Goal: Feedback & Contribution: Contribute content

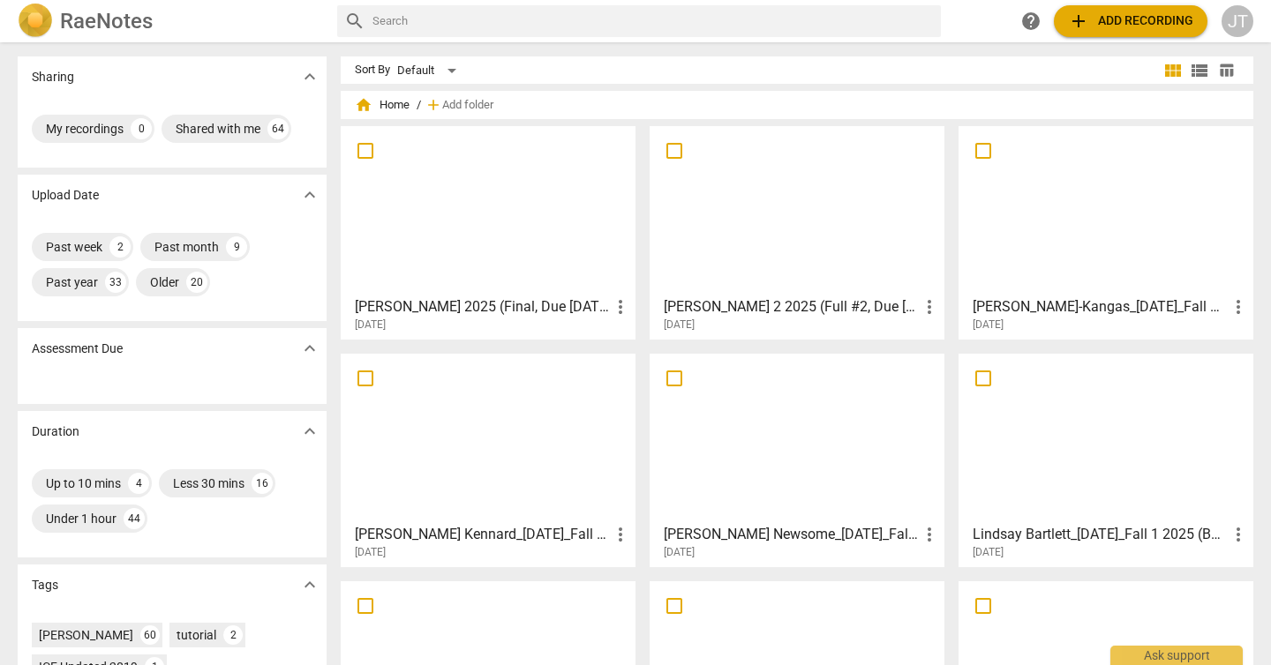
click at [480, 214] on div at bounding box center [488, 210] width 282 height 156
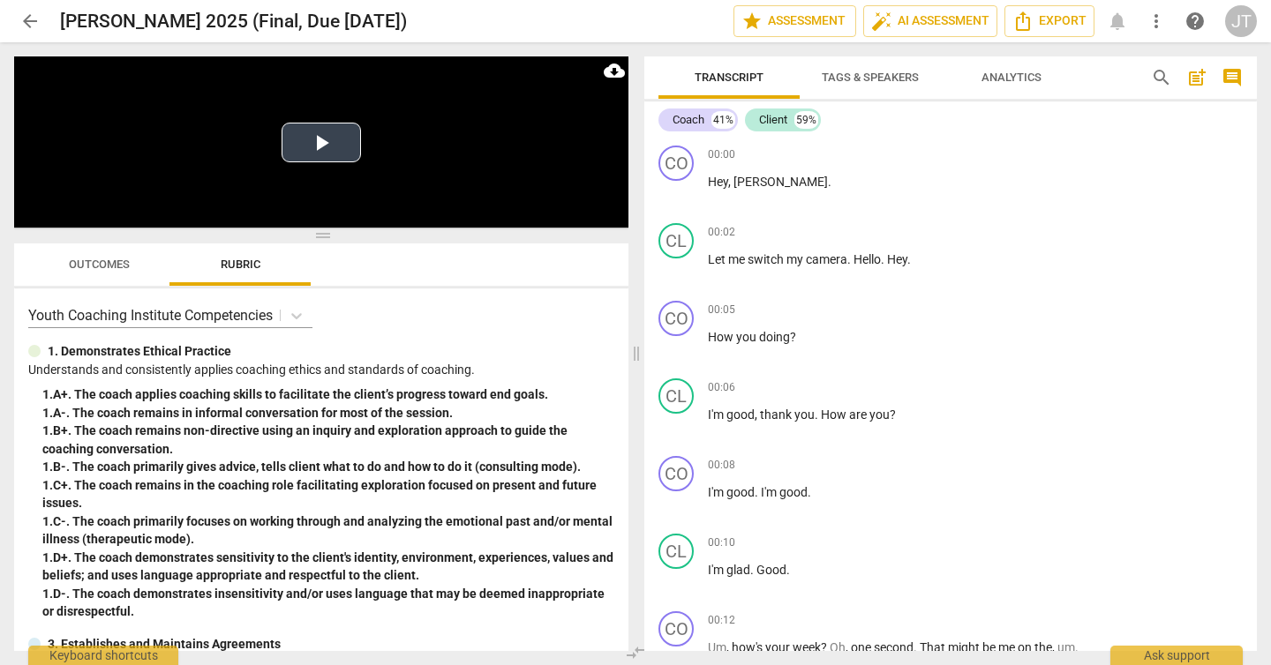
click at [311, 141] on button "Play Video" at bounding box center [320, 143] width 79 height 40
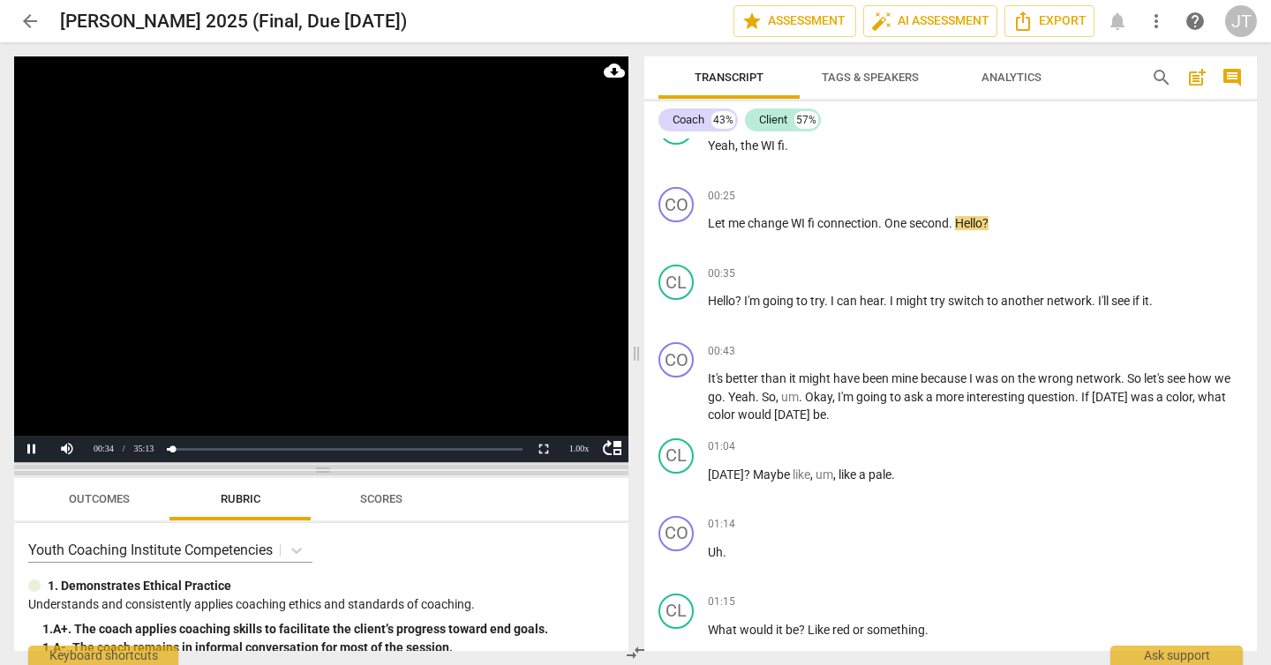
drag, startPoint x: 325, startPoint y: 231, endPoint x: 310, endPoint y: 466, distance: 235.2
click at [310, 466] on span at bounding box center [321, 470] width 614 height 11
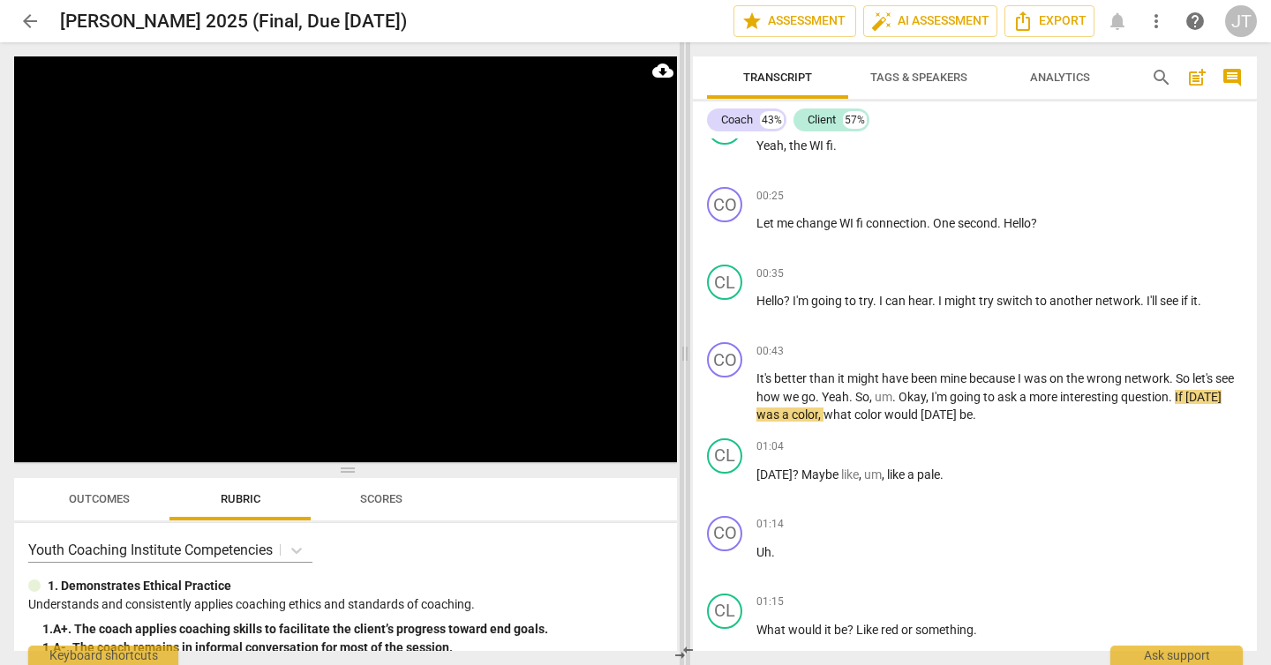
drag, startPoint x: 634, startPoint y: 356, endPoint x: 682, endPoint y: 359, distance: 48.7
click at [682, 359] on span at bounding box center [684, 353] width 11 height 623
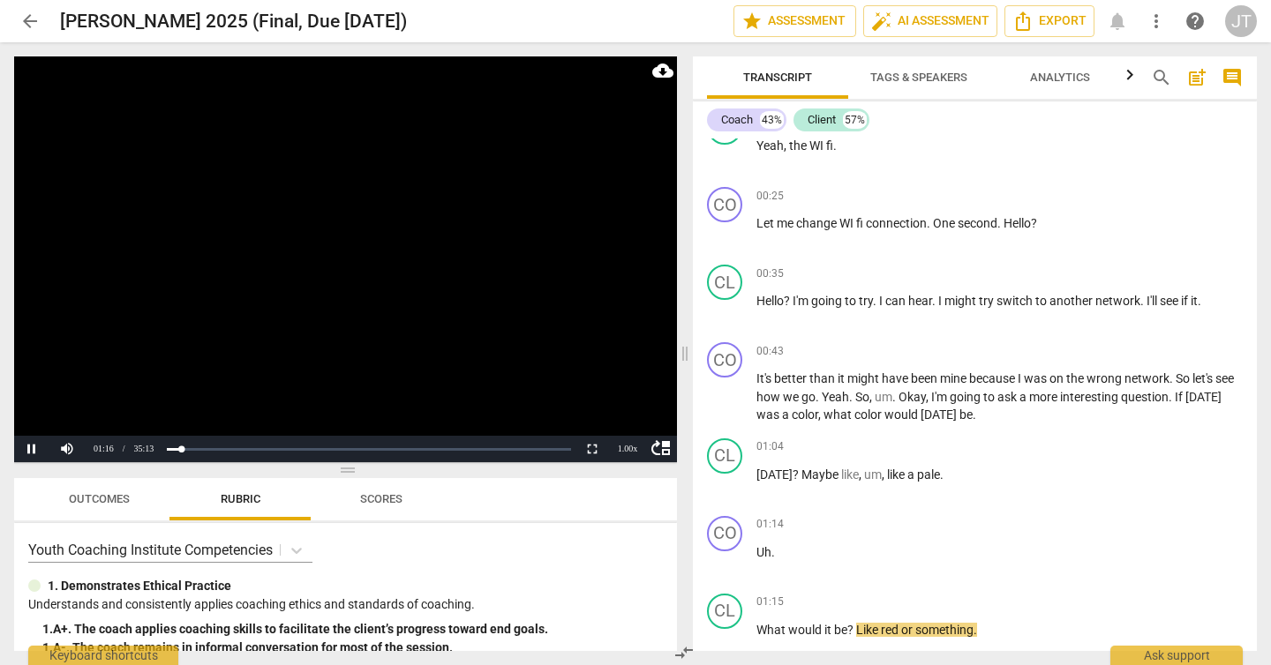
click at [298, 287] on video at bounding box center [345, 259] width 663 height 406
click at [758, 552] on span "Uh" at bounding box center [763, 552] width 15 height 14
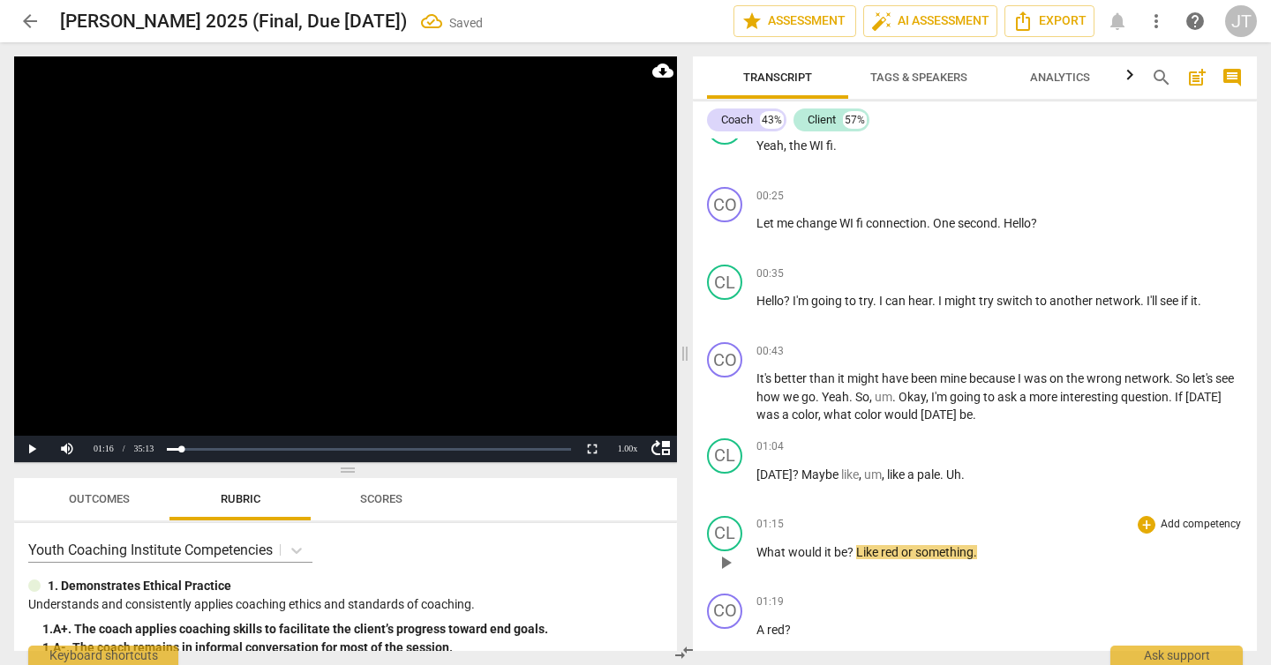
click at [758, 552] on span "What" at bounding box center [772, 552] width 32 height 14
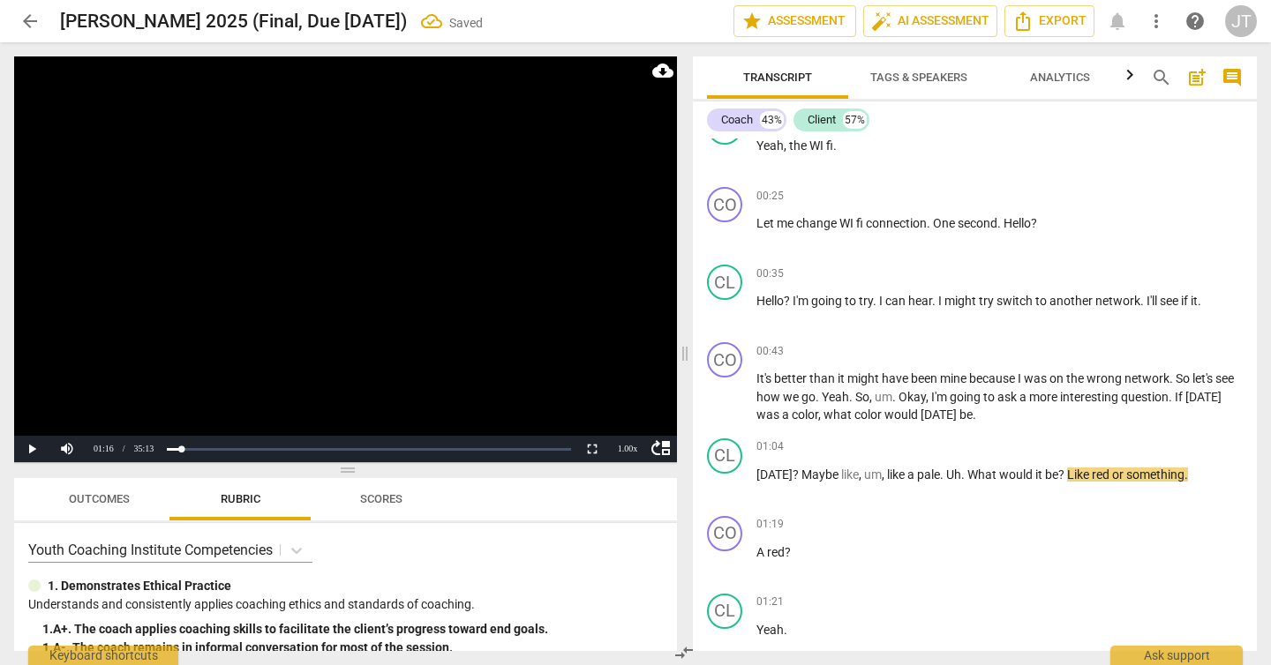
click at [325, 242] on video at bounding box center [345, 259] width 663 height 406
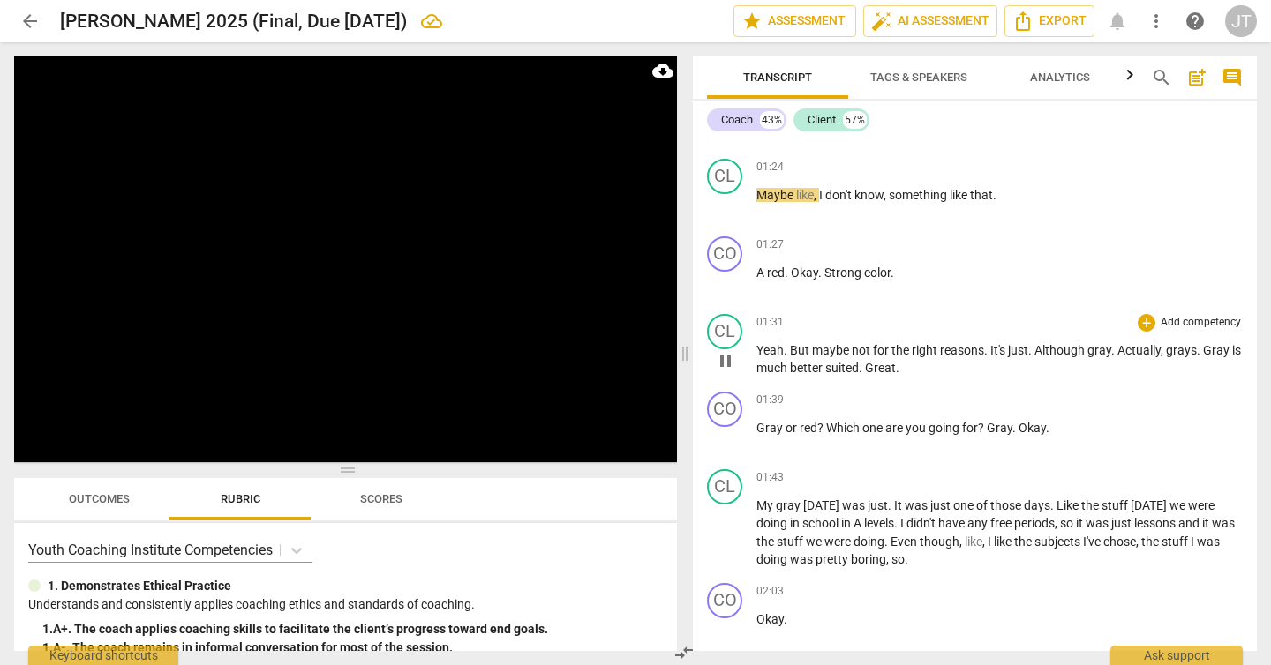
scroll to position [1141, 0]
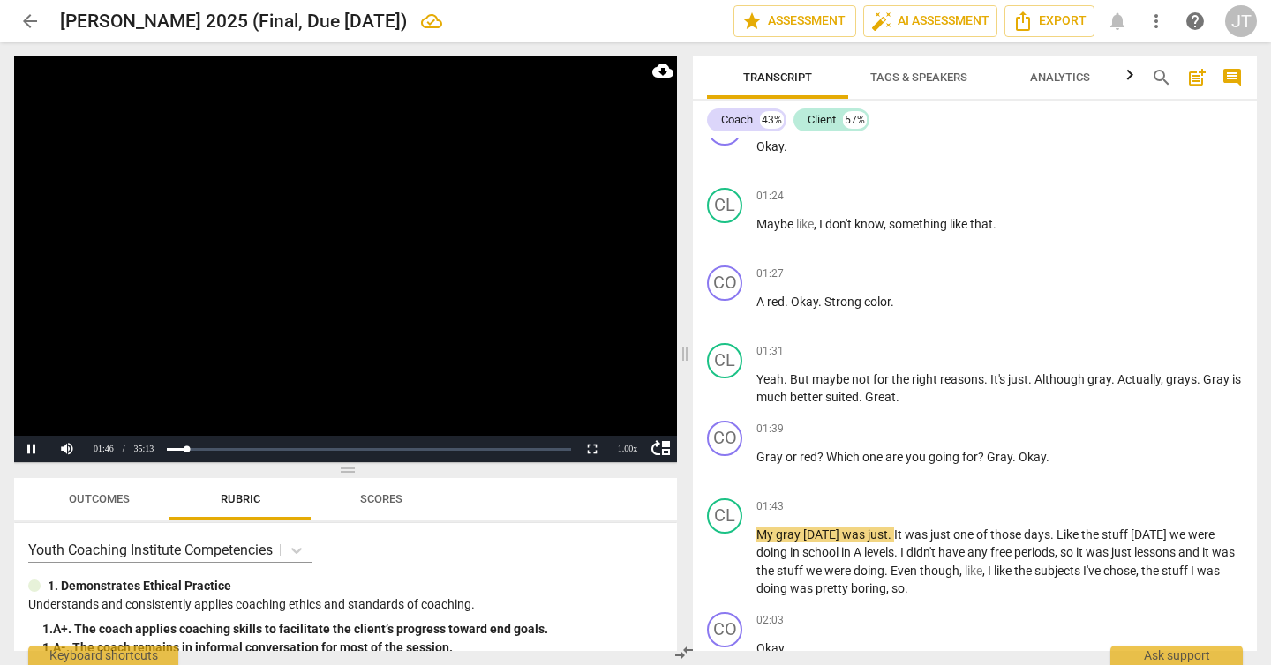
click at [386, 289] on video at bounding box center [345, 259] width 663 height 406
drag, startPoint x: 799, startPoint y: 534, endPoint x: 752, endPoint y: 530, distance: 46.9
click at [752, 530] on div "CL play_arrow pause 01:43 + Add competency keyboard_arrow_right My gray [DATE] …" at bounding box center [975, 549] width 564 height 114
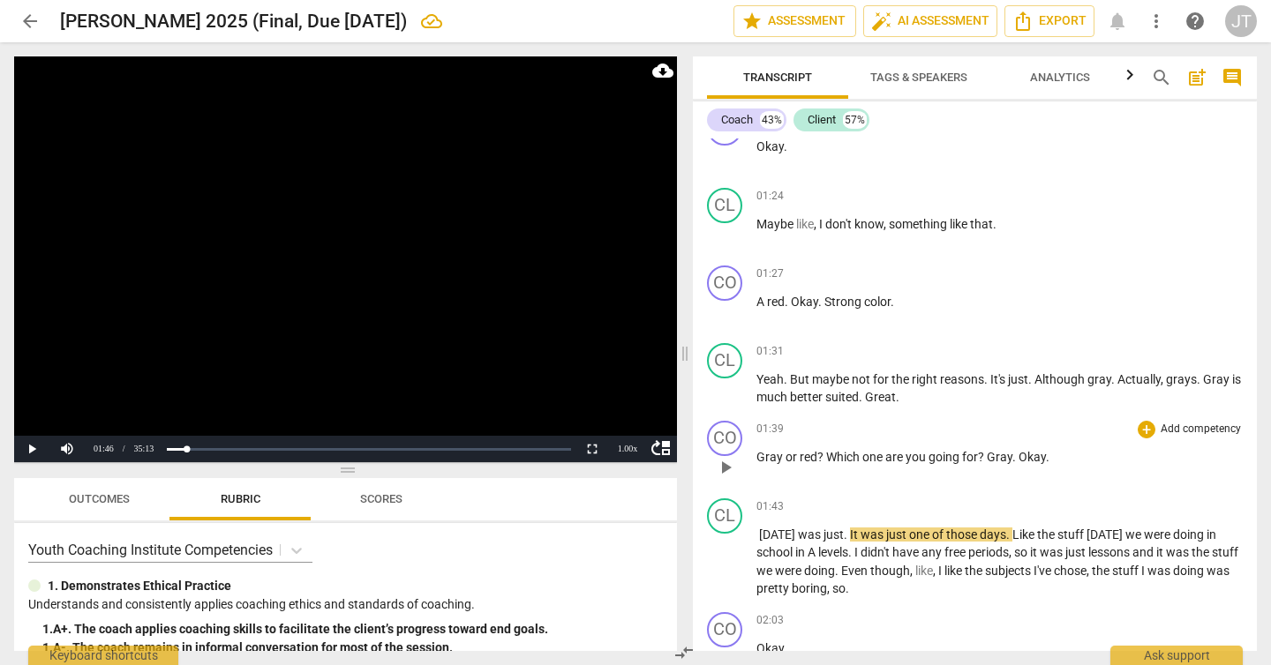
click at [1073, 454] on p "Gray or red ? Which one are you going for ? Gray . Okay ." at bounding box center [999, 457] width 486 height 19
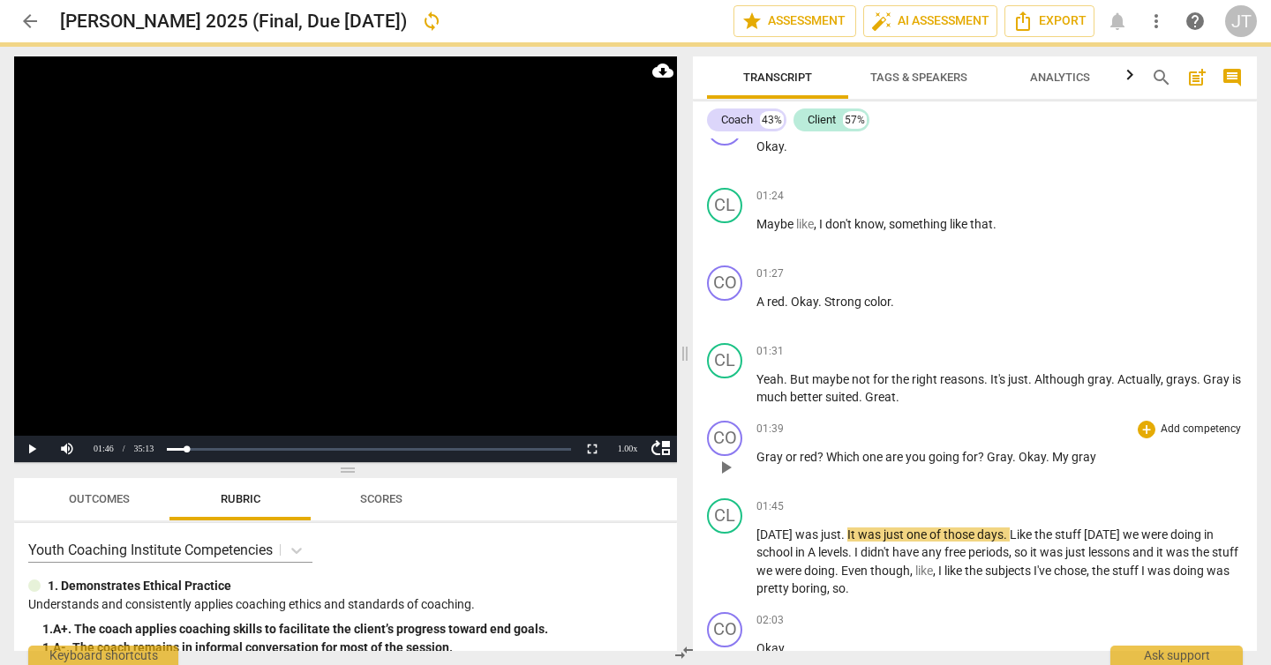
click at [1059, 454] on span ". My gray" at bounding box center [1071, 457] width 50 height 14
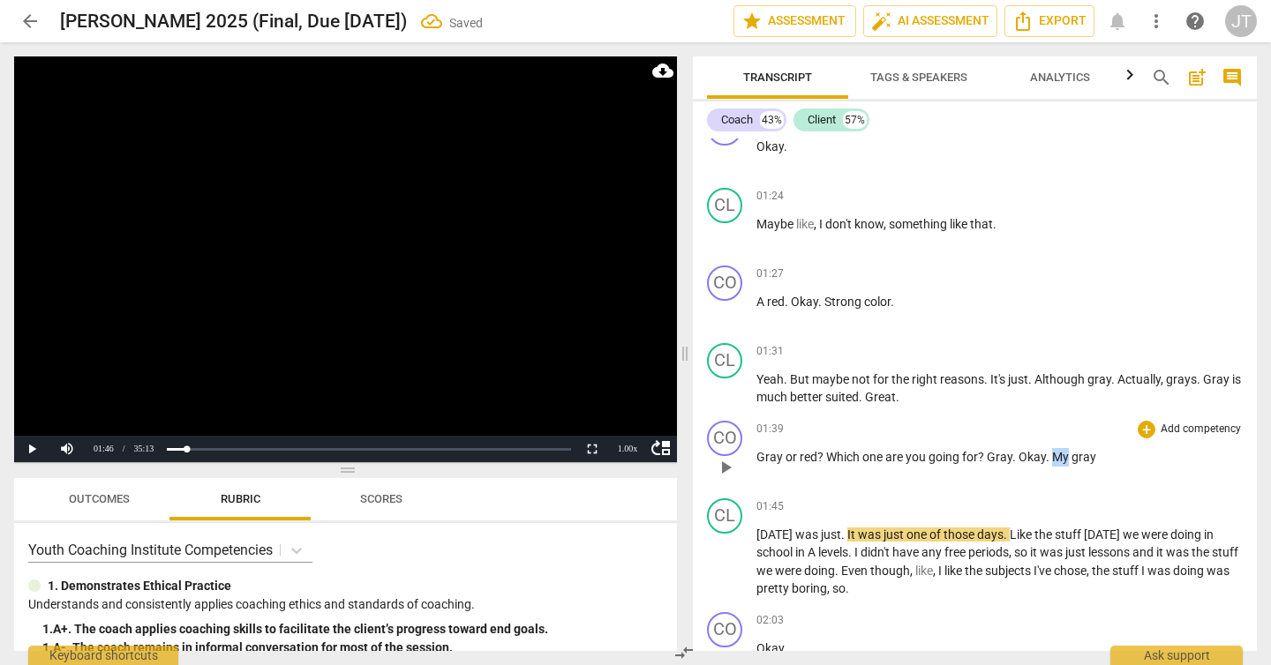
click at [1059, 454] on span ". My gray" at bounding box center [1071, 457] width 50 height 14
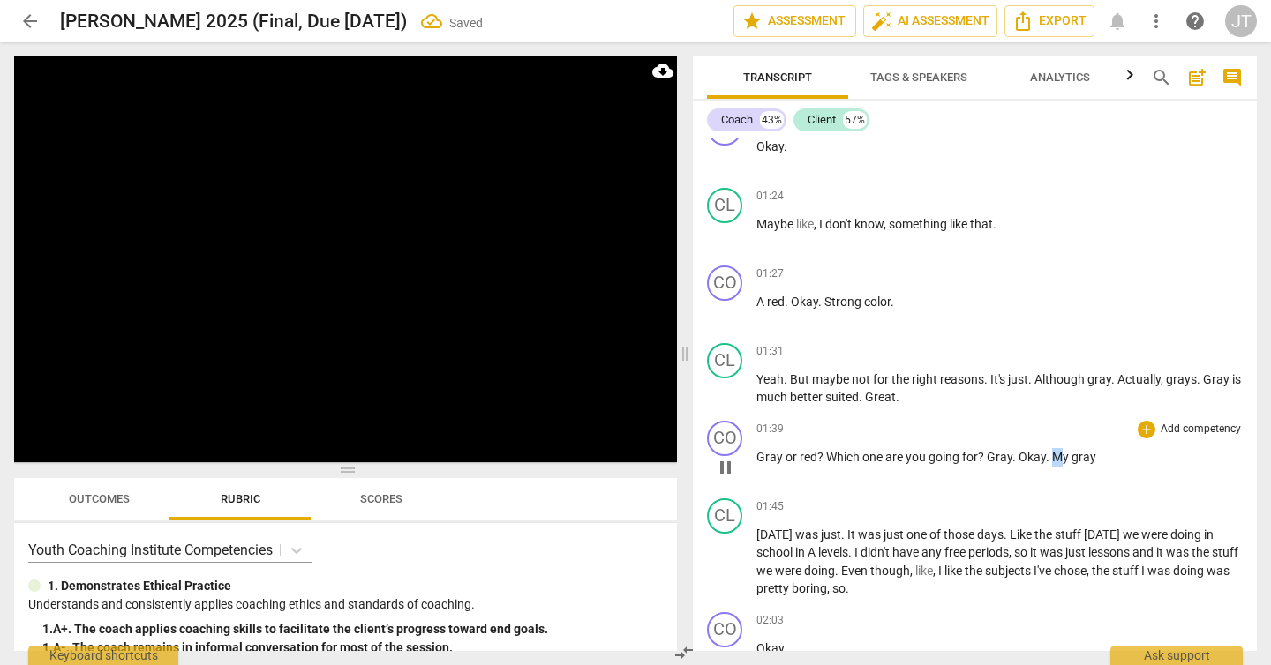
click at [1052, 454] on span ". My gray" at bounding box center [1071, 457] width 50 height 14
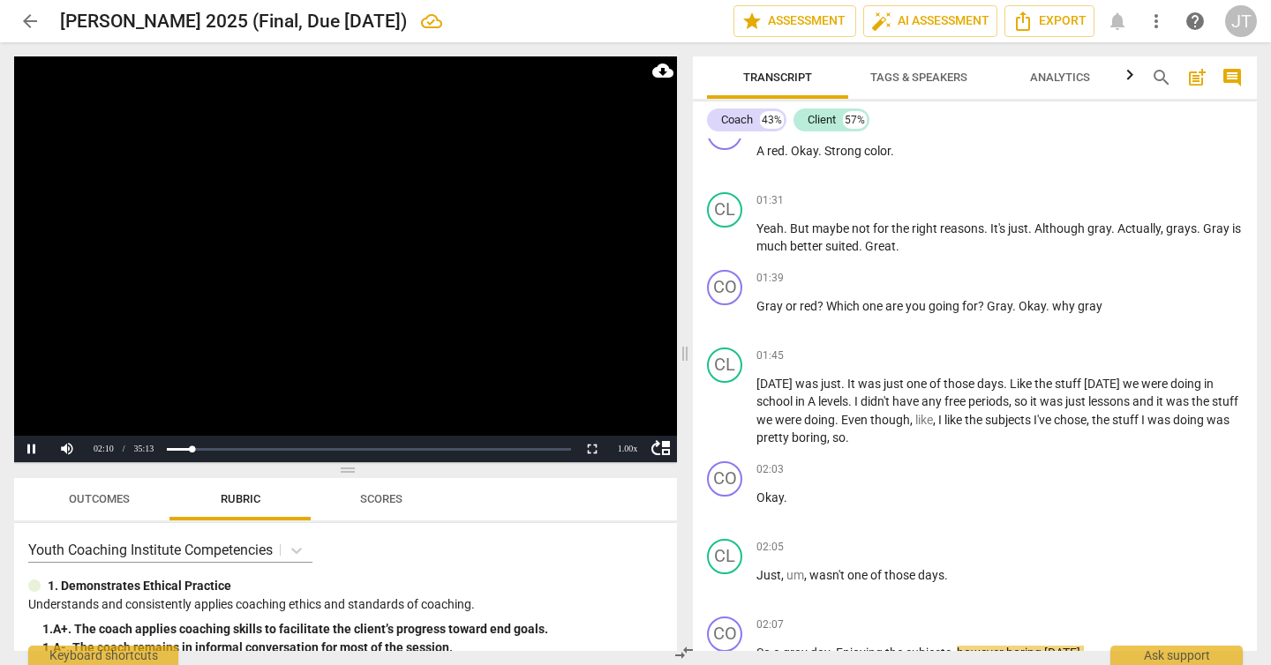
click at [357, 290] on video at bounding box center [345, 259] width 663 height 406
click at [758, 383] on span "[DATE]" at bounding box center [775, 384] width 39 height 14
click at [409, 296] on video at bounding box center [345, 259] width 663 height 406
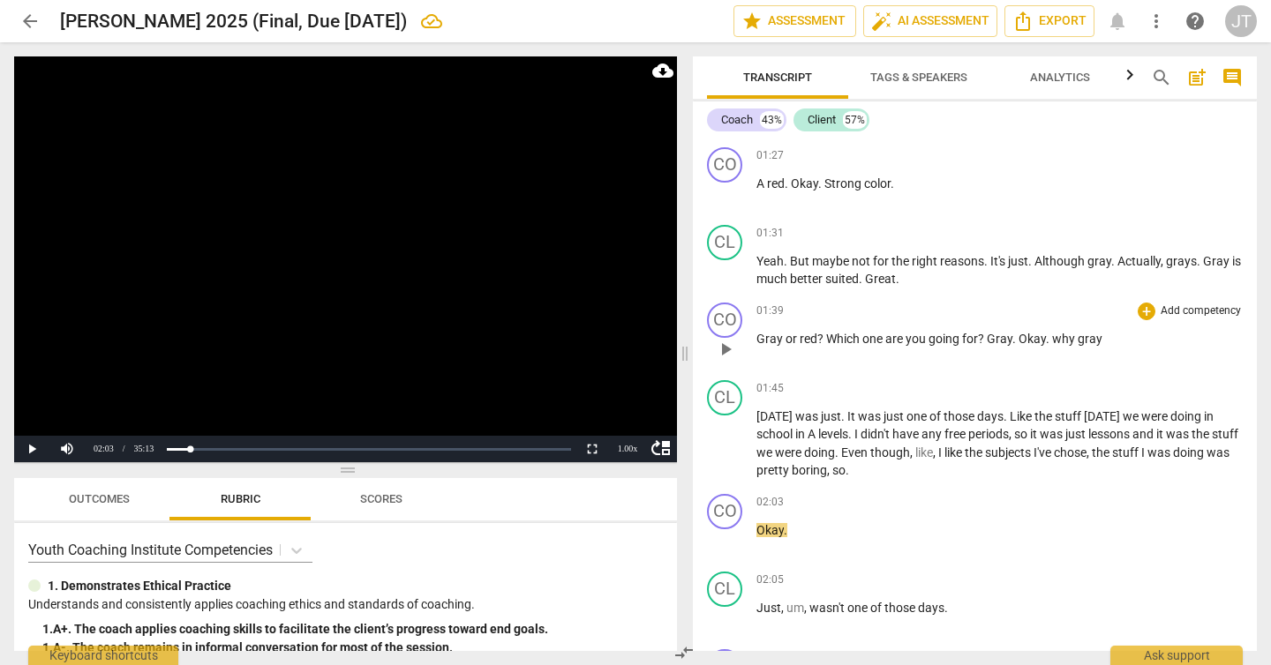
scroll to position [1260, 0]
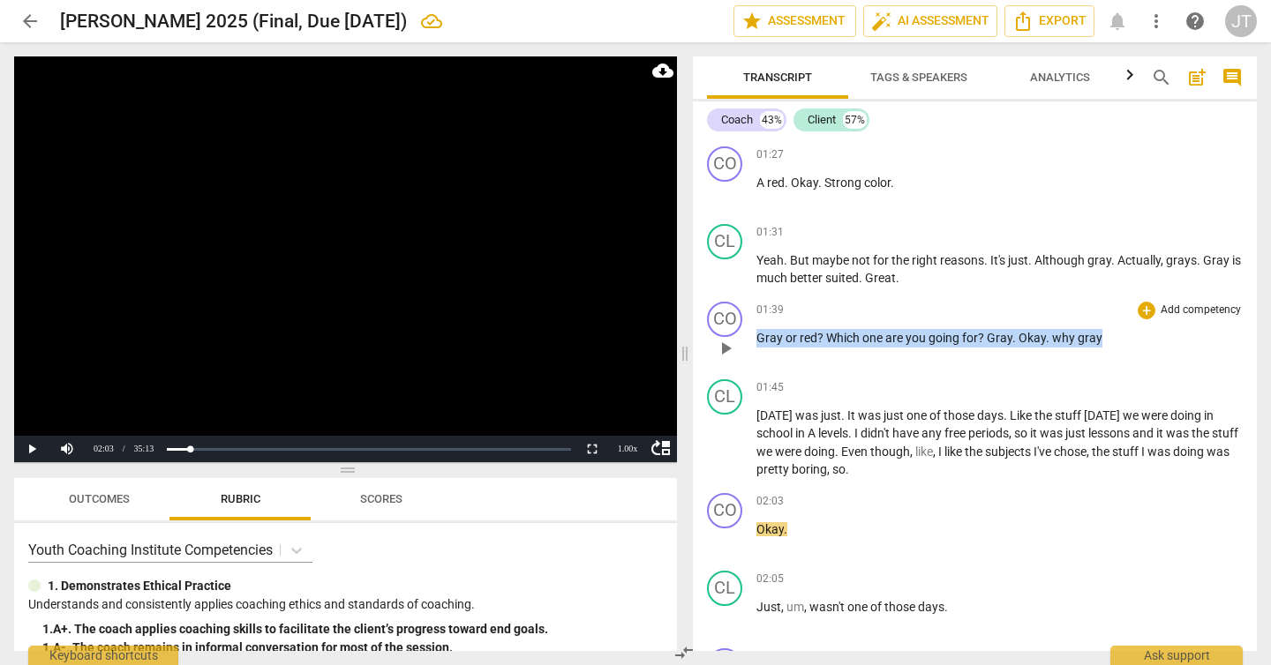
drag, startPoint x: 760, startPoint y: 341, endPoint x: 1097, endPoint y: 339, distance: 337.1
click at [1097, 339] on p "Gray or red ? Which one are you going for ? Gray . Okay . why gray" at bounding box center [999, 338] width 486 height 19
click at [1207, 305] on p "Add competency" at bounding box center [1201, 311] width 84 height 16
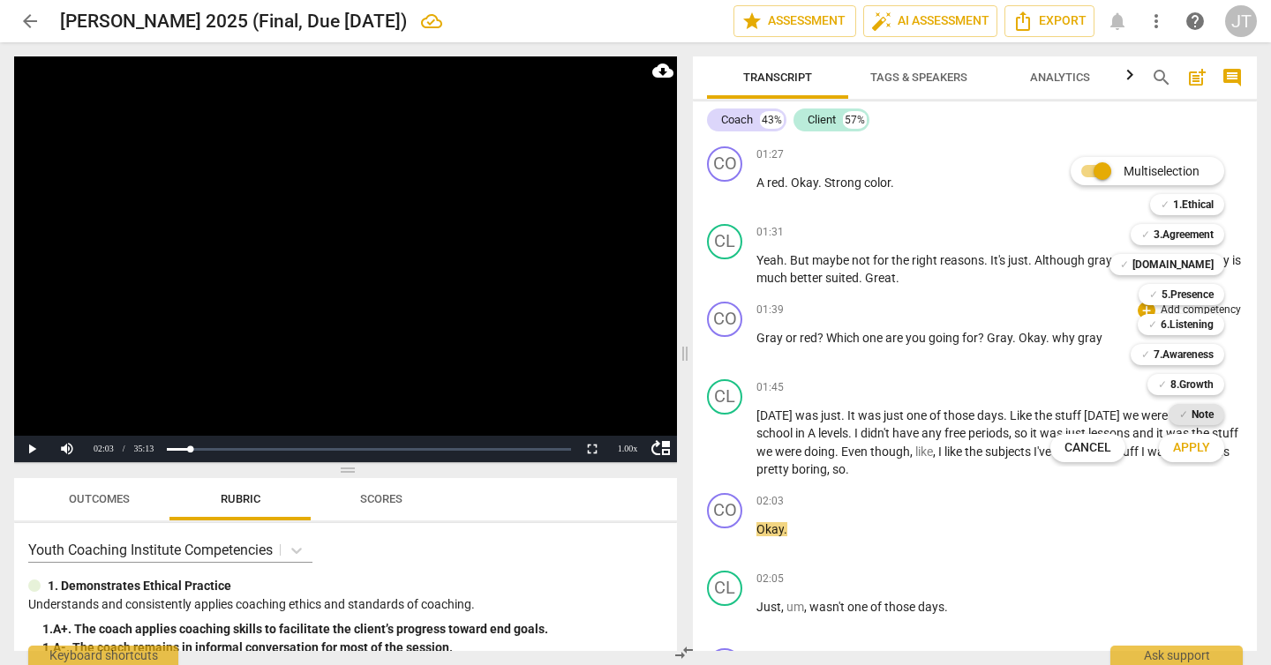
click at [1198, 416] on b "Note" at bounding box center [1202, 414] width 22 height 21
click at [1182, 448] on span "Apply" at bounding box center [1191, 448] width 37 height 18
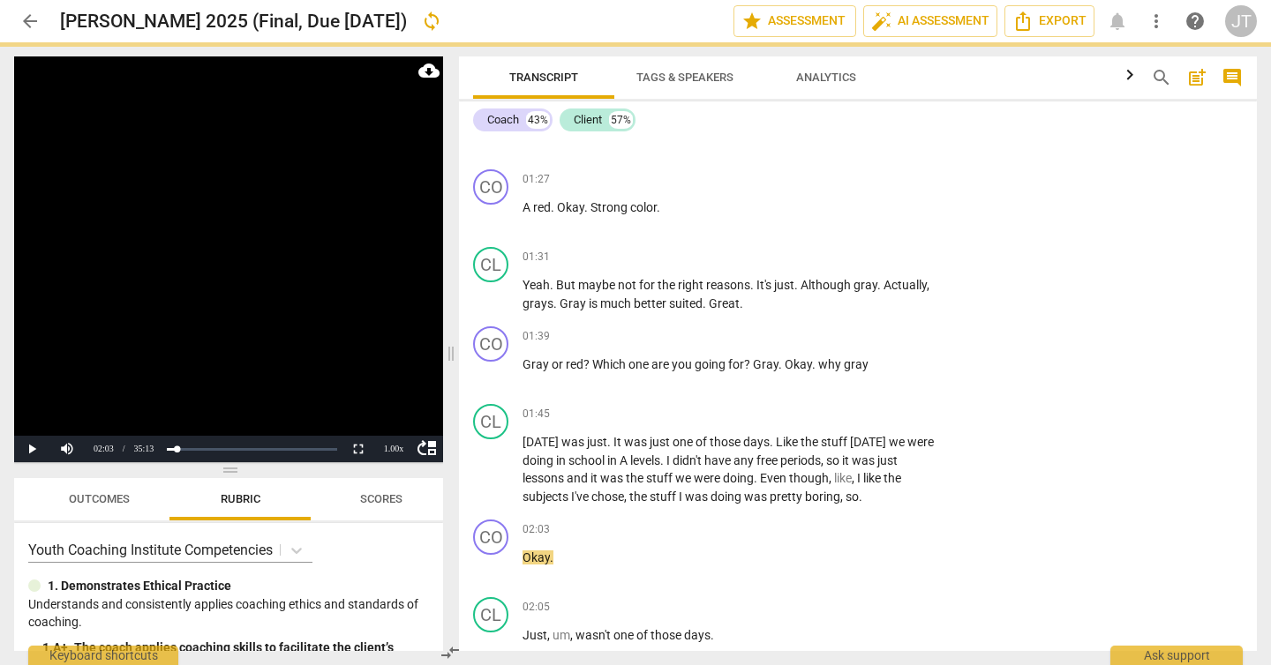
scroll to position [1265, 0]
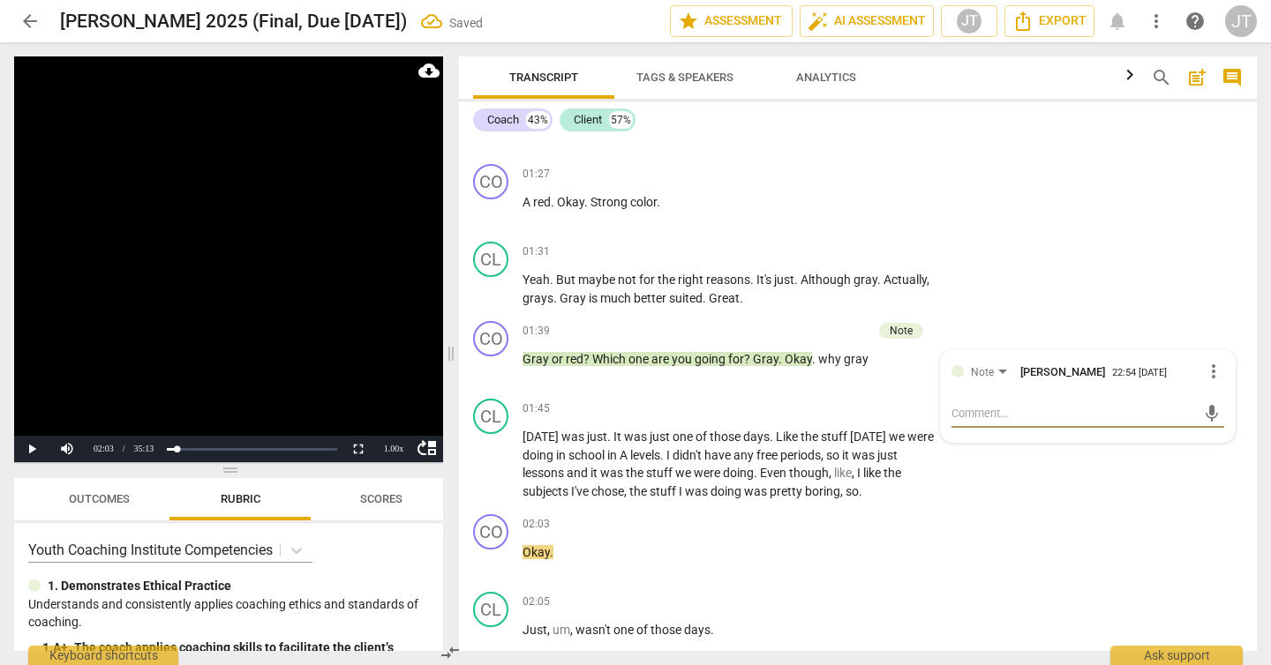
type textarea "M"
type textarea "Mi"
type textarea "Mis"
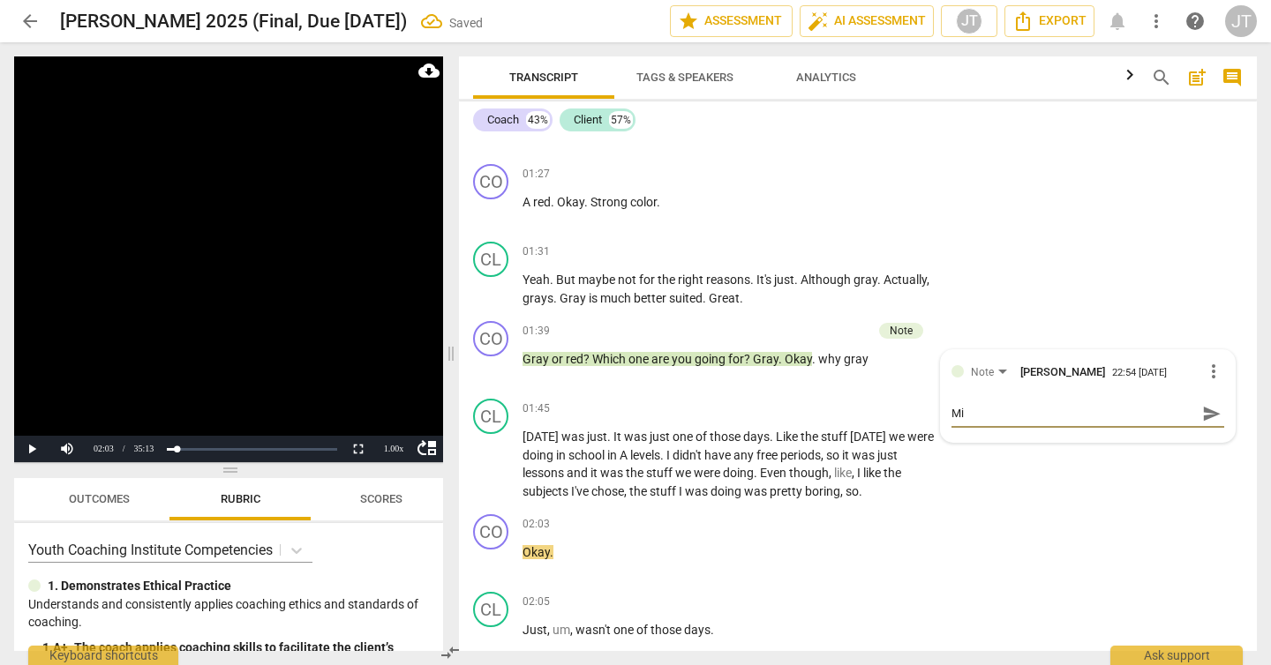
type textarea "Mis"
type textarea "Miss"
type textarea "Misse"
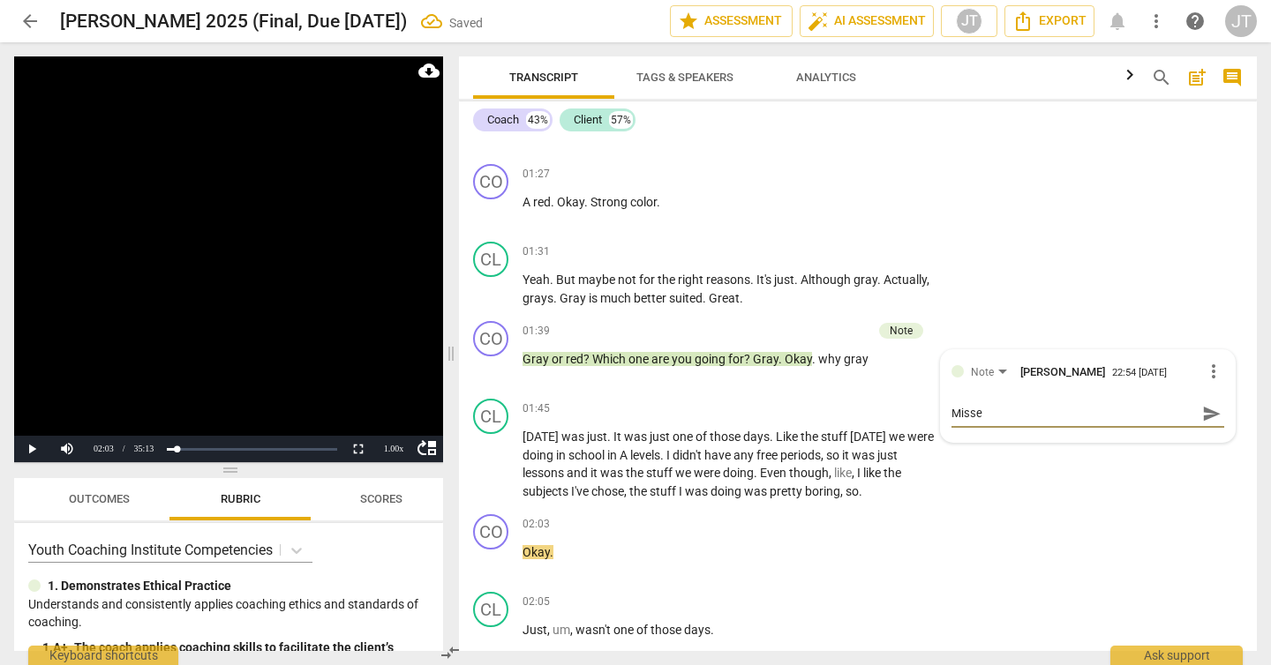
type textarea "Missed"
type textarea "Missed o"
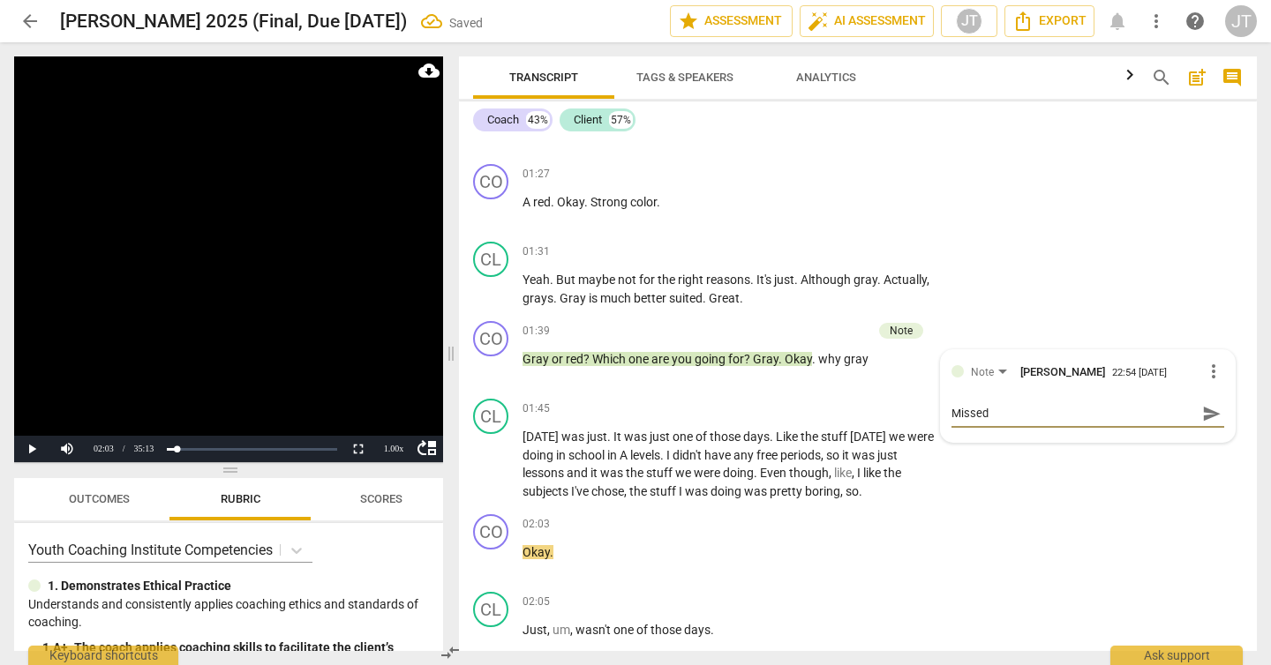
type textarea "Missed o"
type textarea "Missed op"
type textarea "Missed opp"
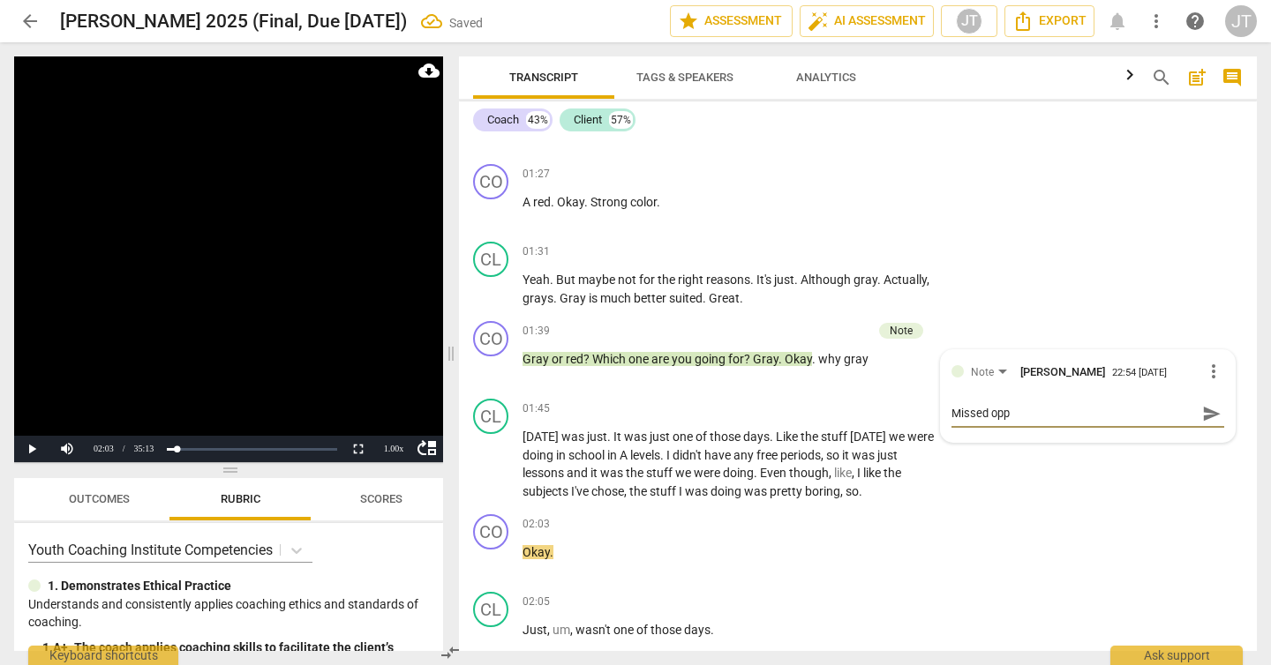
type textarea "Missed oppo"
type textarea "Missed oppor"
type textarea "Missed opport"
type textarea "Missed opportu"
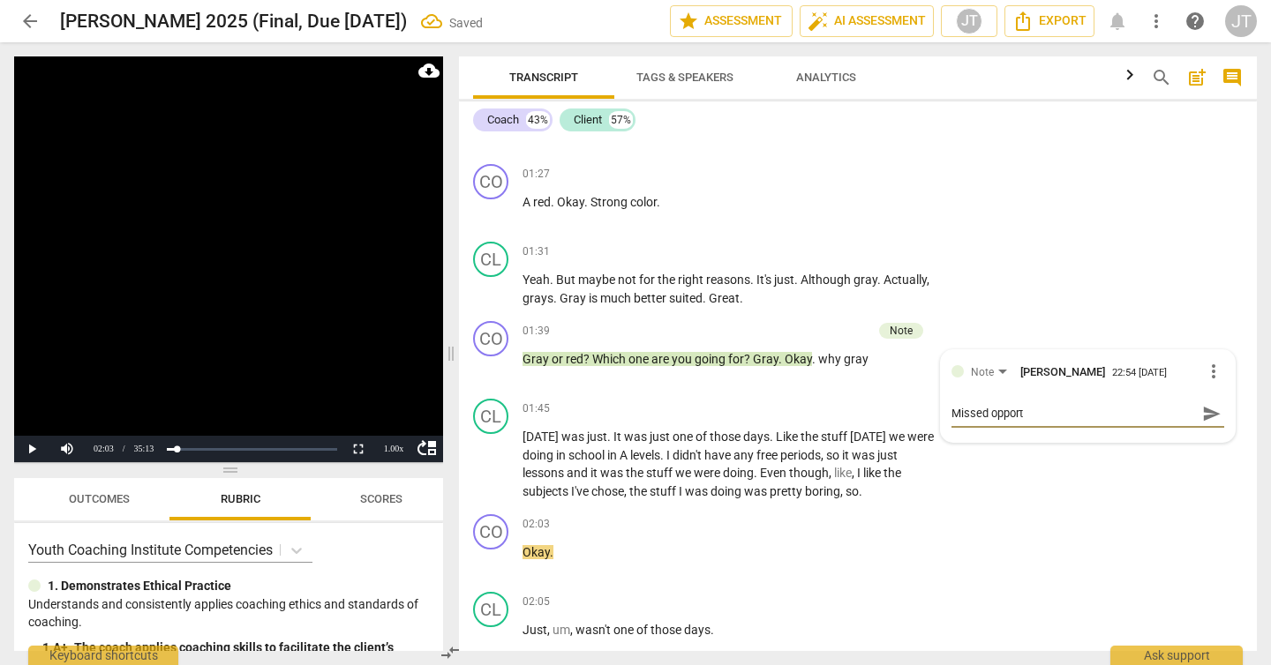
type textarea "Missed opportu"
type textarea "Missed opportun"
type textarea "Missed opportuni"
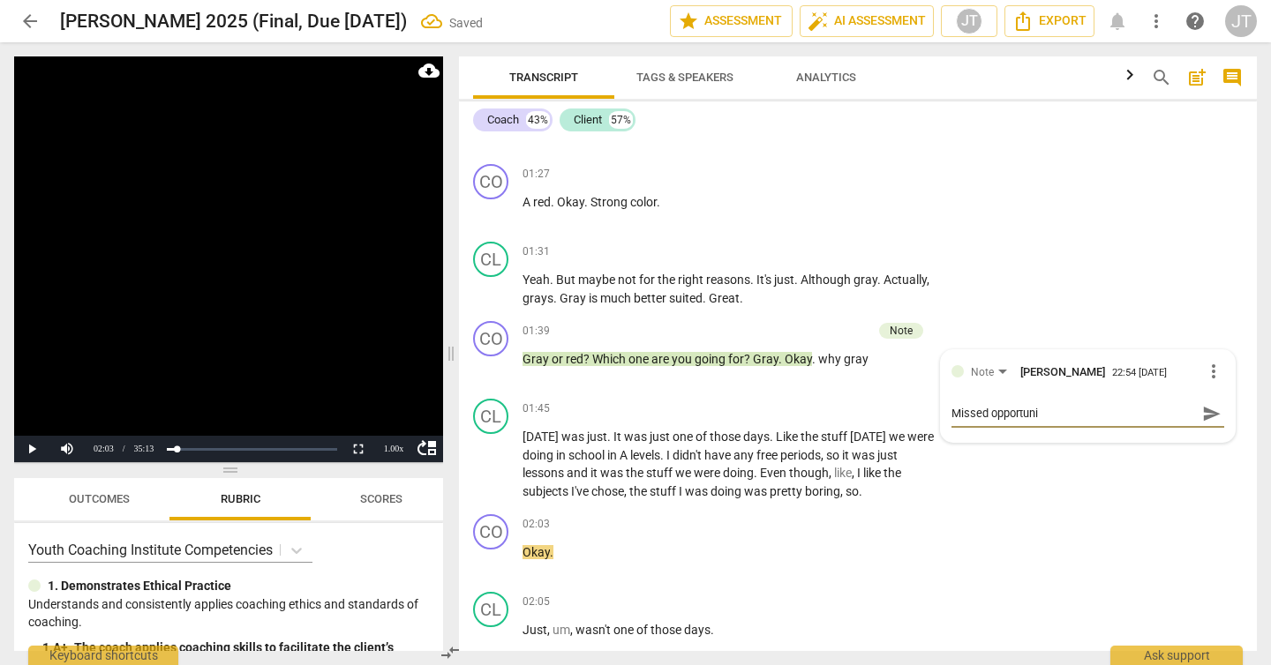
type textarea "Missed opportunit"
type textarea "Missed opportunity"
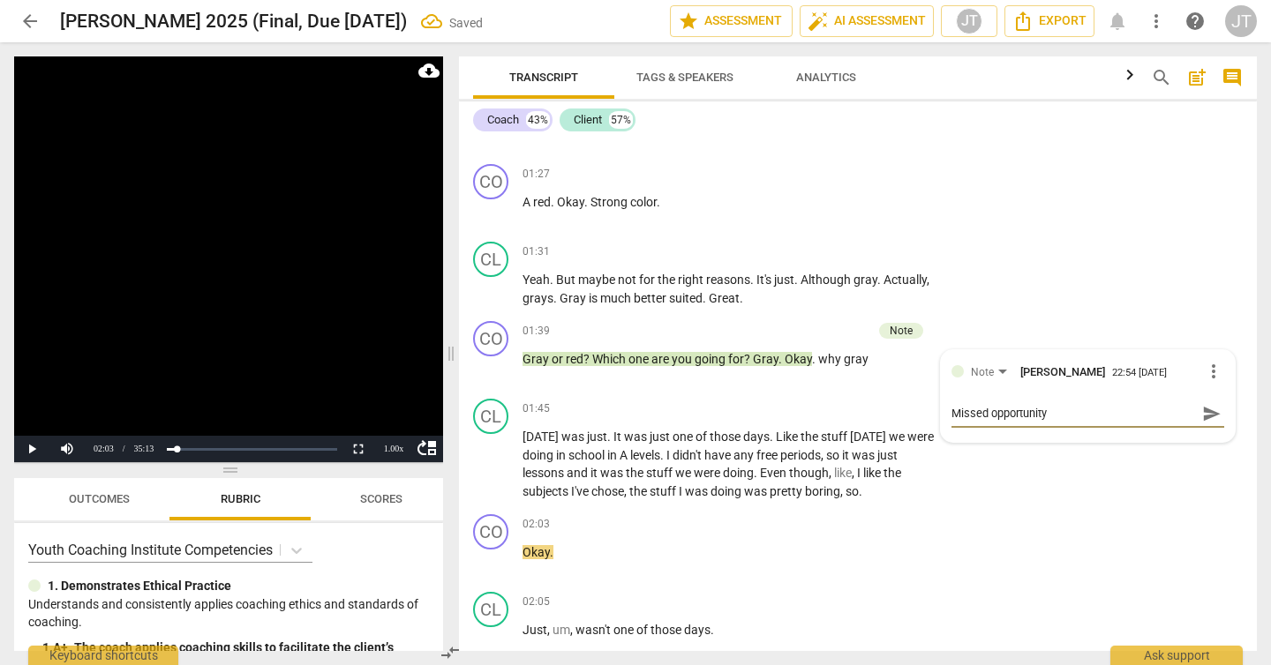
type textarea "Missed opportunity"
type textarea "Missed opportunity t"
type textarea "Missed opportunity to"
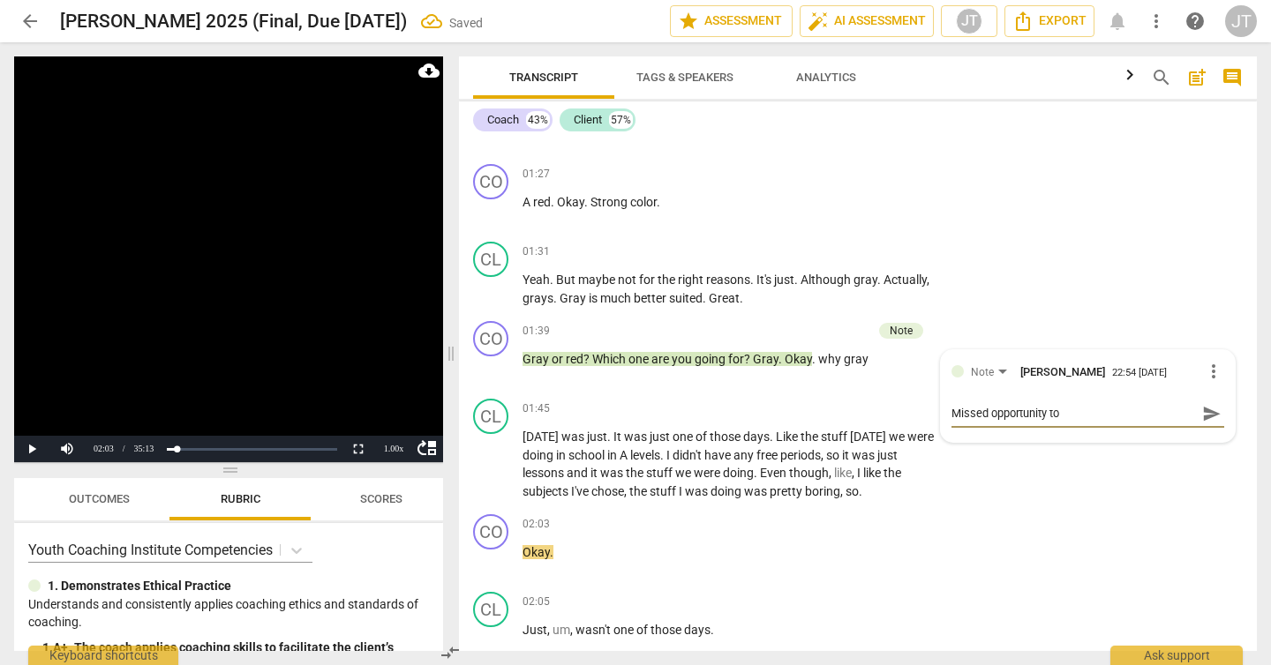
type textarea "Missed opportunity to i"
type textarea "Missed opportunity to in"
type textarea "Missed opportunity to inq"
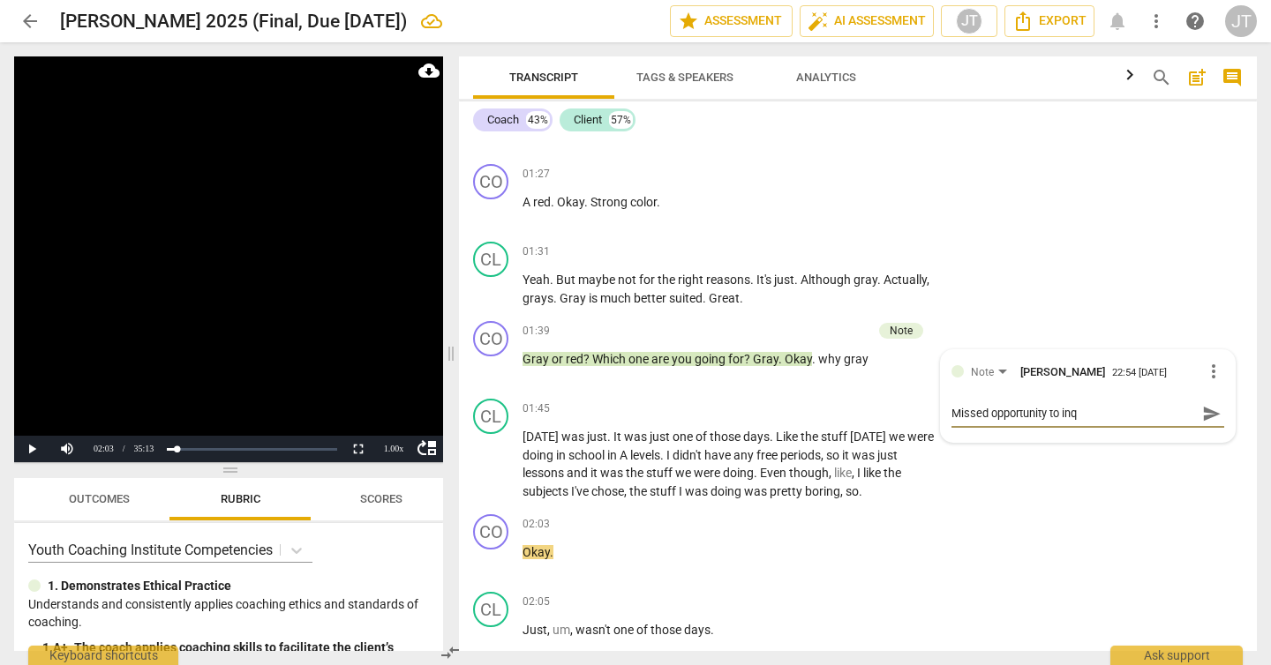
type textarea "Missed opportunity to inqu"
type textarea "Missed opportunity to inqui"
type textarea "Missed opportunity to inquir"
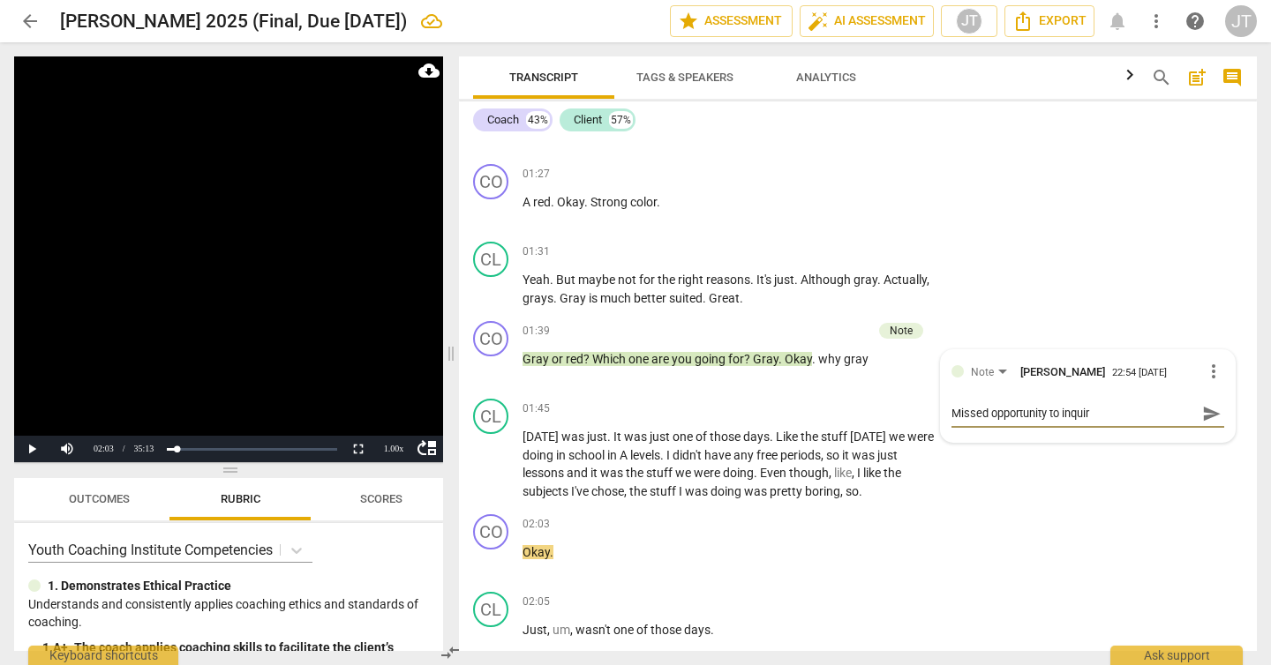
type textarea "Missed opportunity to inquire"
type textarea "Missed opportunity to inquire w"
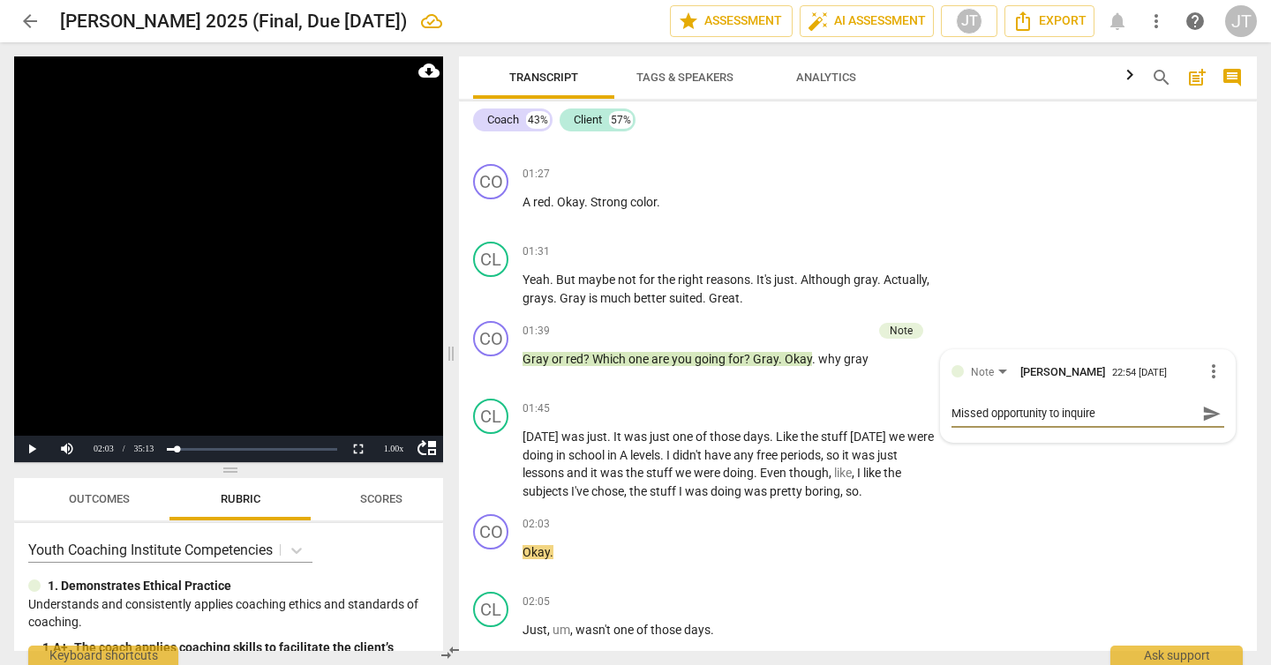
type textarea "Missed opportunity to inquire w"
type textarea "Missed opportunity to inquire wh"
type textarea "Missed opportunity to inquire wha"
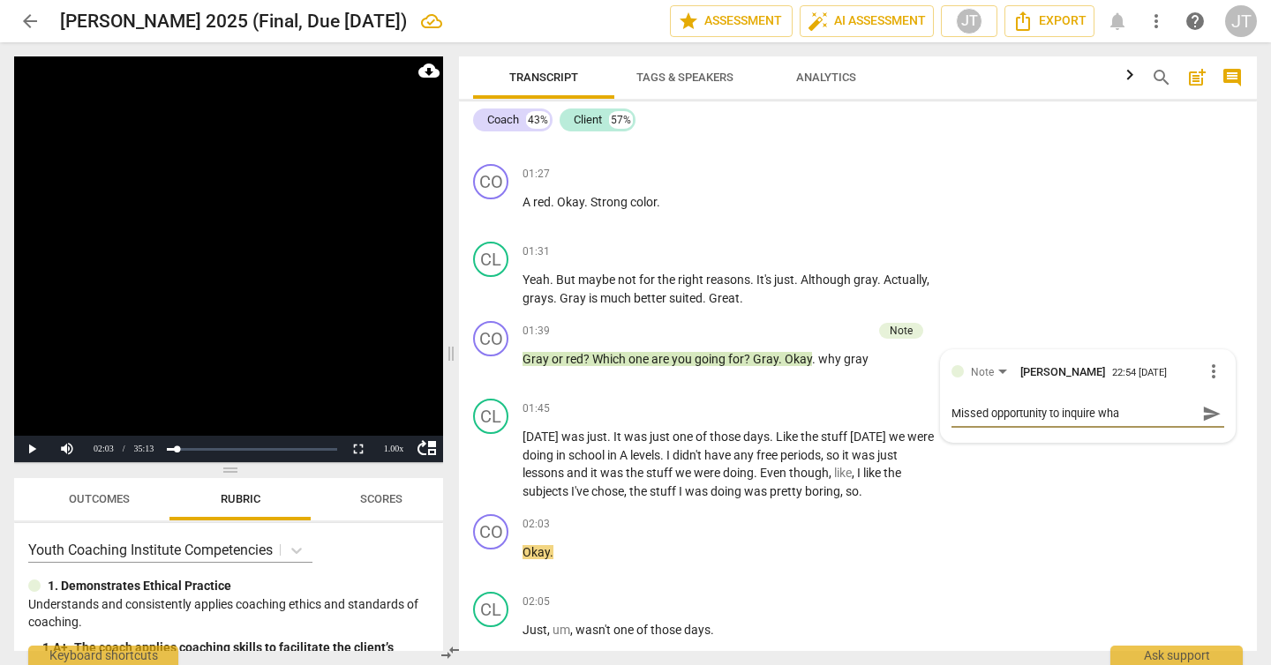
type textarea "Missed opportunity to inquire what"
type textarea "Missed opportunity to inquire what r"
type textarea "Missed opportunity to inquire what re"
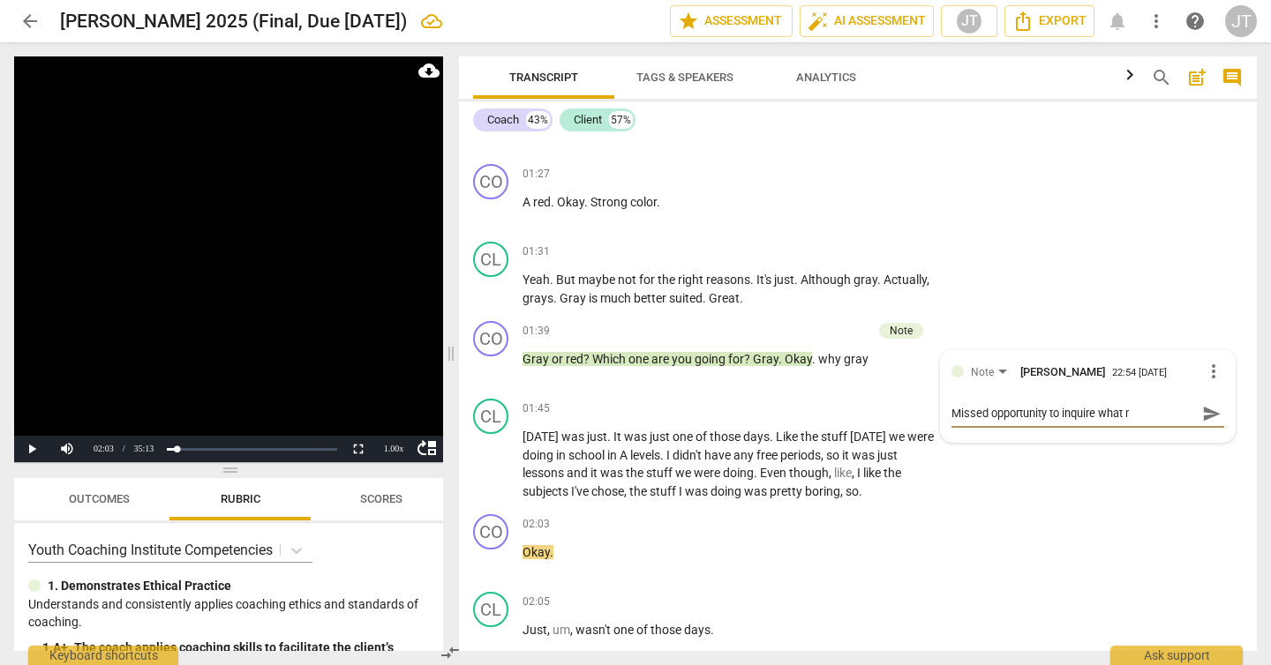
type textarea "Missed opportunity to inquire what re"
type textarea "Missed opportunity to inquire what red"
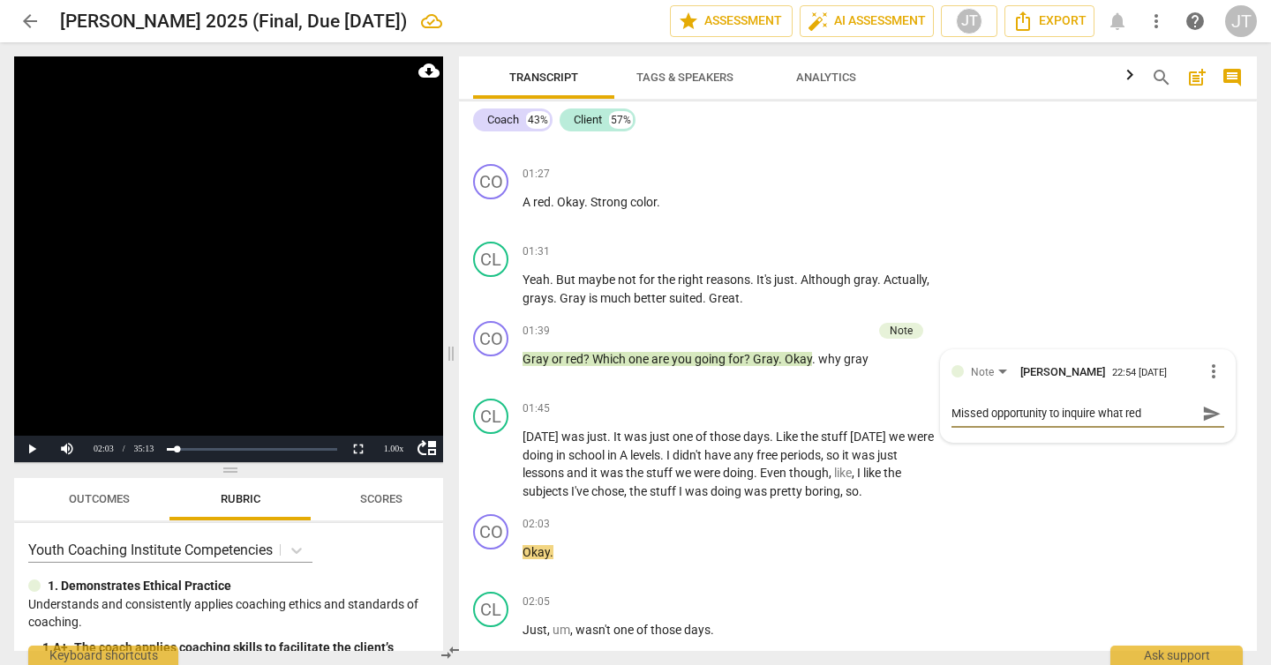
type textarea "Missed opportunity to inquire what red /"
type textarea "Missed opportunity to inquire what red / g"
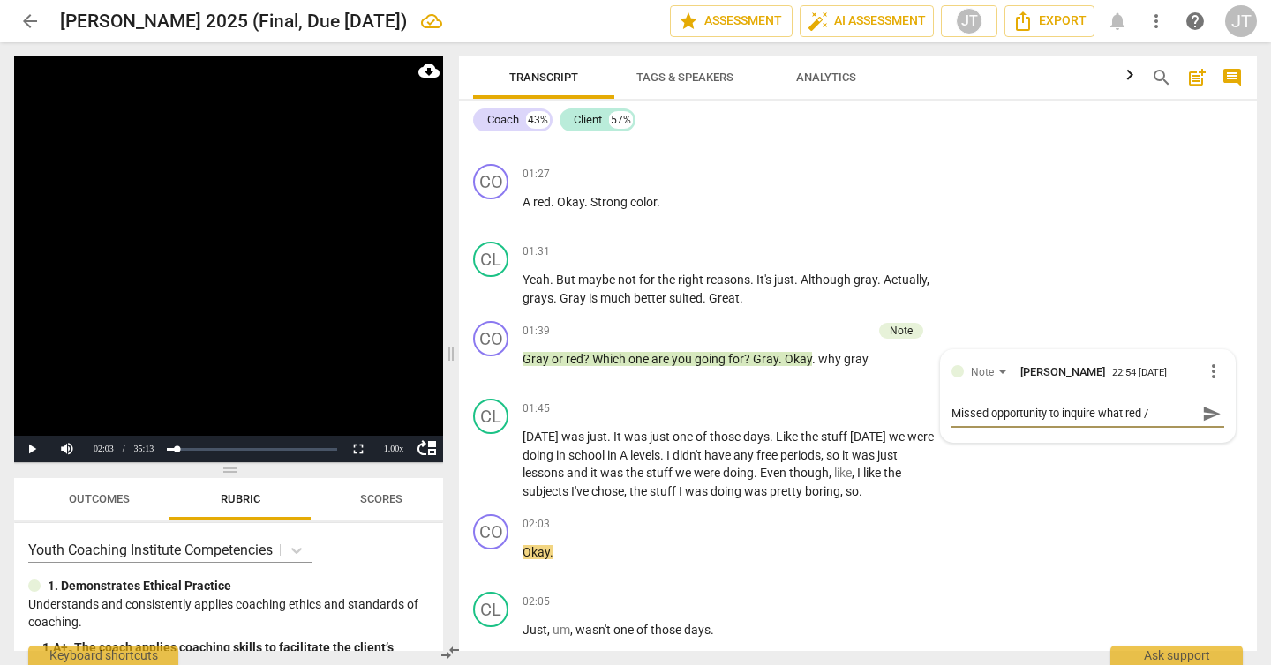
type textarea "Missed opportunity to inquire what red / g"
type textarea "Missed opportunity to inquire what red / gr"
type textarea "Missed opportunity to inquire what red / gra"
type textarea "Missed opportunity to inquire what red / gray"
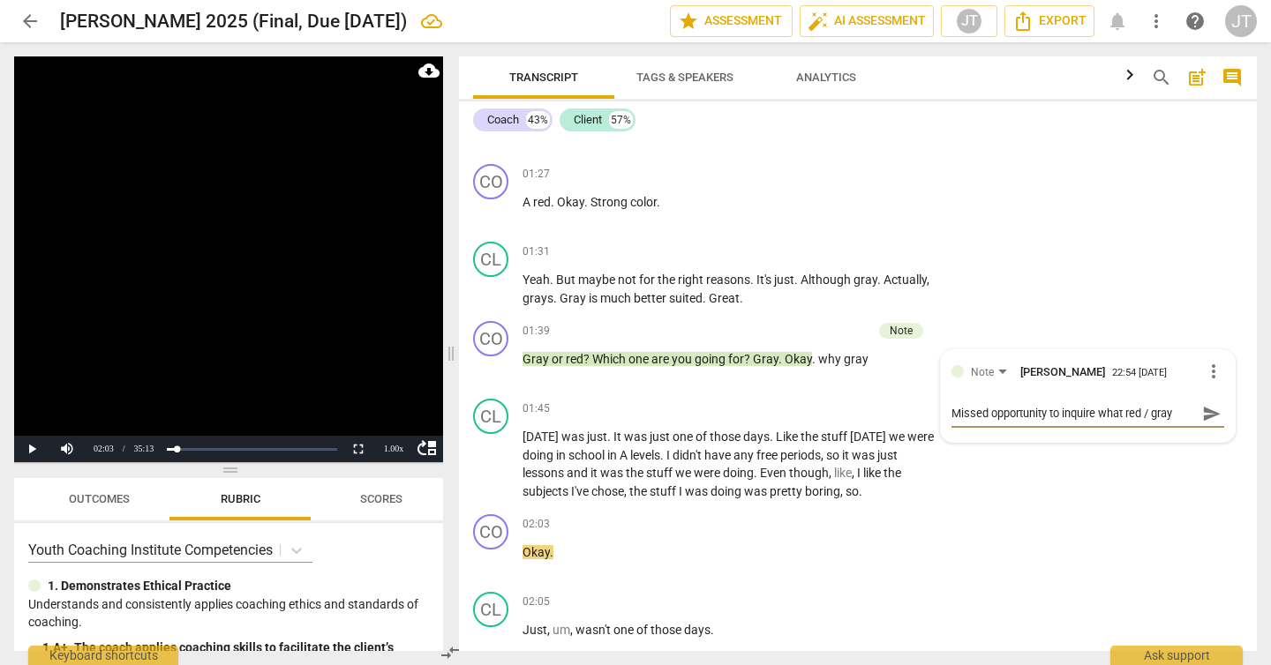
type textarea "Missed opportunity to inquire what red / gray"
type textarea "Missed opportunity to inquire what red / gray m"
type textarea "Missed opportunity to inquire what red / gray me"
type textarea "Missed opportunity to inquire what red / gray mea"
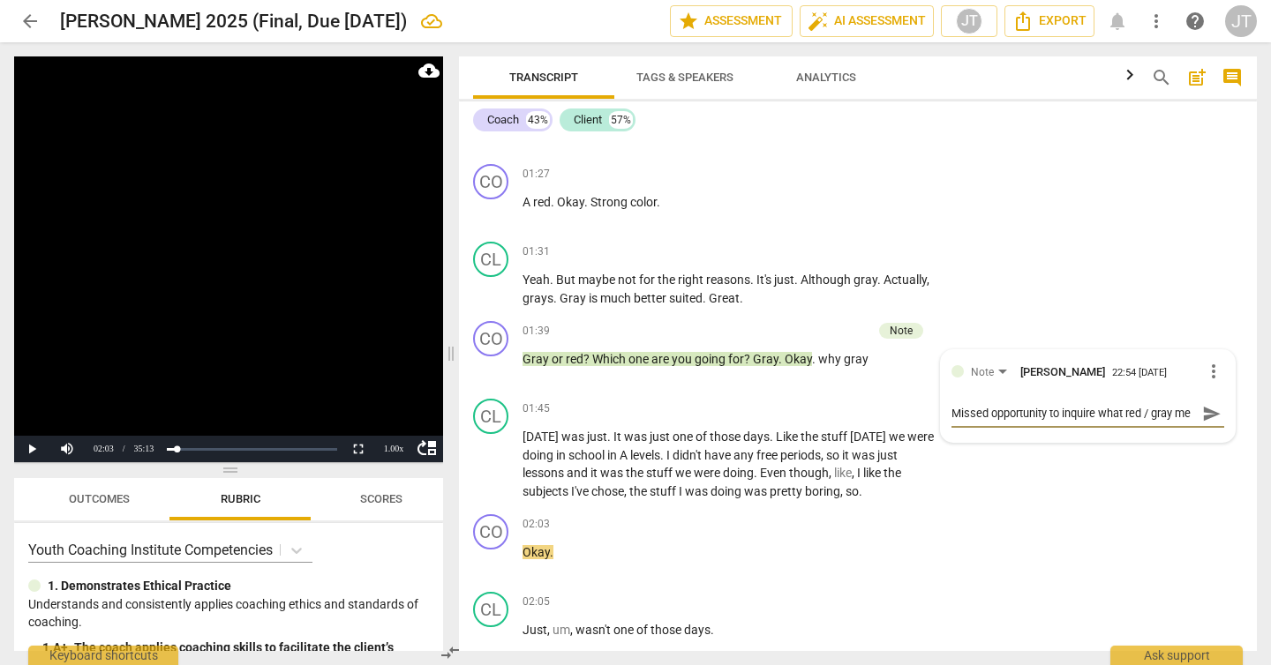
type textarea "Missed opportunity to inquire what red / gray mea"
type textarea "Missed opportunity to inquire what red / gray mean"
type textarea "Missed opportunity to inquire what red / gray means"
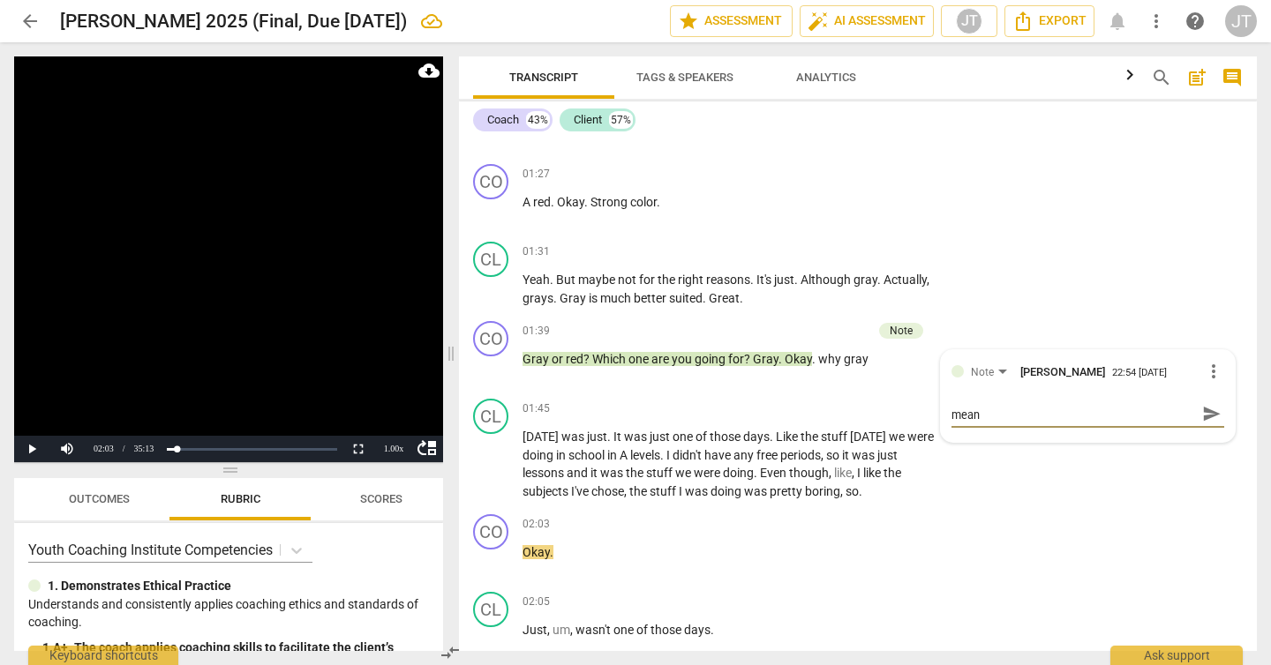
type textarea "Missed opportunity to inquire what red / gray means"
type textarea "Missed opportunity to inquire what red / gray means t"
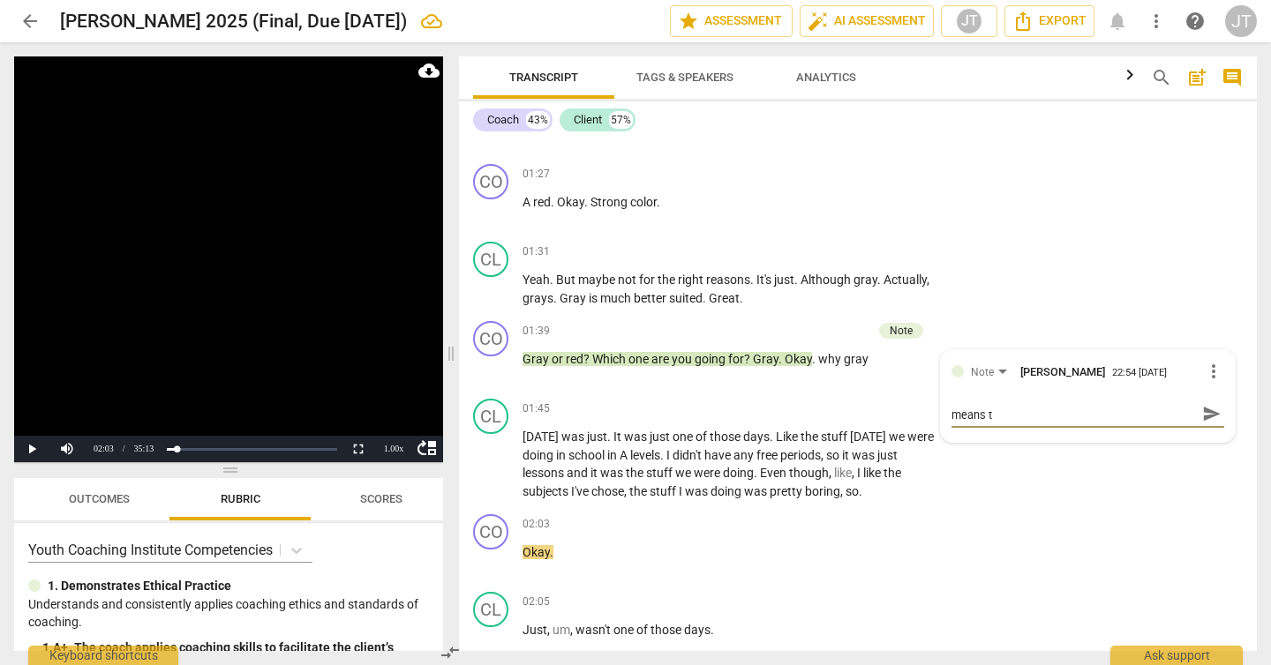
type textarea "Missed opportunity to inquire what red / gray means to"
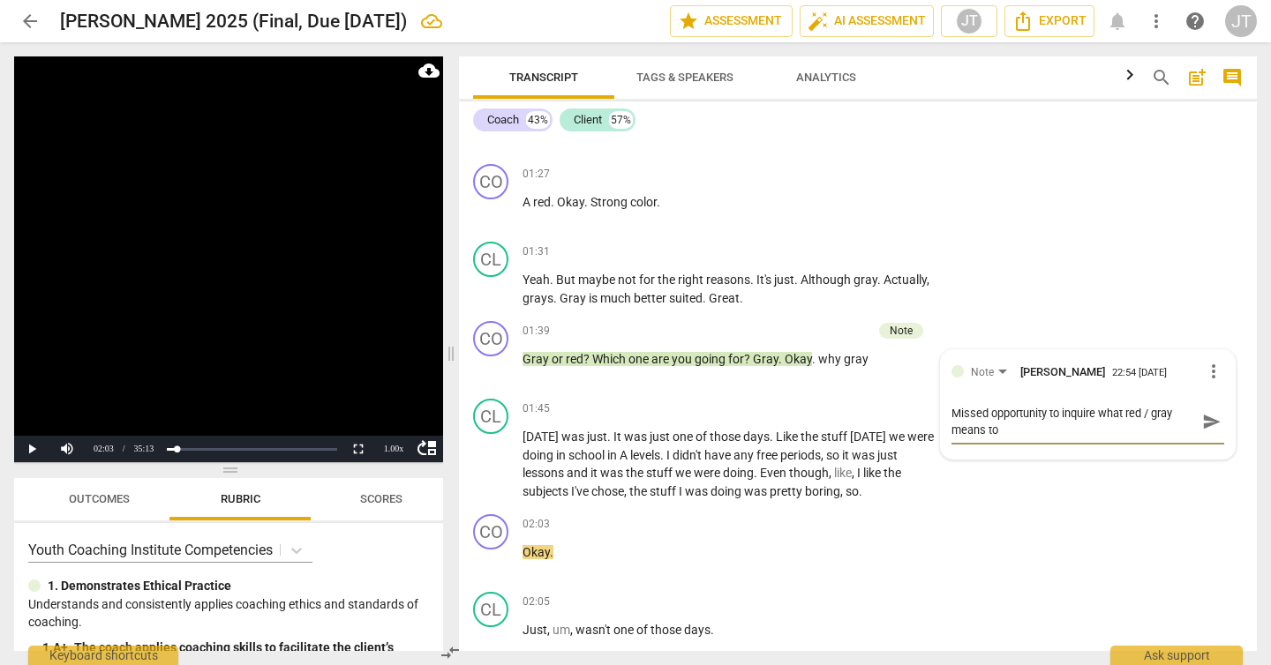
type textarea "Missed opportunity to inquire what red / gray means to h"
type textarea "Missed opportunity to inquire what red / gray means to hi"
type textarea "Missed opportunity to inquire what red / gray means to him"
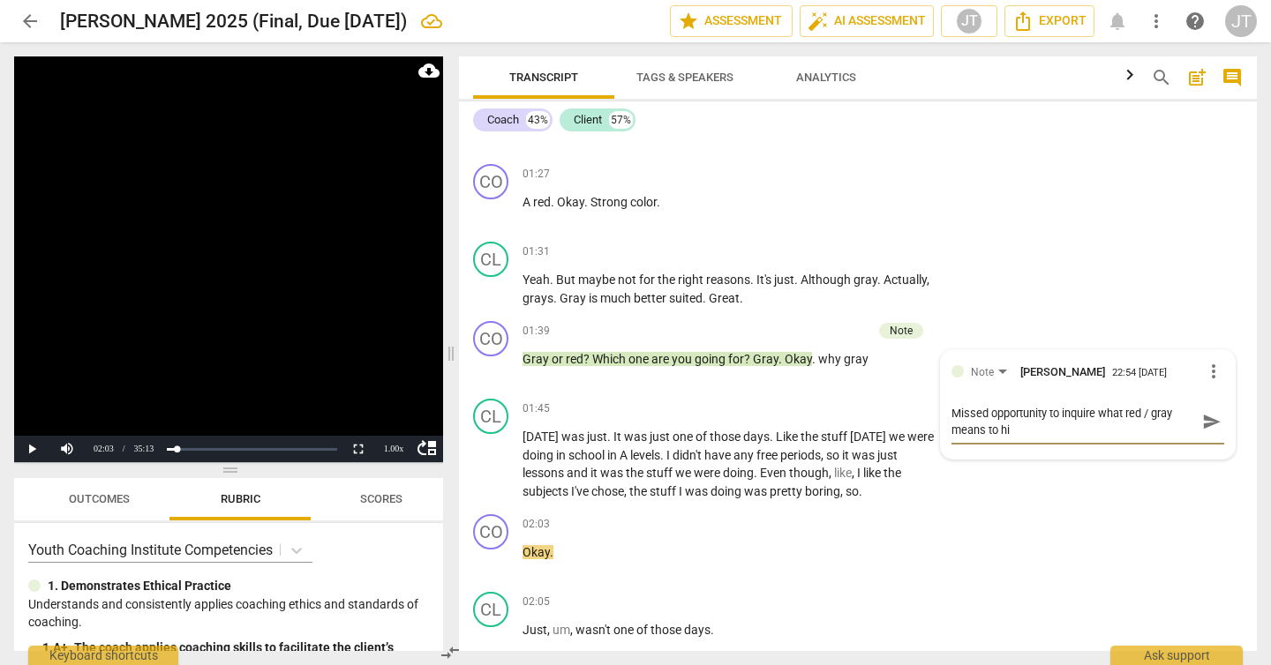
type textarea "Missed opportunity to inquire what red / gray means to him"
type textarea "Missed opportunity to inquire what red / gray means to hi"
type textarea "Missed opportunity to inquire what red / gray means to h"
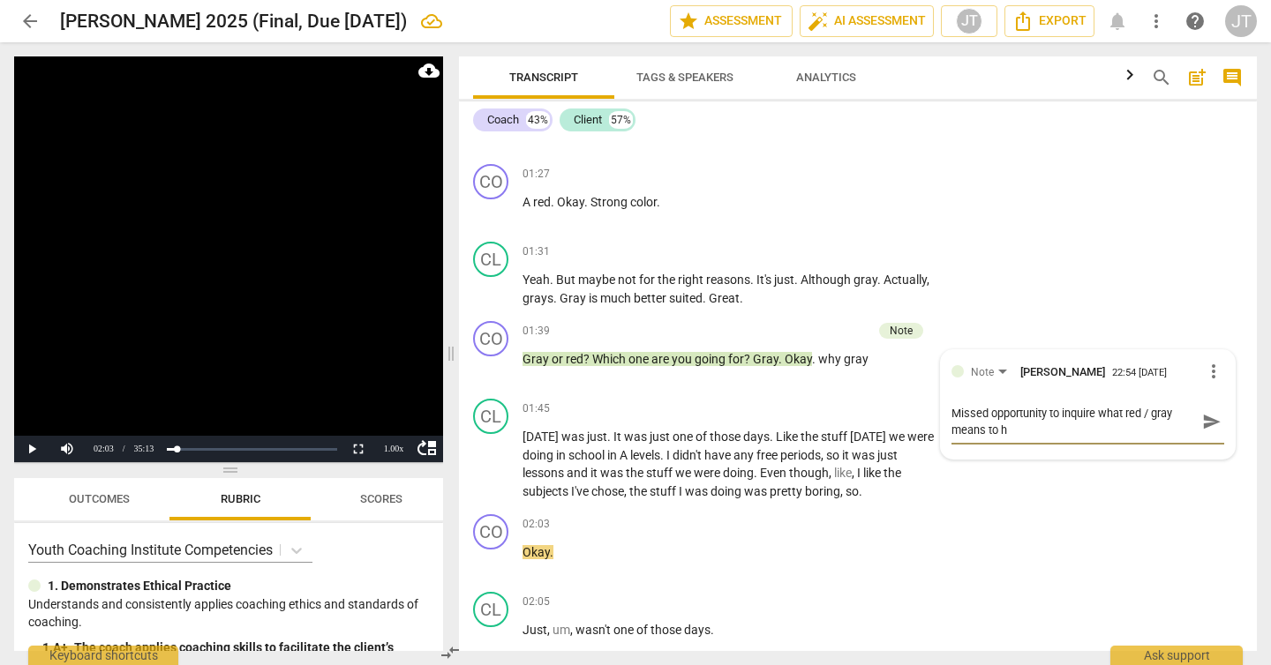
type textarea "Missed opportunity to inquire what red / gray means to"
type textarea "Missed opportunity to inquire what red / gray means t"
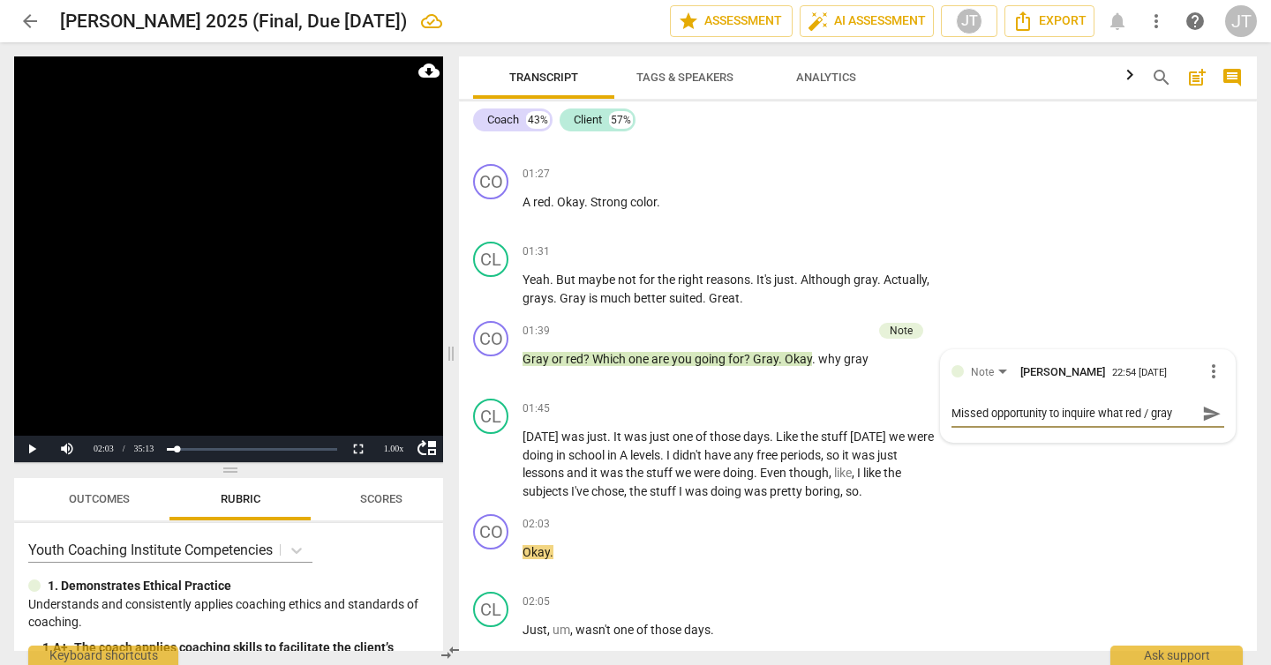
type textarea "Missed opportunity to inquire what red / gray means t"
type textarea "Missed opportunity to inquire what red / gray means"
type textarea "Missed opportunity to inquire what red / gray means f"
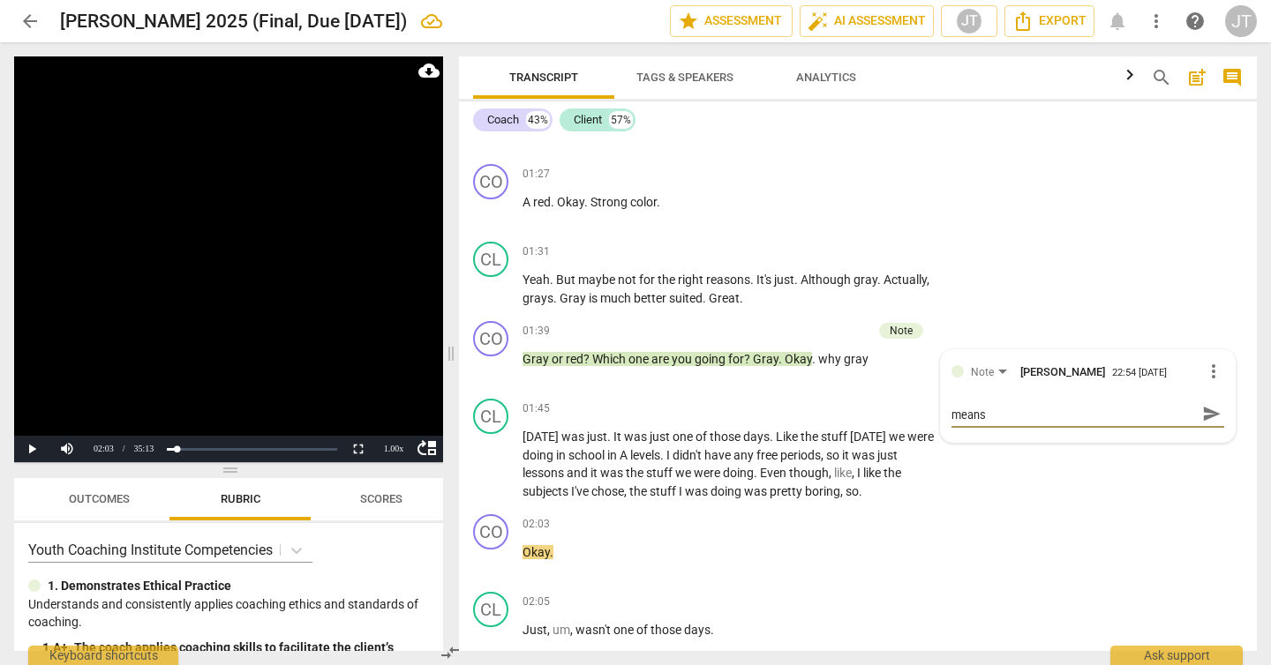
type textarea "Missed opportunity to inquire what red / gray means f"
type textarea "Missed opportunity to inquire what red / gray means fo"
type textarea "Missed opportunity to inquire what red / gray means for"
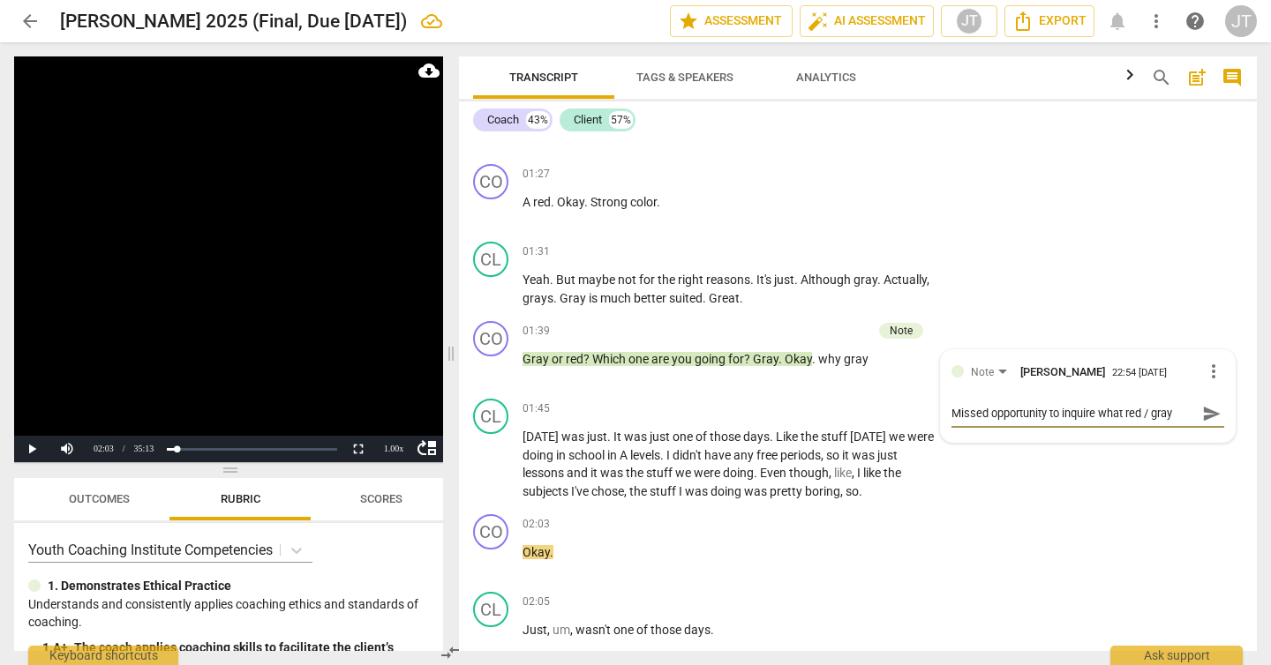
type textarea "Missed opportunity to inquire what red / gray means for"
type textarea "Missed opportunity to inquire what red / gray means for h"
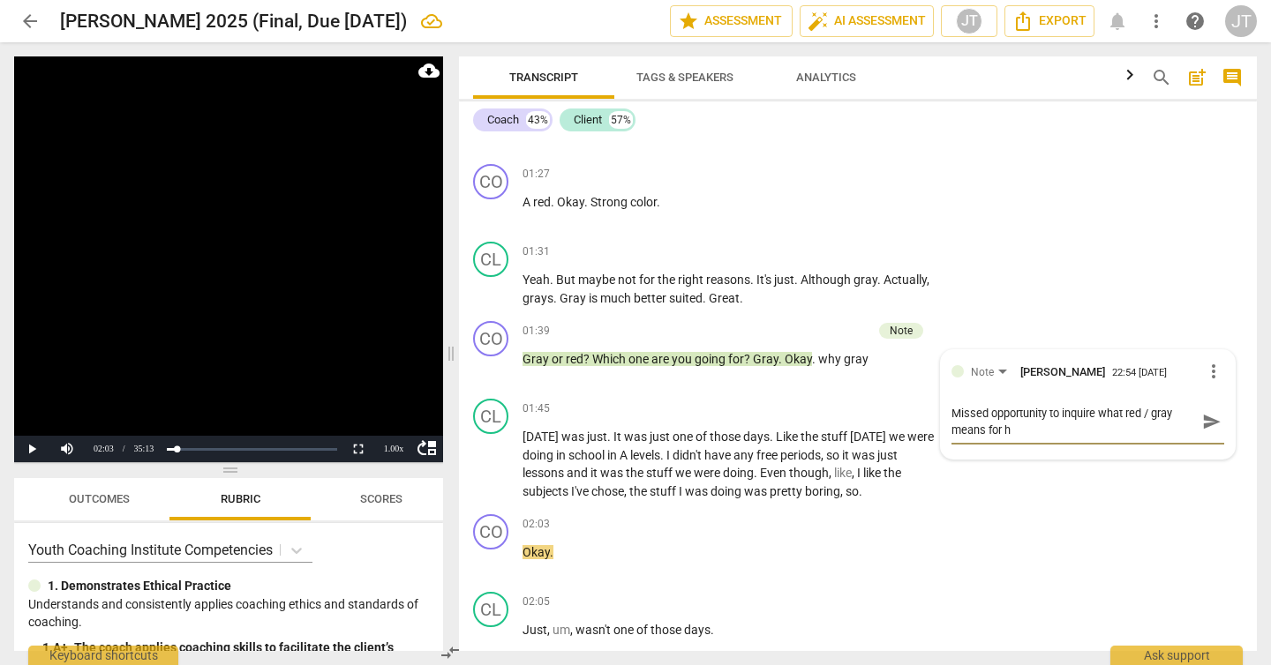
type textarea "Missed opportunity to inquire what red / gray means for hi"
type textarea "Missed opportunity to inquire what red / gray means for him"
type textarea "Missed opportunity to inquire what red / gray means for hi"
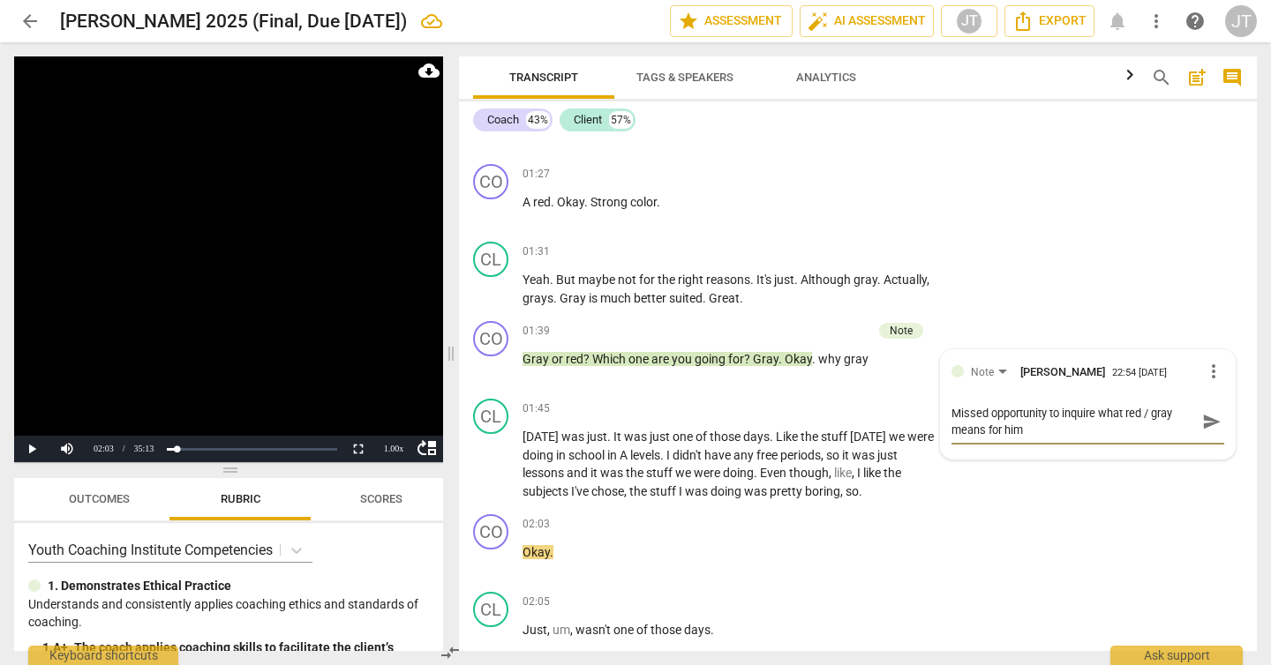
type textarea "Missed opportunity to inquire what red / gray means for hi"
type textarea "Missed opportunity to inquire what red / gray means for h"
type textarea "Missed opportunity to inquire what red / gray means for"
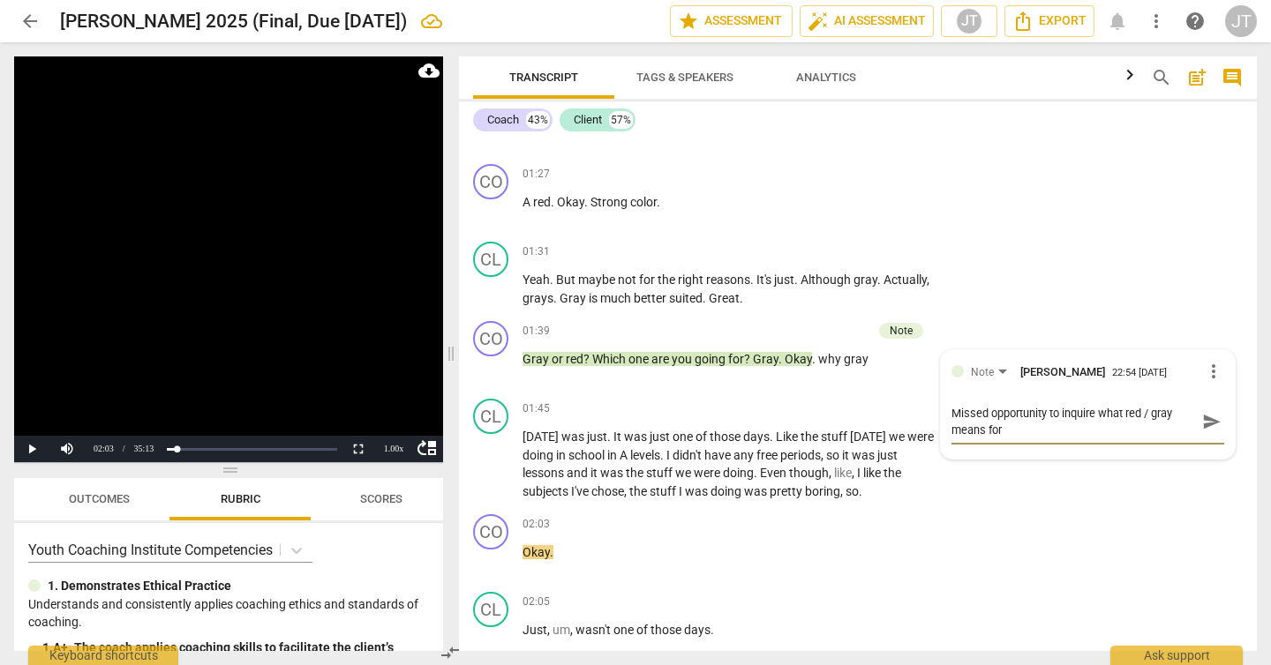
type textarea "Missed opportunity to inquire what red / gray means for"
type textarea "Missed opportunity to inquire what red / gray means fo"
type textarea "Missed opportunity to inquire what red / gray means f"
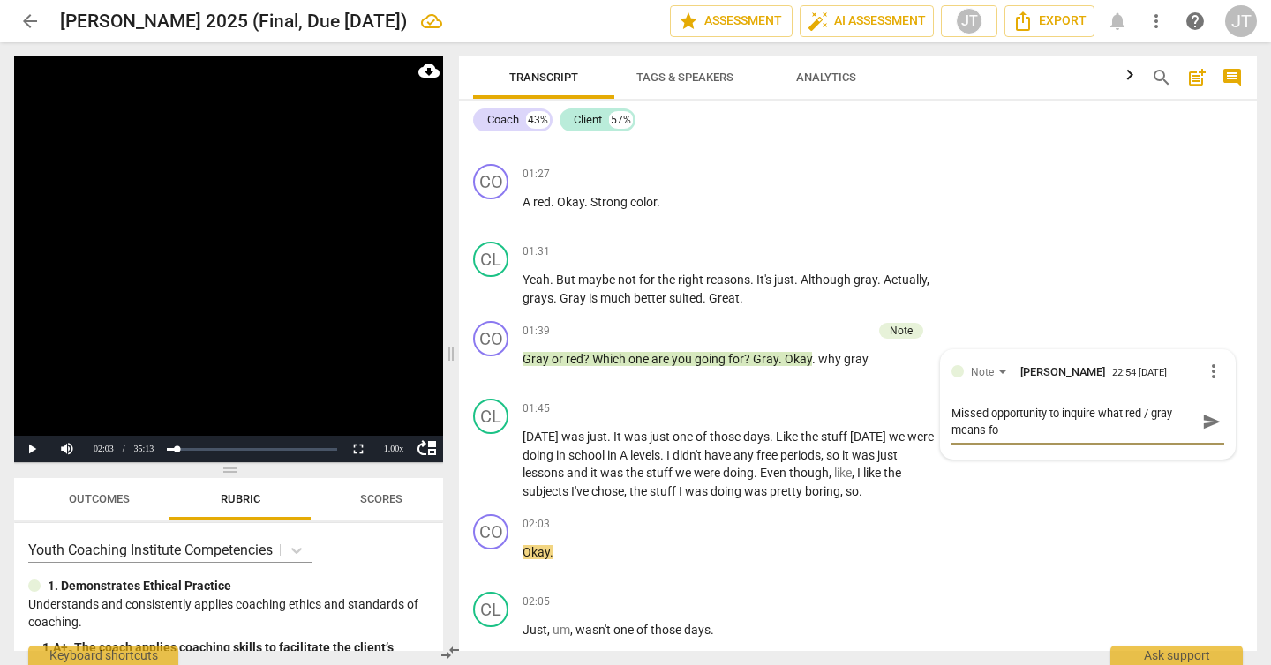
type textarea "Missed opportunity to inquire what red / gray means f"
type textarea "Missed opportunity to inquire what red / gray means"
type textarea "Missed opportunity to inquire what red / gray means t"
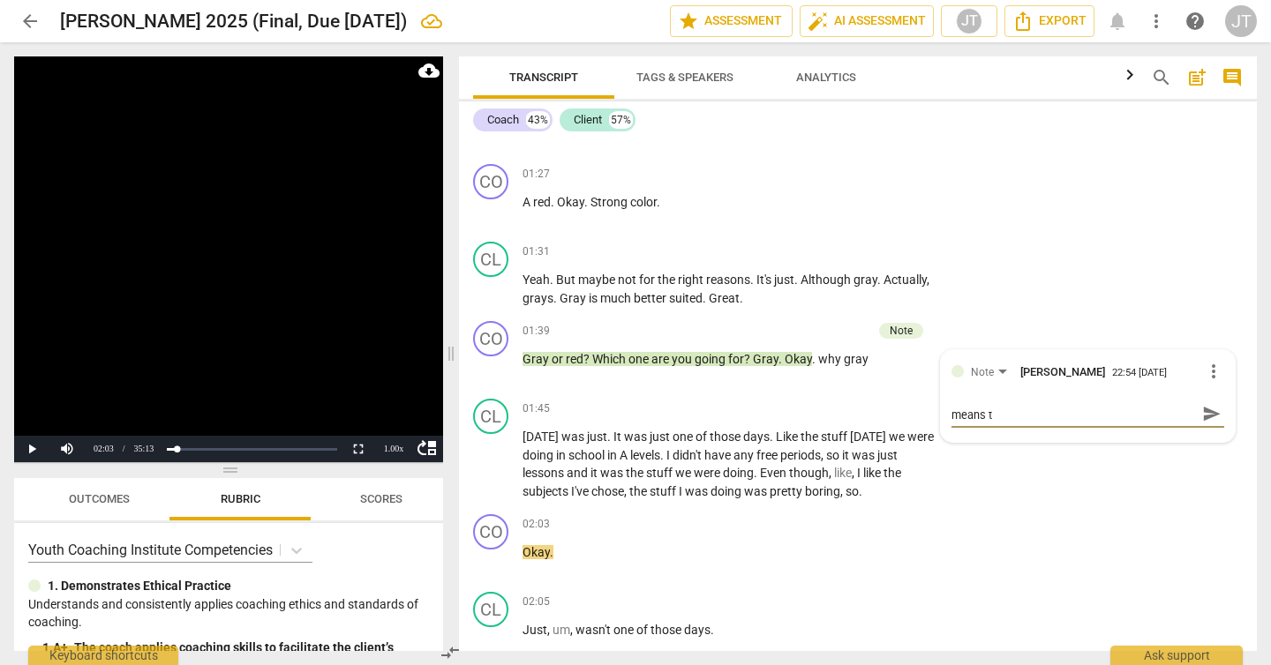
type textarea "Missed opportunity to inquire what red / gray means to"
type textarea "Missed opportunity to inquire what red / gray means to t"
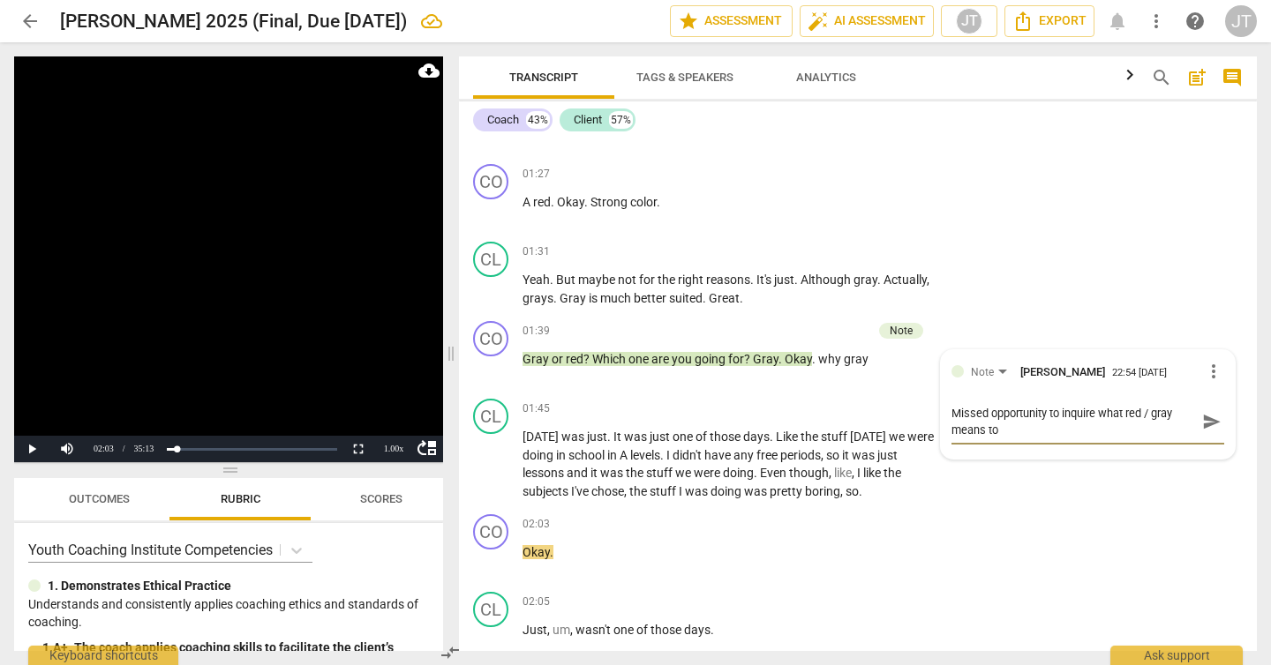
type textarea "Missed opportunity to inquire what red / gray means to t"
type textarea "Missed opportunity to inquire what red / gray means to th"
type textarea "Missed opportunity to inquire what red / gray means to the"
type textarea "Missed opportunity to inquire what red / gray means to them"
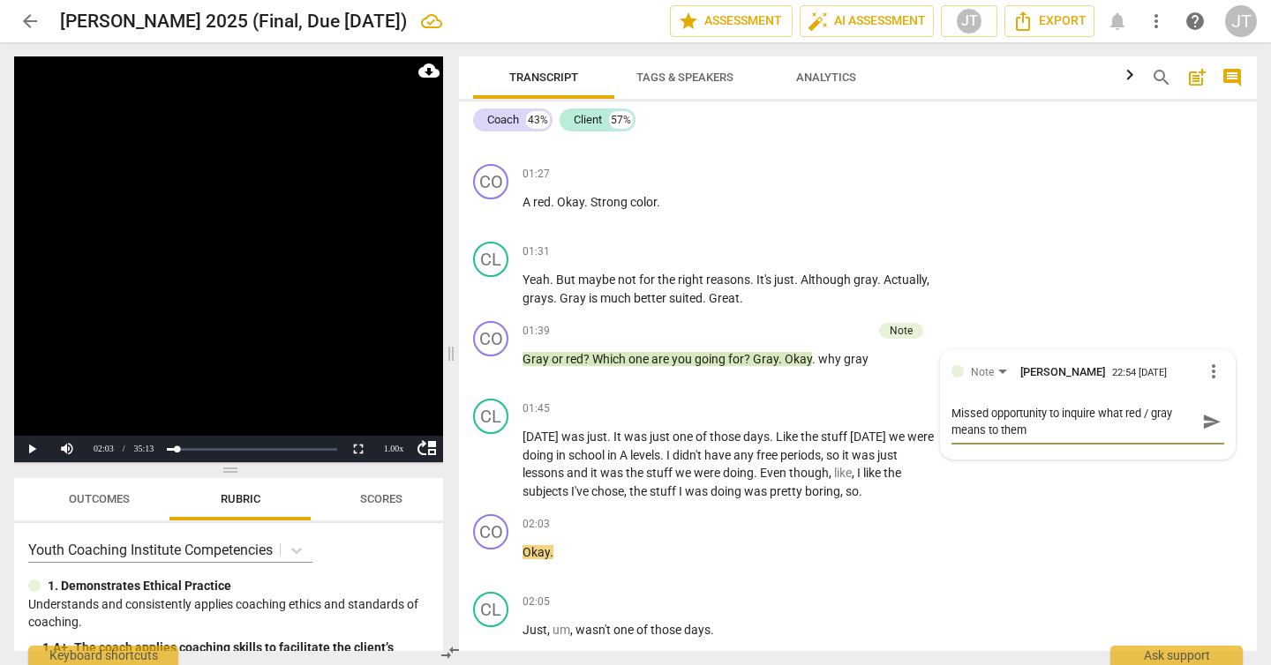
type textarea "Missed opportunity to inquire what red / gray means to the"
type textarea "Missed opportunity to inquire what red / gray means to the c"
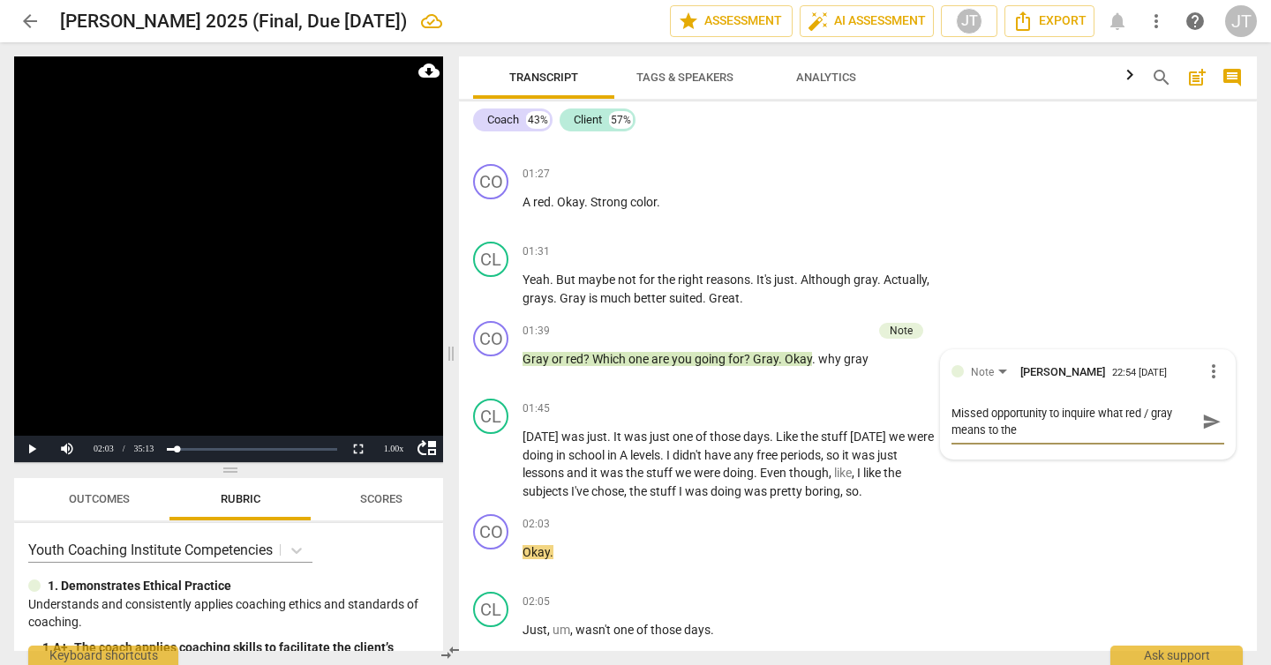
type textarea "Missed opportunity to inquire what red / gray means to the c"
type textarea "Missed opportunity to inquire what red / gray means to the cl"
type textarea "Missed opportunity to inquire what red / gray means to the cli"
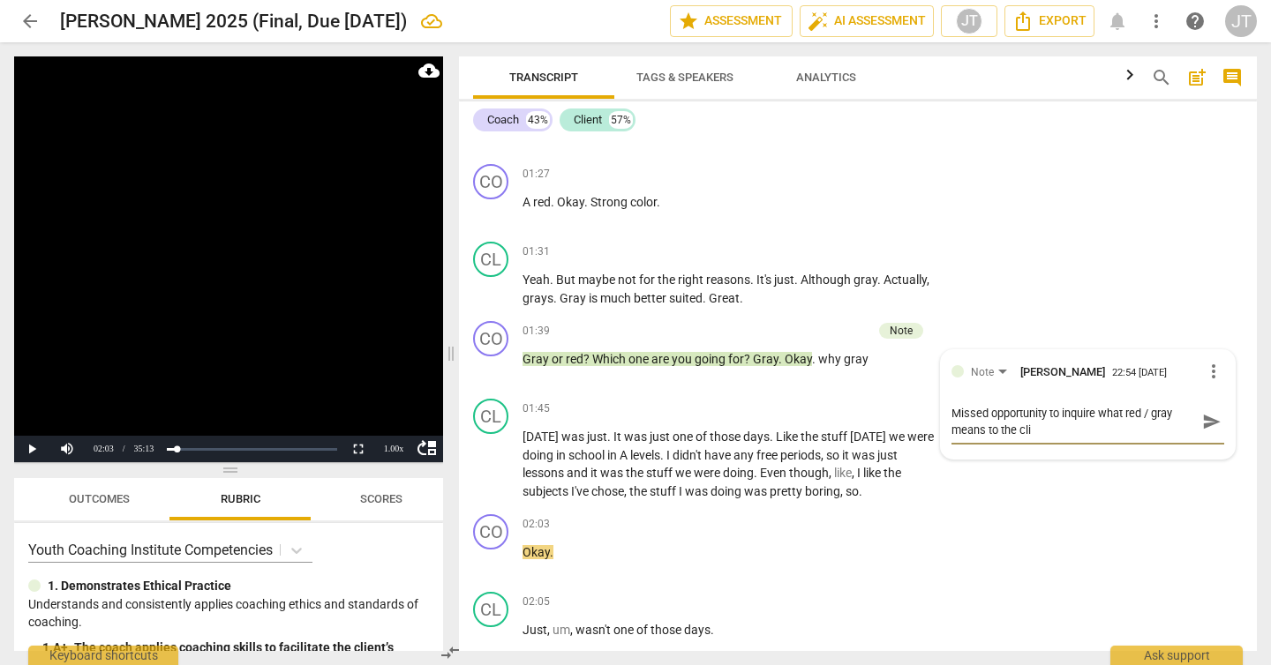
type textarea "Missed opportunity to inquire what red / gray means to the clie"
type textarea "Missed opportunity to inquire what red / gray means to the clien"
type textarea "Missed opportunity to inquire what red / gray means to the client"
click at [1202, 412] on span "send" at bounding box center [1211, 421] width 19 height 19
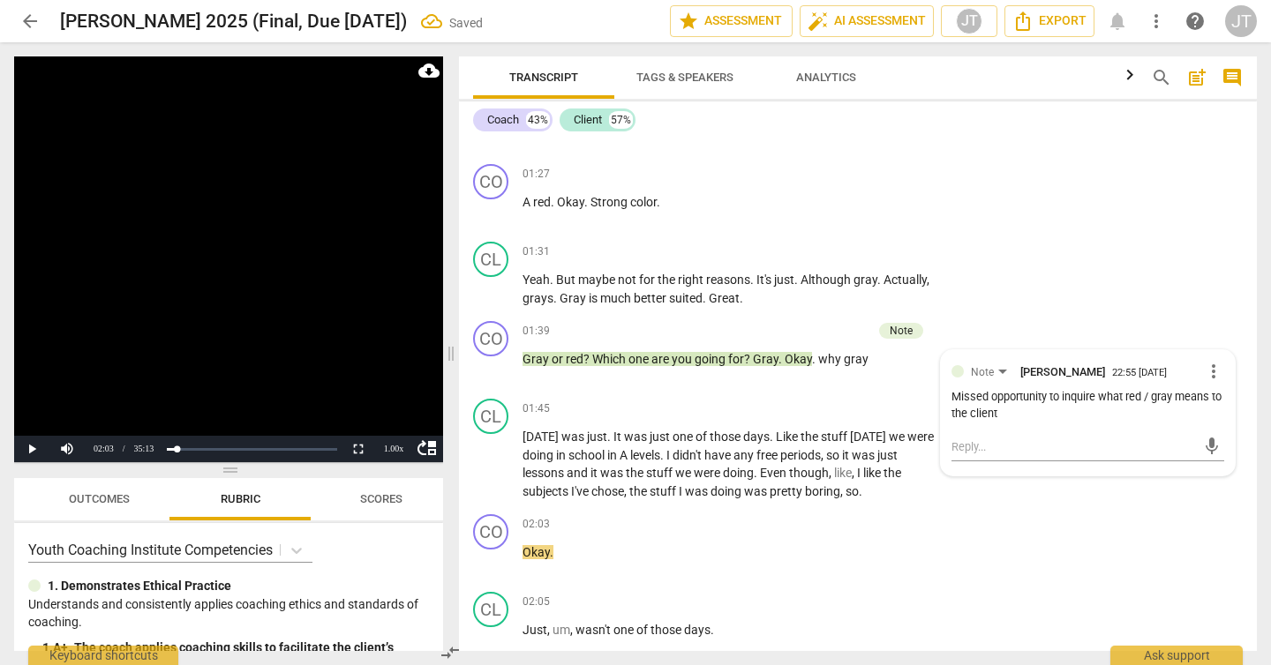
click at [182, 274] on video at bounding box center [228, 259] width 429 height 406
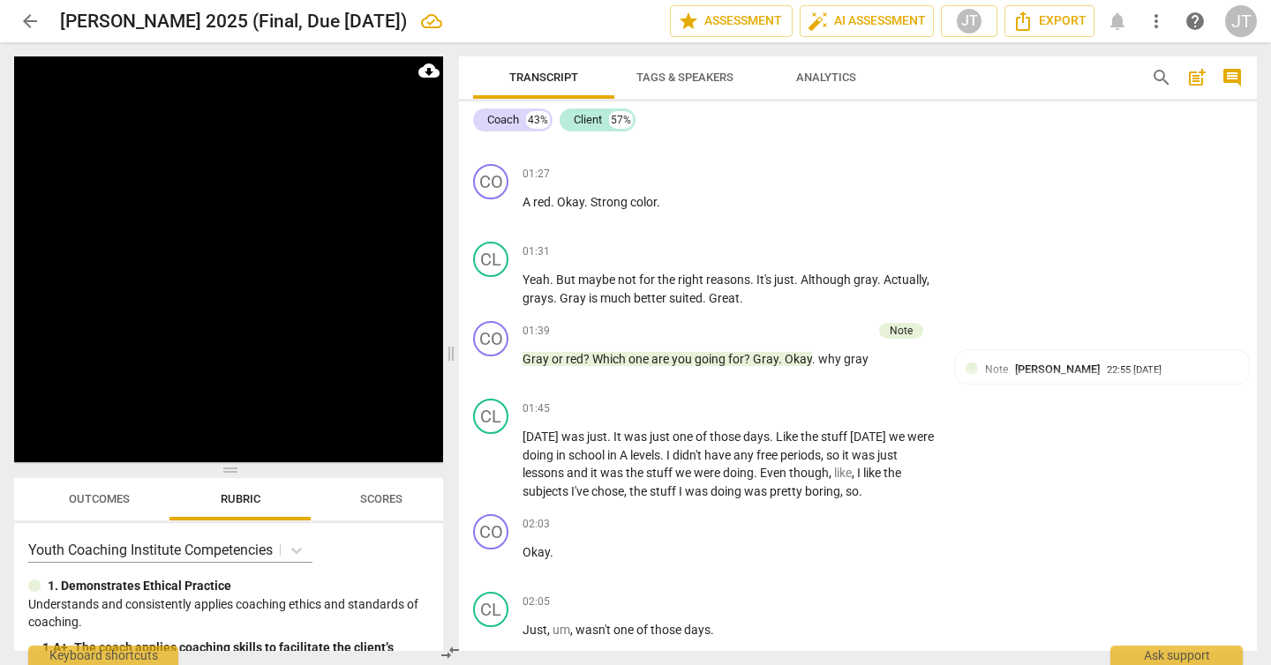
scroll to position [1809, 0]
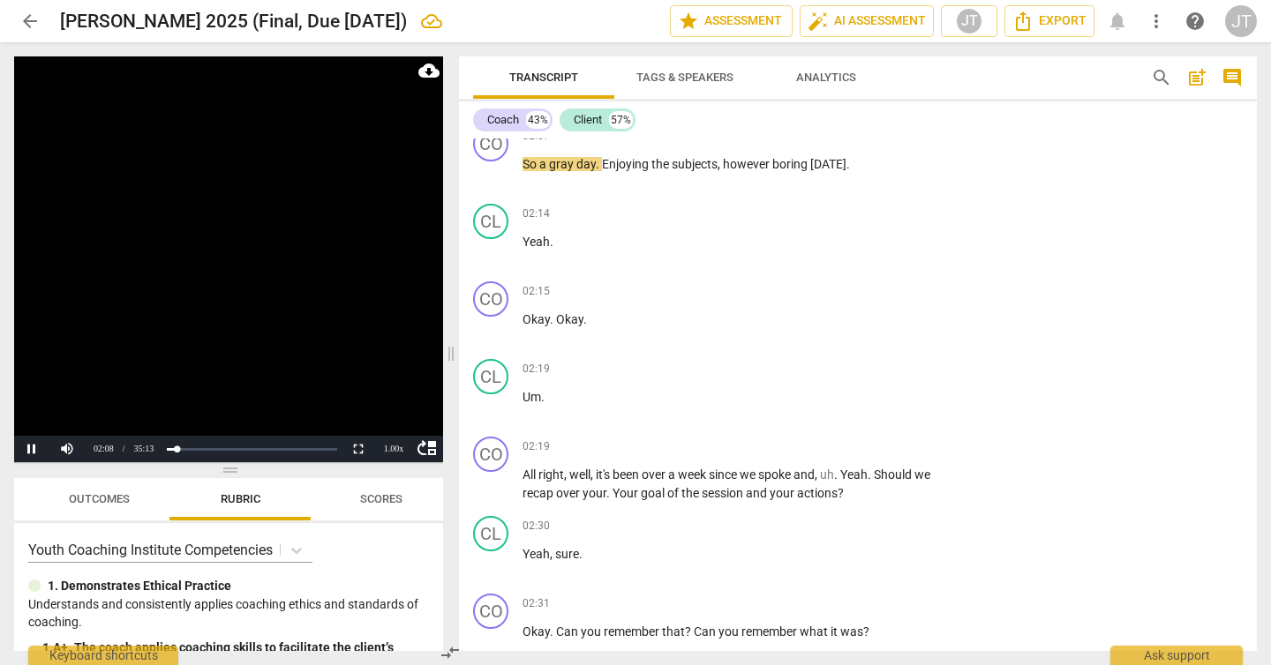
click at [244, 306] on video at bounding box center [228, 259] width 429 height 406
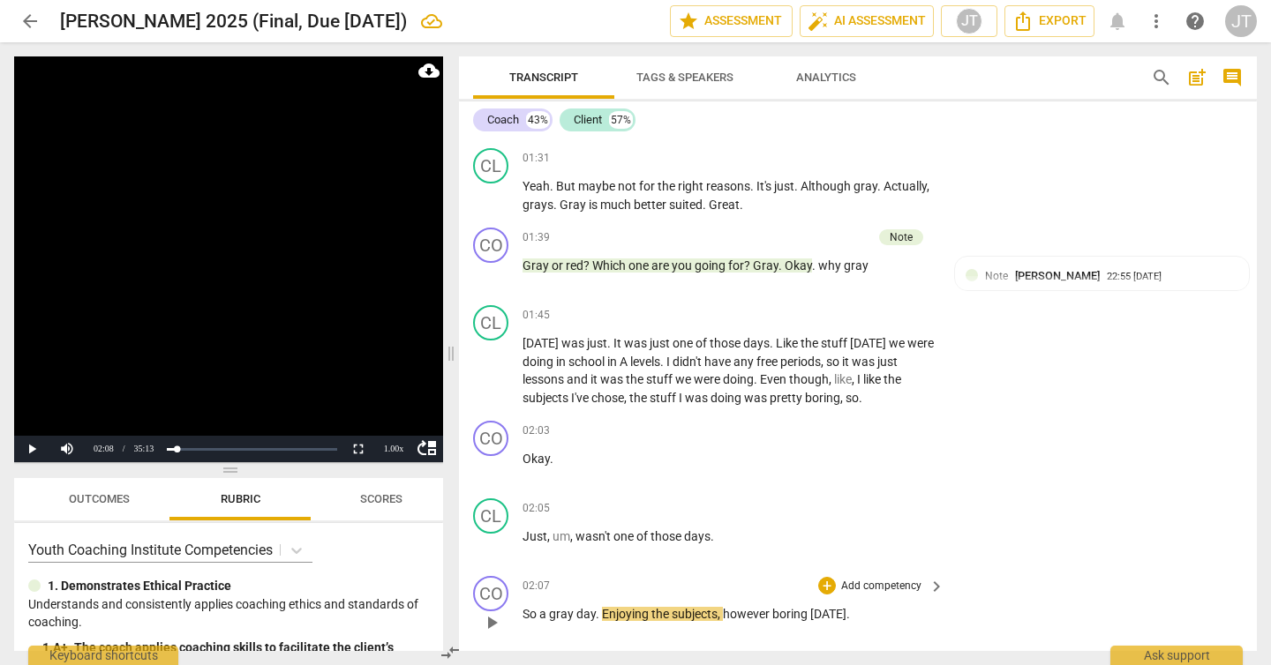
scroll to position [1204, 0]
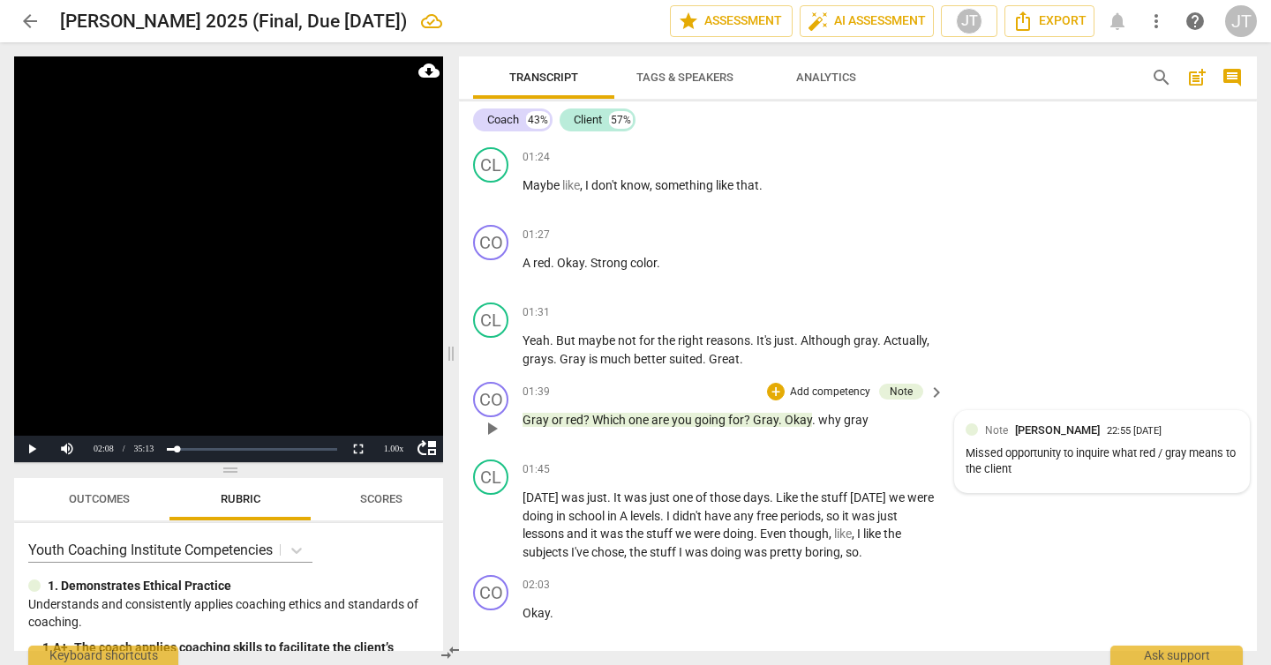
click at [1186, 426] on div "Note [PERSON_NAME] 22:55 [DATE] Missed opportunity to inquire what red / gray m…" at bounding box center [1101, 452] width 273 height 60
click at [1208, 422] on span "more_vert" at bounding box center [1213, 432] width 21 height 21
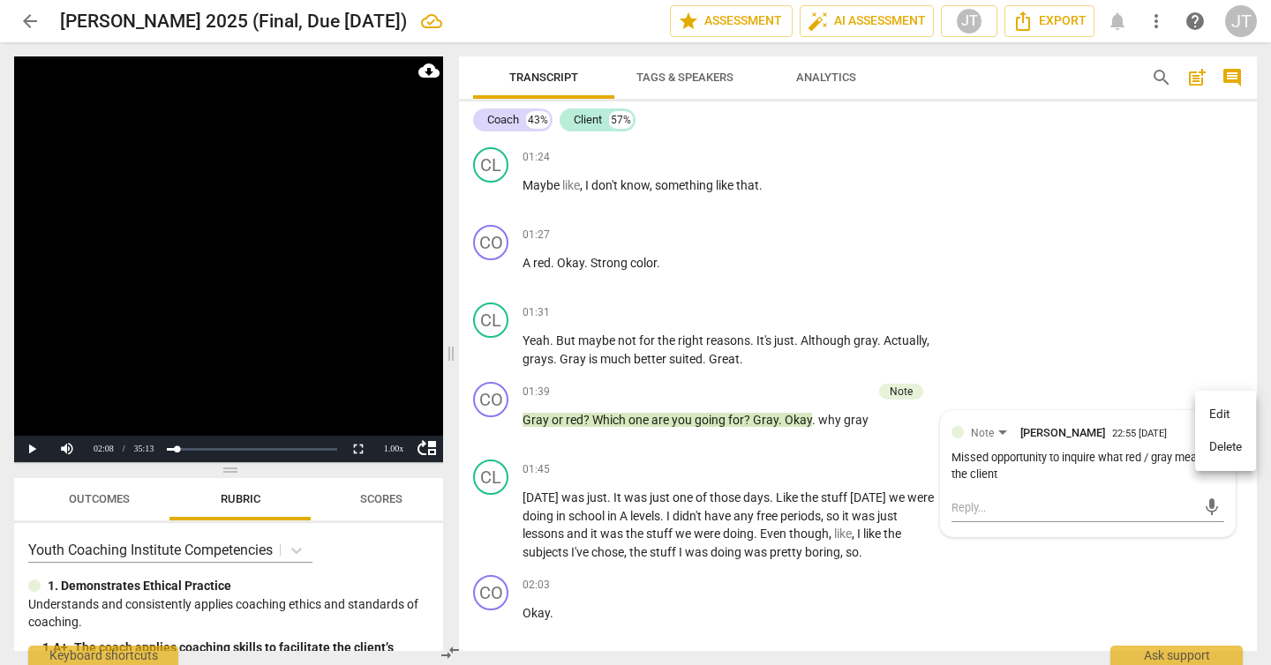
click at [1020, 457] on div at bounding box center [635, 332] width 1271 height 665
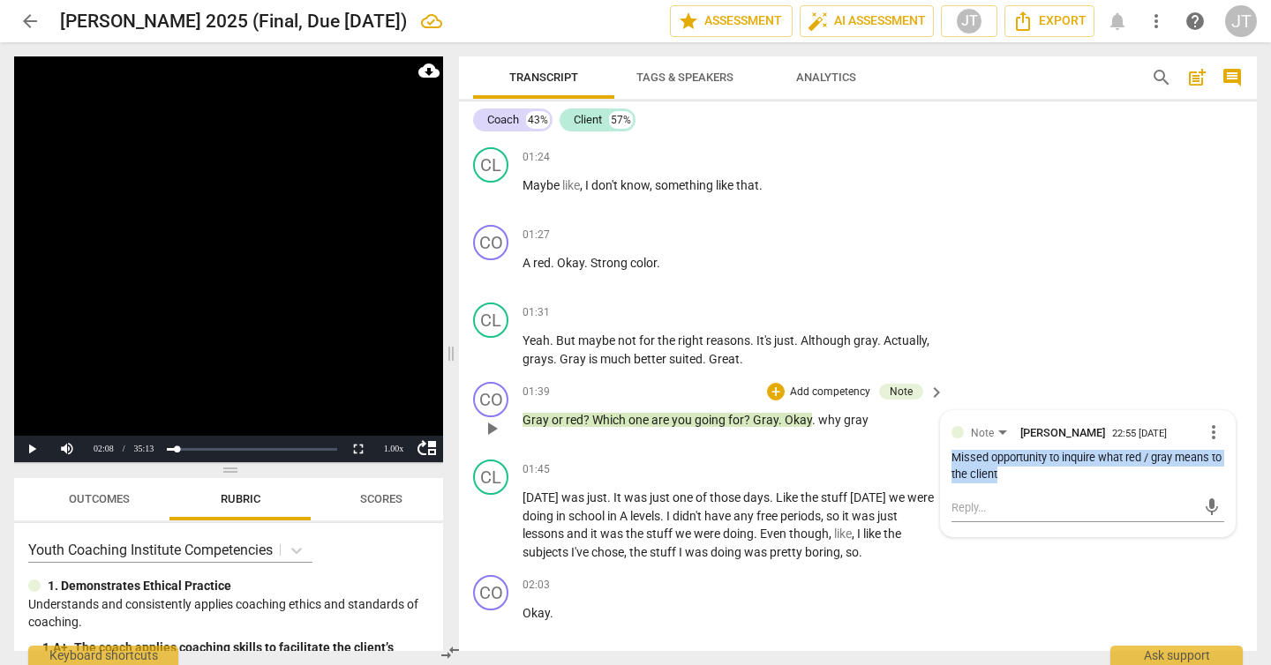
drag, startPoint x: 1023, startPoint y: 453, endPoint x: 946, endPoint y: 443, distance: 77.4
click at [946, 443] on div "Note [PERSON_NAME] 22:55 [DATE] more_vert Missed opportunity to inquire what re…" at bounding box center [1088, 473] width 294 height 125
copy div "Missed opportunity to inquire what red / gray means to the client"
click at [1209, 422] on span "more_vert" at bounding box center [1213, 432] width 21 height 21
click at [1211, 446] on li "Delete" at bounding box center [1225, 448] width 61 height 34
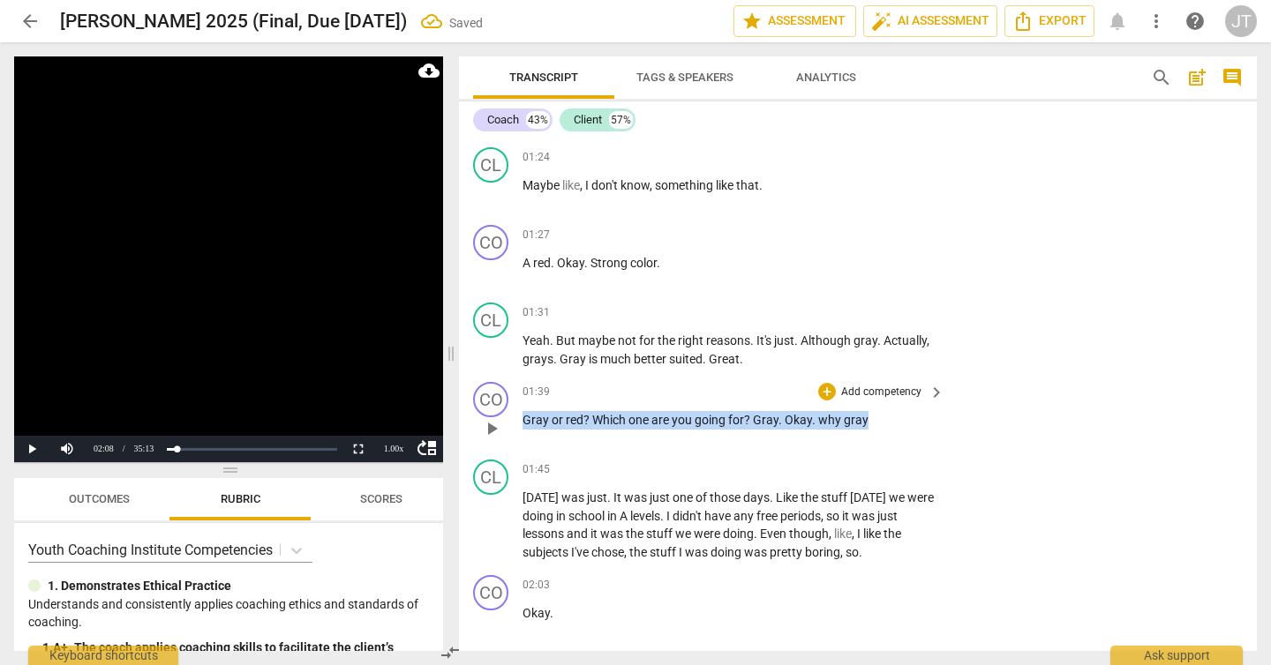
drag, startPoint x: 872, startPoint y: 405, endPoint x: 521, endPoint y: 409, distance: 351.2
click at [521, 409] on div "CO play_arrow pause 01:39 + Add competency keyboard_arrow_right Gray or red ? W…" at bounding box center [858, 414] width 798 height 78
click at [927, 379] on span "keyboard_arrow_down" at bounding box center [922, 379] width 21 height 21
click at [872, 379] on div "+" at bounding box center [881, 380] width 18 height 18
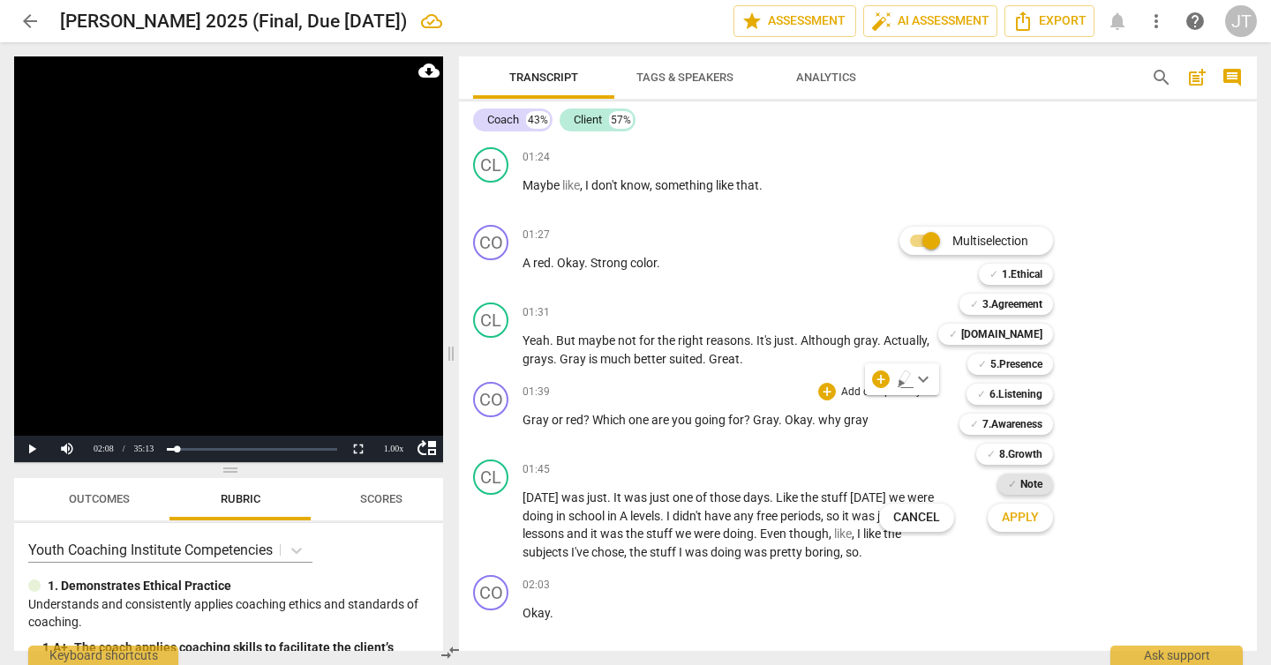
click at [1009, 481] on span "✓" at bounding box center [1012, 484] width 9 height 21
click at [1017, 522] on span "Apply" at bounding box center [1020, 518] width 37 height 18
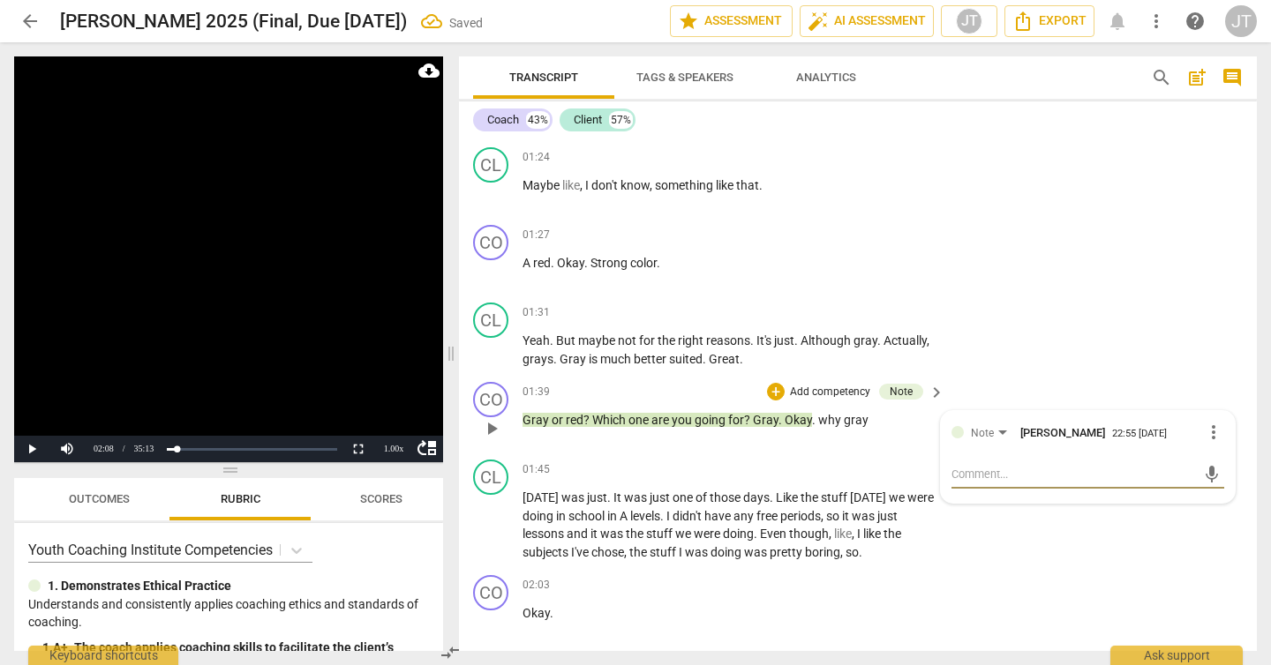
click at [1031, 466] on textarea at bounding box center [1073, 474] width 244 height 17
paste textarea "Missed opportunity to inquire what red / gray means to the client"
type textarea "Missed opportunity to inquire what red / gray means to the client"
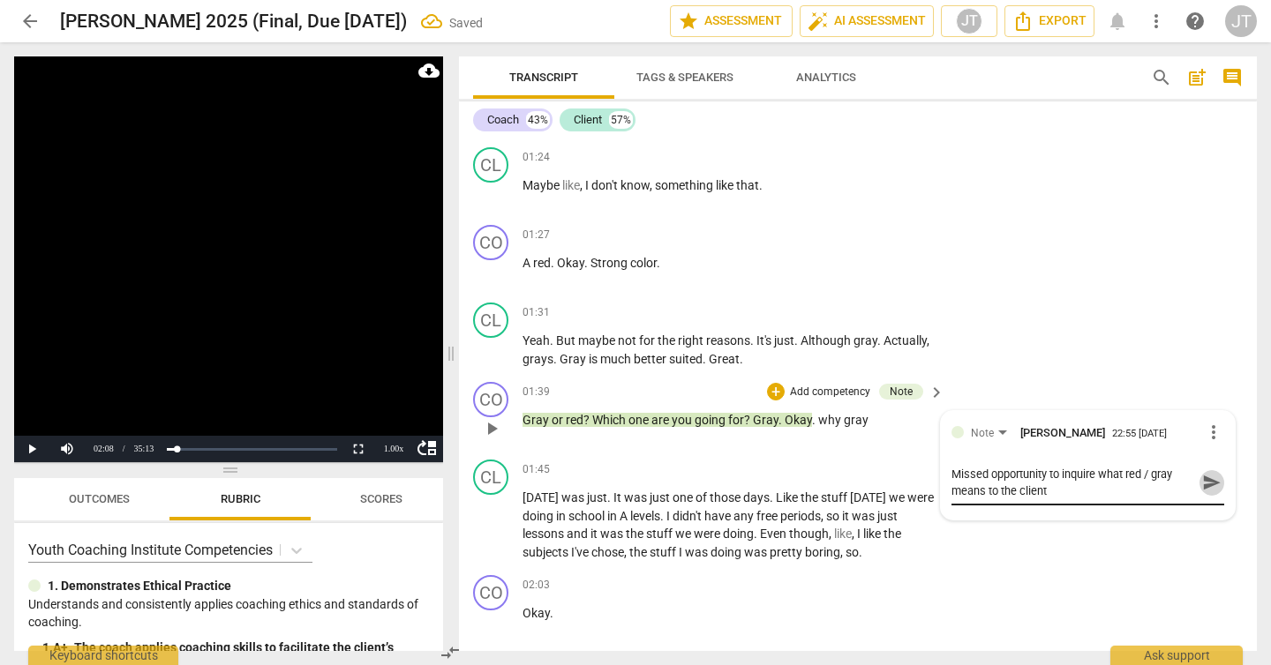
click at [1204, 473] on span "send" at bounding box center [1211, 482] width 19 height 19
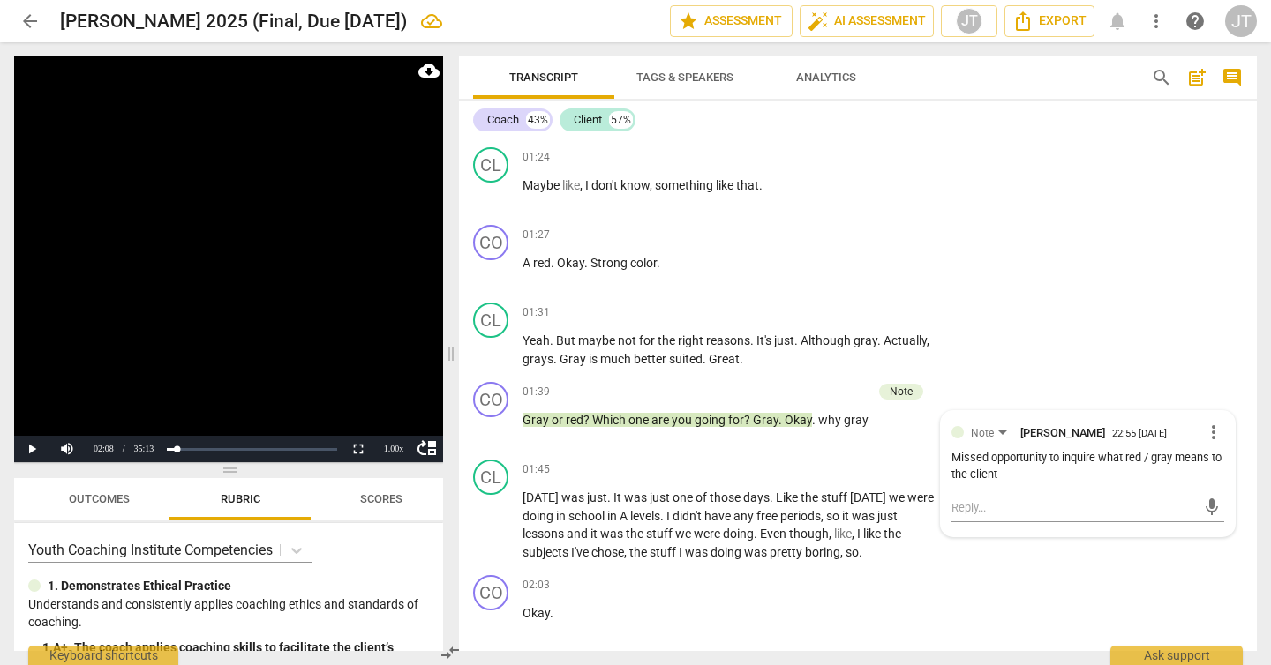
click at [248, 267] on video at bounding box center [228, 259] width 429 height 406
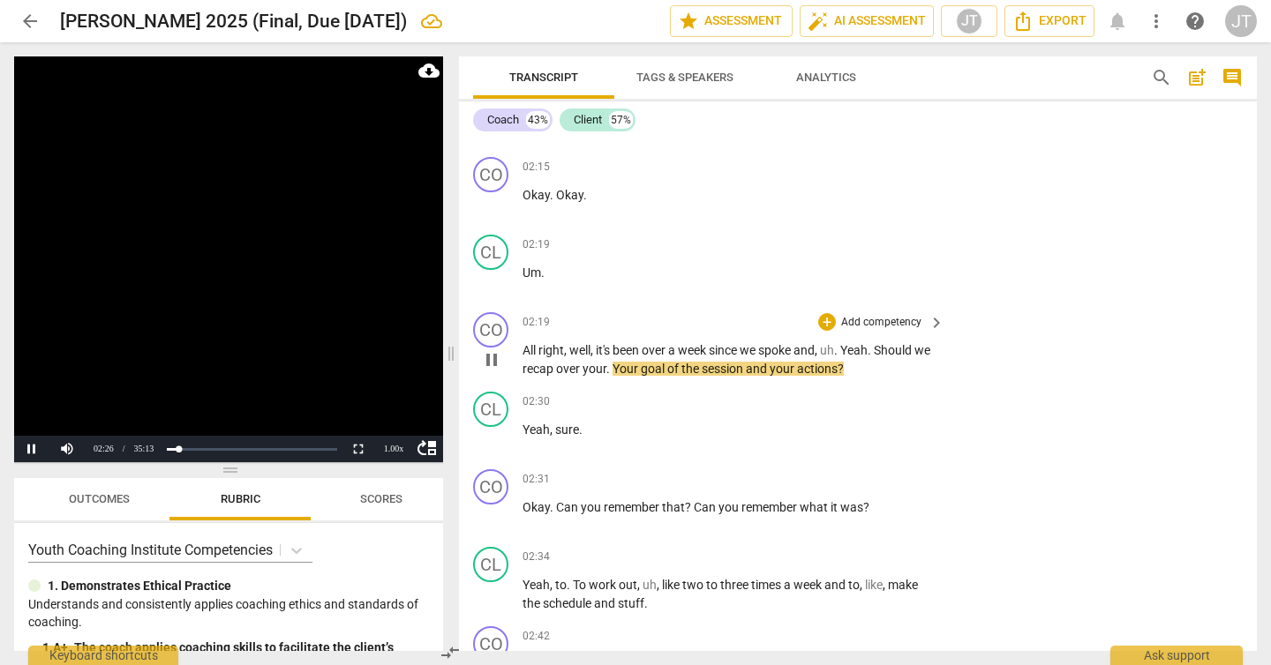
scroll to position [1940, 0]
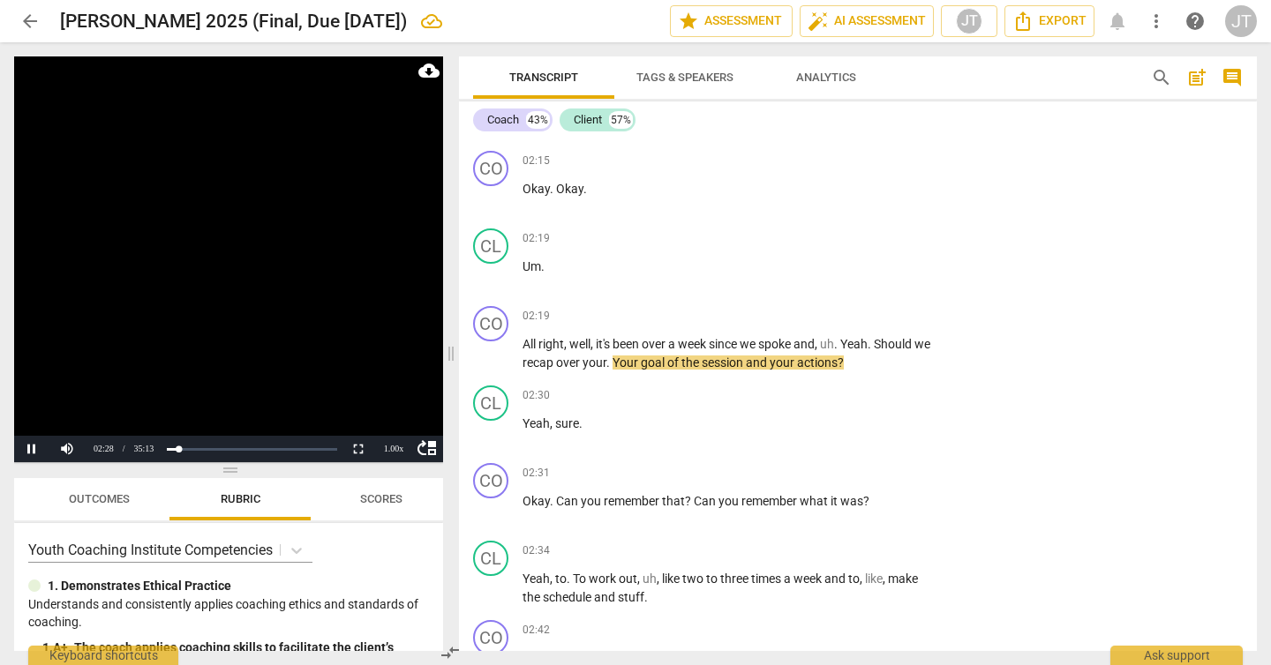
click at [235, 274] on video at bounding box center [228, 259] width 429 height 406
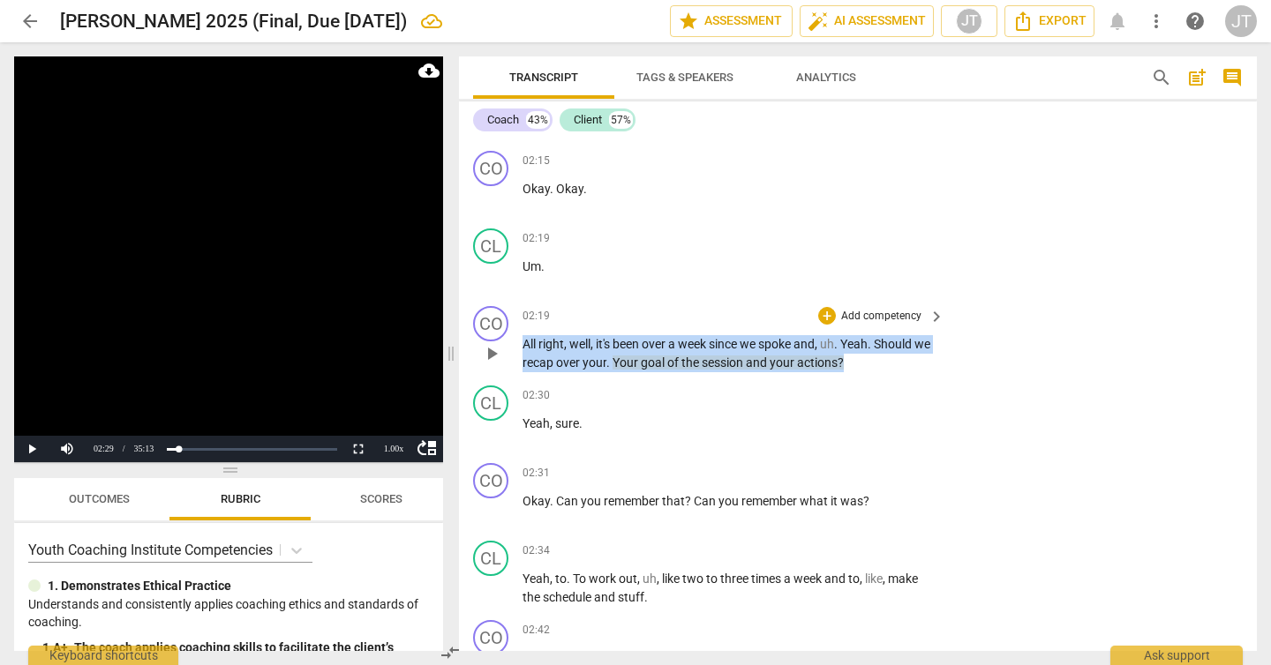
drag, startPoint x: 879, startPoint y: 341, endPoint x: 520, endPoint y: 324, distance: 359.5
click at [520, 324] on div "CO play_arrow pause 02:19 + Add competency keyboard_arrow_right All right , wel…" at bounding box center [858, 338] width 798 height 79
click at [876, 309] on p "Add competency" at bounding box center [881, 317] width 84 height 16
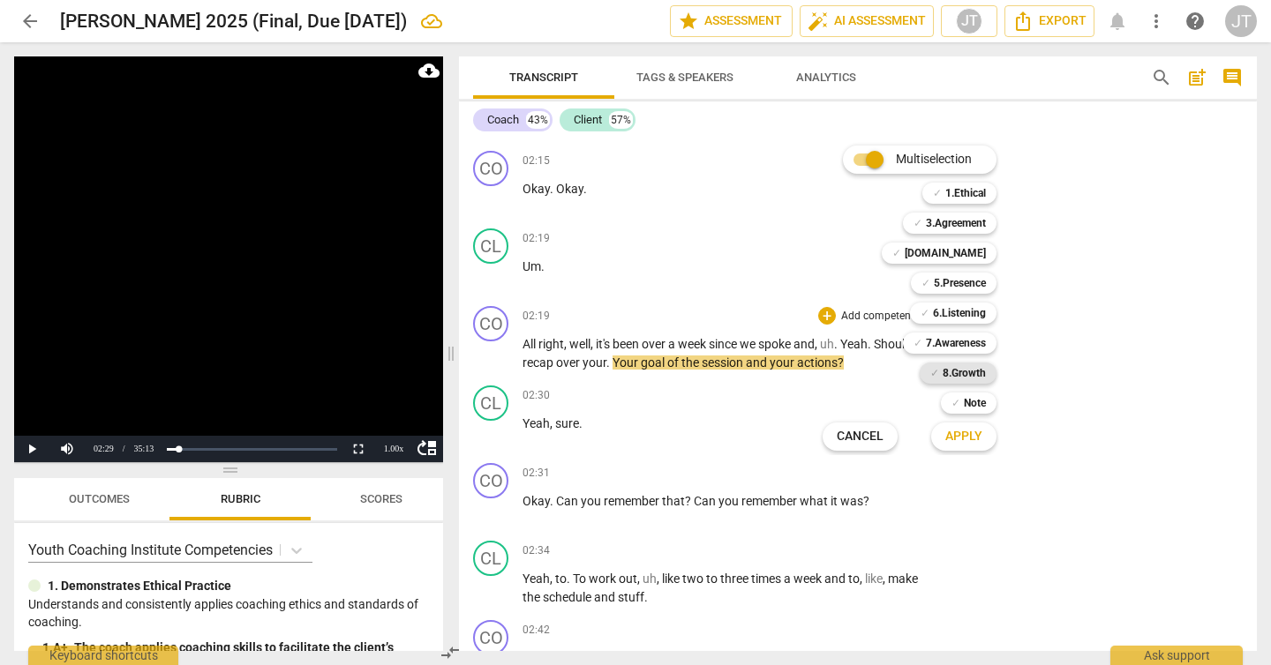
click at [962, 370] on b "8.Growth" at bounding box center [963, 373] width 43 height 21
click at [966, 435] on span "Apply" at bounding box center [963, 437] width 37 height 18
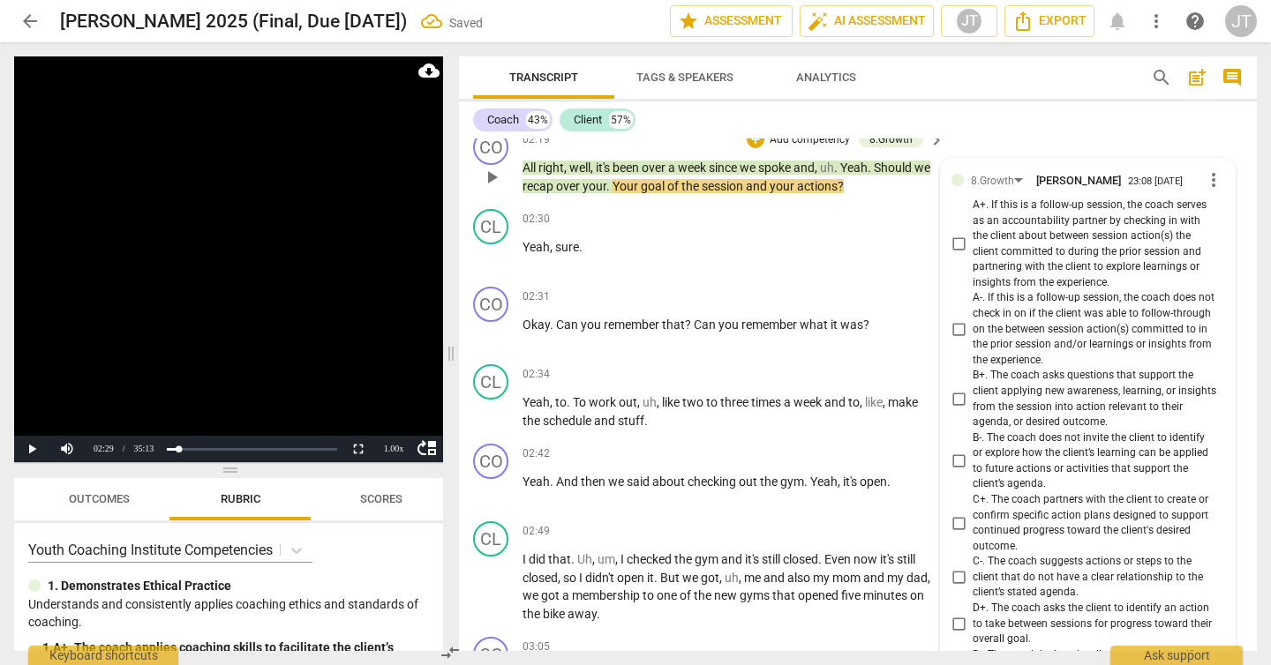
scroll to position [2022, 0]
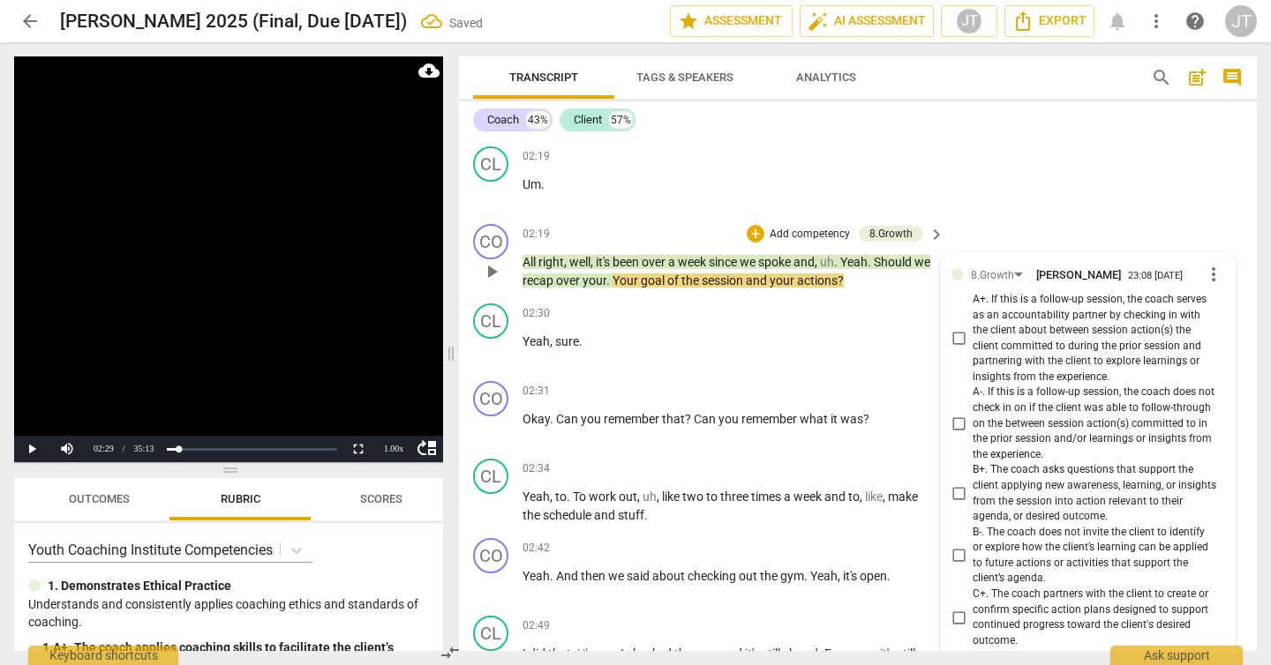
click at [1009, 318] on span "A+. If this is a follow-up session, the coach serves as an accountability partn…" at bounding box center [1094, 338] width 244 height 93
click at [972, 328] on input "A+. If this is a follow-up session, the coach serves as an accountability partn…" at bounding box center [958, 338] width 28 height 21
checkbox input "true"
click at [271, 260] on video at bounding box center [228, 259] width 429 height 406
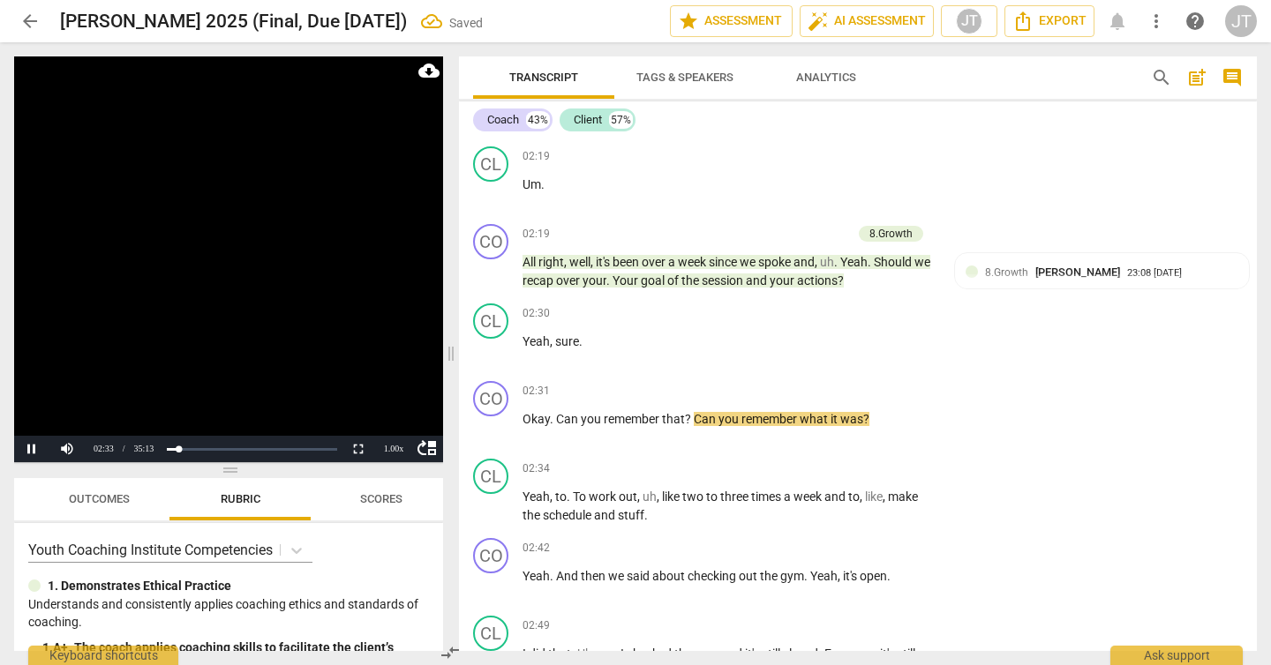
click at [254, 303] on video at bounding box center [228, 259] width 429 height 406
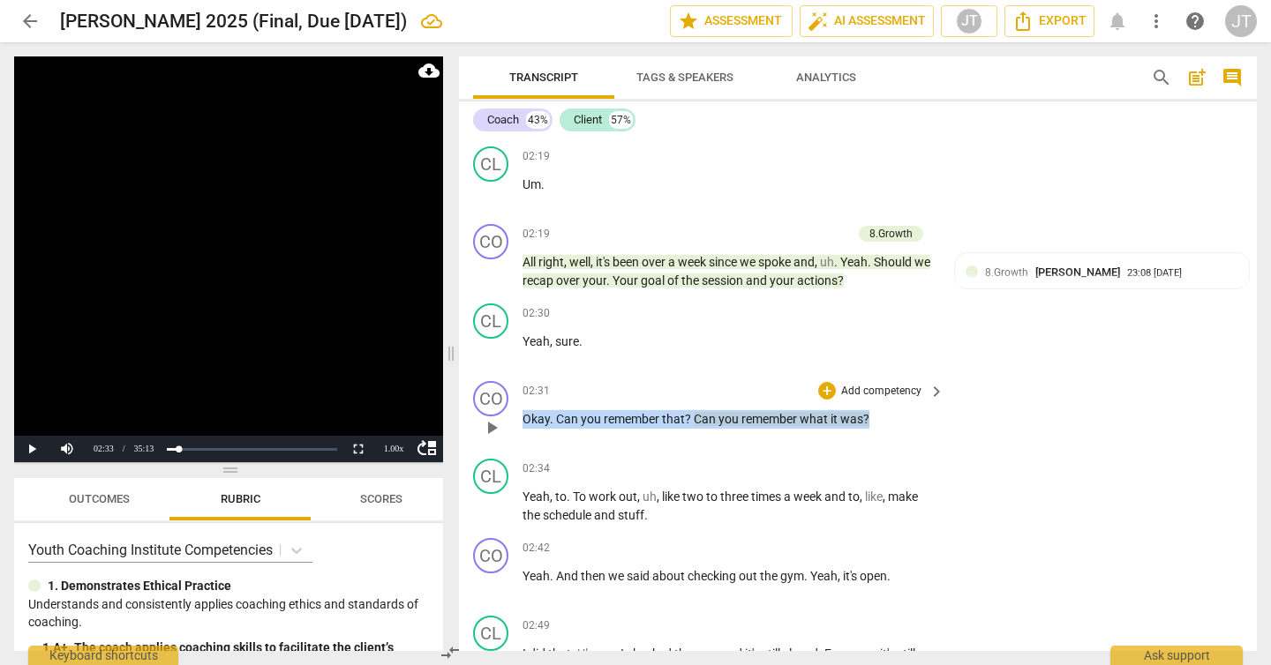
drag, startPoint x: 523, startPoint y: 401, endPoint x: 876, endPoint y: 408, distance: 353.0
click at [876, 410] on p "Okay . Can you remember that ? Can you remember what it was ?" at bounding box center [728, 419] width 413 height 19
click at [840, 384] on p "Add competency" at bounding box center [881, 392] width 84 height 16
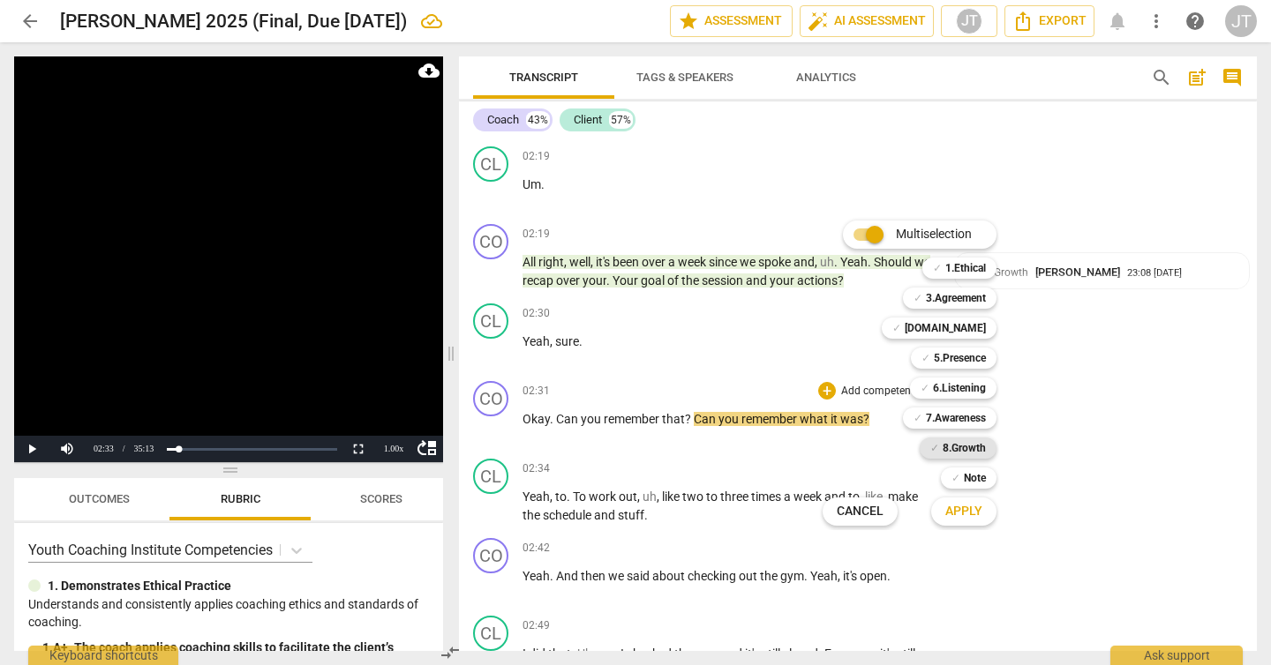
click at [955, 446] on b "8.Growth" at bounding box center [963, 448] width 43 height 21
click at [964, 506] on span "Apply" at bounding box center [963, 512] width 37 height 18
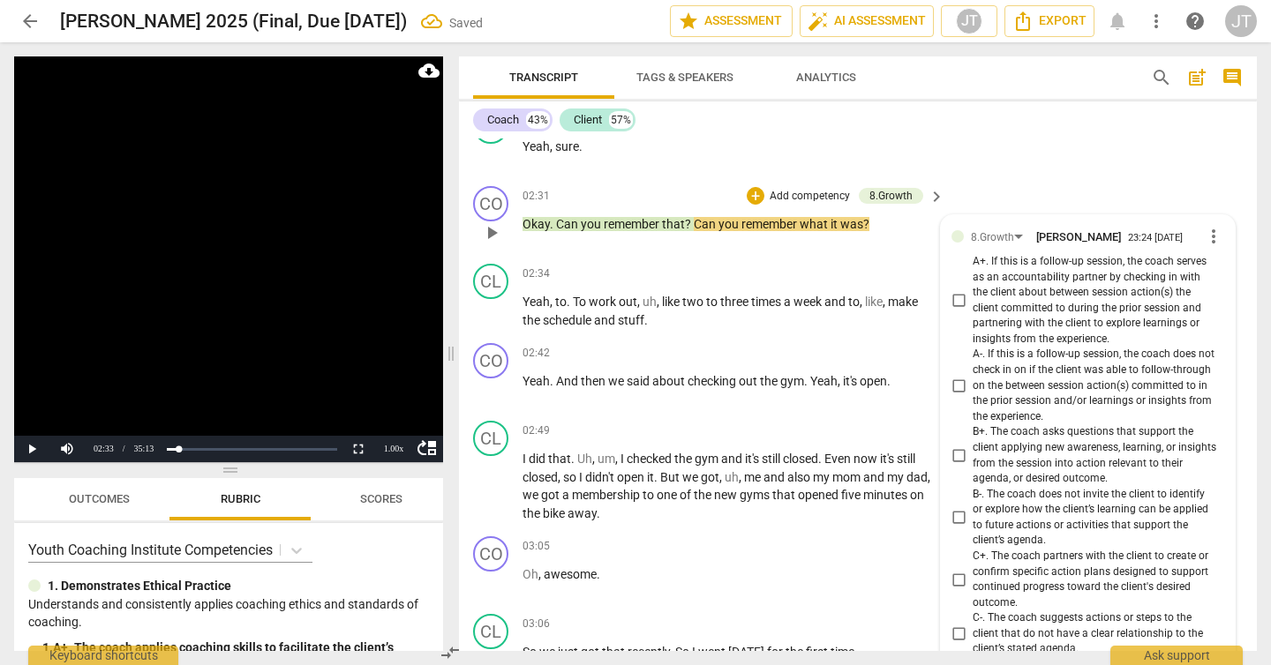
scroll to position [2213, 0]
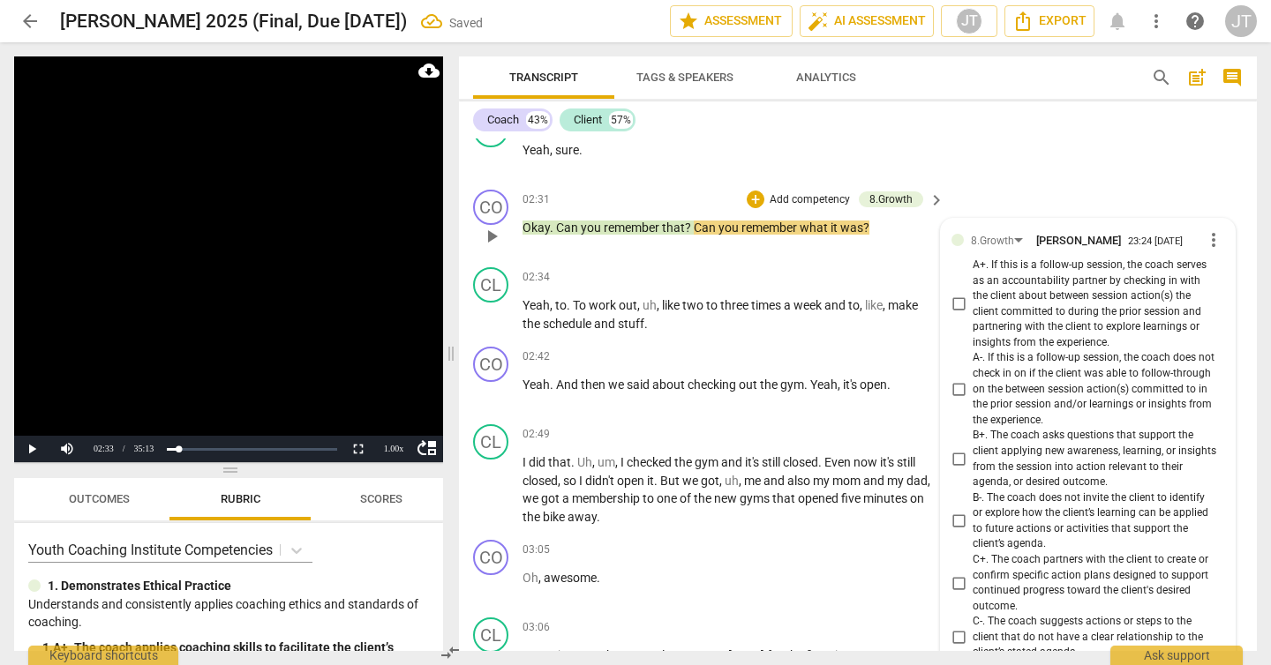
click at [1007, 281] on span "A+. If this is a follow-up session, the coach serves as an accountability partn…" at bounding box center [1094, 304] width 244 height 93
click at [972, 294] on input "A+. If this is a follow-up session, the coach serves as an accountability partn…" at bounding box center [958, 304] width 28 height 21
checkbox input "true"
click at [234, 242] on video at bounding box center [228, 259] width 429 height 406
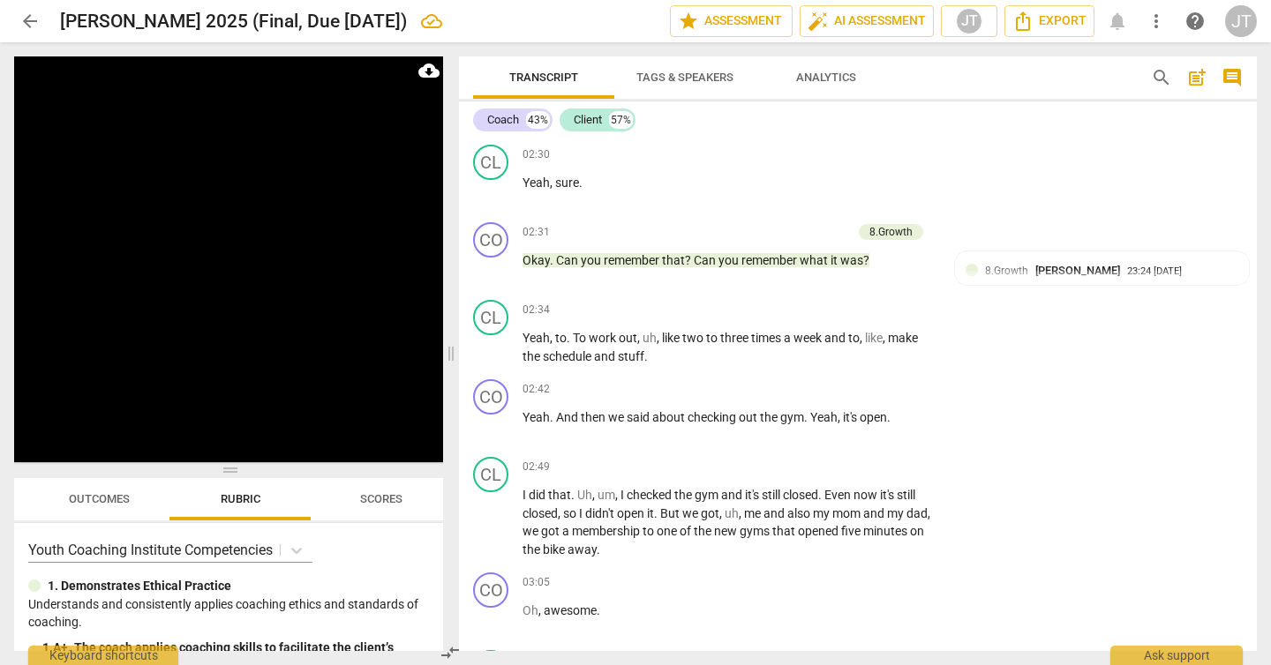
scroll to position [2170, 0]
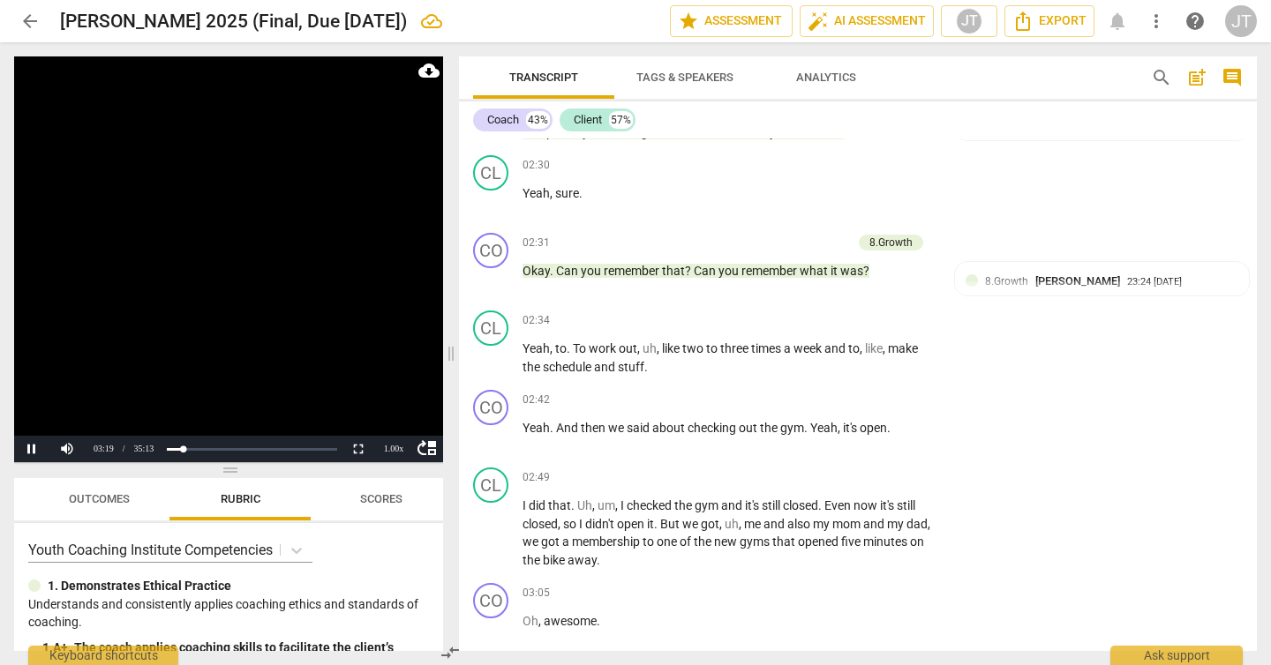
click at [192, 269] on video at bounding box center [228, 259] width 429 height 406
click at [658, 421] on span "about" at bounding box center [669, 428] width 35 height 14
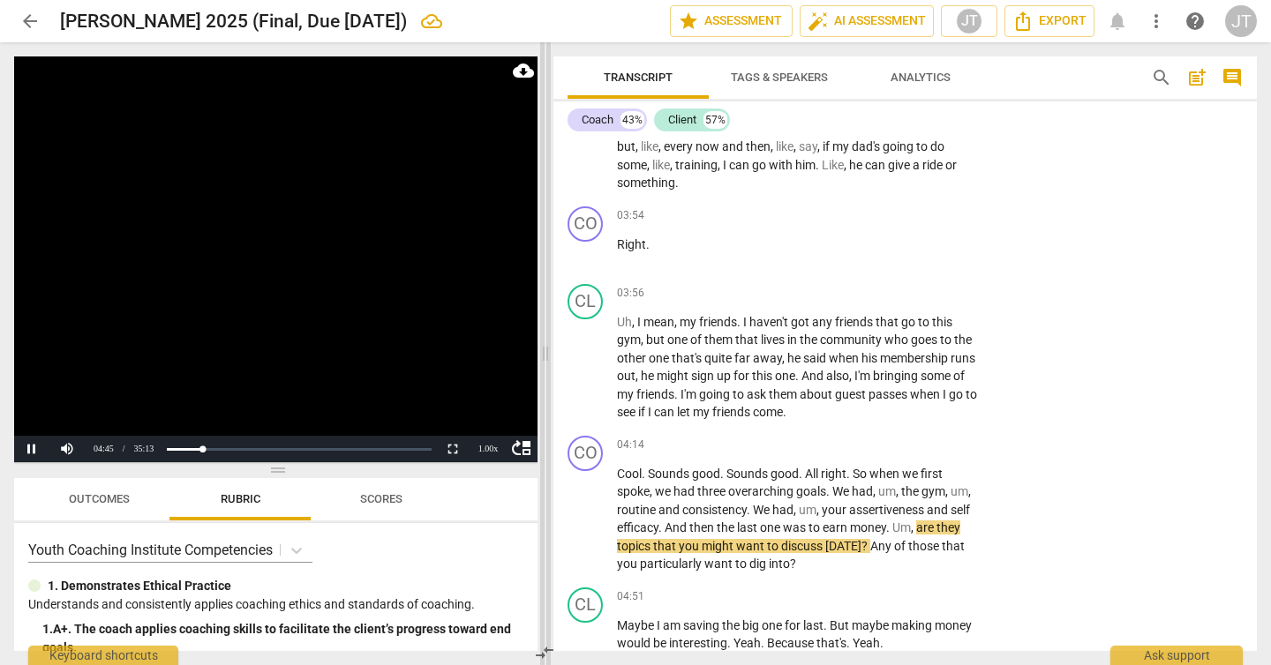
scroll to position [3501, 0]
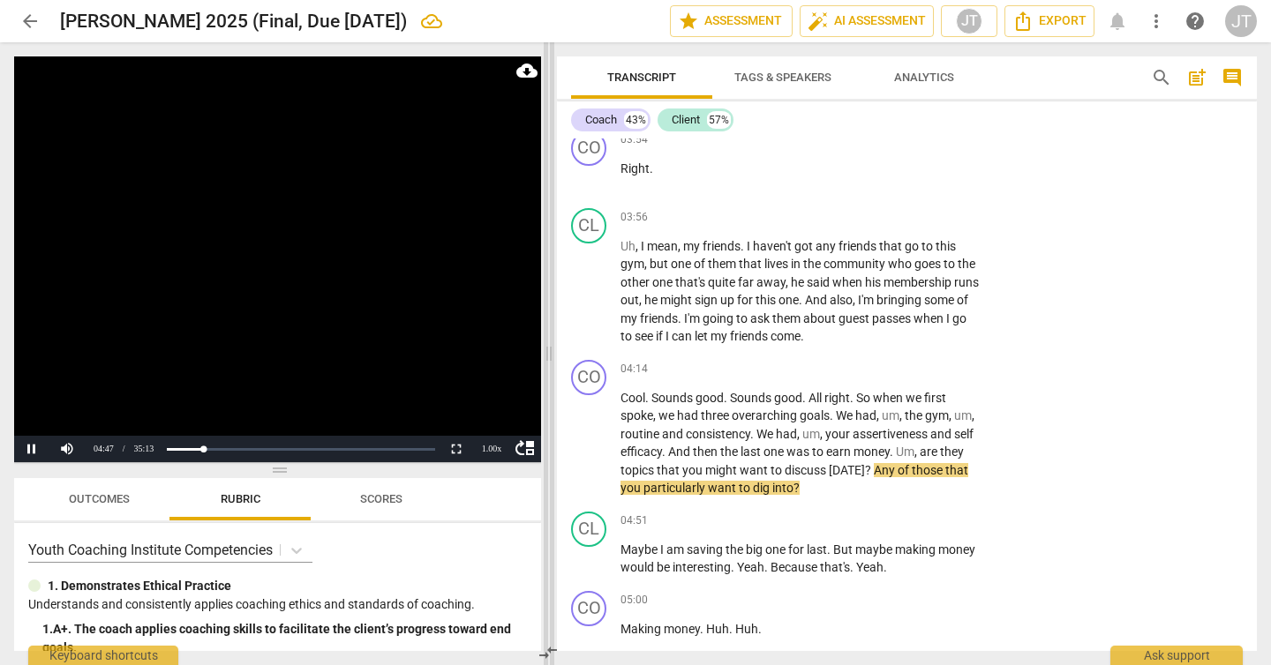
drag, startPoint x: 452, startPoint y: 356, endPoint x: 550, endPoint y: 356, distance: 97.9
click at [550, 356] on span at bounding box center [549, 353] width 11 height 623
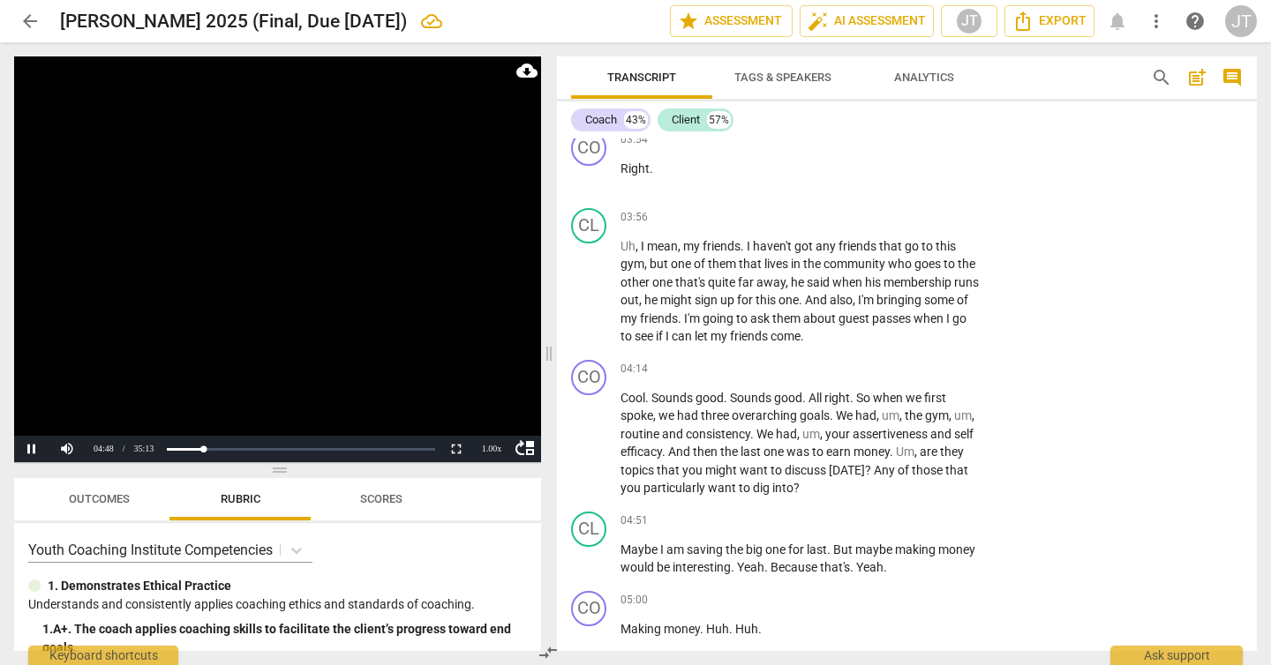
click at [266, 296] on video at bounding box center [277, 259] width 527 height 406
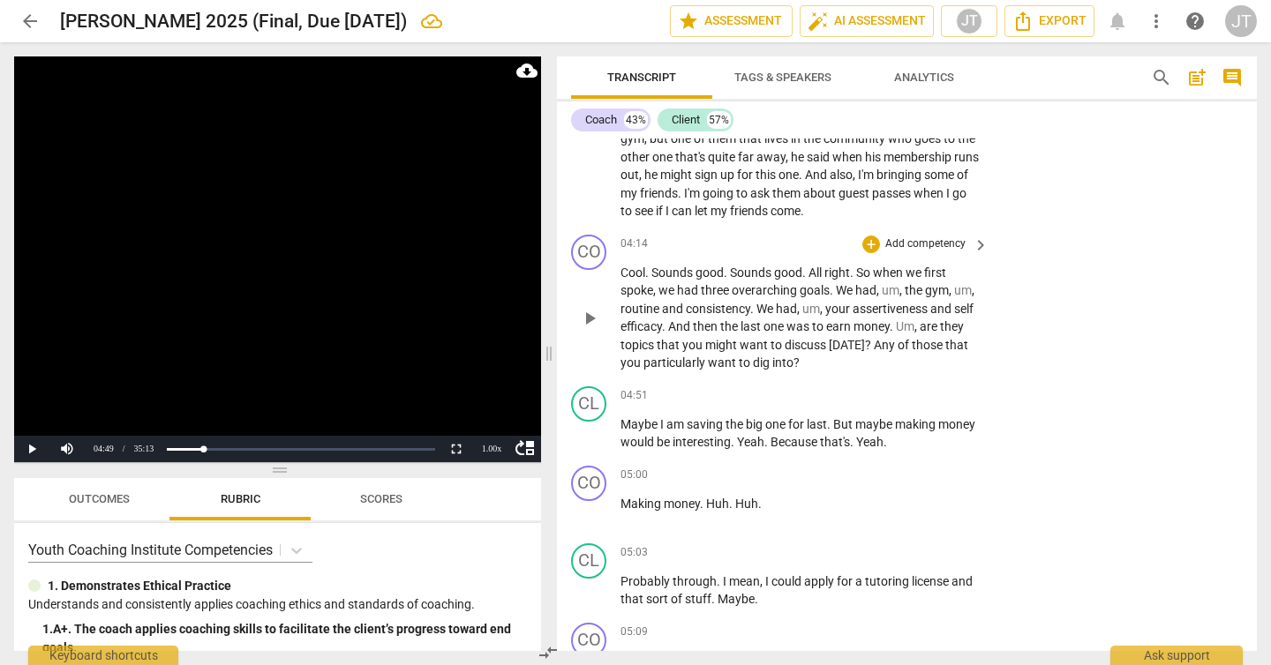
scroll to position [3627, 0]
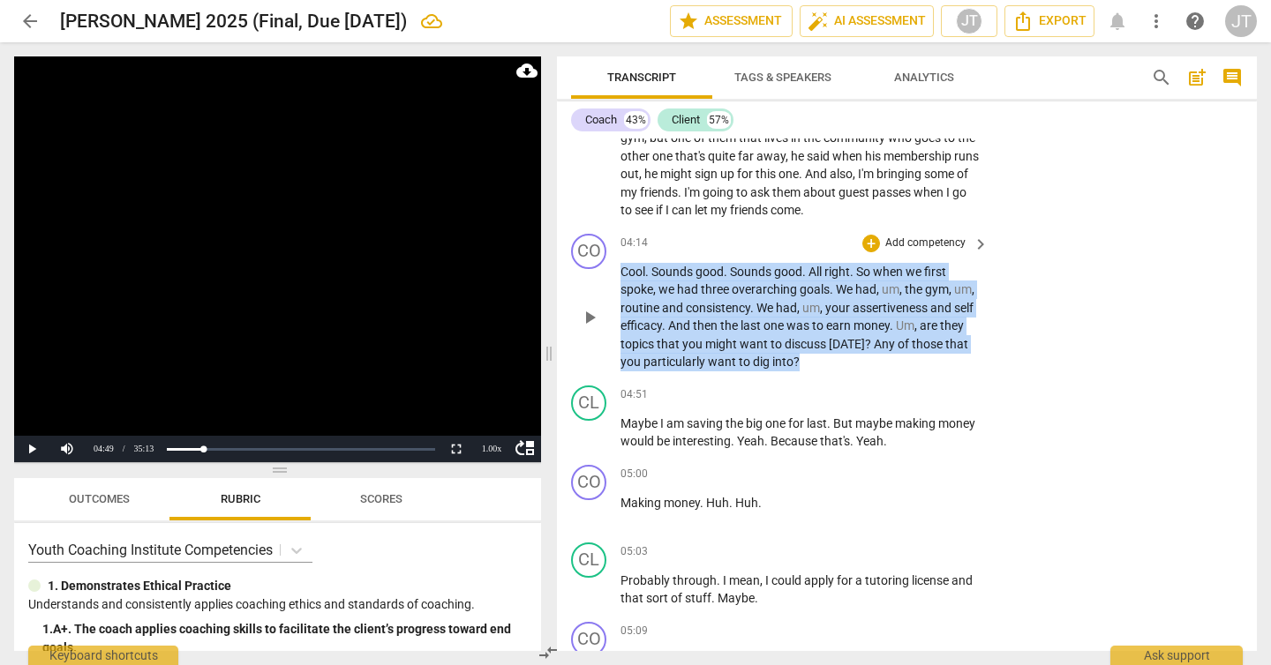
drag, startPoint x: 836, startPoint y: 364, endPoint x: 593, endPoint y: 276, distance: 257.9
click at [593, 276] on div "CO play_arrow pause 04:14 + Add competency keyboard_arrow_right Cool . Sounds g…" at bounding box center [907, 303] width 700 height 152
click at [915, 241] on p "Add competency" at bounding box center [925, 244] width 84 height 16
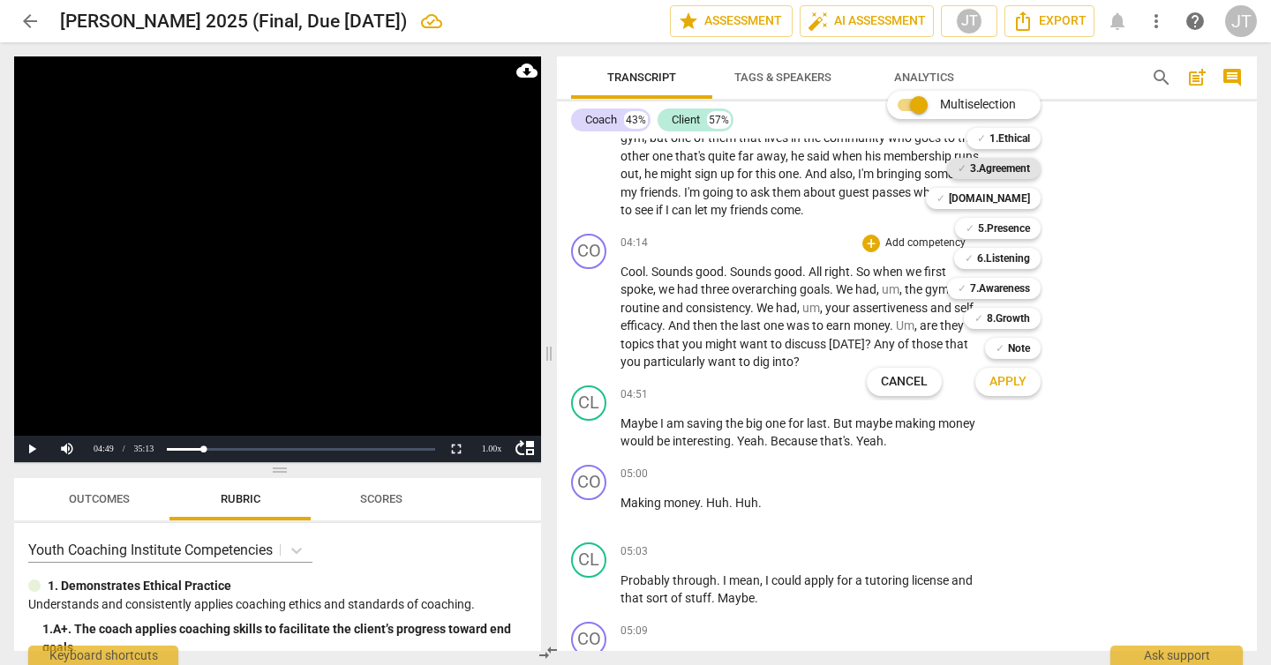
click at [989, 158] on b "3.Agreement" at bounding box center [1000, 168] width 60 height 21
click at [1009, 380] on span "Apply" at bounding box center [1007, 382] width 37 height 18
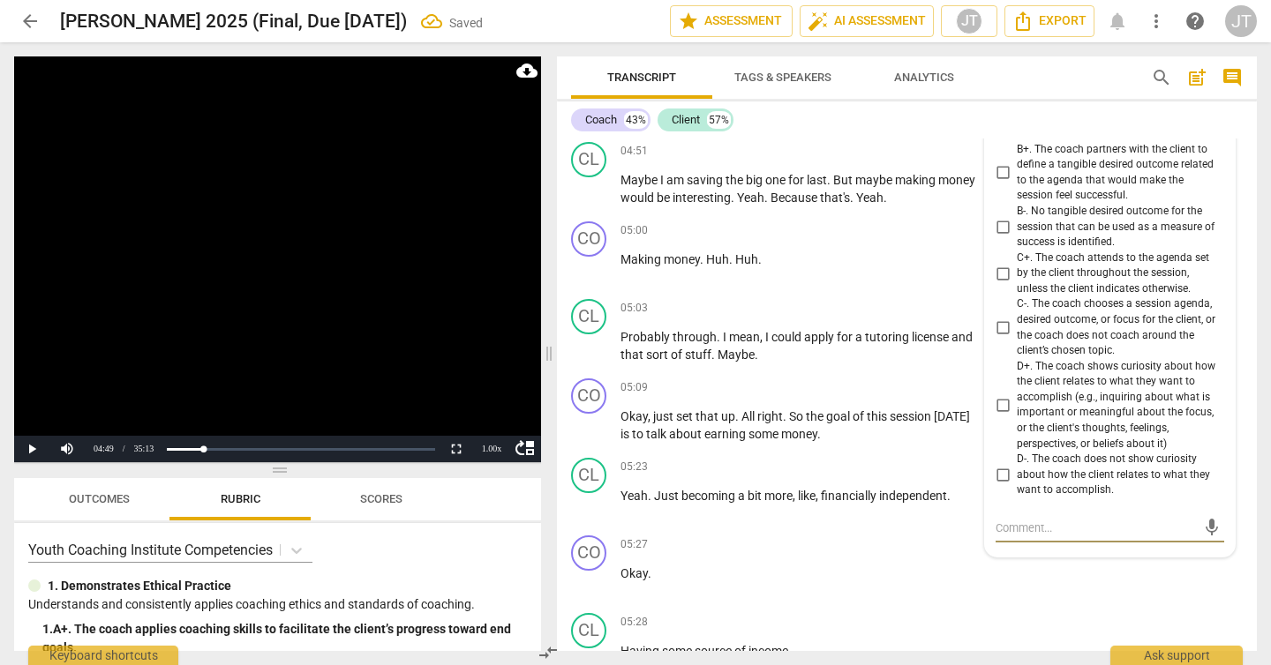
scroll to position [3721, 0]
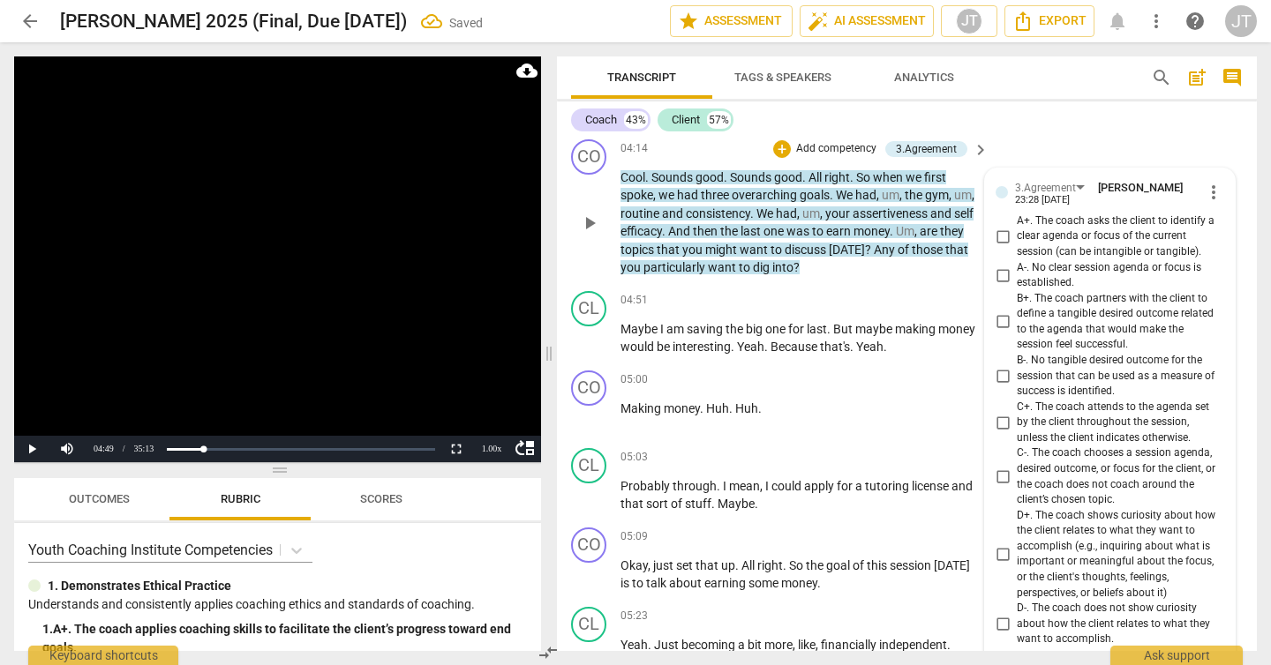
click at [1049, 237] on span "A+. The coach asks the client to identify a clear agenda or focus of the curren…" at bounding box center [1117, 237] width 200 height 47
click at [1017, 237] on input "A+. The coach asks the client to identify a clear agenda or focus of the curren…" at bounding box center [1002, 236] width 28 height 21
checkbox input "true"
click at [318, 292] on video at bounding box center [277, 259] width 527 height 406
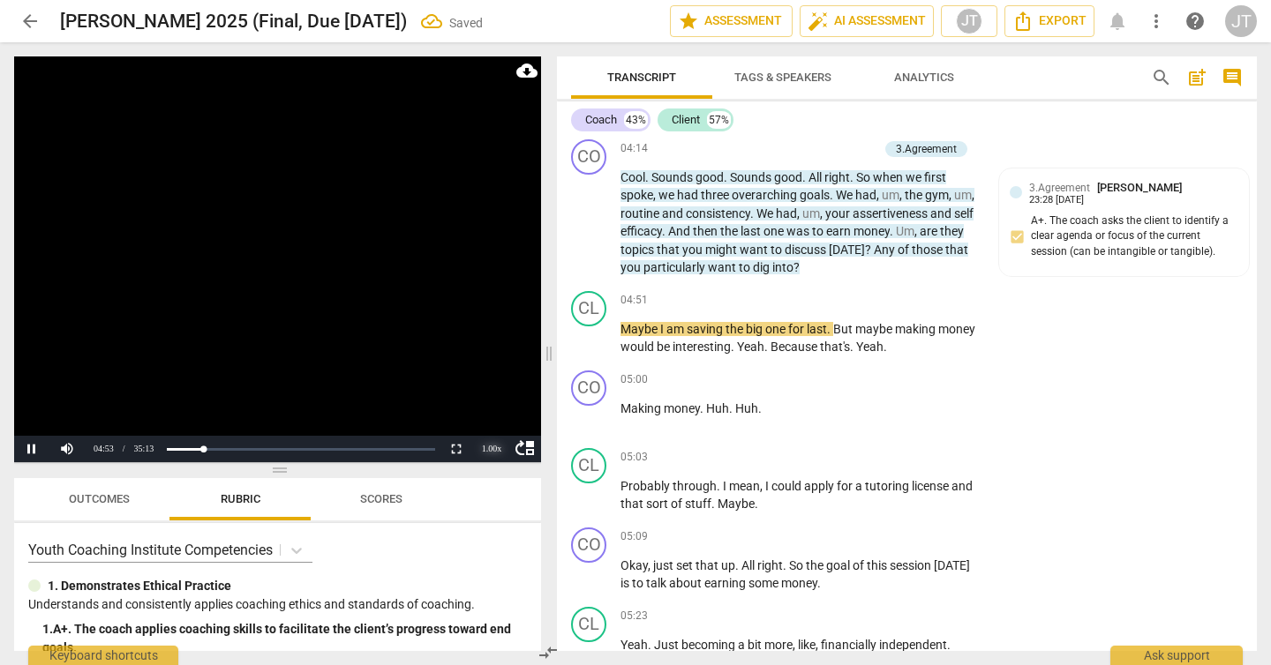
click at [484, 451] on div "1.00 x" at bounding box center [491, 449] width 35 height 26
click at [484, 409] on li "1.5x" at bounding box center [491, 407] width 35 height 19
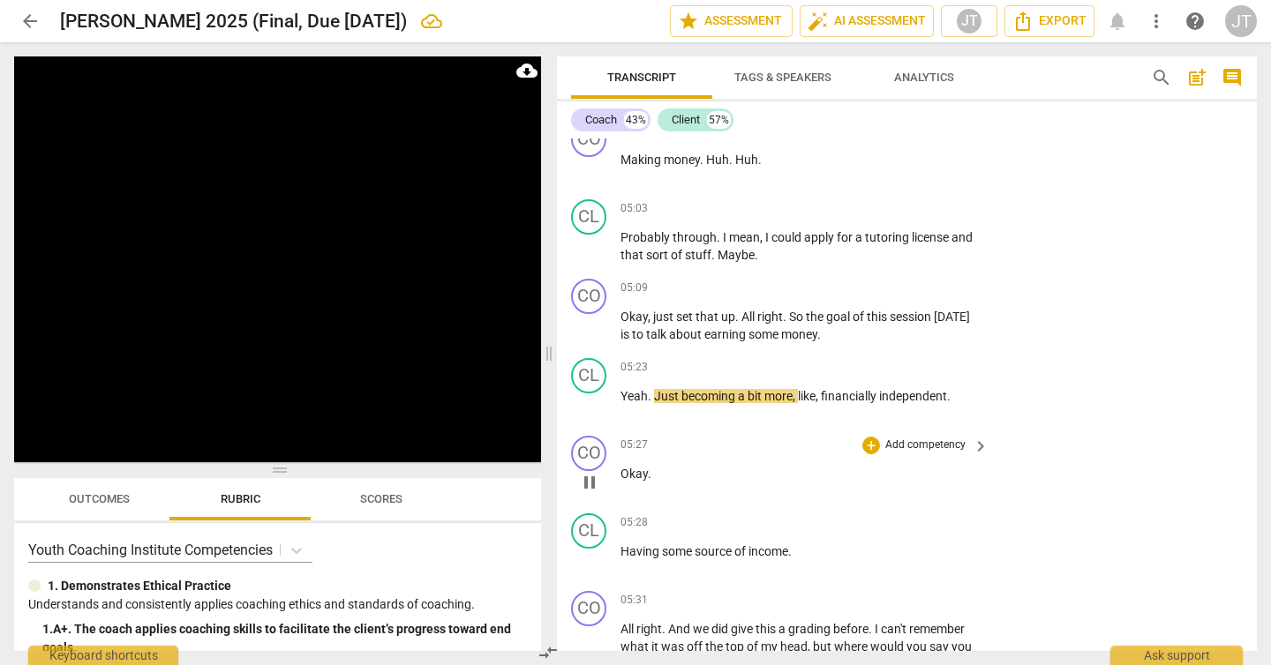
scroll to position [3951, 0]
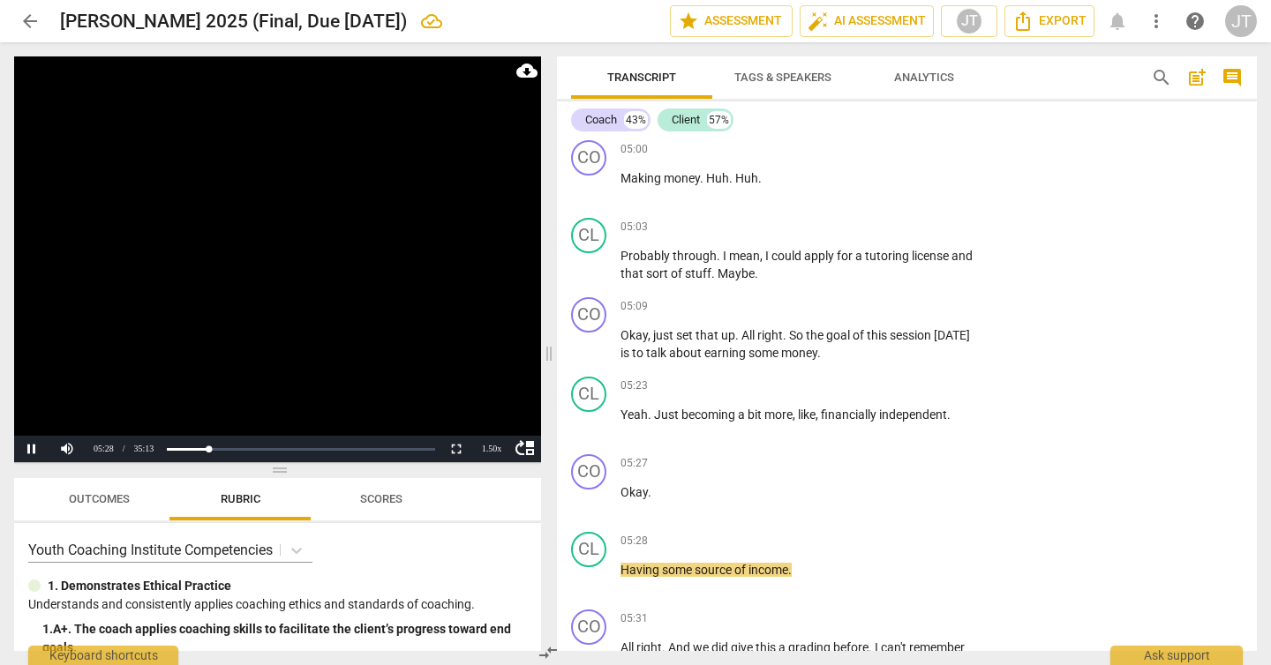
click at [315, 259] on video at bounding box center [277, 259] width 527 height 406
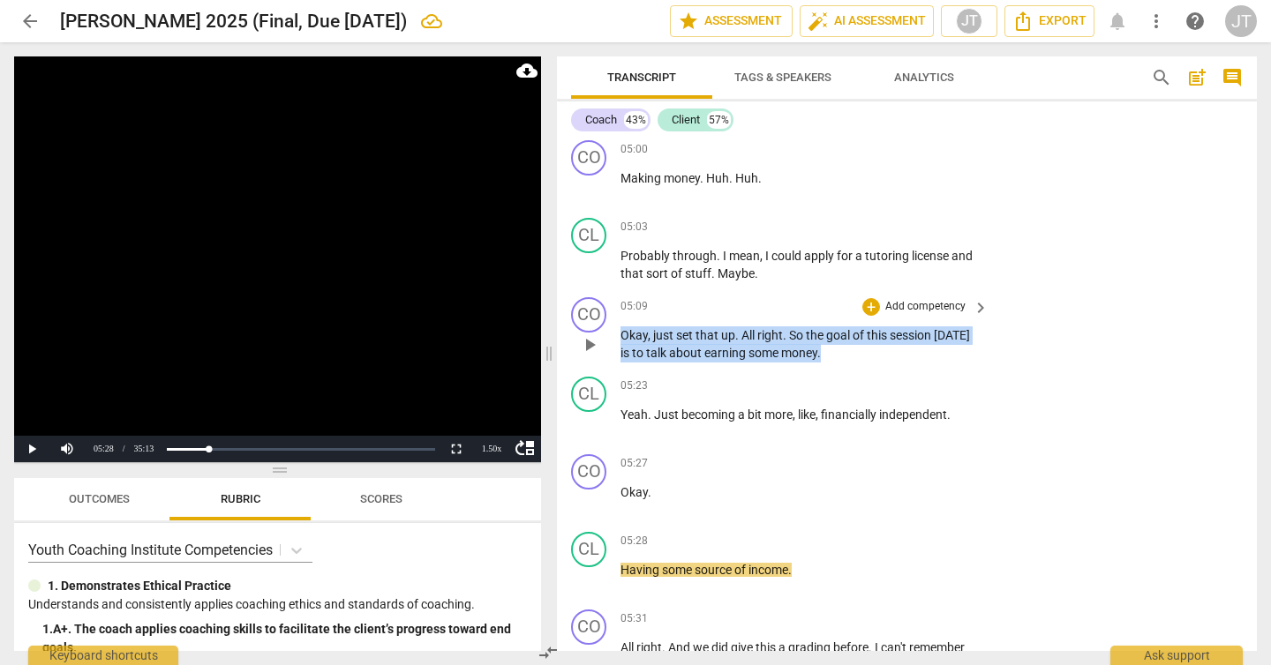
drag, startPoint x: 836, startPoint y: 349, endPoint x: 612, endPoint y: 341, distance: 223.4
click at [612, 341] on div "CO play_arrow pause 05:09 + Add competency keyboard_arrow_right Okay , just set…" at bounding box center [907, 329] width 700 height 79
click at [904, 304] on p "Add competency" at bounding box center [925, 307] width 84 height 16
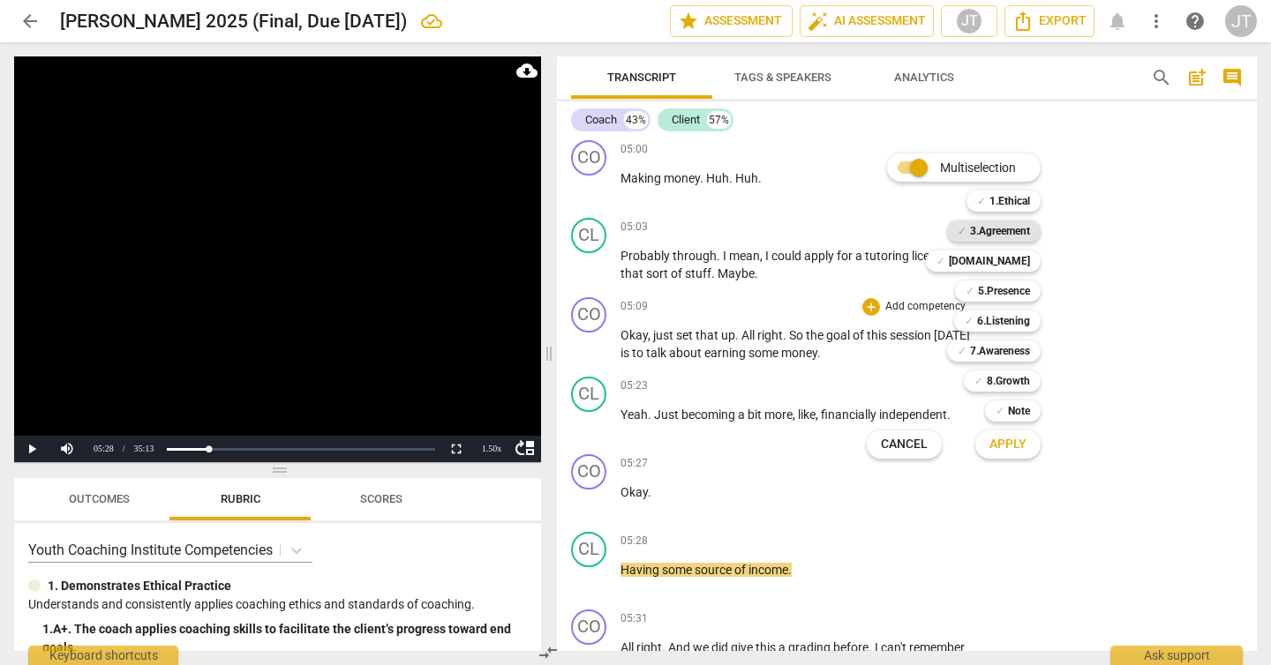
click at [993, 236] on b "3.Agreement" at bounding box center [1000, 231] width 60 height 21
click at [1016, 446] on span "Apply" at bounding box center [1007, 445] width 37 height 18
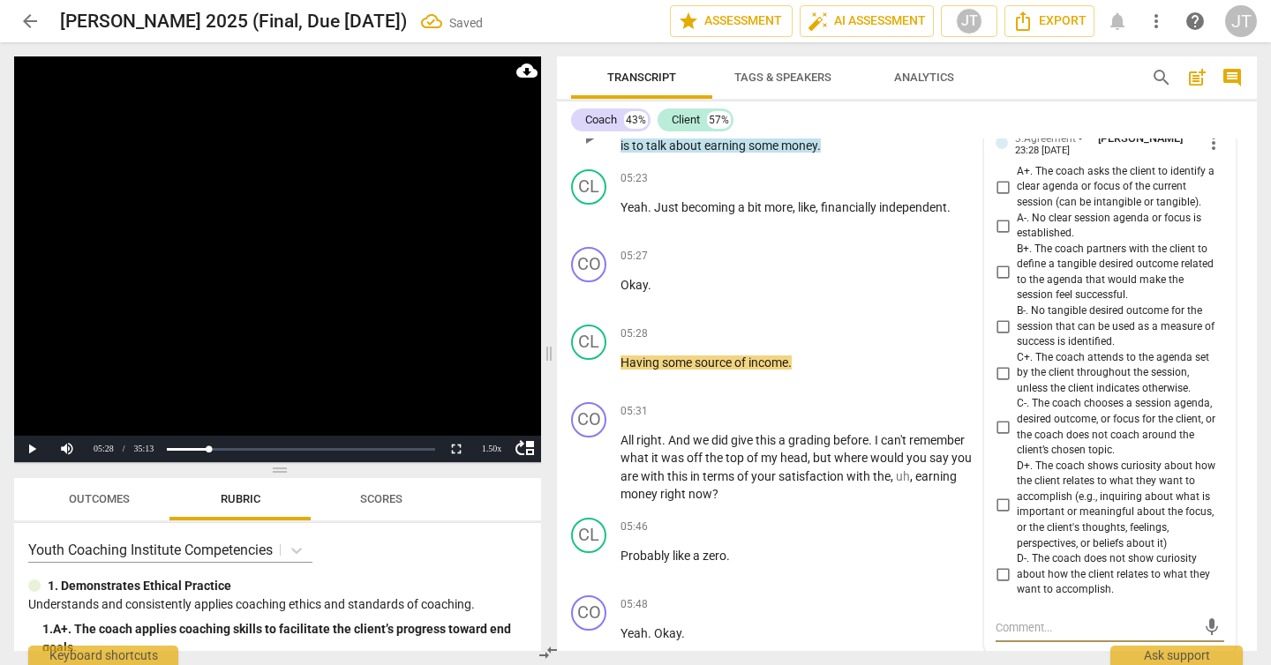
scroll to position [4154, 0]
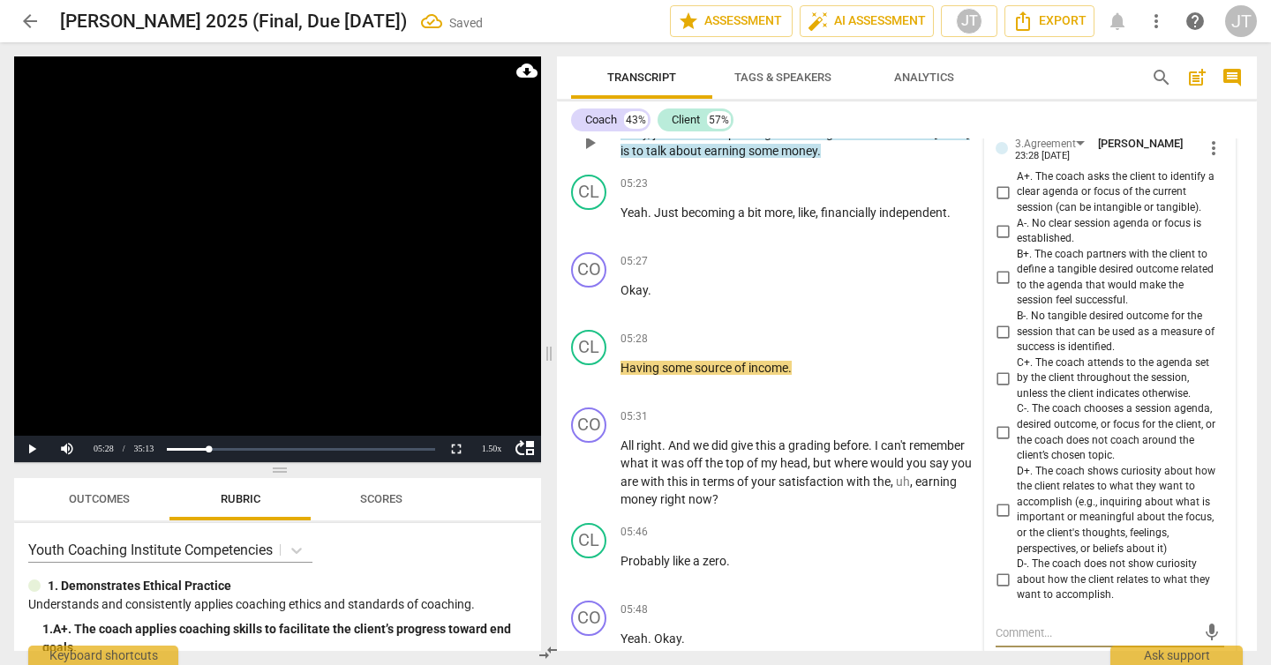
click at [1030, 195] on span "A+. The coach asks the client to identify a clear agenda or focus of the curren…" at bounding box center [1117, 192] width 200 height 47
click at [1017, 195] on input "A+. The coach asks the client to identify a clear agenda or focus of the curren…" at bounding box center [1002, 192] width 28 height 21
checkbox input "true"
click at [298, 282] on video at bounding box center [277, 259] width 527 height 406
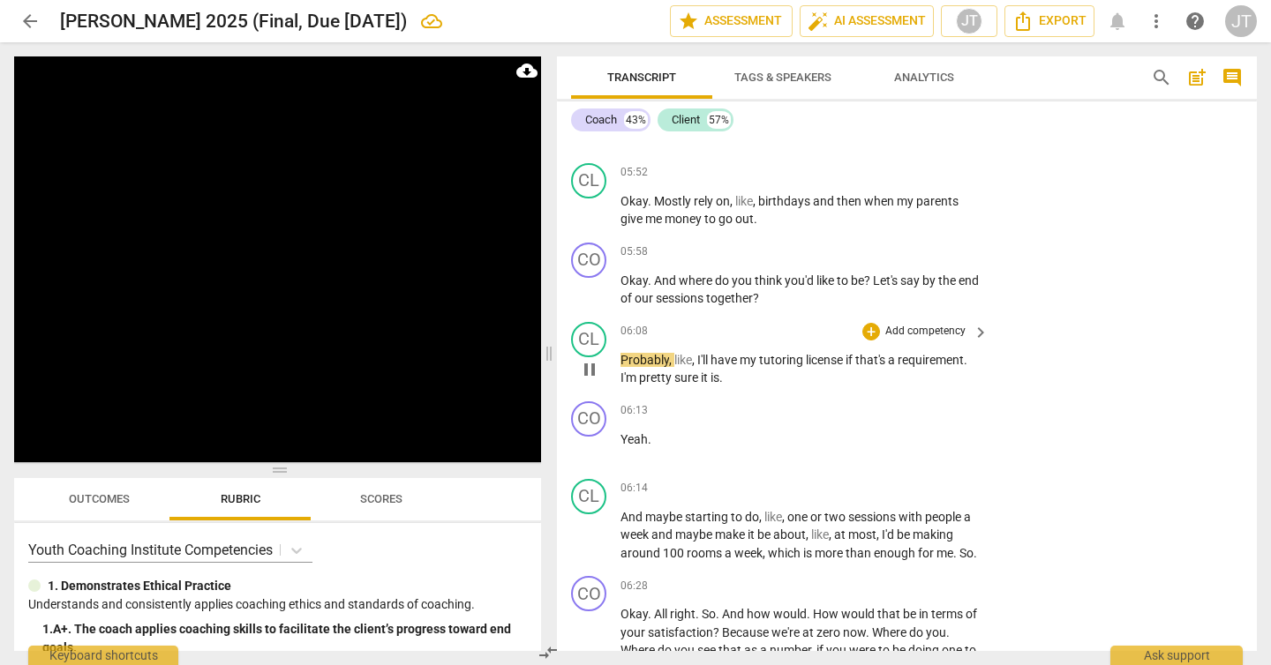
scroll to position [4841, 0]
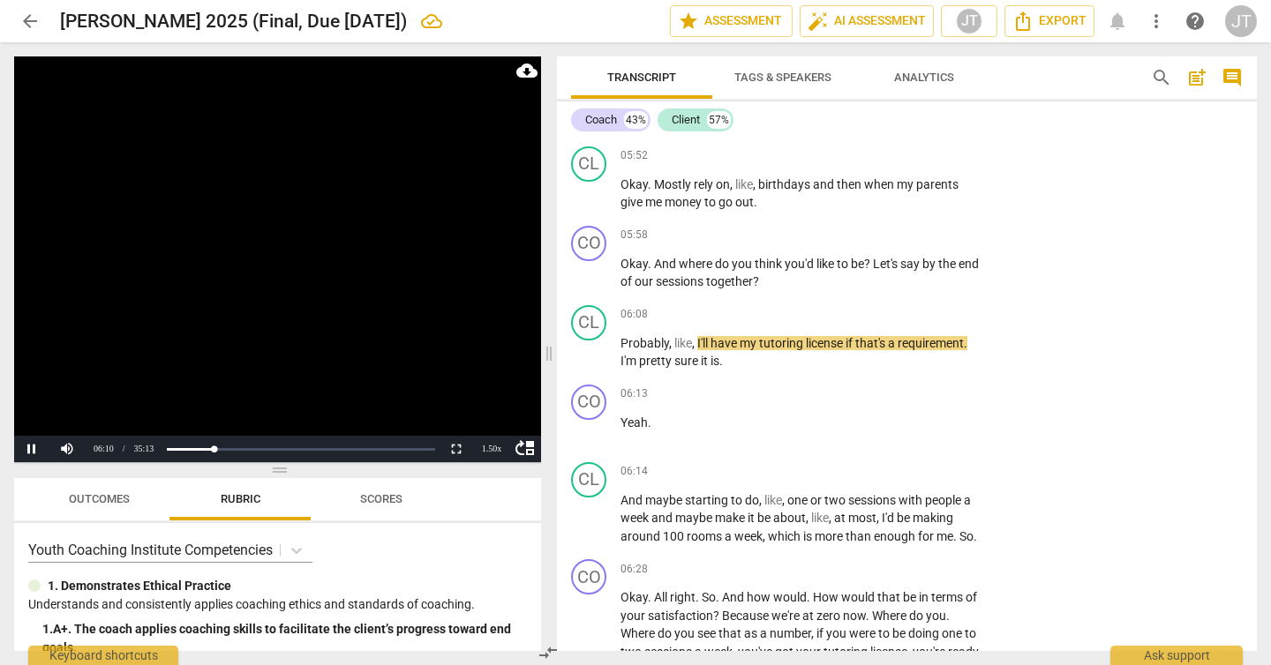
click at [326, 304] on video at bounding box center [277, 259] width 527 height 406
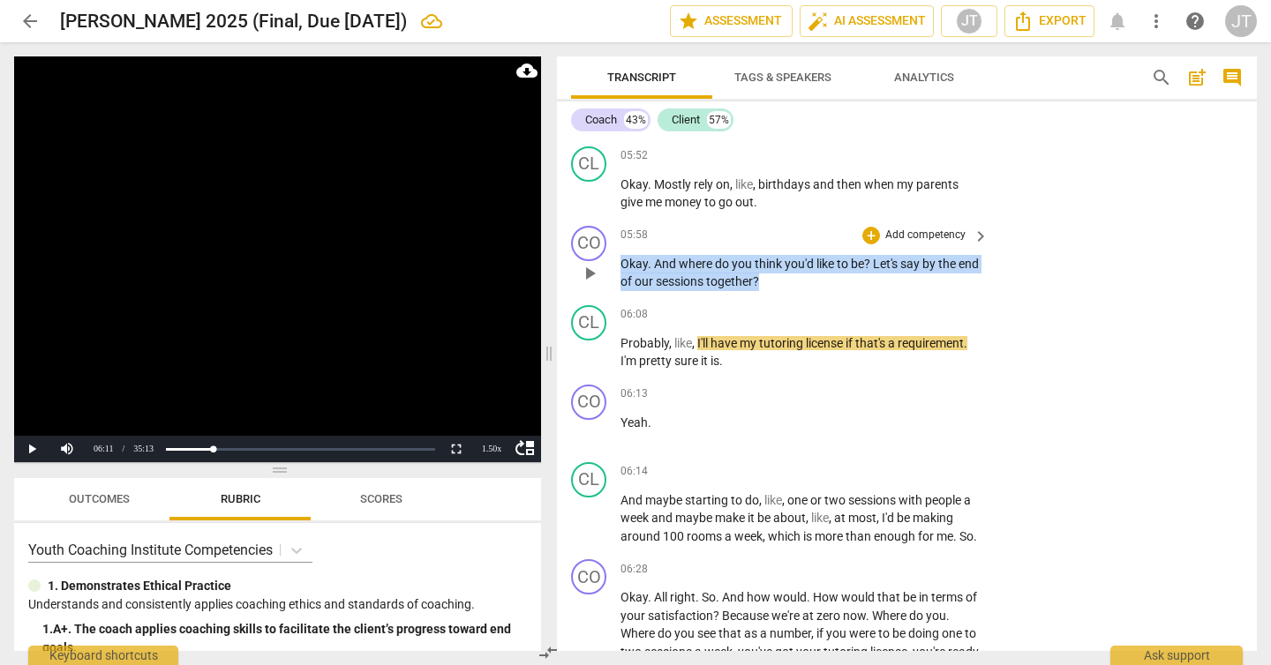
drag, startPoint x: 800, startPoint y: 281, endPoint x: 607, endPoint y: 270, distance: 193.5
click at [607, 270] on div "CO play_arrow pause 05:58 + Add competency keyboard_arrow_right Okay . And wher…" at bounding box center [907, 258] width 700 height 79
click at [913, 232] on p "Add competency" at bounding box center [925, 236] width 84 height 16
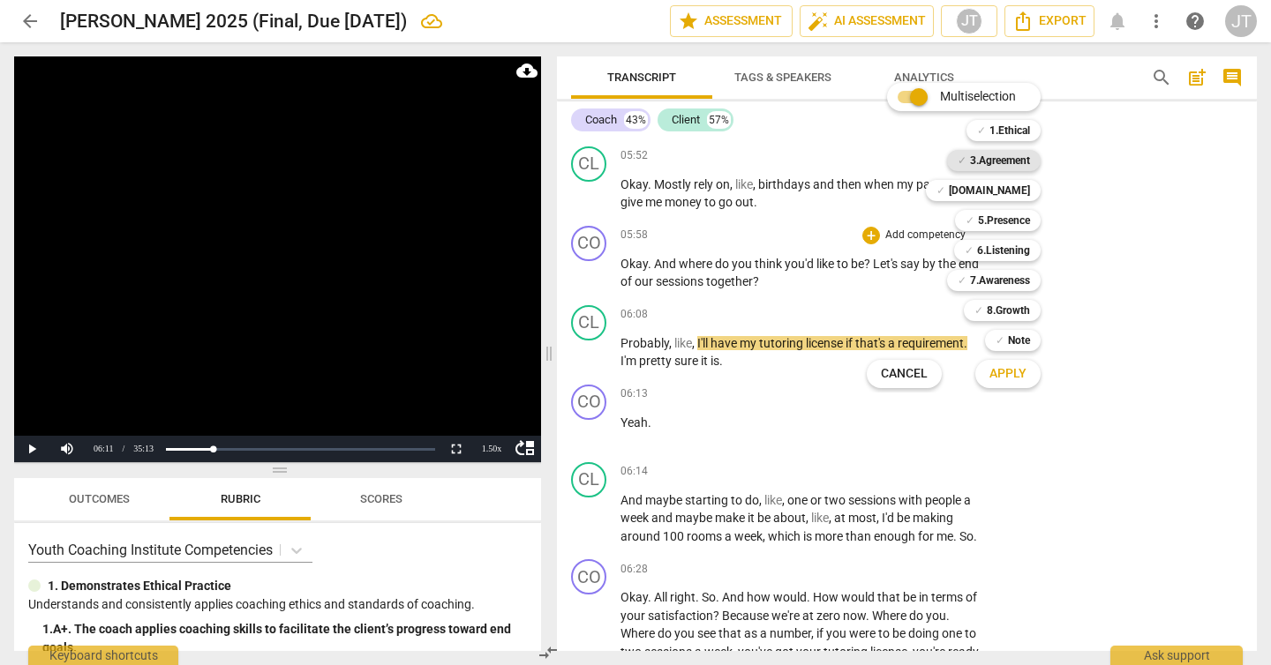
click at [1015, 161] on b "3.Agreement" at bounding box center [1000, 160] width 60 height 21
click at [1025, 372] on button "Apply" at bounding box center [1007, 374] width 65 height 32
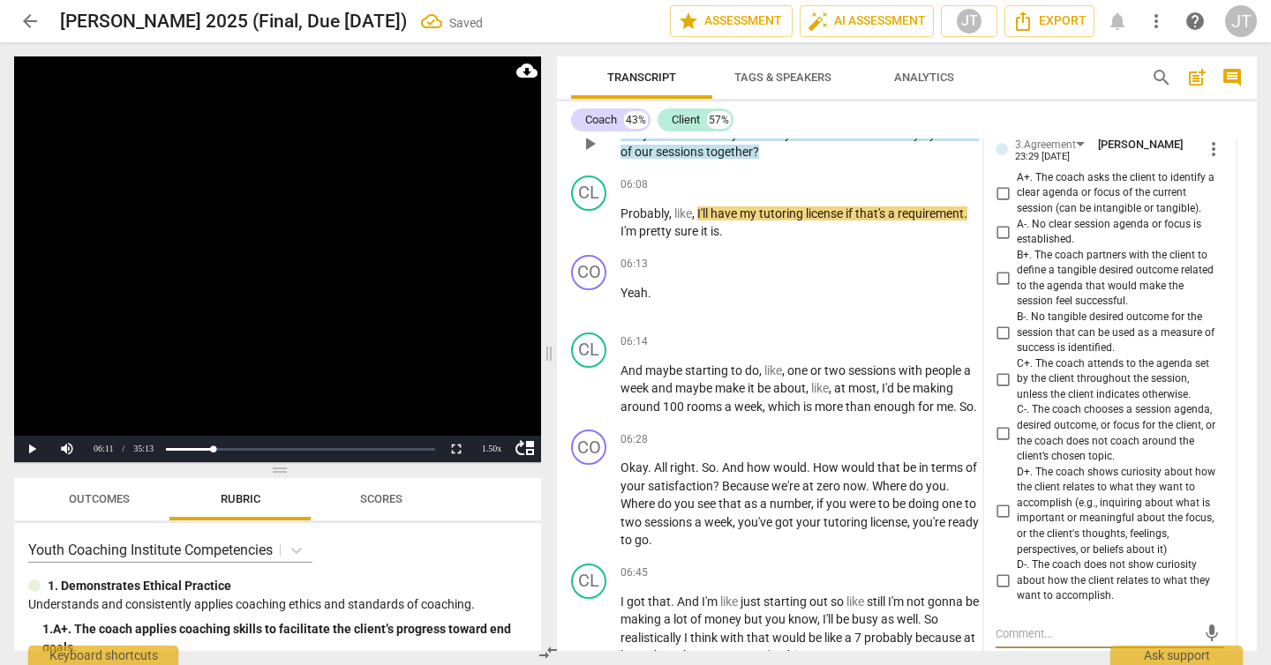
scroll to position [5032, 0]
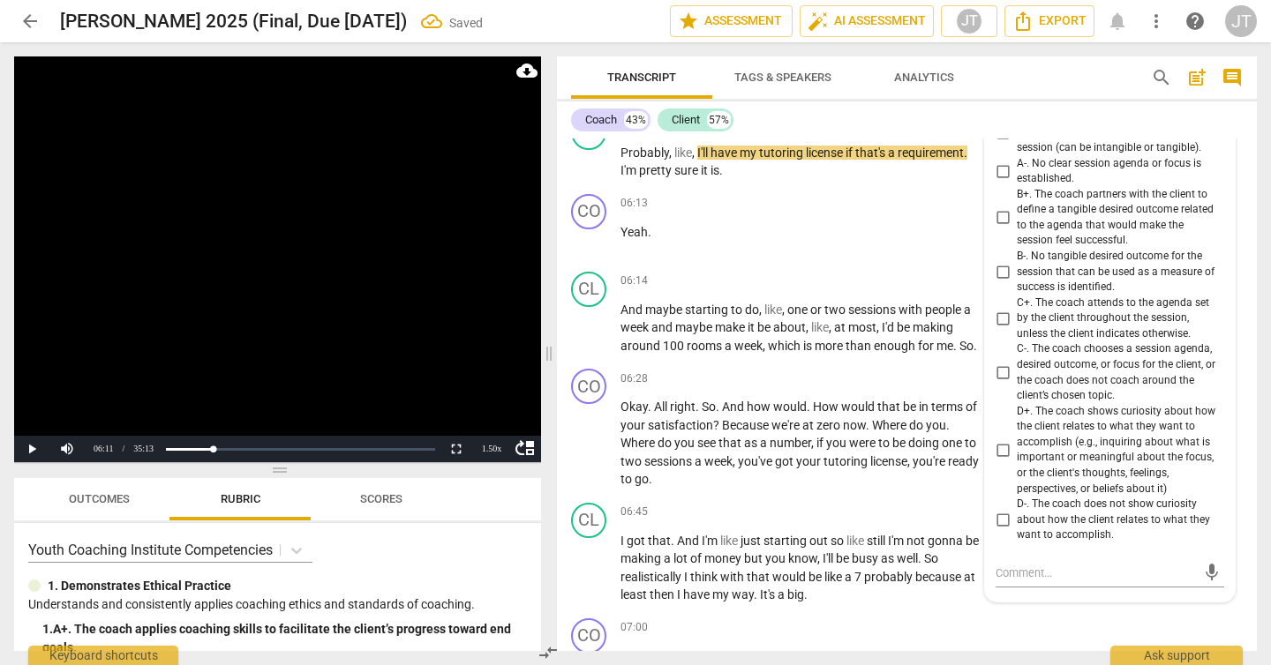
click at [1084, 445] on span "D+. The coach shows curiosity about how the client relates to what they want to…" at bounding box center [1117, 450] width 200 height 93
click at [1017, 445] on input "D+. The coach shows curiosity about how the client relates to what they want to…" at bounding box center [1002, 449] width 28 height 21
checkbox input "true"
click at [319, 265] on video at bounding box center [277, 259] width 527 height 406
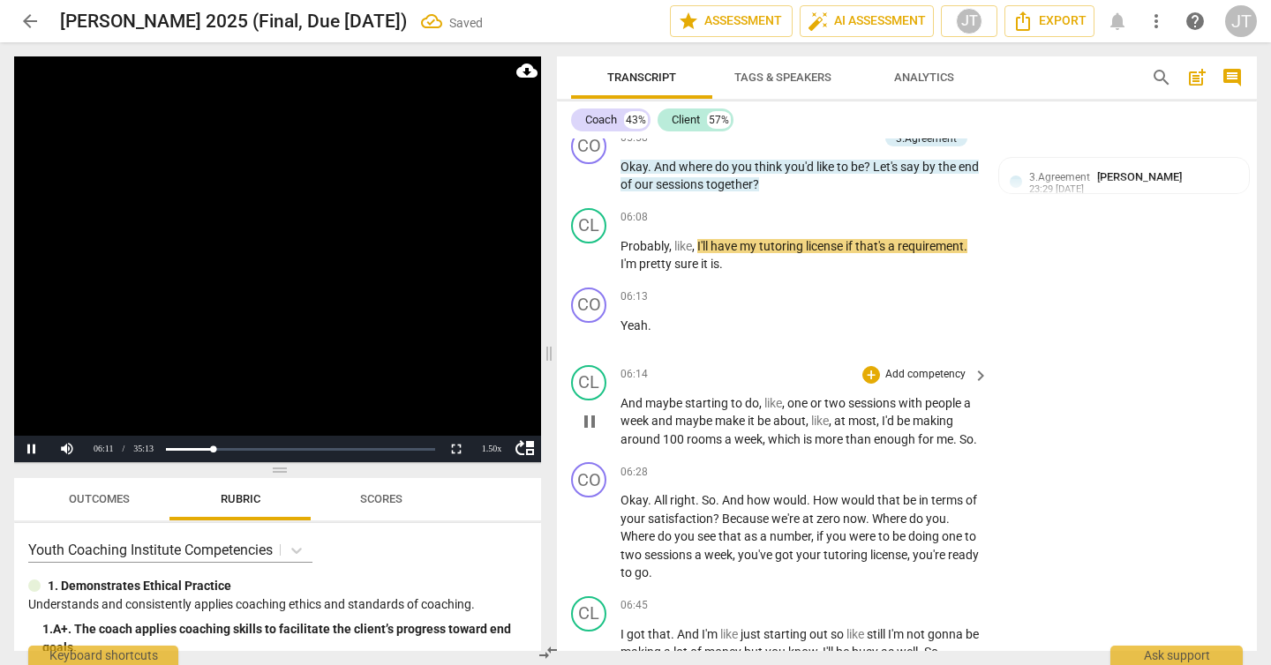
scroll to position [4924, 0]
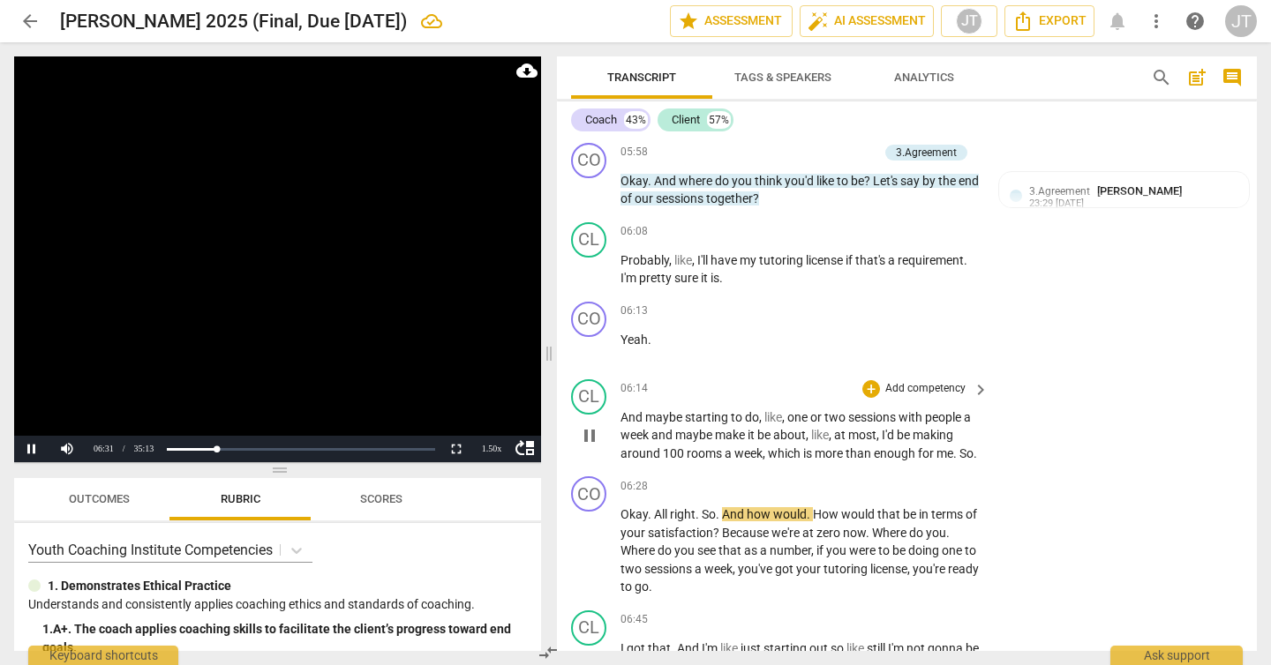
click at [634, 455] on span "around" at bounding box center [641, 453] width 42 height 14
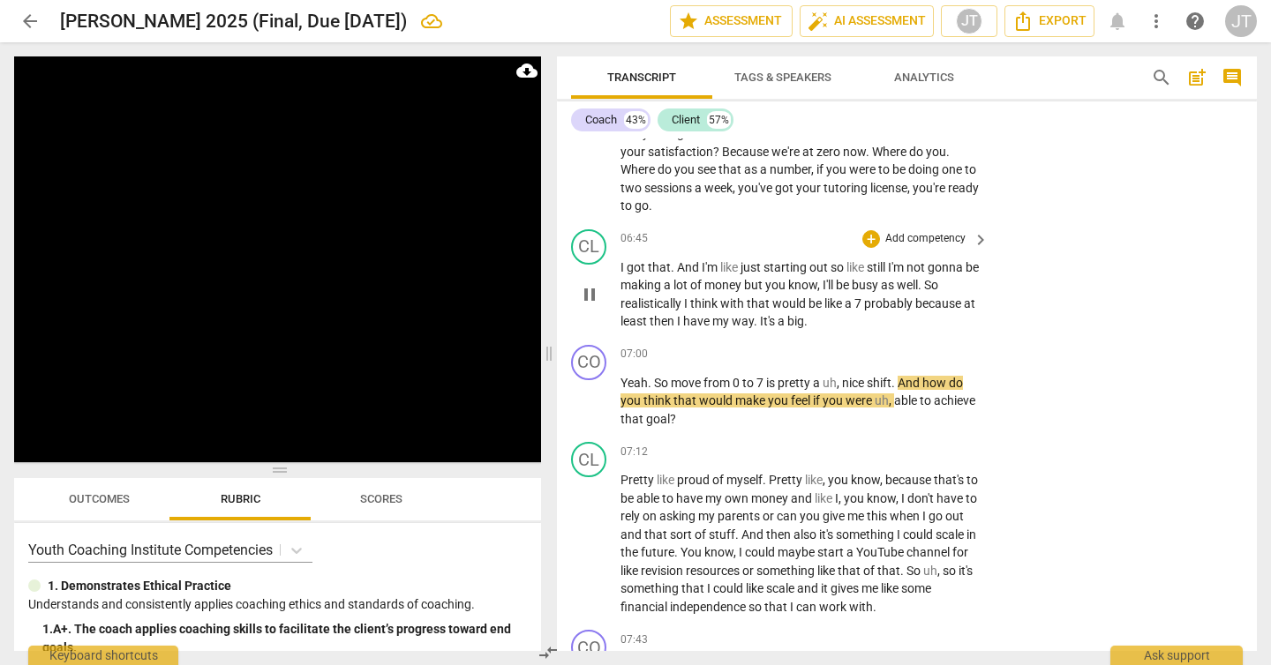
scroll to position [5315, 0]
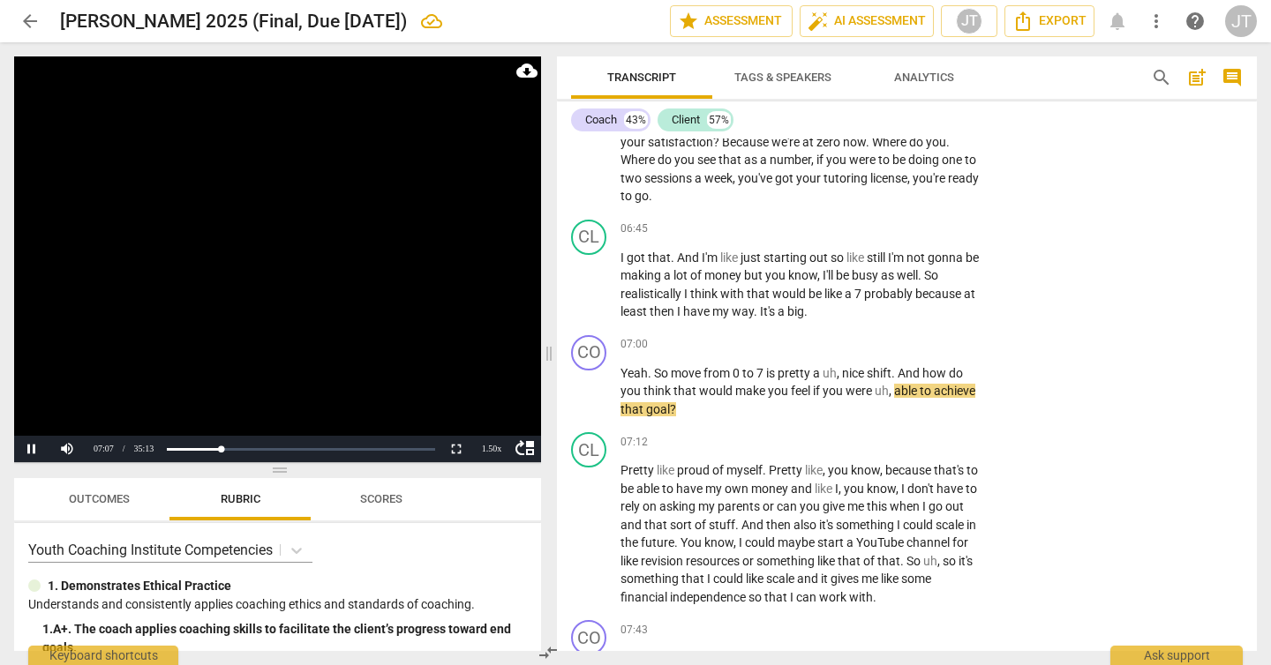
click at [241, 297] on video at bounding box center [277, 259] width 527 height 406
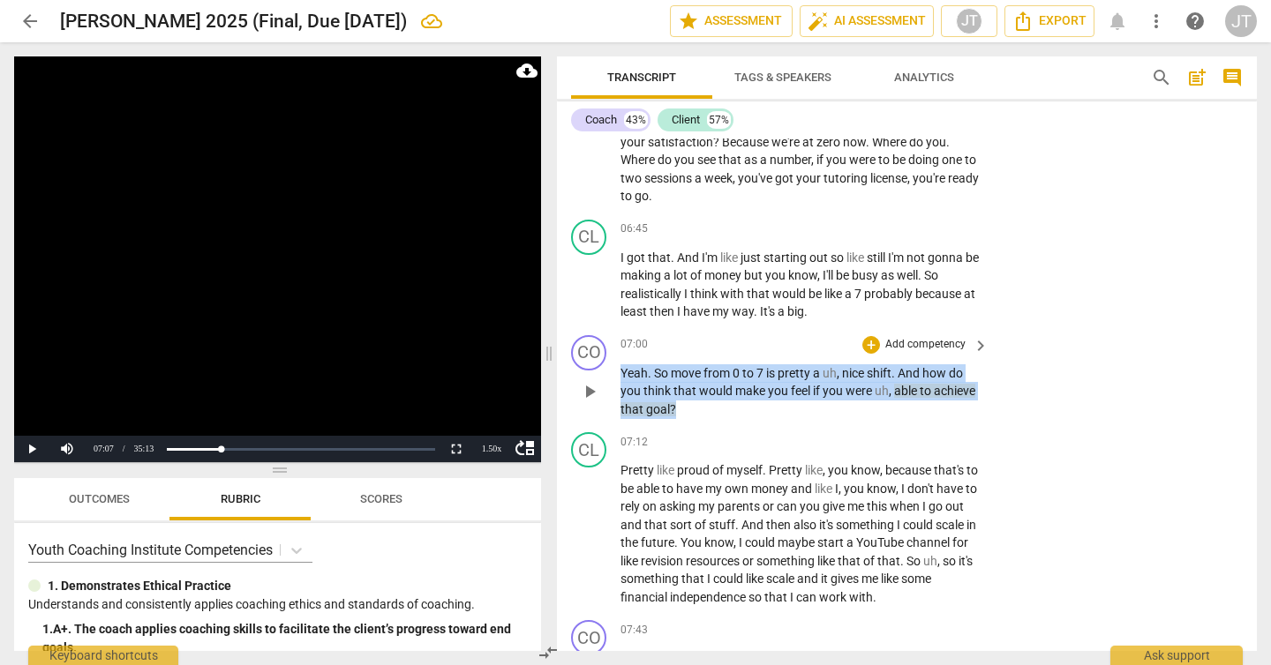
drag, startPoint x: 737, startPoint y: 426, endPoint x: 613, endPoint y: 395, distance: 127.3
click at [613, 395] on div "CO play_arrow pause 07:00 + Add competency keyboard_arrow_right Yeah . So move …" at bounding box center [907, 377] width 700 height 98
click at [947, 353] on p "Add competency" at bounding box center [925, 345] width 84 height 16
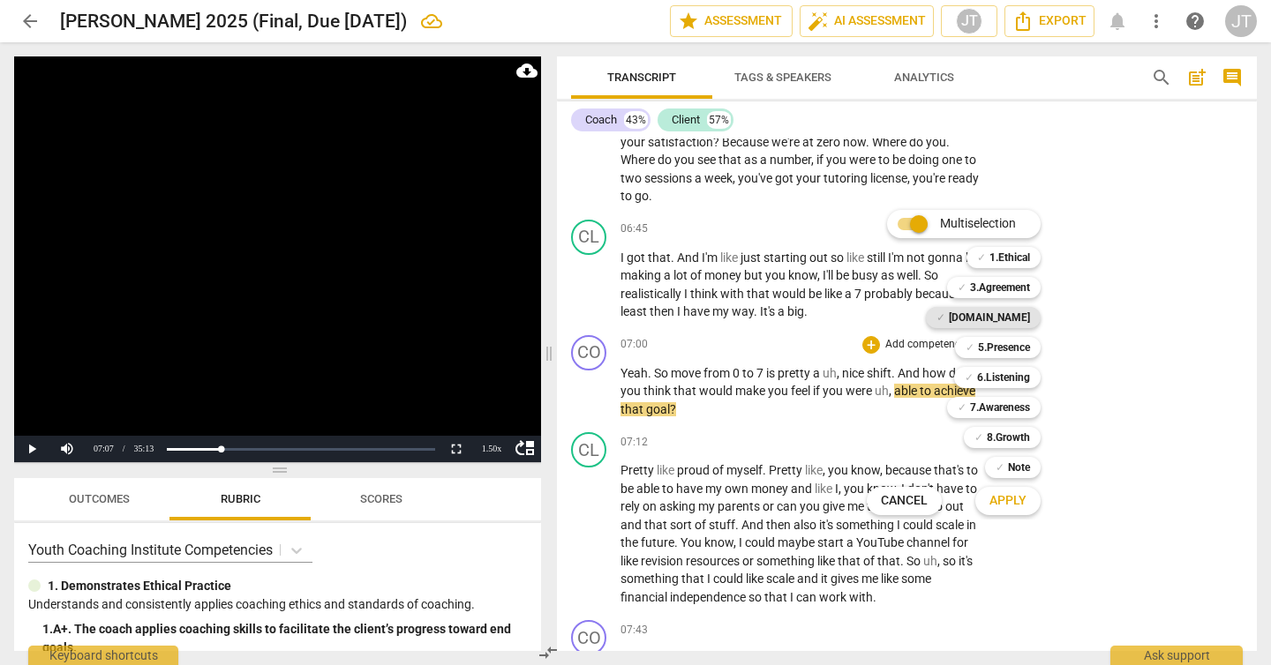
click at [1015, 314] on b "[DOMAIN_NAME]" at bounding box center [989, 317] width 81 height 21
click at [1015, 350] on b "5.Presence" at bounding box center [1004, 347] width 52 height 21
click at [1012, 380] on b "6.Listening" at bounding box center [1003, 377] width 53 height 21
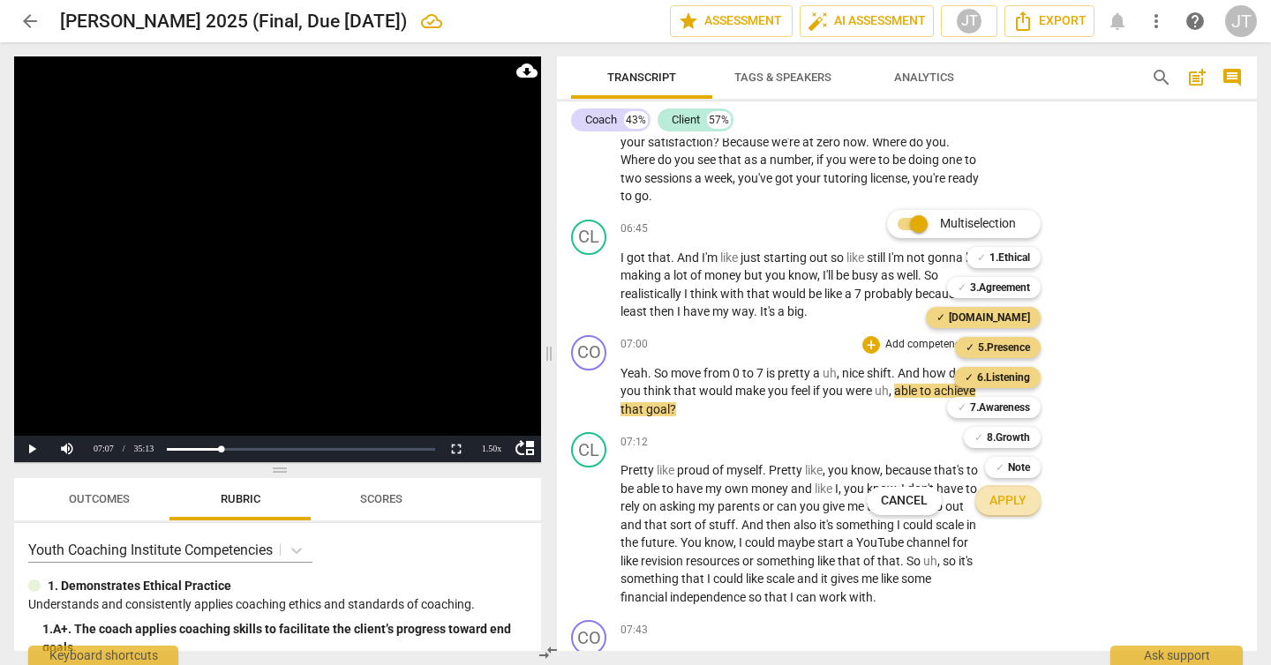
click at [1012, 504] on span "Apply" at bounding box center [1007, 501] width 37 height 18
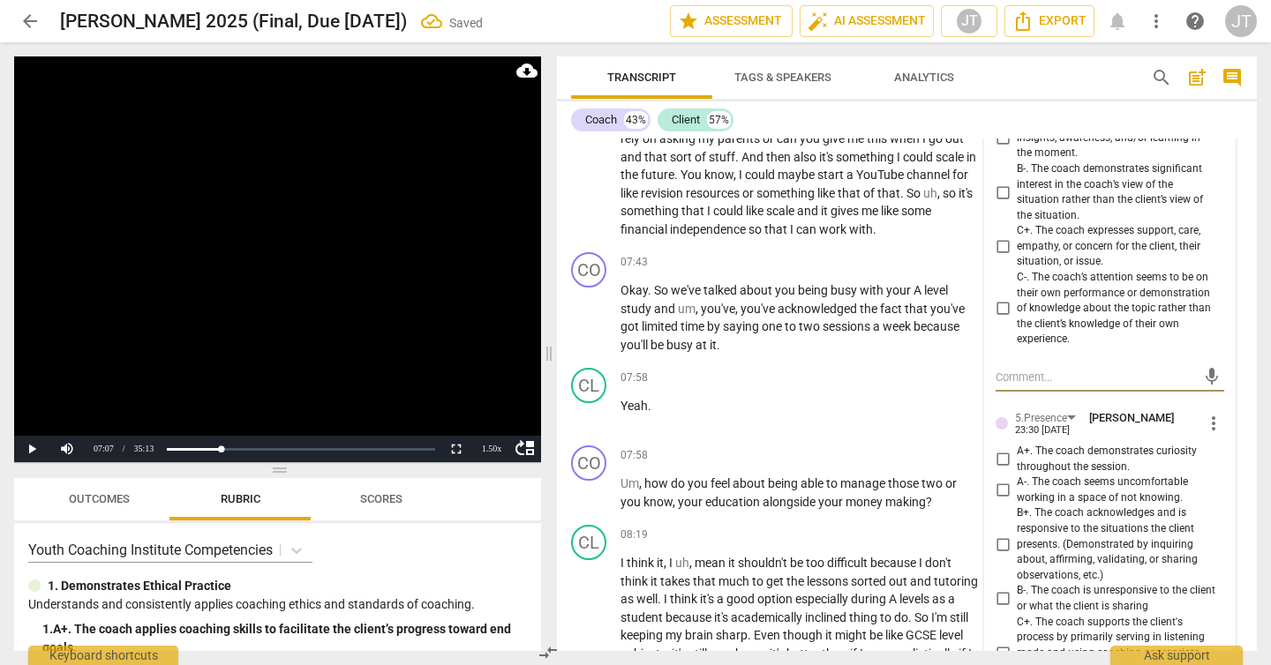
scroll to position [5392, 0]
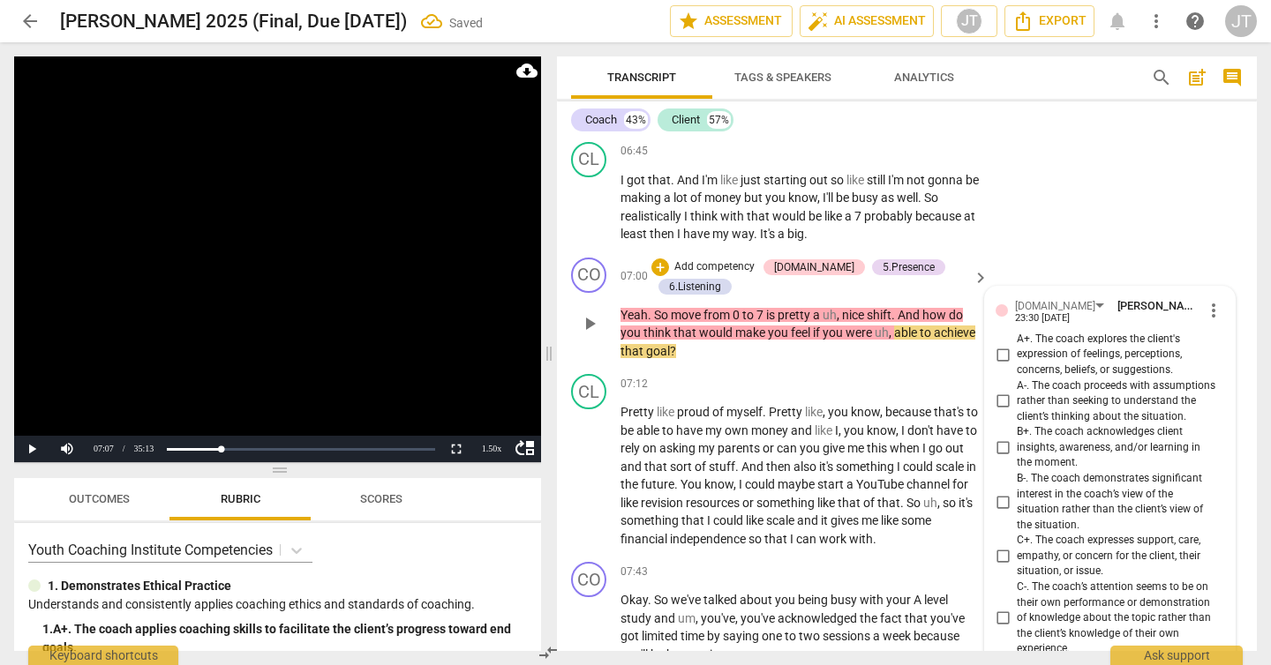
click at [1088, 368] on span "A+. The coach explores the client's expression of feelings, perceptions, concer…" at bounding box center [1117, 355] width 200 height 47
click at [1017, 365] on input "A+. The coach explores the client's expression of feelings, perceptions, concer…" at bounding box center [1002, 354] width 28 height 21
checkbox input "true"
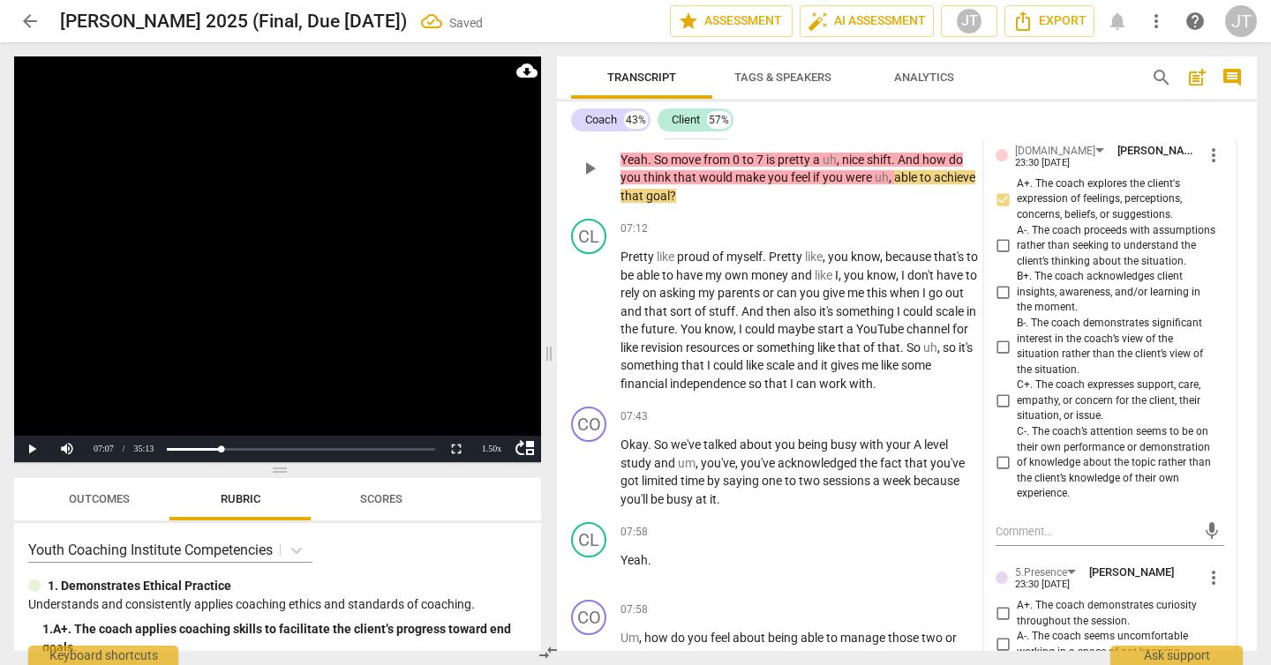
click at [1119, 422] on span "C+. The coach expresses support, care, empathy, or concern for the client, thei…" at bounding box center [1117, 401] width 200 height 47
click at [1017, 412] on input "C+. The coach expresses support, care, empathy, or concern for the client, thei…" at bounding box center [1002, 401] width 28 height 21
checkbox input "true"
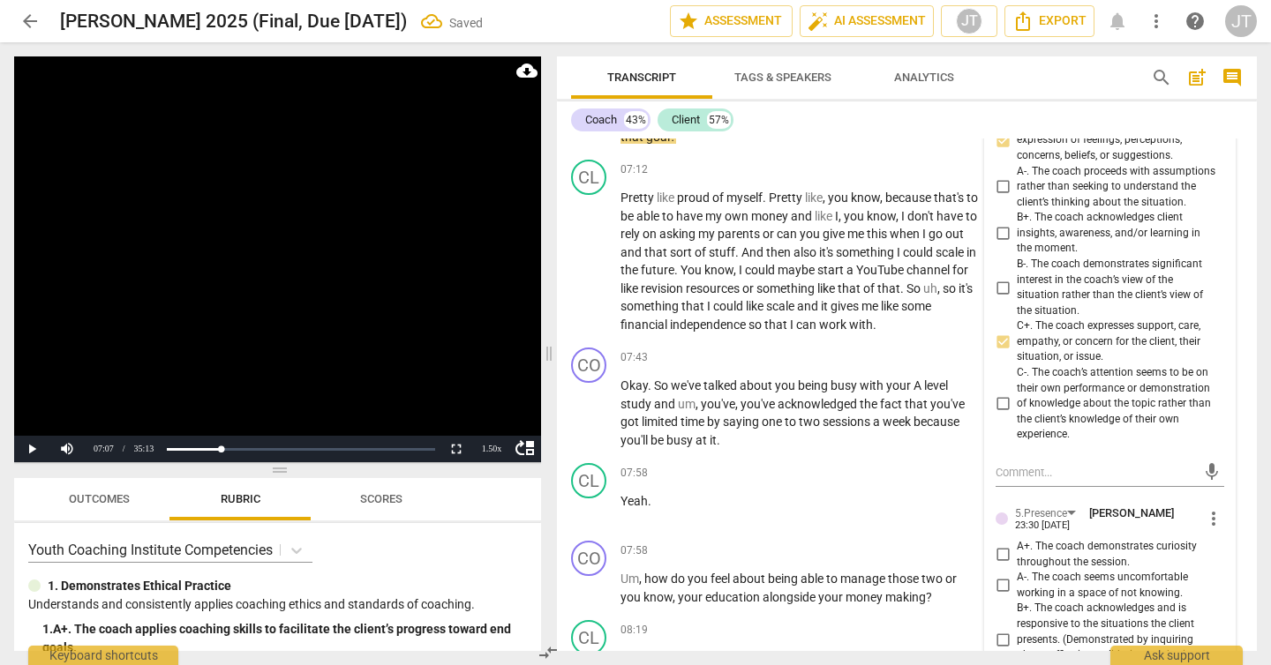
scroll to position [5716, 0]
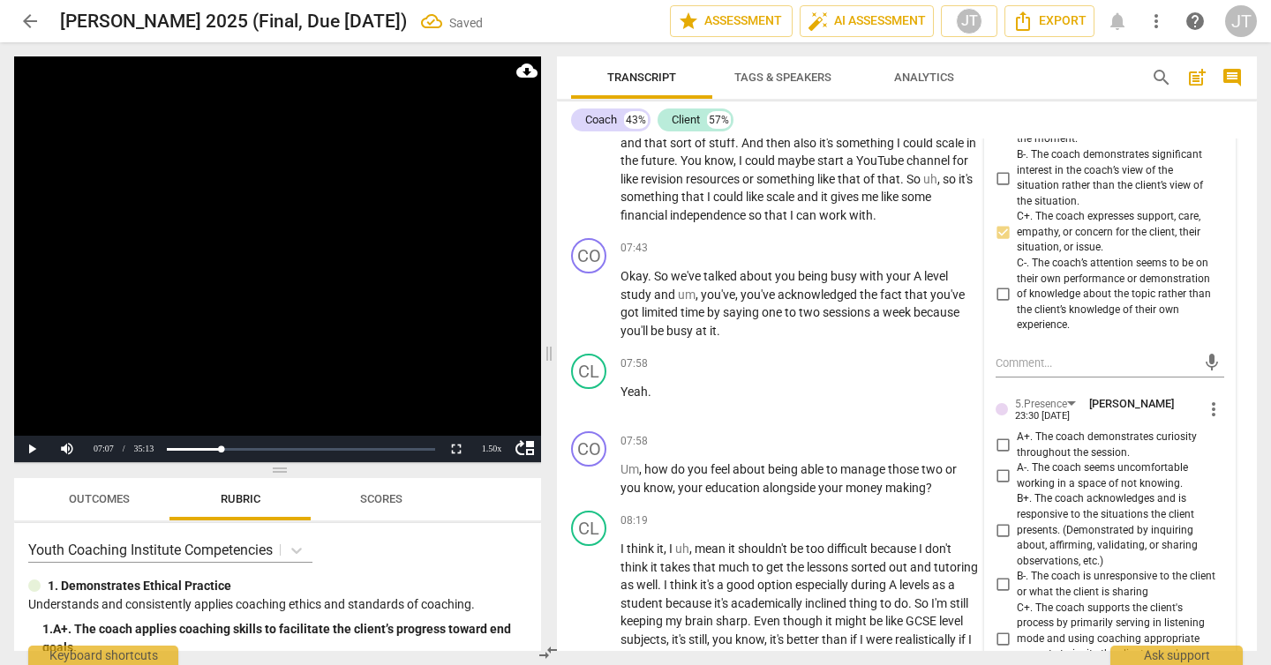
click at [1108, 461] on span "A+. The coach demonstrates curiosity throughout the session." at bounding box center [1117, 445] width 200 height 31
click at [1017, 456] on input "A+. The coach demonstrates curiosity throughout the session." at bounding box center [1002, 445] width 28 height 21
checkbox input "true"
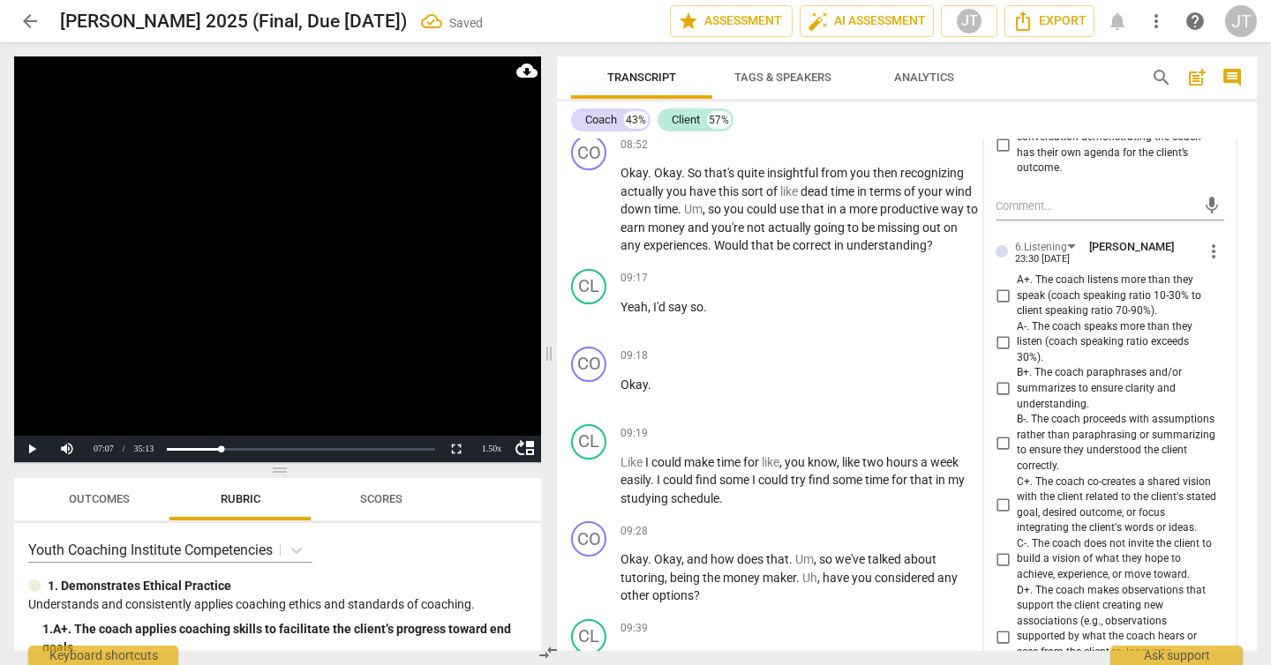
scroll to position [6372, 0]
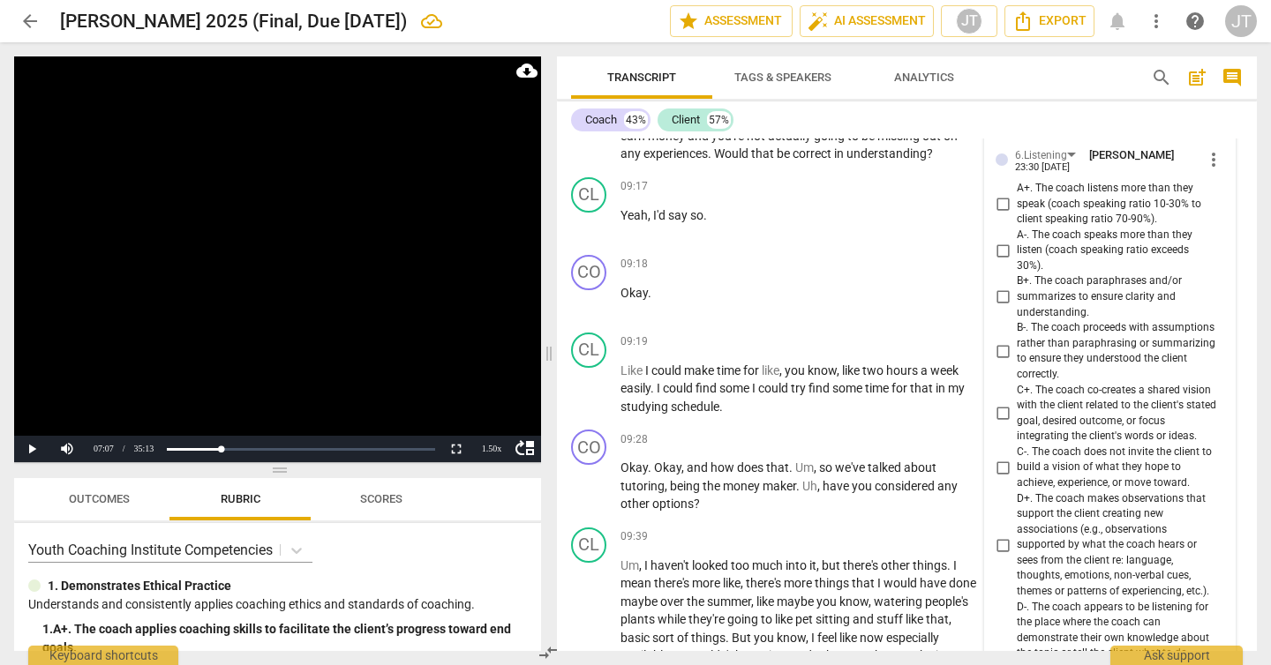
click at [1095, 426] on span "C+. The coach co-creates a shared vision with the client related to the client'…" at bounding box center [1117, 414] width 200 height 62
click at [1017, 424] on input "C+. The coach co-creates a shared vision with the client related to the client'…" at bounding box center [1002, 413] width 28 height 21
checkbox input "true"
click at [211, 244] on video at bounding box center [277, 259] width 527 height 406
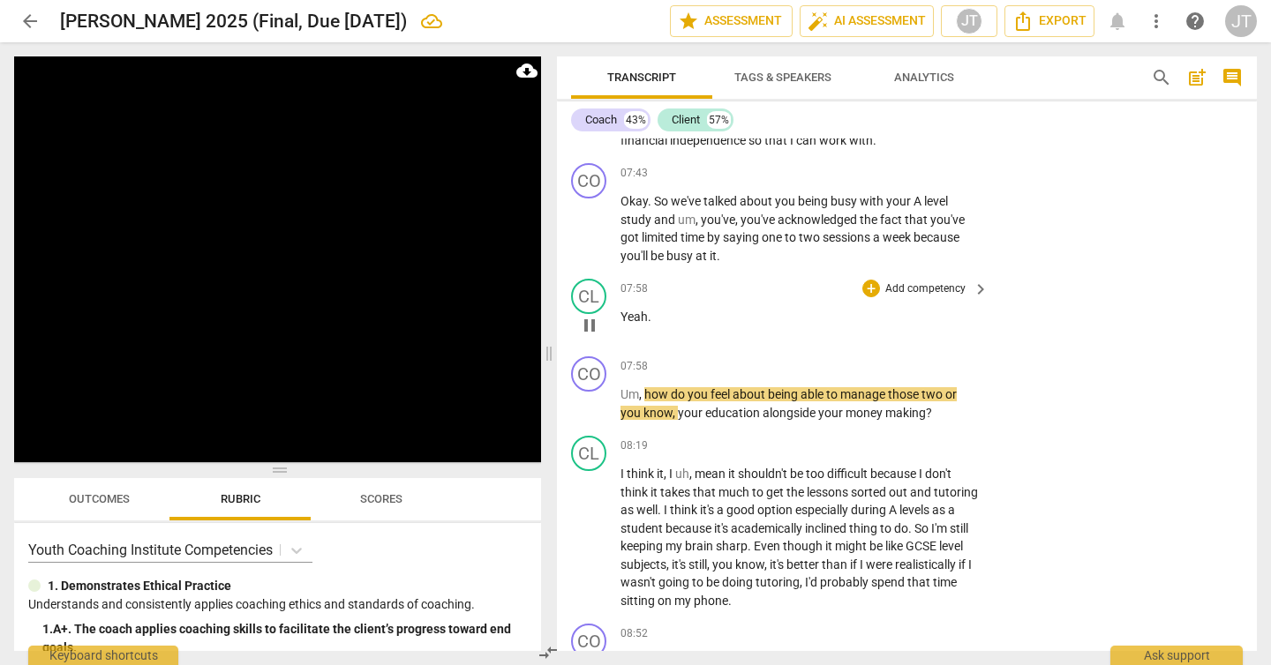
scroll to position [5793, 0]
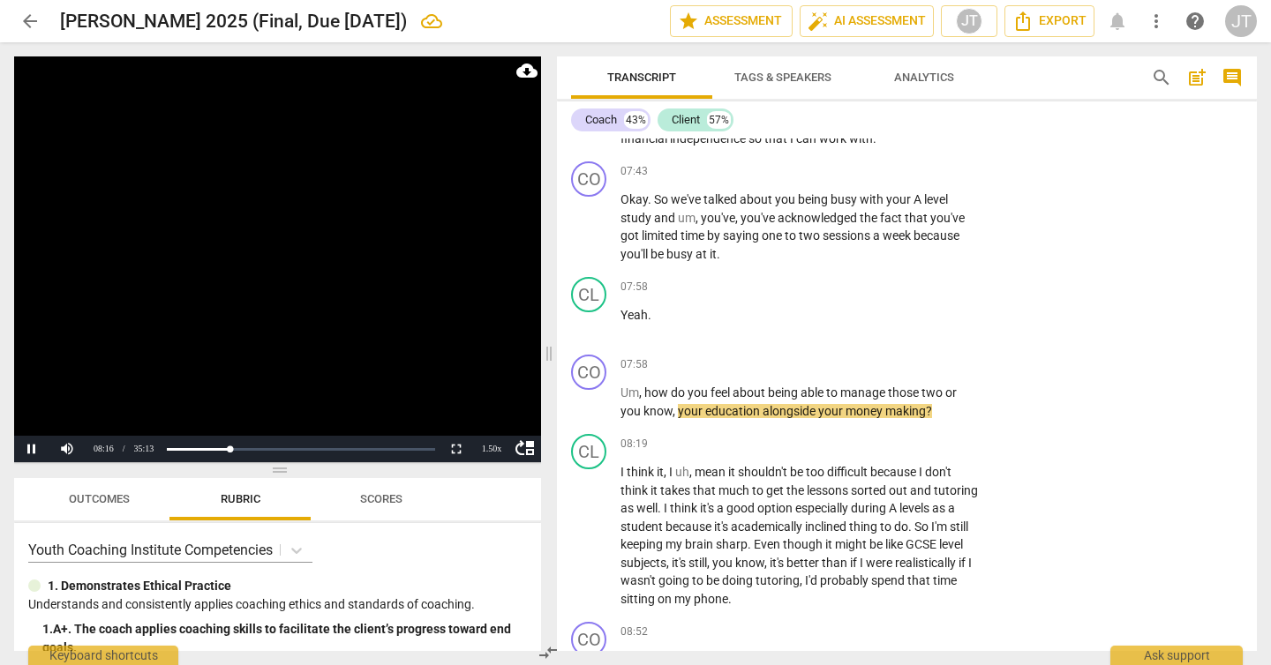
click at [291, 285] on video at bounding box center [277, 259] width 527 height 406
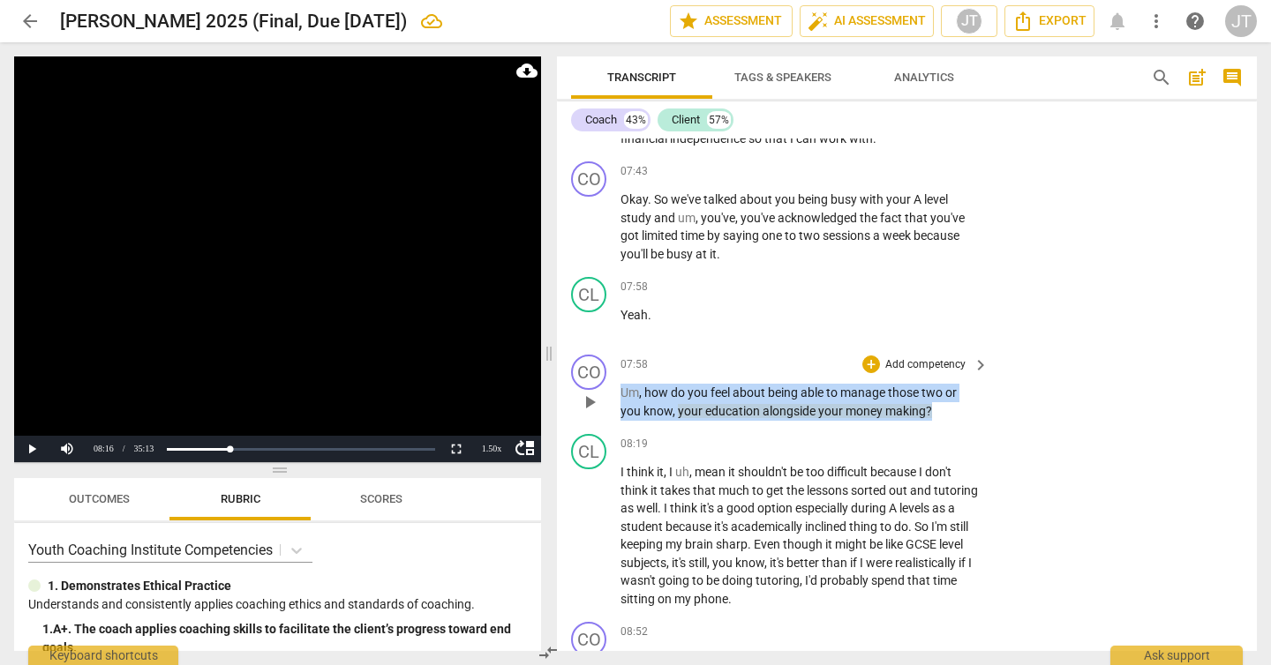
drag, startPoint x: 956, startPoint y: 434, endPoint x: 597, endPoint y: 410, distance: 359.0
click at [597, 410] on div "CO play_arrow pause 07:58 + Add competency keyboard_arrow_right Um , how do you…" at bounding box center [907, 387] width 700 height 79
click at [895, 373] on p "Add competency" at bounding box center [925, 365] width 84 height 16
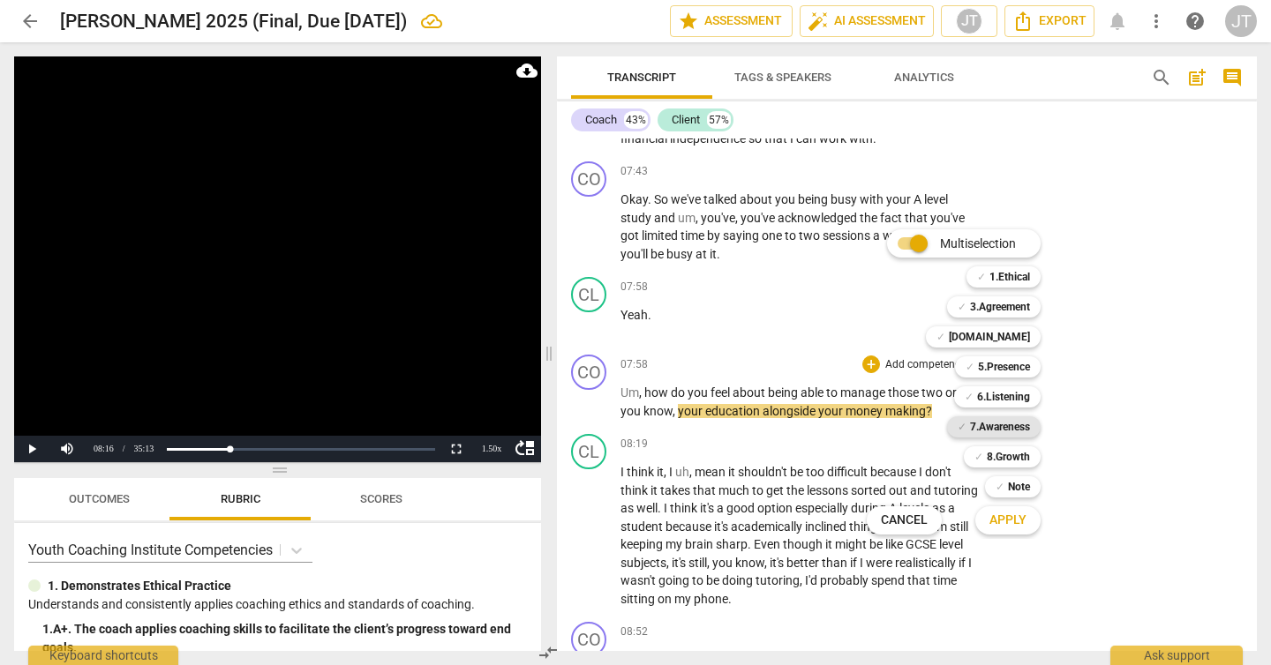
click at [1002, 430] on b "7.Awareness" at bounding box center [1000, 426] width 60 height 21
click at [1002, 399] on b "6.Listening" at bounding box center [1003, 396] width 53 height 21
click at [1002, 368] on b "5.Presence" at bounding box center [1004, 366] width 52 height 21
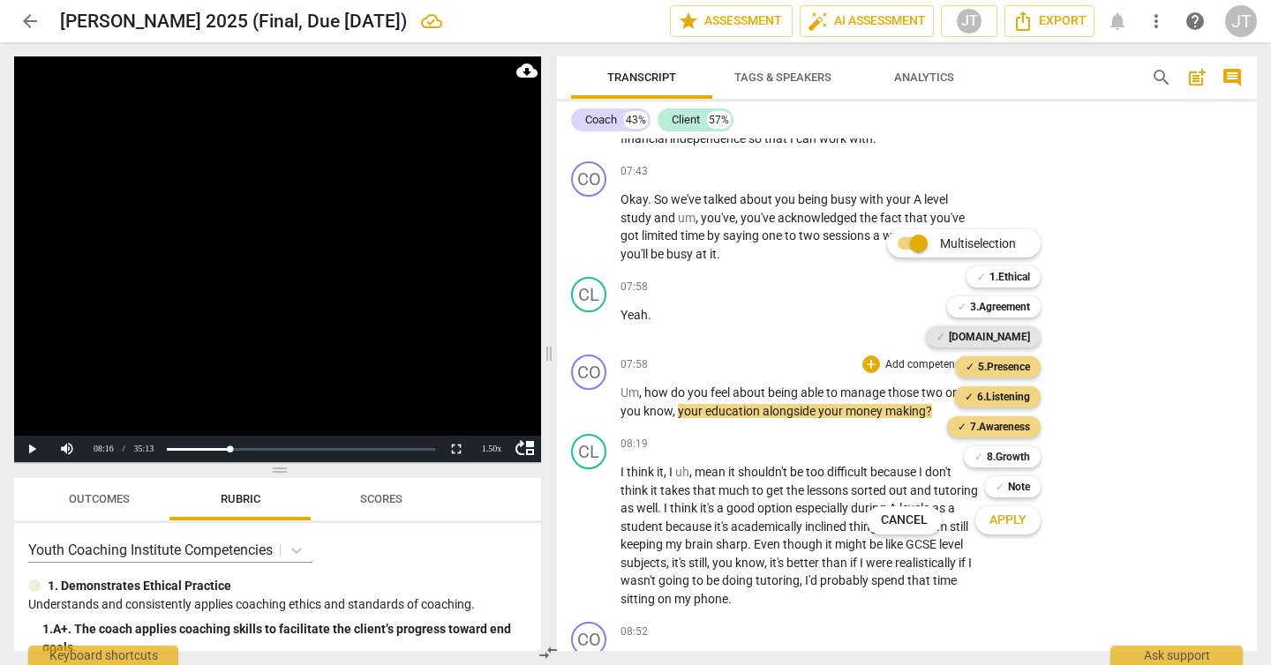
click at [1002, 341] on b "[DOMAIN_NAME]" at bounding box center [989, 336] width 81 height 21
click at [1016, 517] on span "Apply" at bounding box center [1007, 521] width 37 height 18
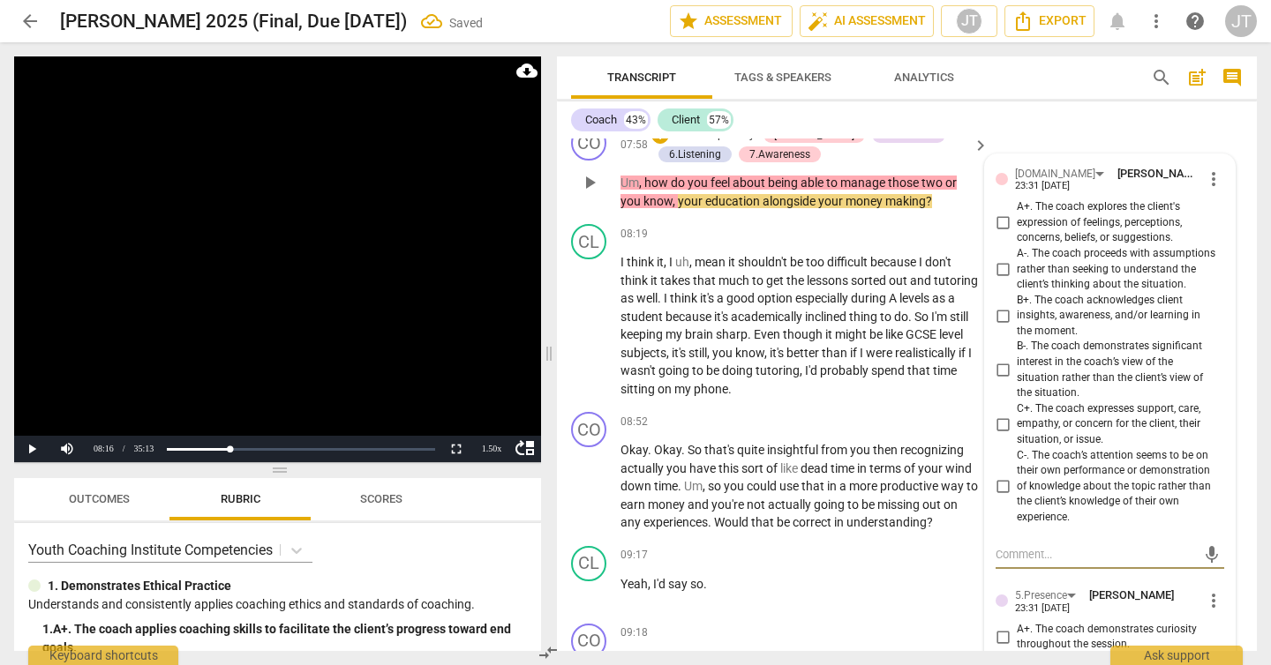
scroll to position [5958, 0]
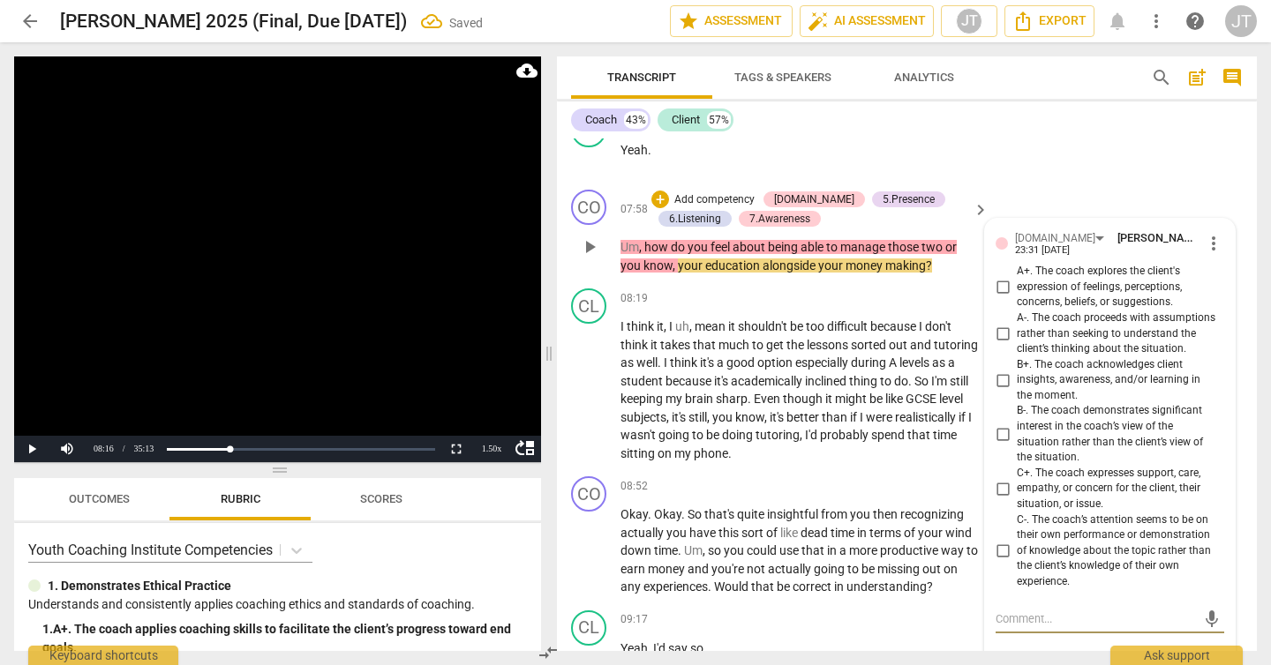
click at [1061, 304] on span "A+. The coach explores the client's expression of feelings, perceptions, concer…" at bounding box center [1117, 287] width 200 height 47
click at [1017, 298] on input "A+. The coach explores the client's expression of feelings, perceptions, concer…" at bounding box center [1002, 287] width 28 height 21
checkbox input "true"
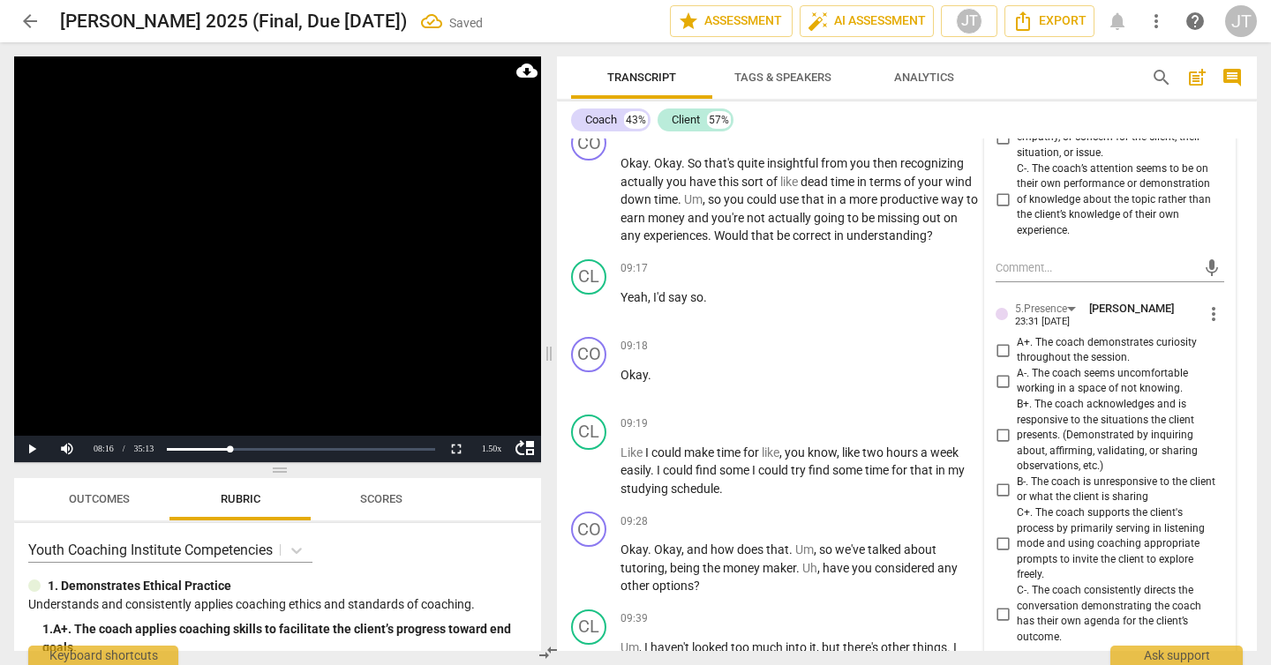
scroll to position [6325, 0]
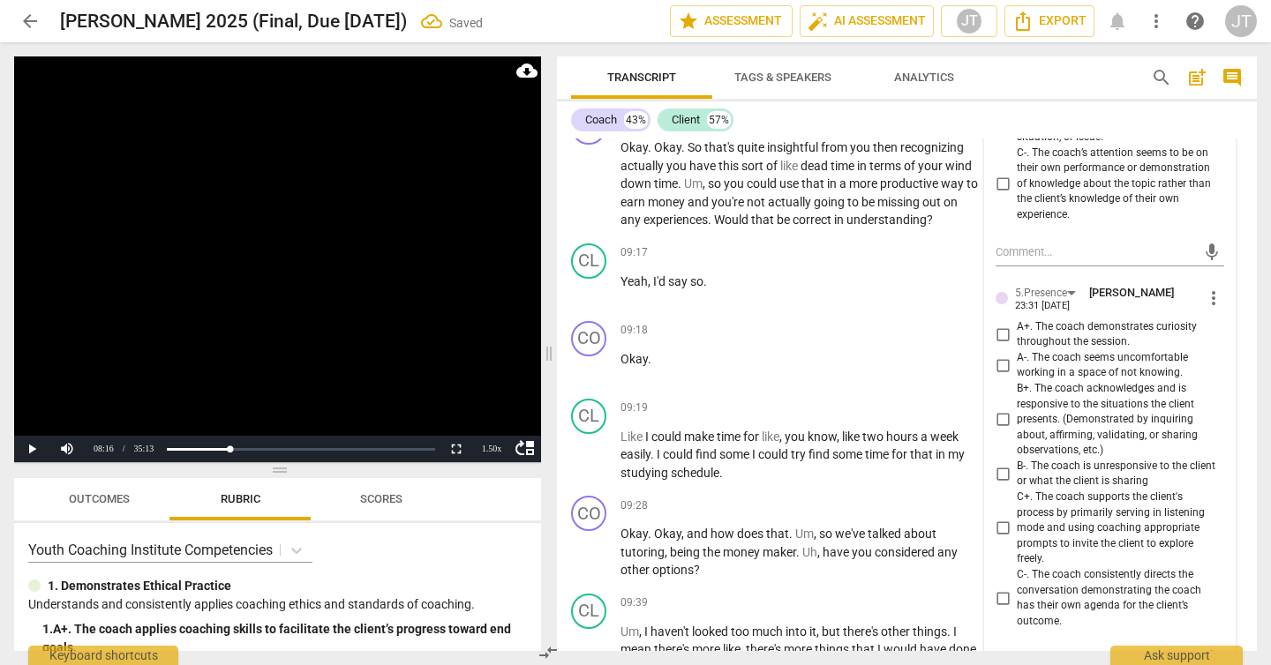
click at [1083, 348] on span "A+. The coach demonstrates curiosity throughout the session." at bounding box center [1117, 334] width 200 height 31
click at [1017, 345] on input "A+. The coach demonstrates curiosity throughout the session." at bounding box center [1002, 334] width 28 height 21
checkbox input "true"
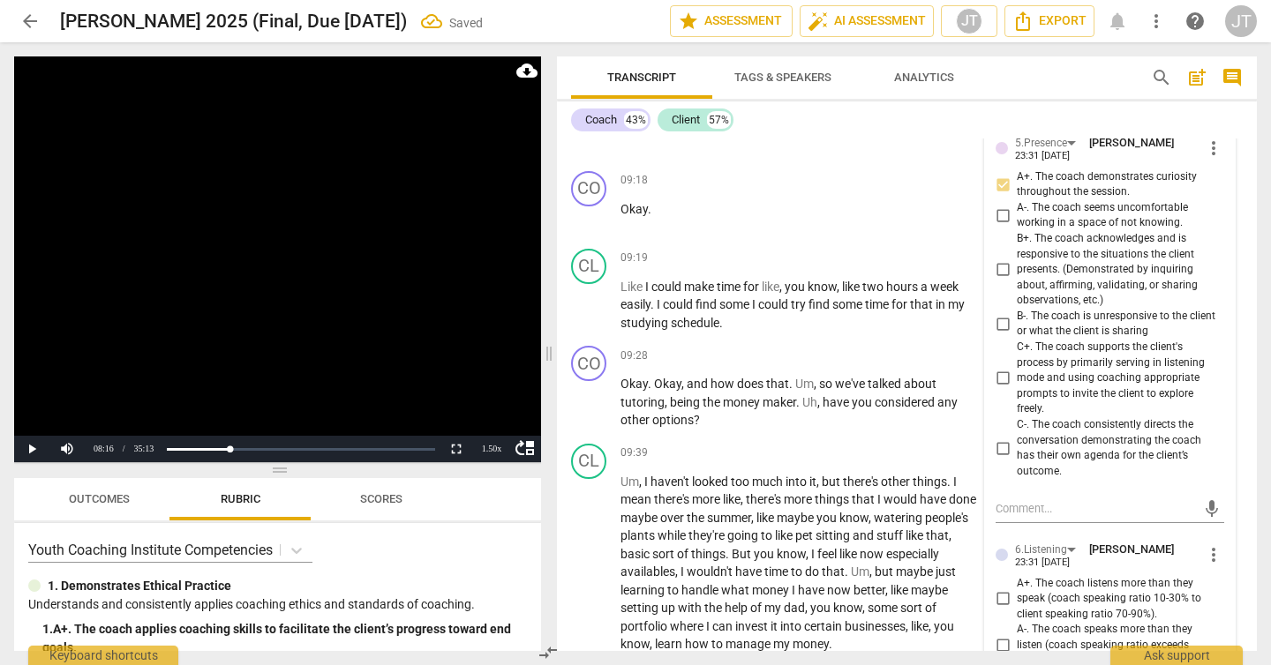
scroll to position [6644, 0]
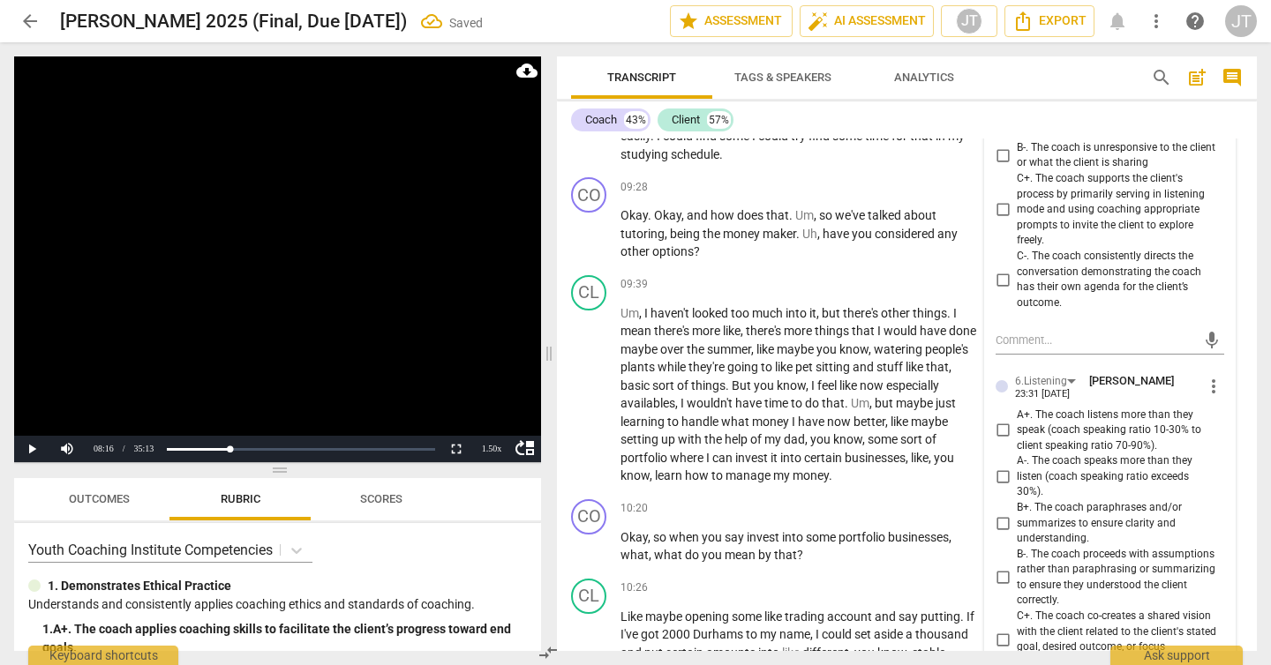
click at [1056, 237] on span "C+. The coach supports the client's process by primarily serving in listening m…" at bounding box center [1117, 210] width 200 height 78
click at [1017, 221] on input "C+. The coach supports the client's process by primarily serving in listening m…" at bounding box center [1002, 209] width 28 height 21
checkbox input "true"
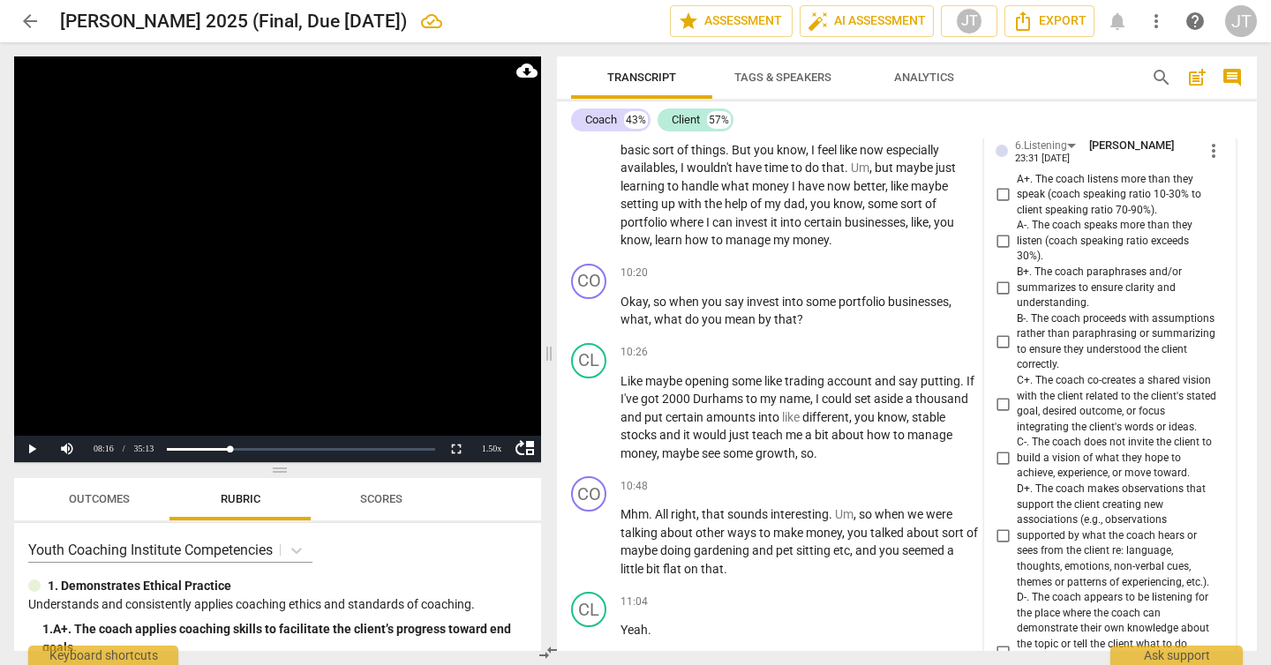
scroll to position [6883, 0]
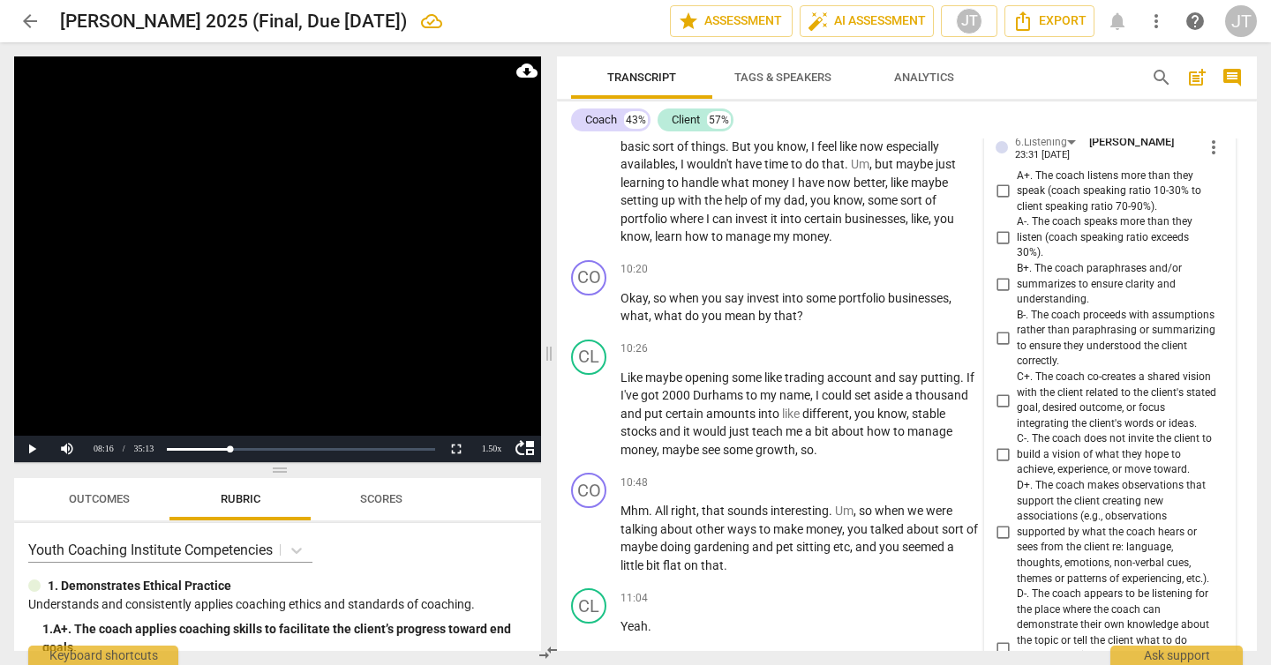
click at [1208, 158] on span "more_vert" at bounding box center [1213, 147] width 21 height 21
click at [1198, 199] on li "Delete" at bounding box center [1225, 199] width 61 height 34
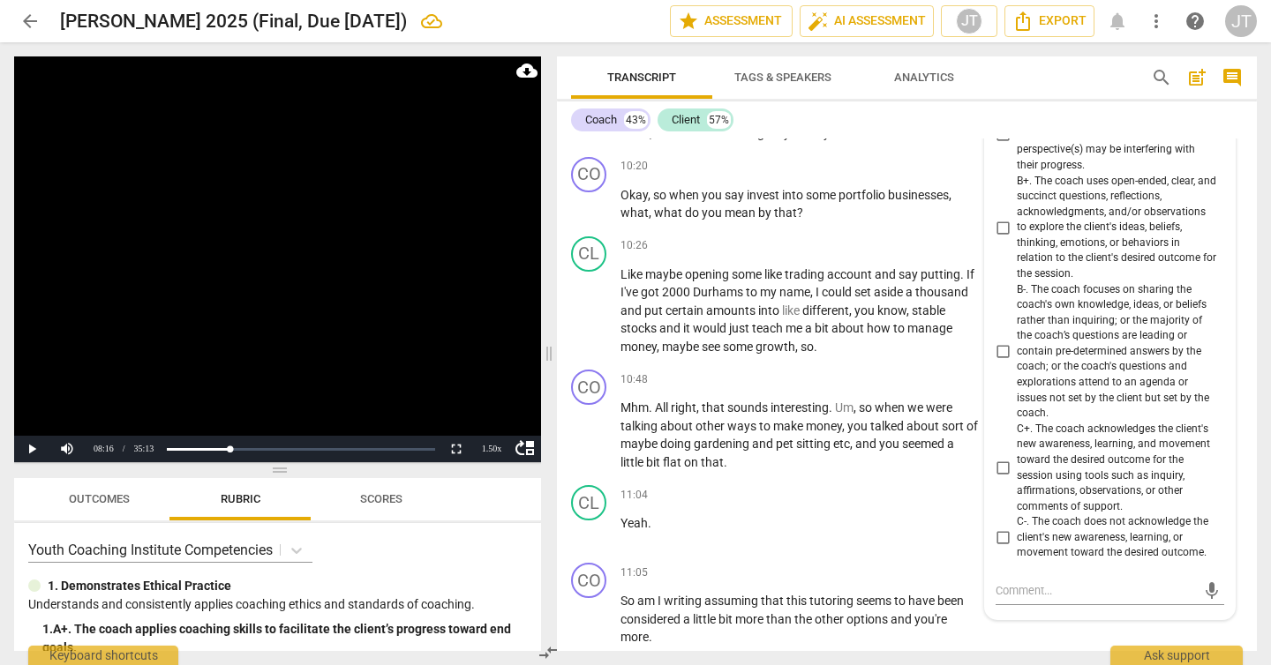
scroll to position [6962, 0]
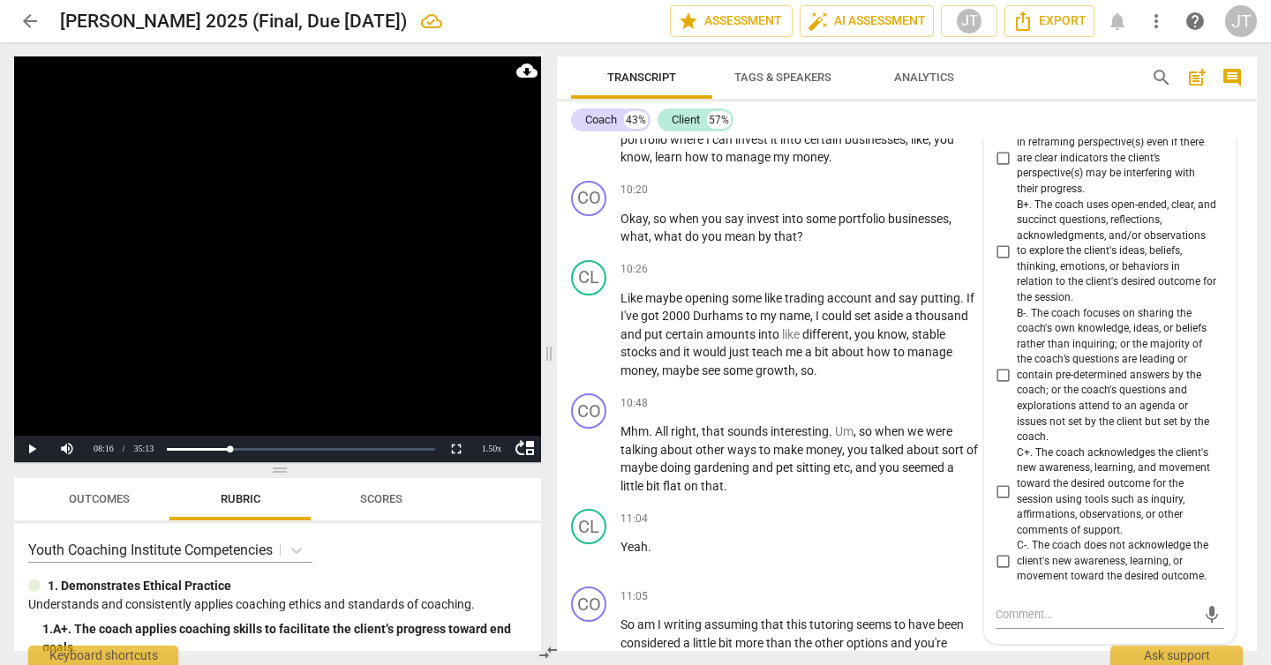
click at [1024, 273] on span "B+. The coach uses open-ended, clear, and succinct questions, reflections, ackn…" at bounding box center [1117, 252] width 200 height 109
click at [1017, 262] on input "B+. The coach uses open-ended, clear, and succinct questions, reflections, ackn…" at bounding box center [1002, 251] width 28 height 21
checkbox input "true"
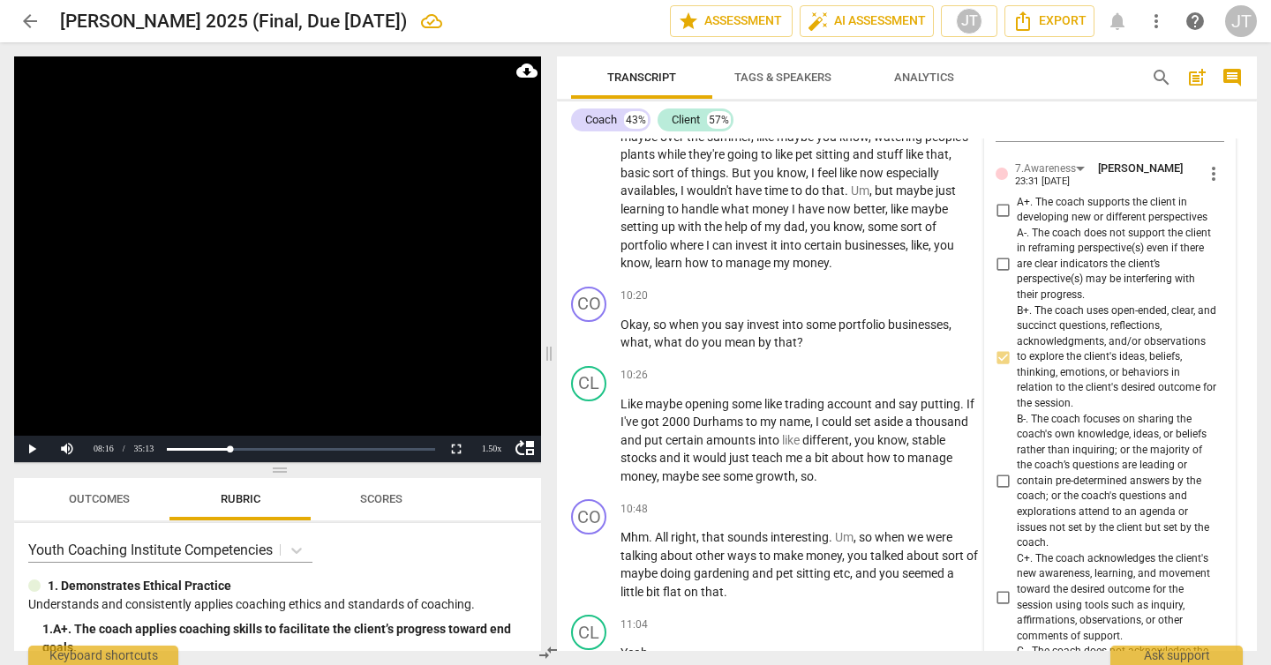
scroll to position [6855, 0]
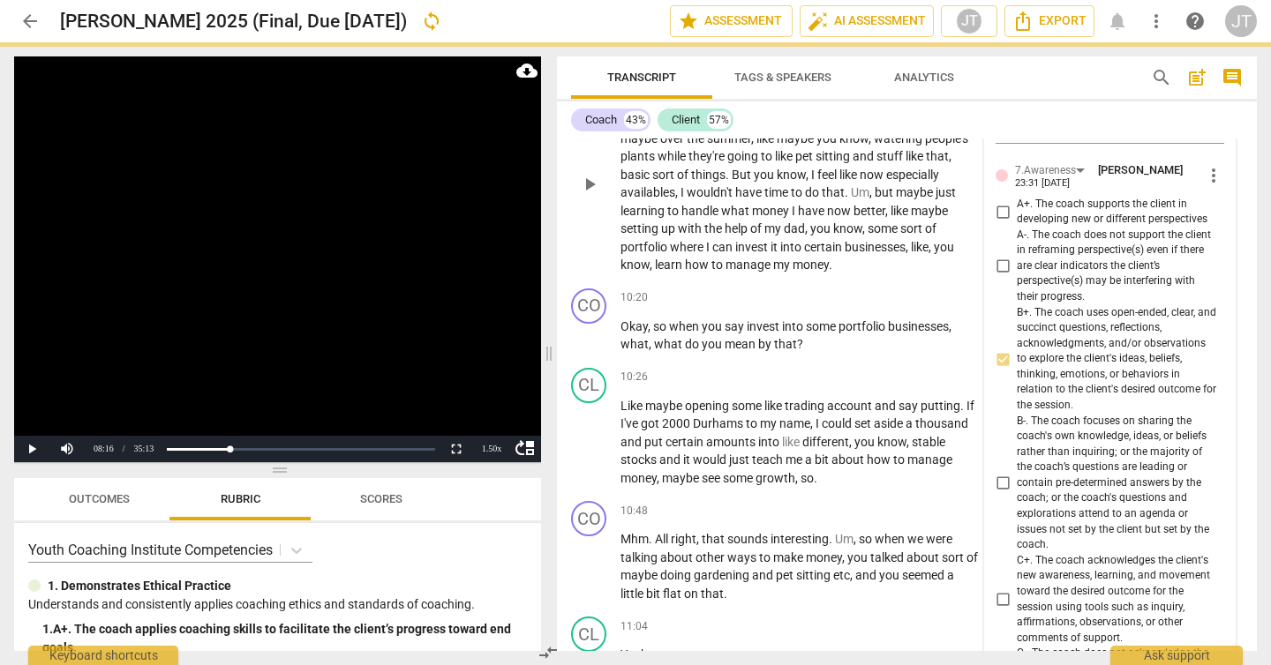
click at [1029, 222] on span "A+. The coach supports the client in developing new or different perspectives" at bounding box center [1117, 212] width 200 height 31
click at [1017, 222] on input "A+. The coach supports the client in developing new or different perspectives" at bounding box center [1002, 211] width 28 height 21
checkbox input "true"
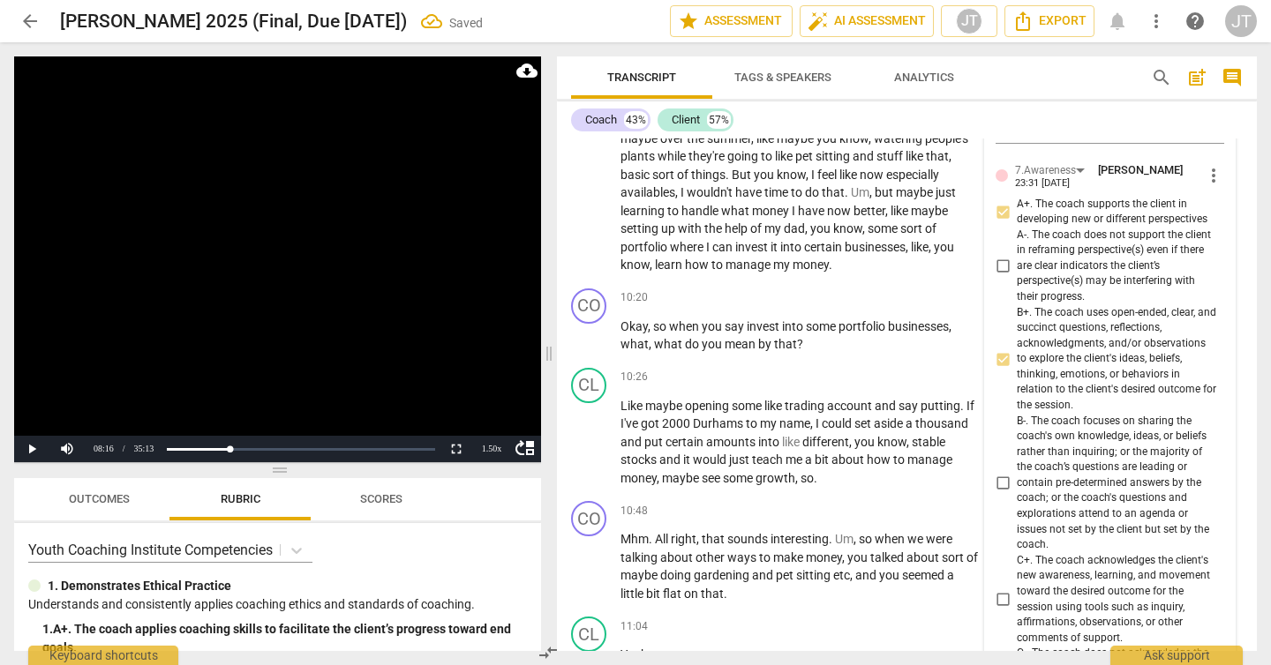
click at [340, 236] on video at bounding box center [277, 259] width 527 height 406
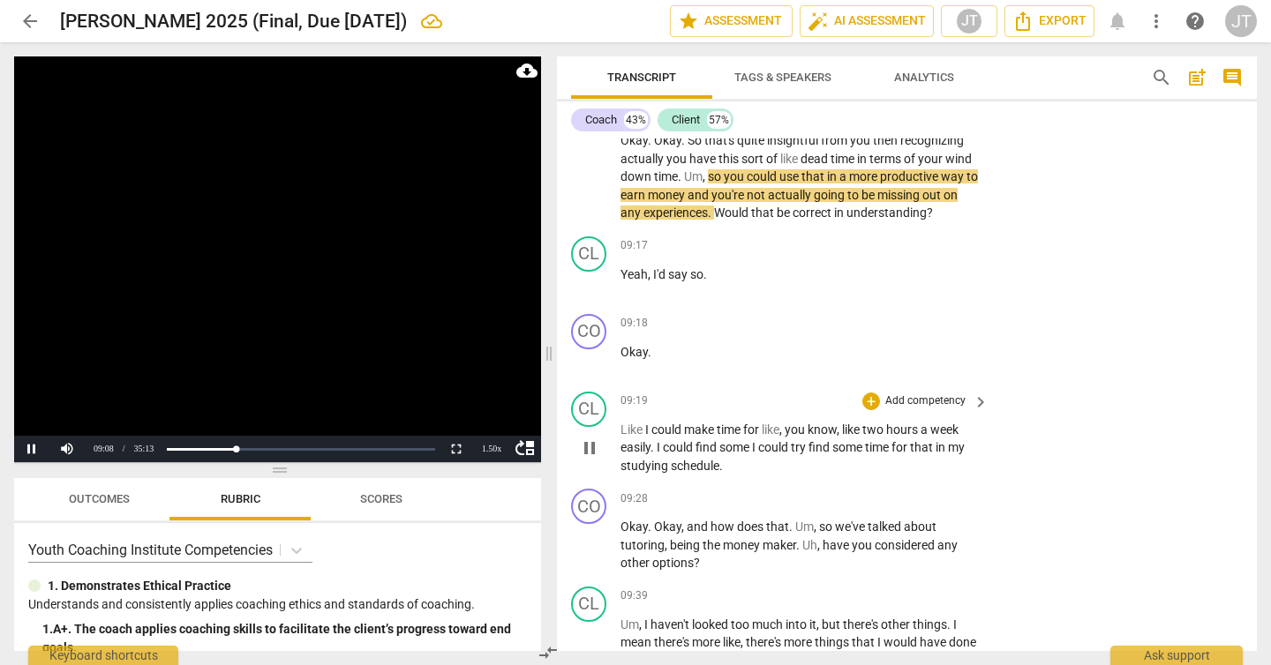
scroll to position [6240, 0]
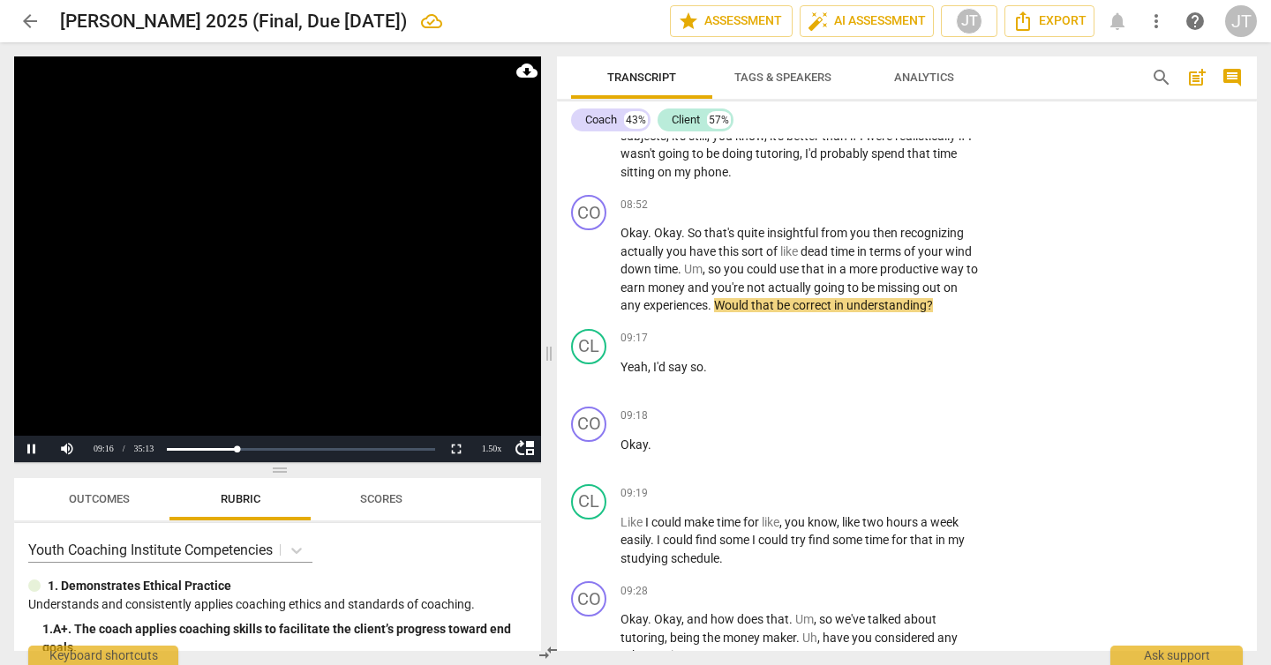
click at [262, 290] on video at bounding box center [277, 259] width 527 height 406
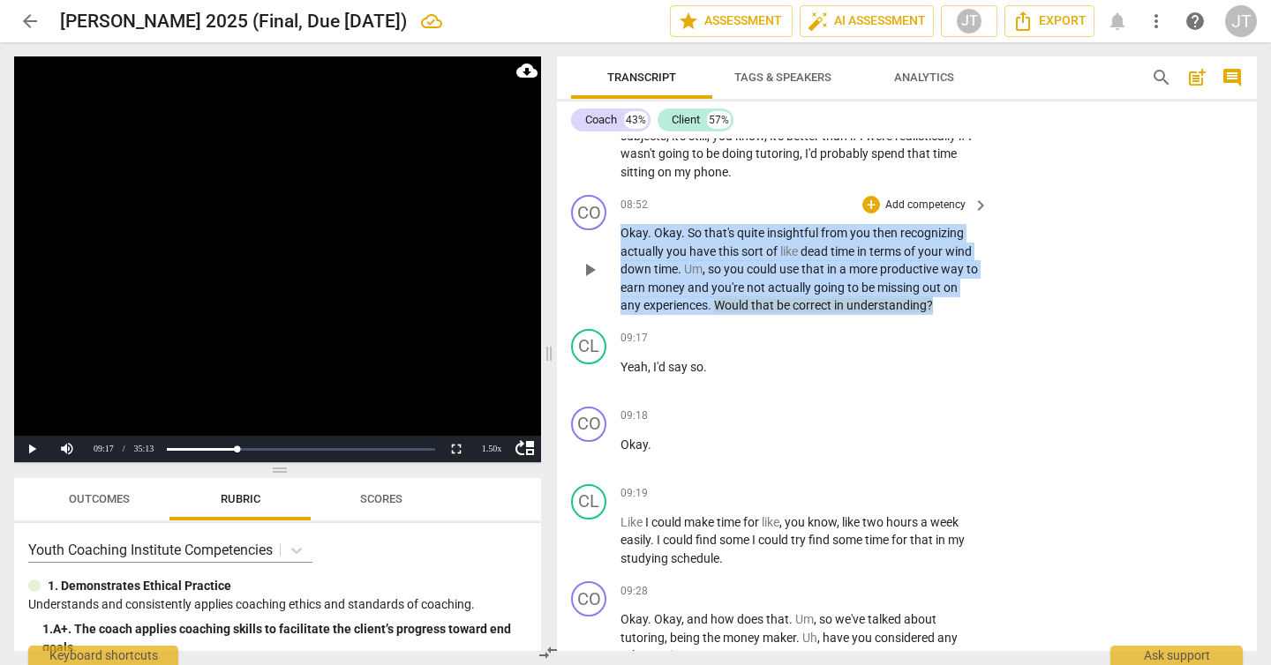
drag, startPoint x: 945, startPoint y: 324, endPoint x: 620, endPoint y: 259, distance: 331.2
click at [620, 259] on p "Okay . Okay . So that's quite insightful from you then recognizing actually you…" at bounding box center [799, 269] width 359 height 91
click at [887, 214] on p "Add competency" at bounding box center [925, 206] width 84 height 16
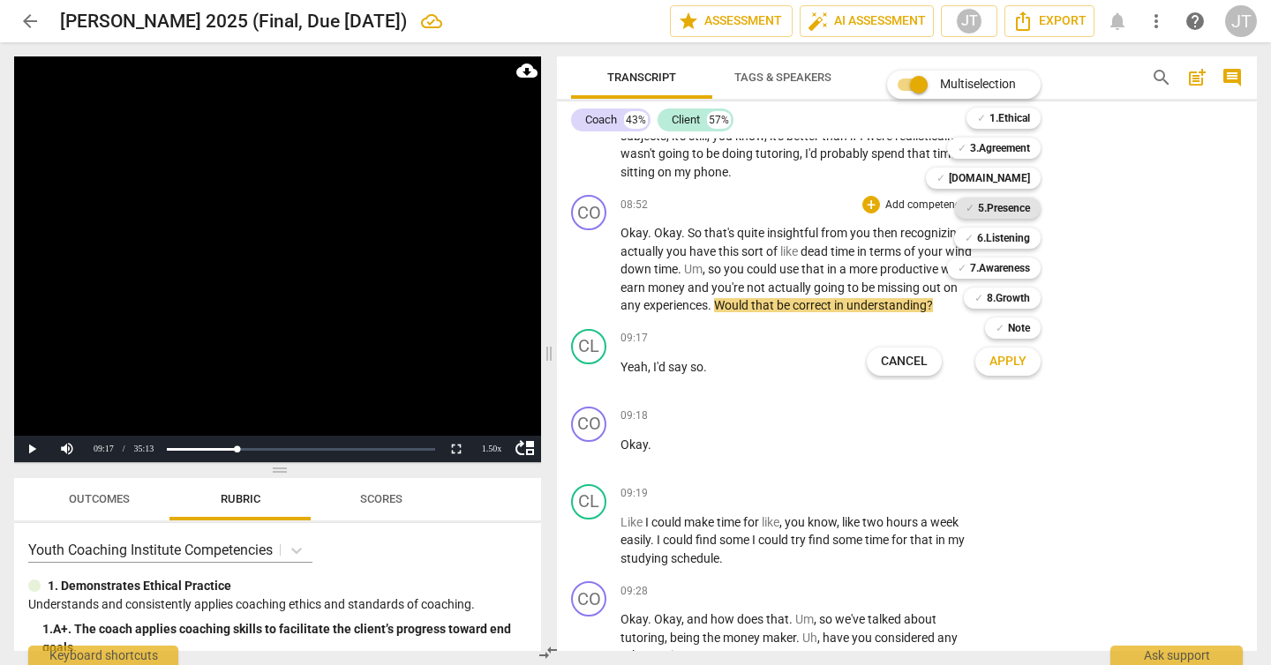
click at [1013, 213] on b "5.Presence" at bounding box center [1004, 208] width 52 height 21
click at [1013, 239] on b "6.Listening" at bounding box center [1003, 238] width 53 height 21
click at [1011, 275] on b "7.Awareness" at bounding box center [1000, 268] width 60 height 21
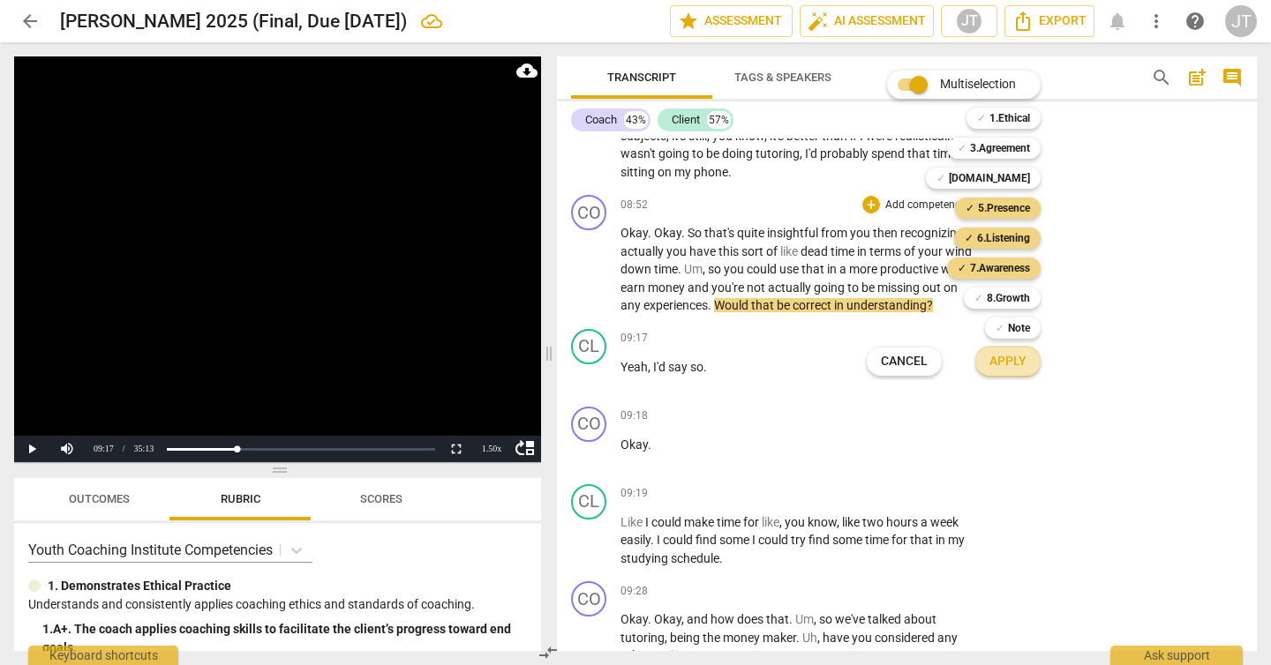
click at [1005, 359] on span "Apply" at bounding box center [1007, 362] width 37 height 18
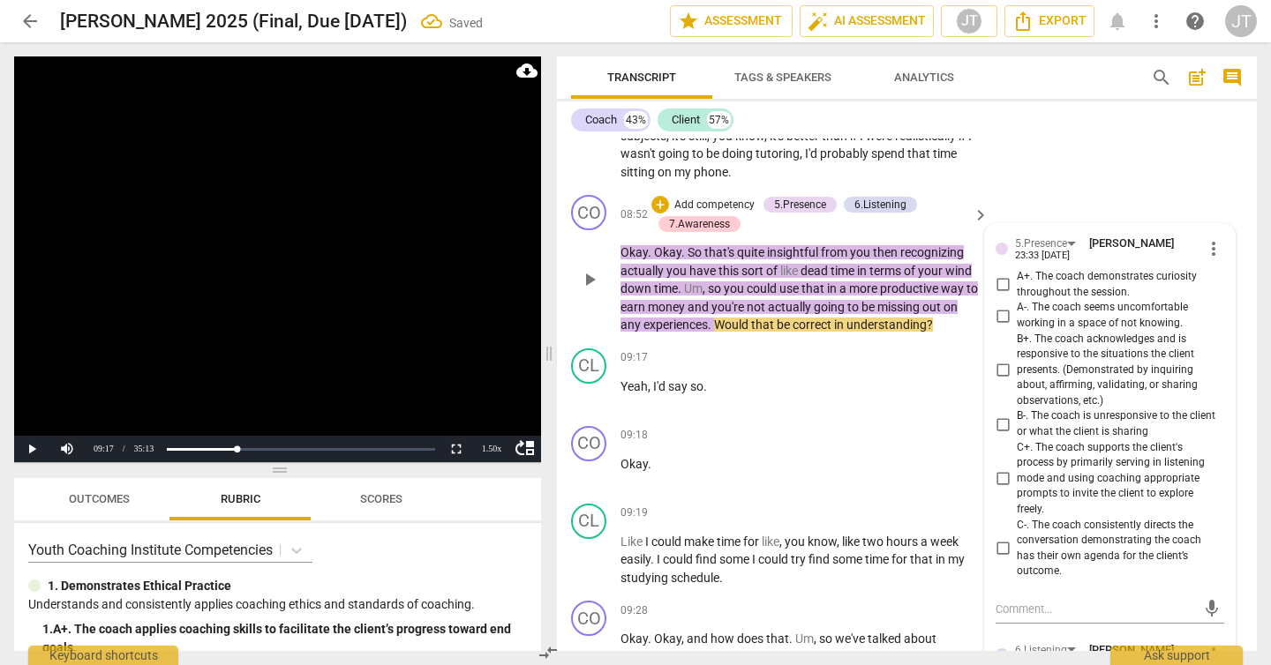
click at [1118, 385] on span "B+. The coach acknowledges and is responsive to the situations the client prese…" at bounding box center [1117, 371] width 200 height 78
click at [1017, 381] on input "B+. The coach acknowledges and is responsive to the situations the client prese…" at bounding box center [1002, 370] width 28 height 21
checkbox input "true"
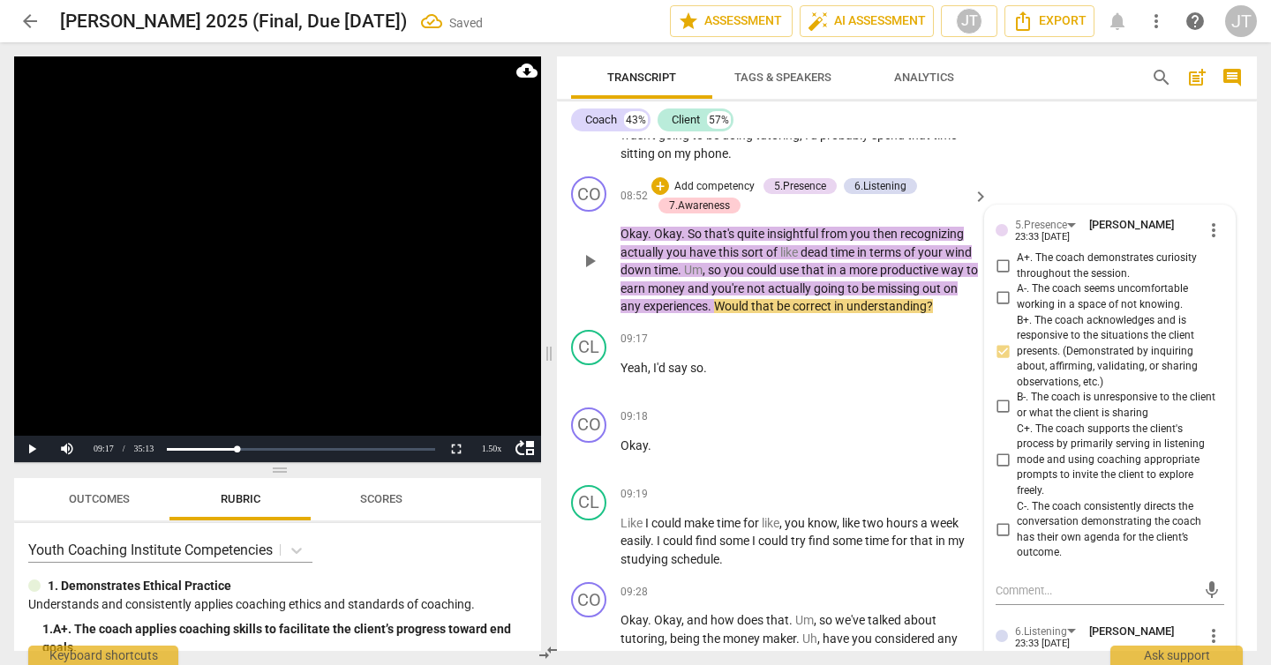
scroll to position [6269, 0]
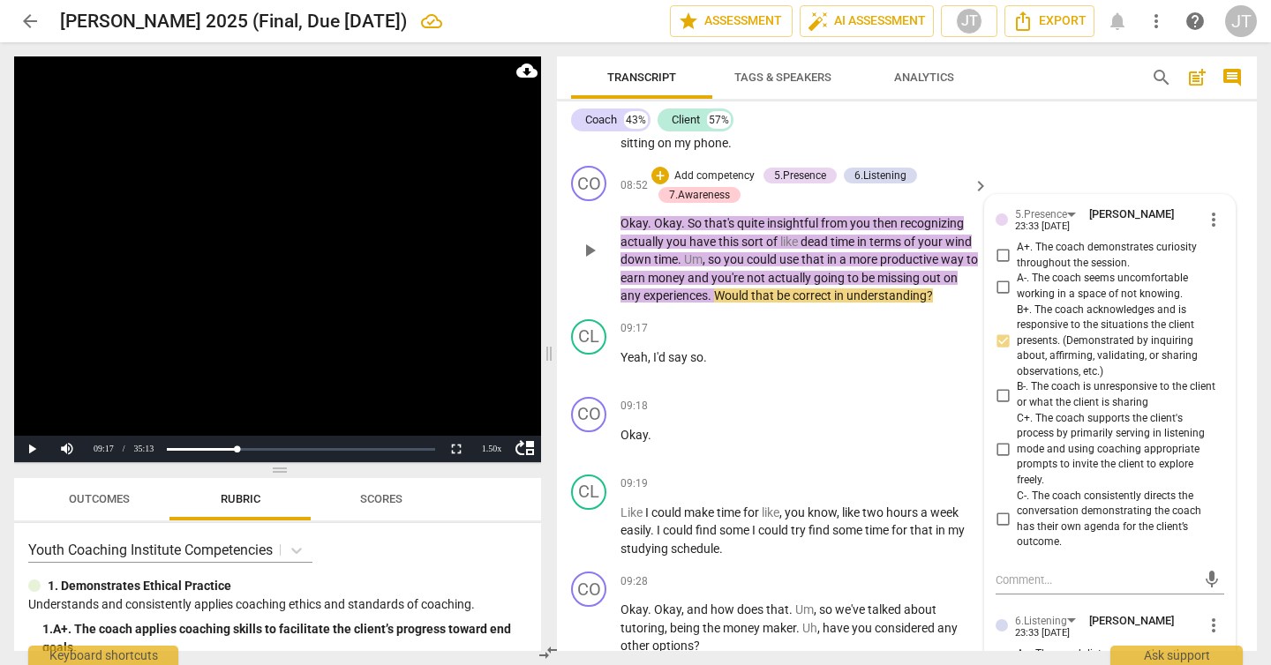
click at [1061, 271] on span "A+. The coach demonstrates curiosity throughout the session." at bounding box center [1117, 255] width 200 height 31
click at [1017, 266] on input "A+. The coach demonstrates curiosity throughout the session." at bounding box center [1002, 255] width 28 height 21
checkbox input "true"
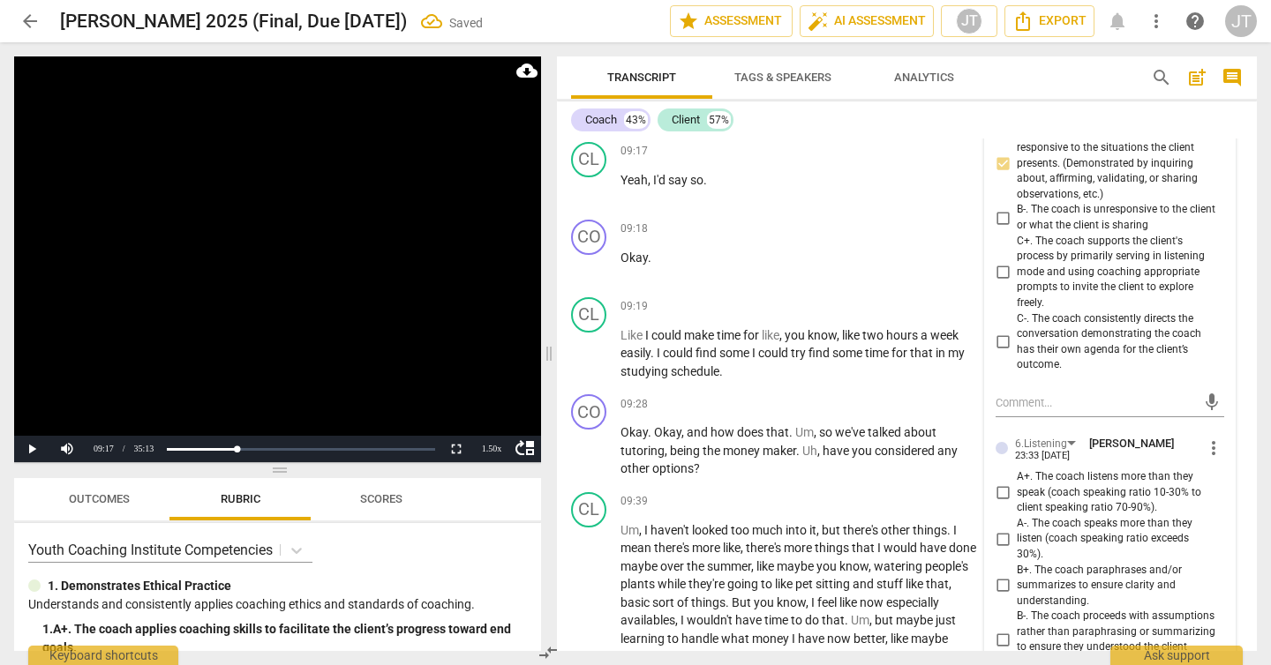
scroll to position [6540, 0]
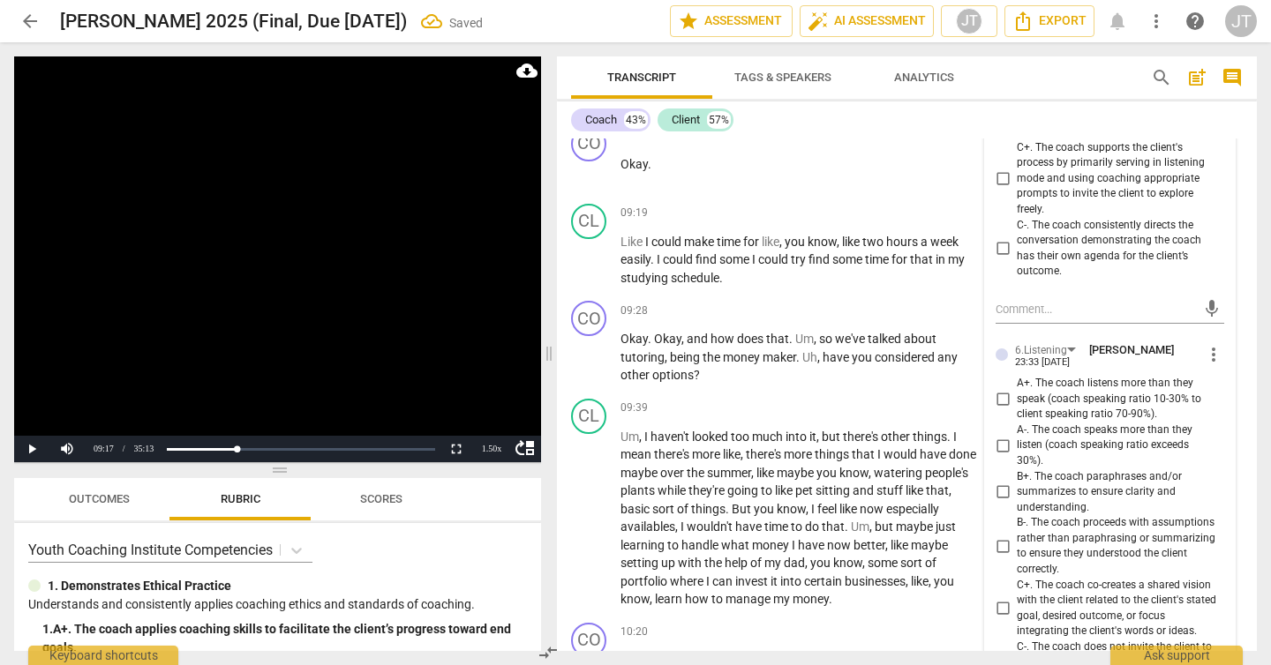
click at [1039, 206] on span "C+. The coach supports the client's process by primarily serving in listening m…" at bounding box center [1117, 179] width 200 height 78
click at [1017, 190] on input "C+. The coach supports the client's process by primarily serving in listening m…" at bounding box center [1002, 179] width 28 height 21
checkbox input "true"
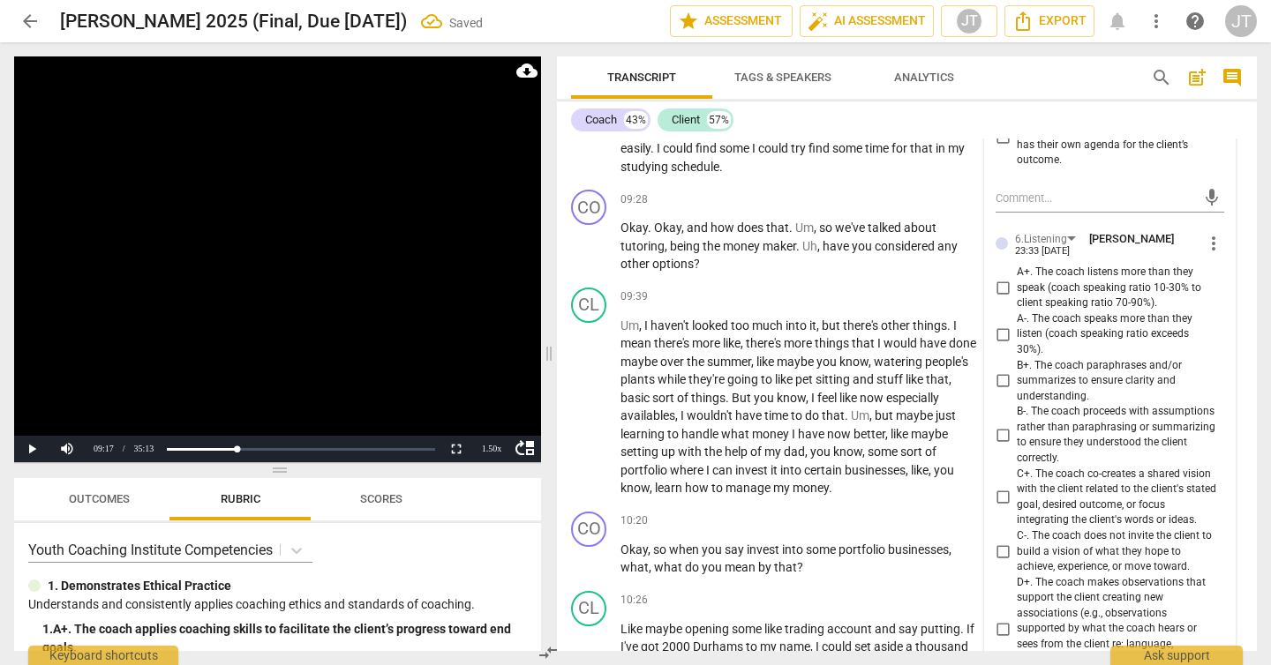
scroll to position [6690, 0]
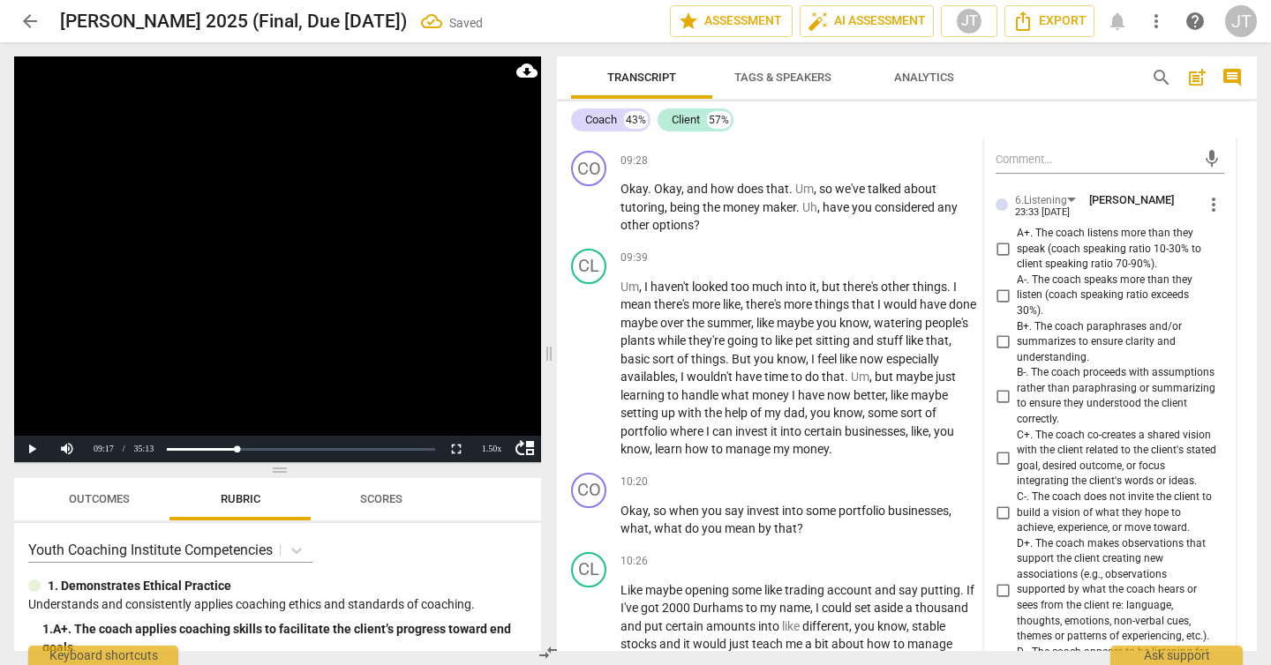
click at [1074, 363] on span "B+. The coach paraphrases and/or summarizes to ensure clarity and understanding." at bounding box center [1117, 342] width 200 height 47
click at [1017, 353] on input "B+. The coach paraphrases and/or summarizes to ensure clarity and understanding." at bounding box center [1002, 342] width 28 height 21
checkbox input "true"
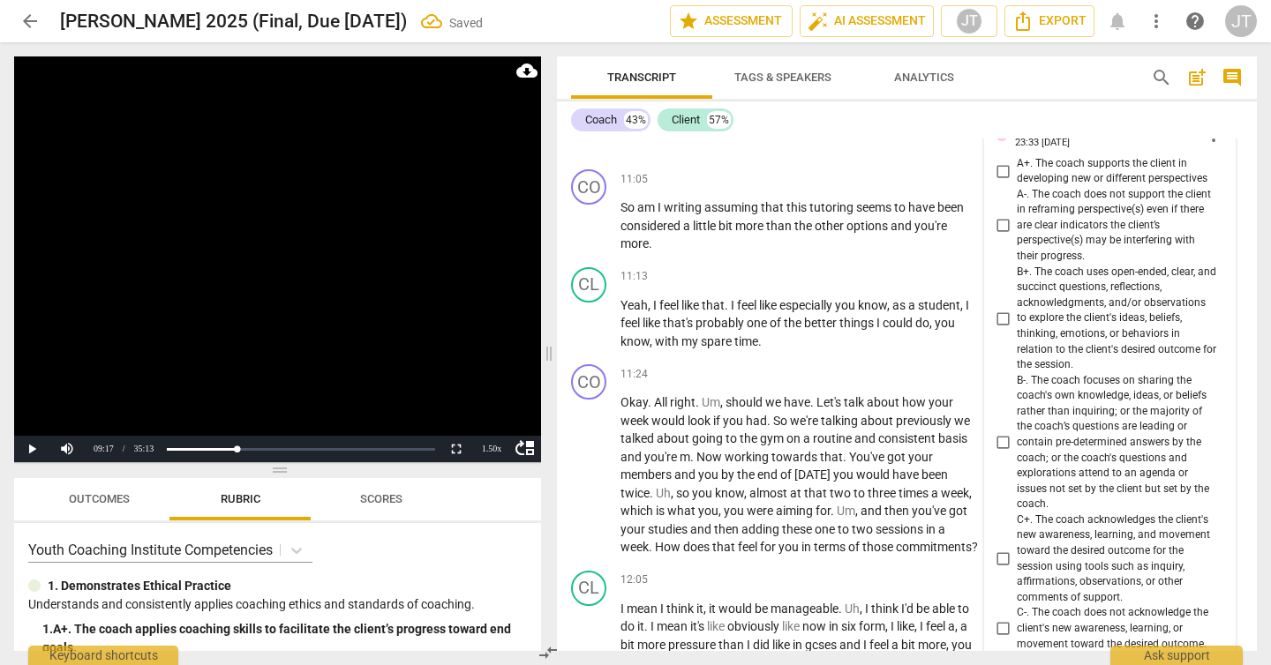
scroll to position [7608, 0]
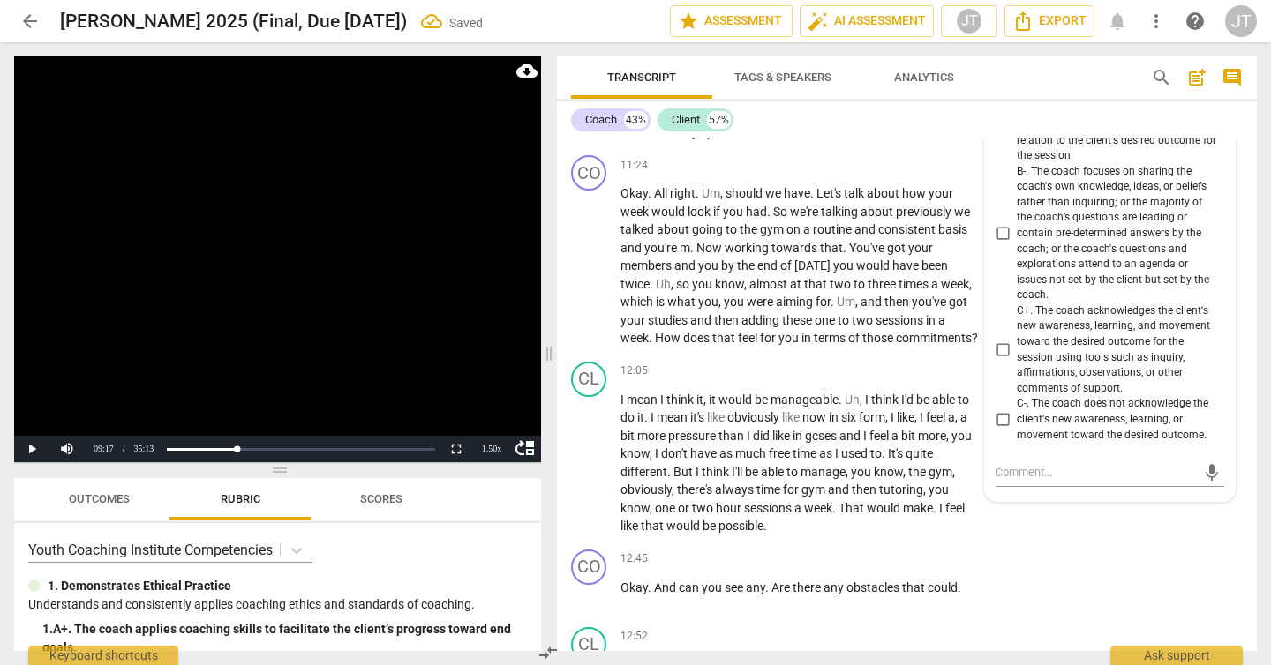
click at [1062, 344] on span "C+. The coach acknowledges the client's new awareness, learning, and movement t…" at bounding box center [1117, 350] width 200 height 93
click at [1017, 344] on input "C+. The coach acknowledges the client's new awareness, learning, and movement t…" at bounding box center [1002, 350] width 28 height 21
checkbox input "true"
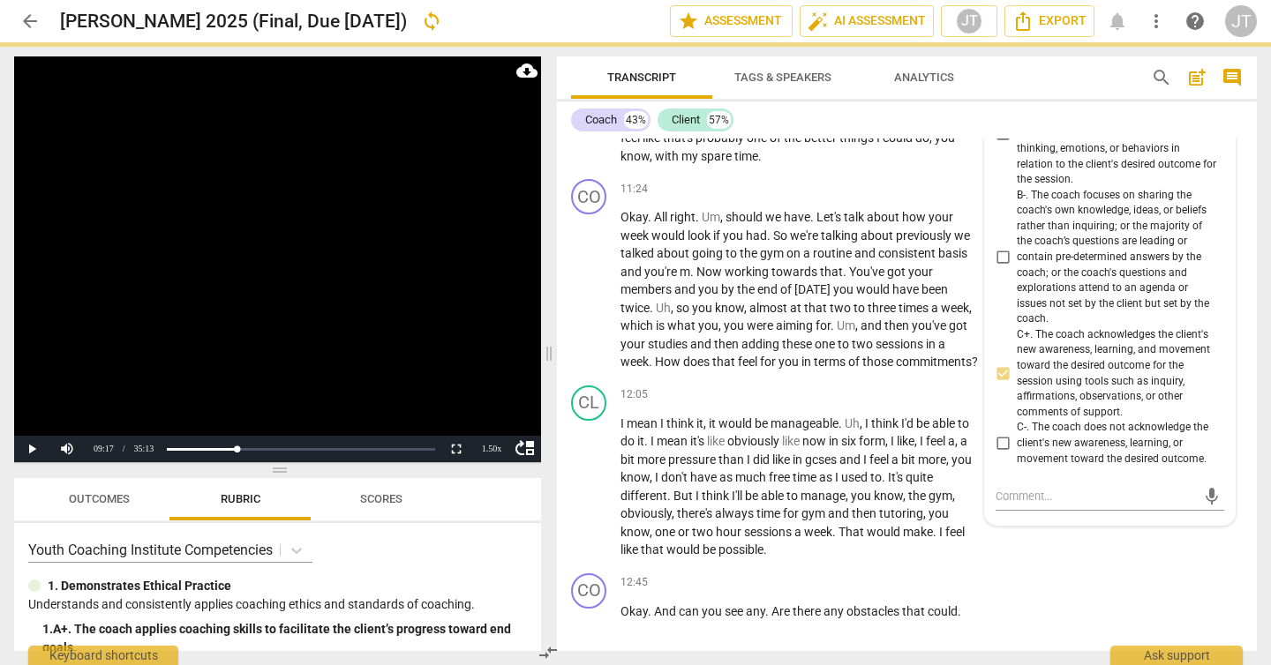
scroll to position [7459, 0]
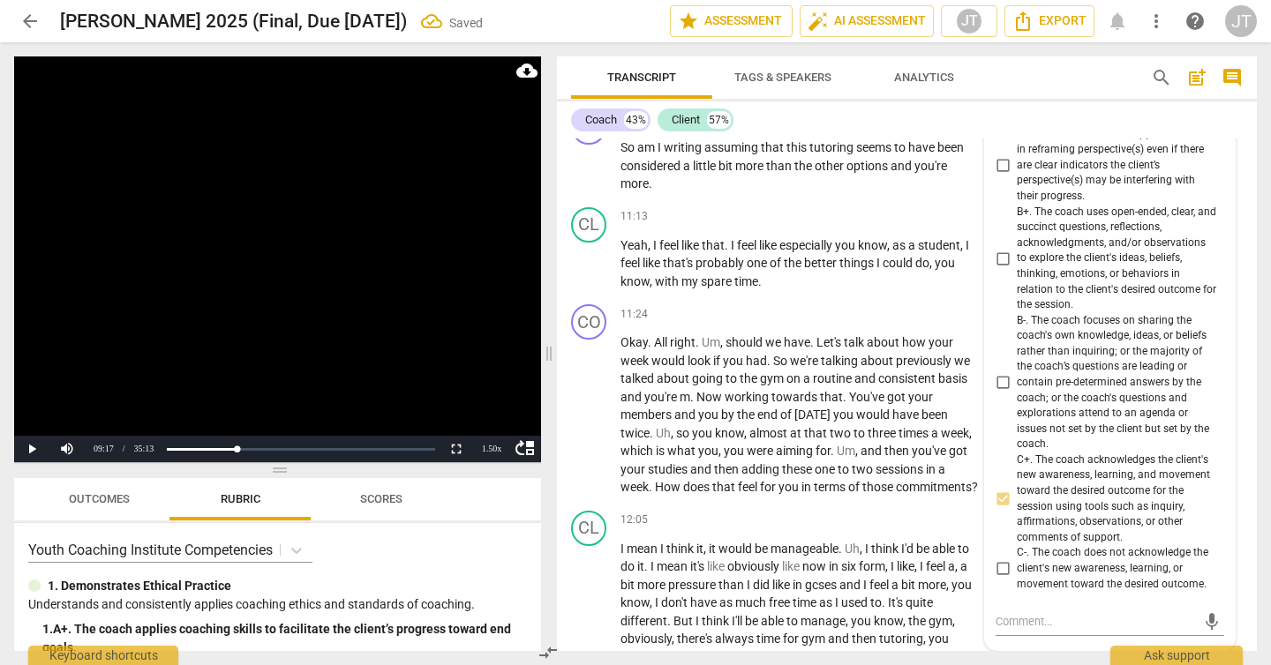
click at [1047, 278] on span "B+. The coach uses open-ended, clear, and succinct questions, reflections, ackn…" at bounding box center [1117, 259] width 200 height 109
click at [1017, 269] on input "B+. The coach uses open-ended, clear, and succinct questions, reflections, ackn…" at bounding box center [1002, 258] width 28 height 21
checkbox input "true"
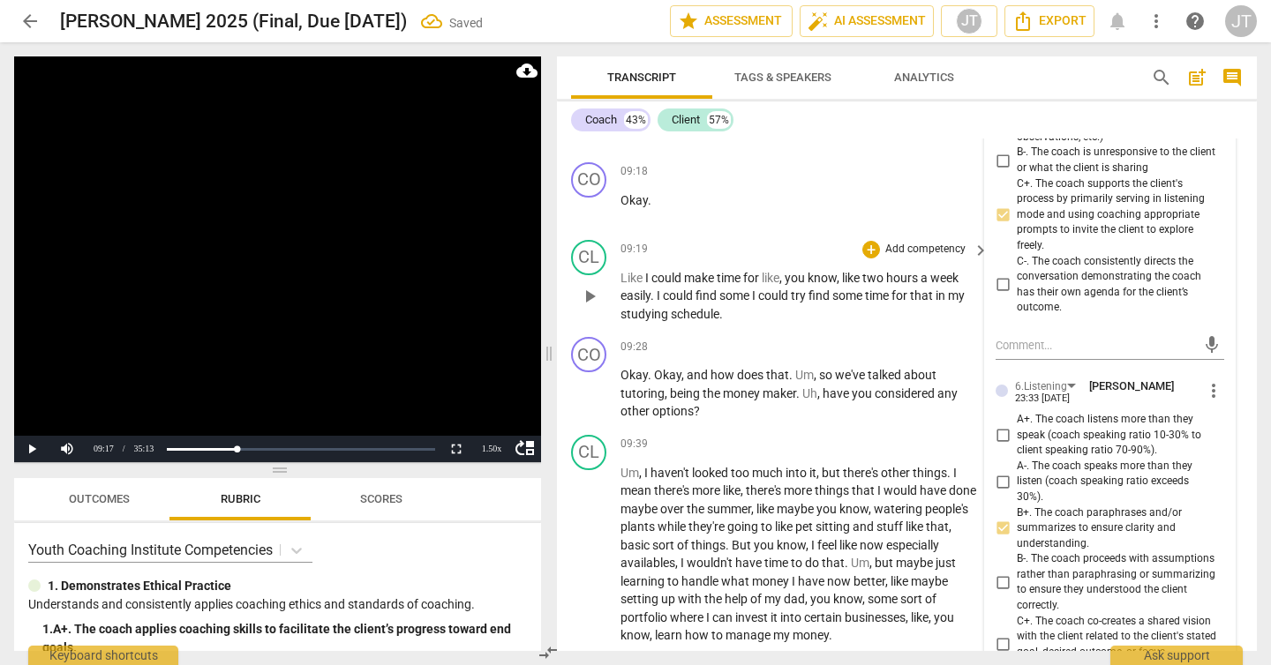
scroll to position [6170, 0]
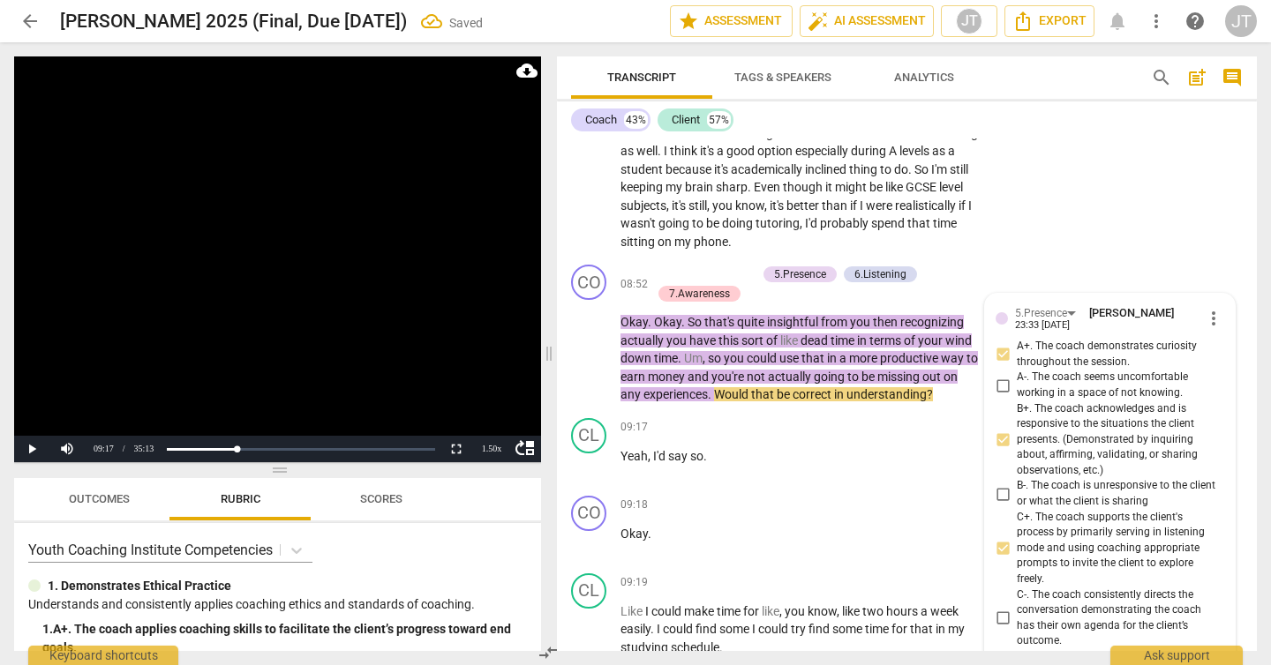
click at [229, 253] on video at bounding box center [277, 259] width 527 height 406
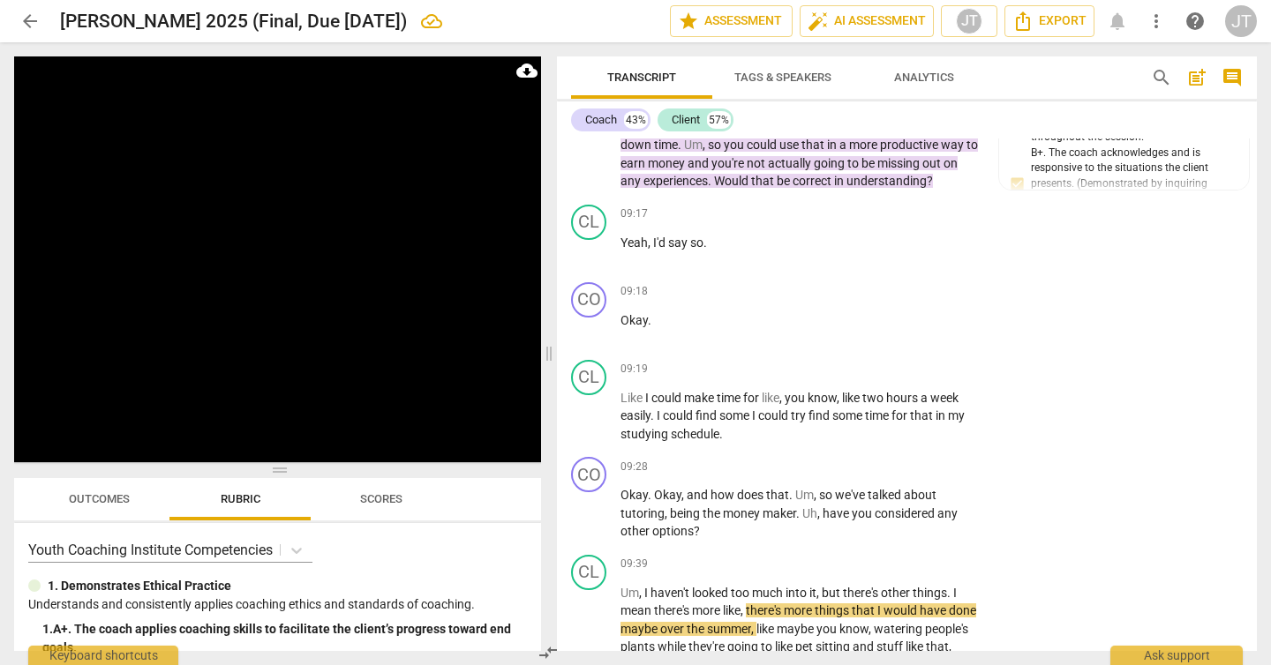
scroll to position [6759, 0]
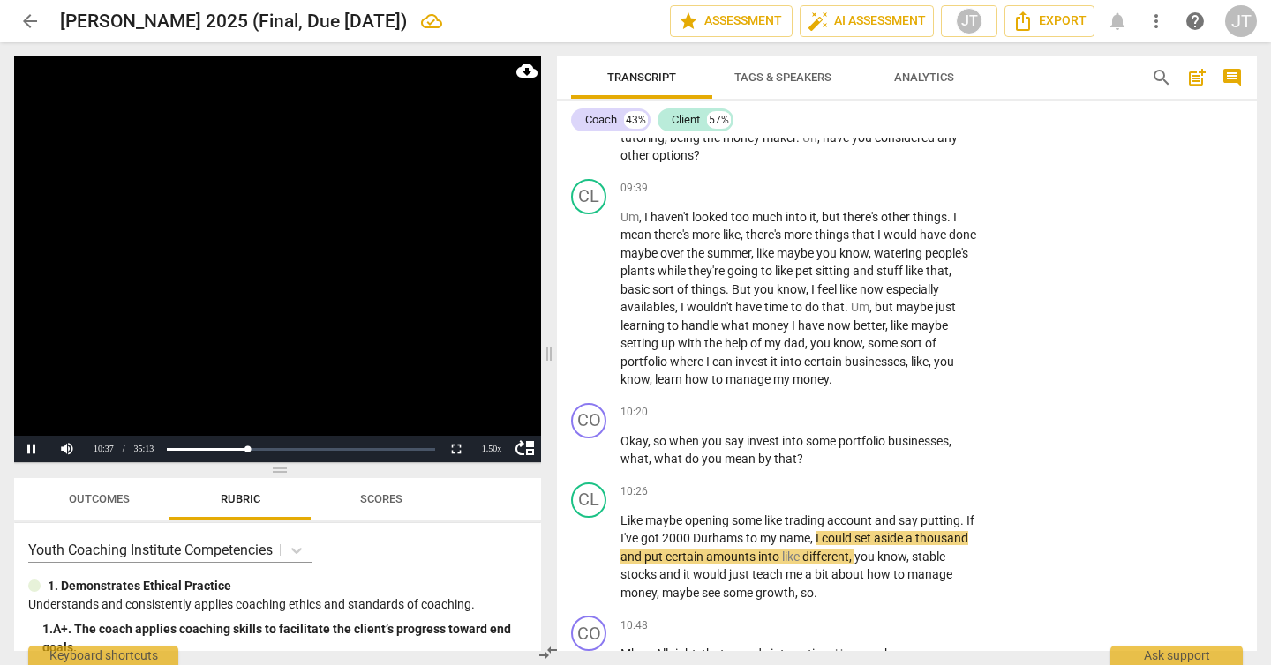
click at [334, 292] on video at bounding box center [277, 259] width 527 height 406
click at [257, 196] on video at bounding box center [277, 259] width 527 height 406
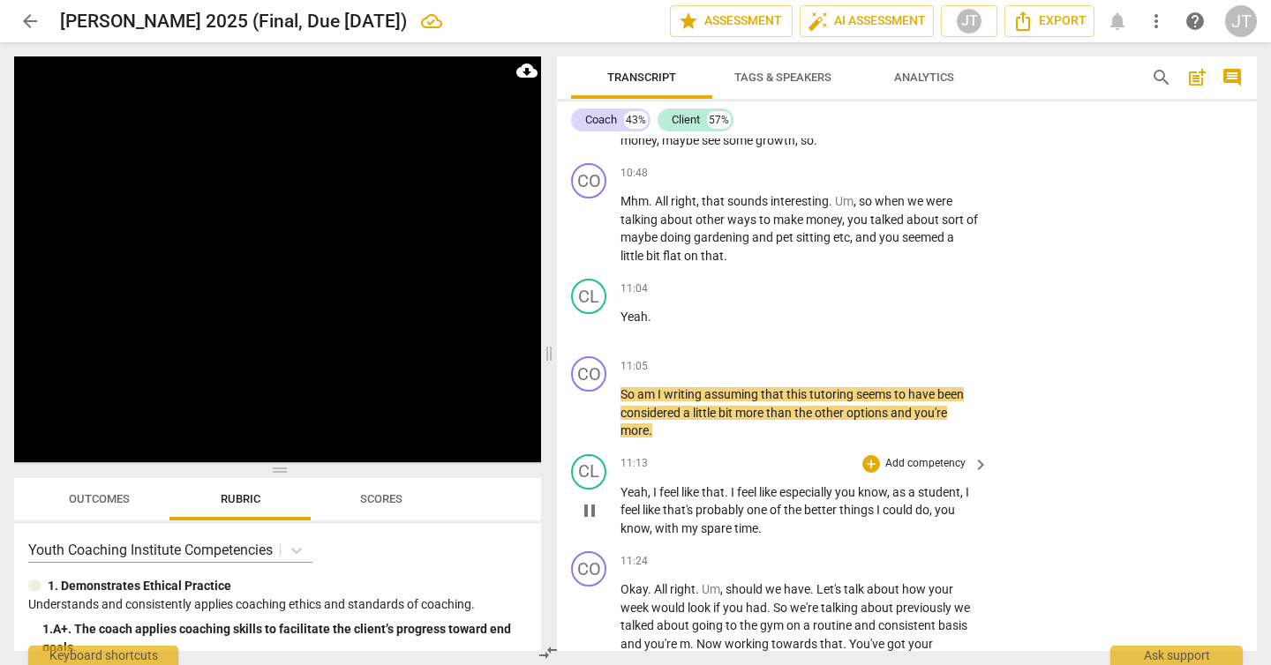
scroll to position [7193, 0]
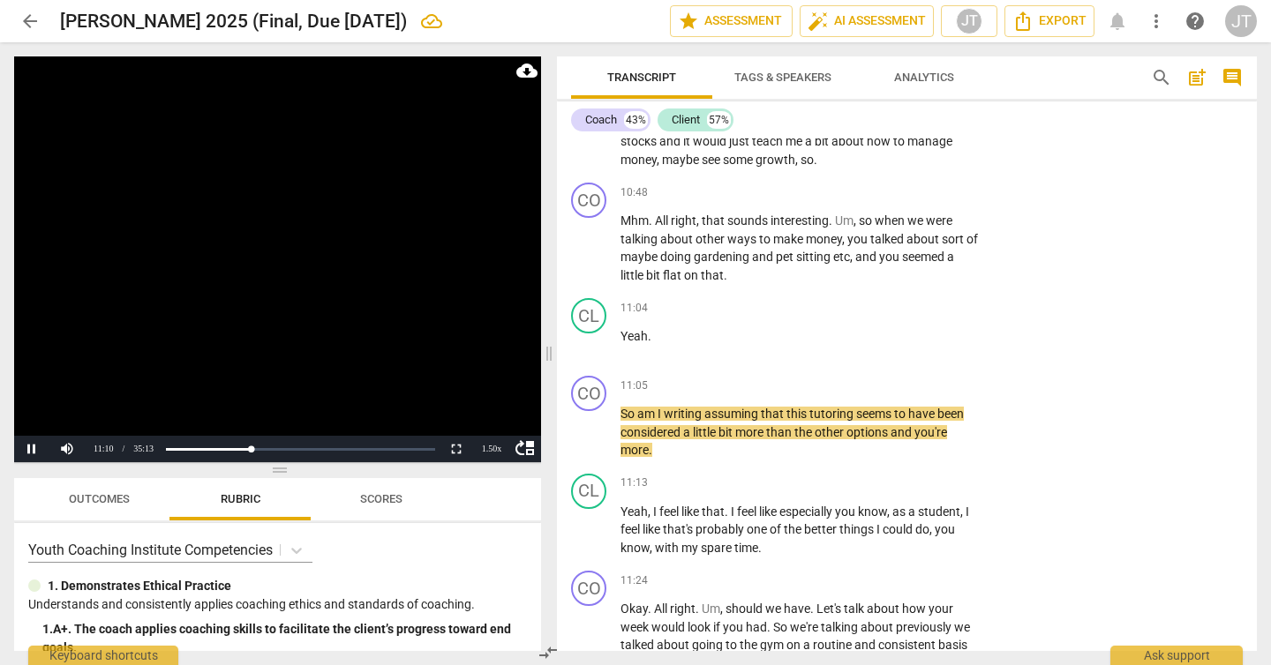
click at [255, 279] on video at bounding box center [277, 259] width 527 height 406
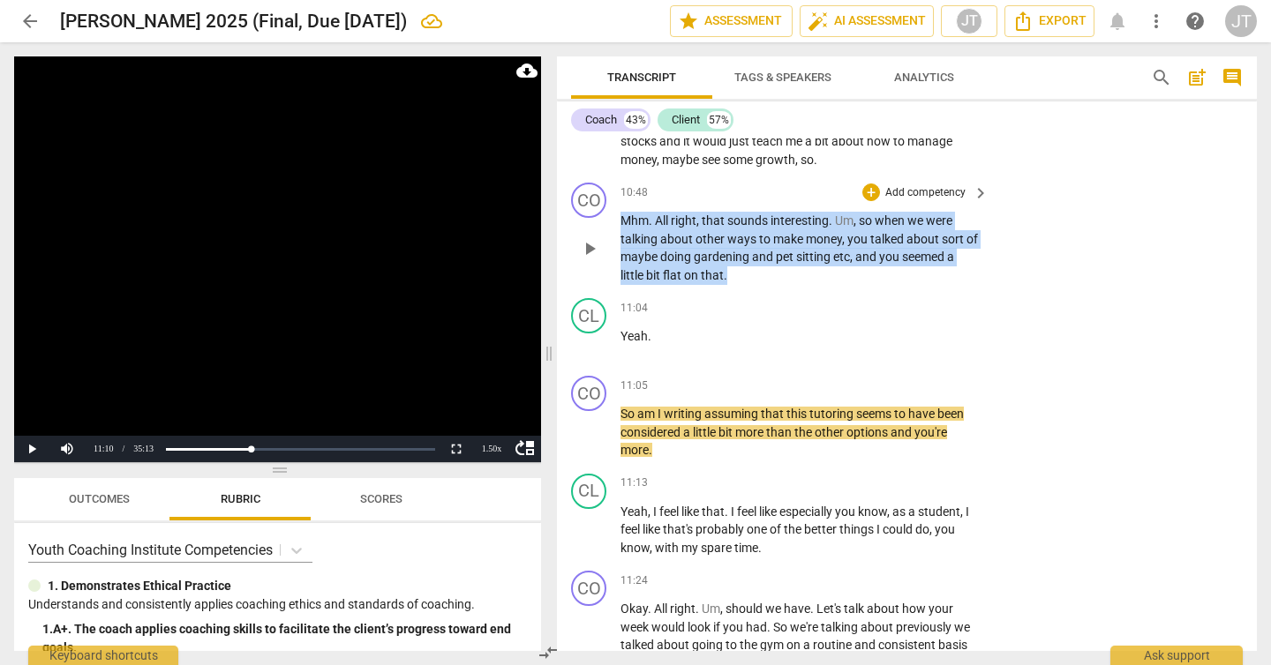
drag, startPoint x: 768, startPoint y: 295, endPoint x: 600, endPoint y: 245, distance: 174.8
click at [600, 245] on div "CO play_arrow pause 10:48 + Add competency keyboard_arrow_right Mhm . All right…" at bounding box center [907, 234] width 700 height 116
click at [883, 201] on p "Add competency" at bounding box center [925, 193] width 84 height 16
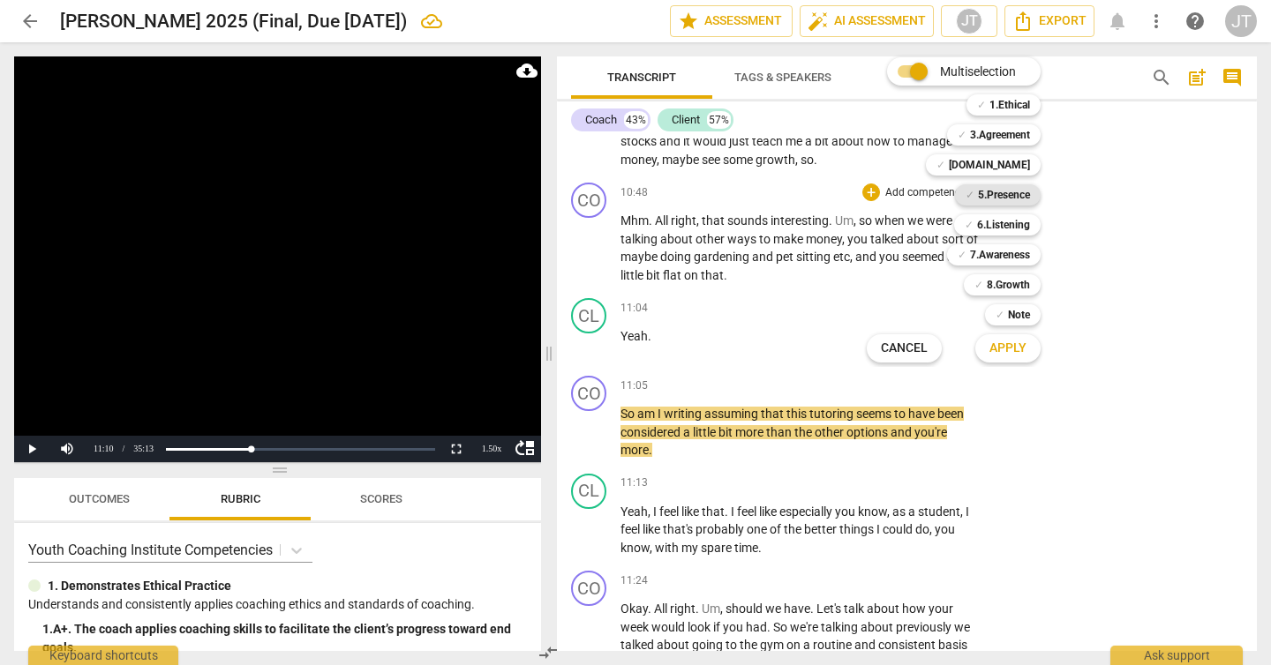
click at [1012, 201] on b "5.Presence" at bounding box center [1004, 194] width 52 height 21
click at [1012, 224] on b "6.Listening" at bounding box center [1003, 224] width 53 height 21
click at [1017, 260] on b "7.Awareness" at bounding box center [1000, 254] width 60 height 21
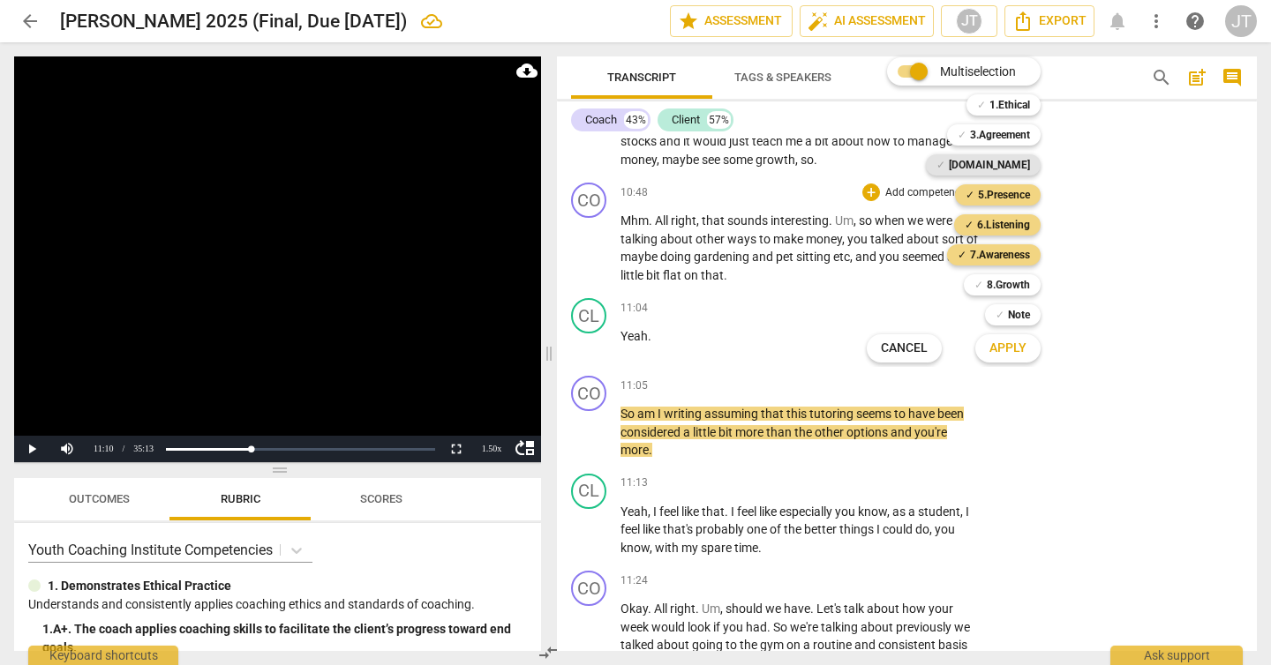
click at [1005, 163] on b "[DOMAIN_NAME]" at bounding box center [989, 164] width 81 height 21
click at [1010, 350] on span "Apply" at bounding box center [1007, 349] width 37 height 18
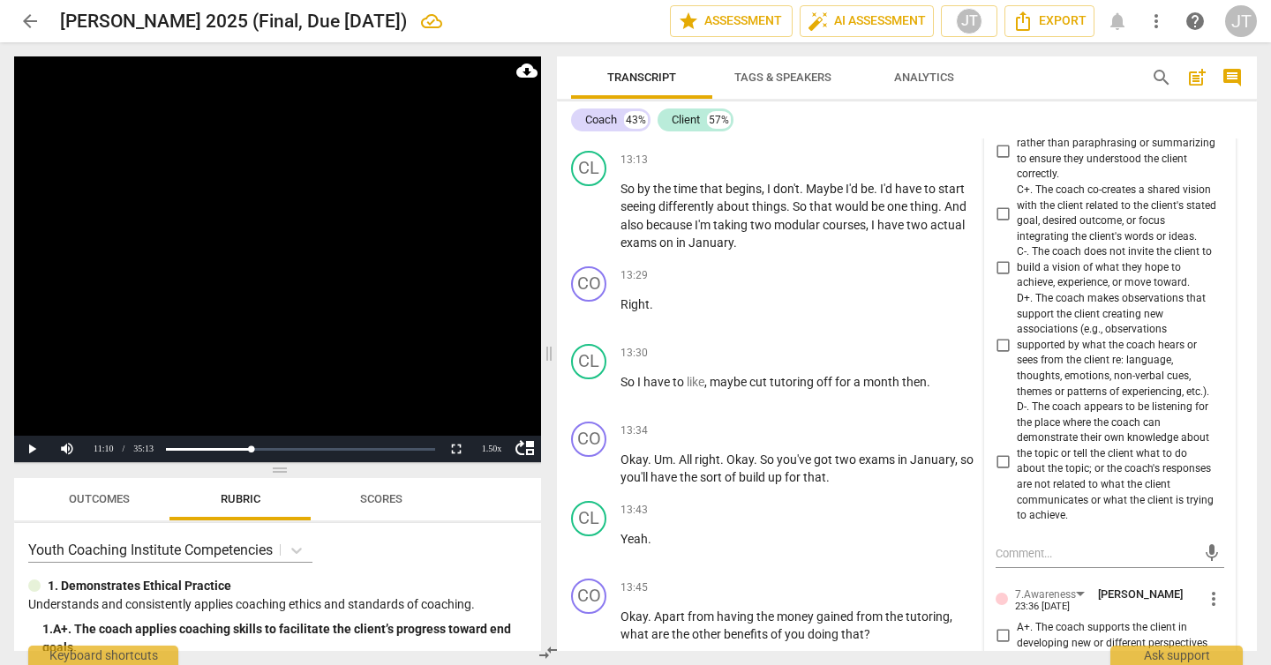
scroll to position [8304, 0]
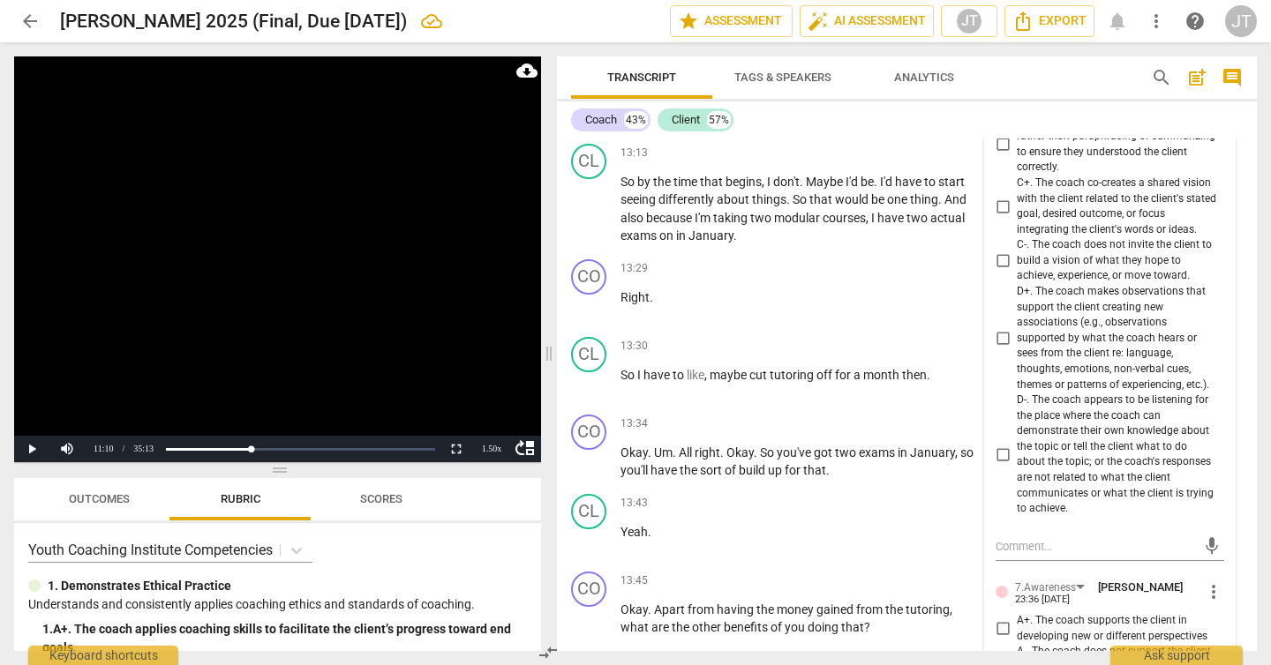
click at [1051, 360] on span "D+. The coach makes observations that support the client creating new associati…" at bounding box center [1117, 338] width 200 height 109
click at [1017, 349] on input "D+. The coach makes observations that support the client creating new associati…" at bounding box center [1002, 338] width 28 height 21
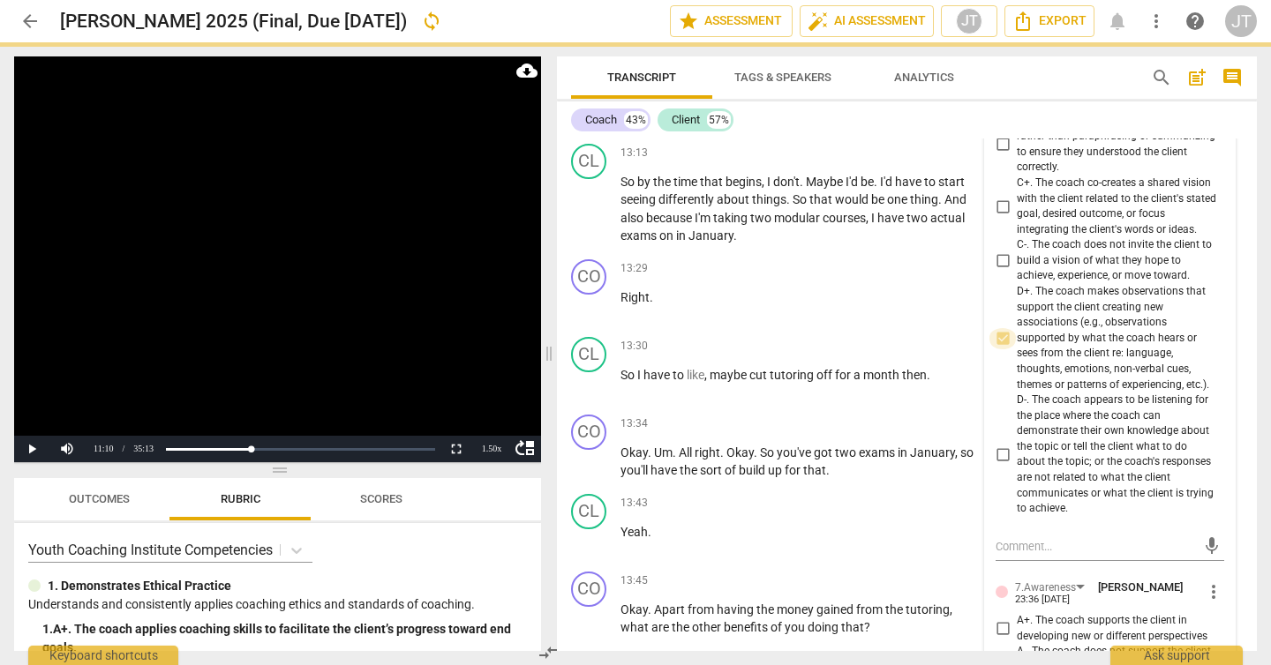
click at [1002, 349] on input "D+. The coach makes observations that support the client creating new associati…" at bounding box center [1002, 338] width 28 height 21
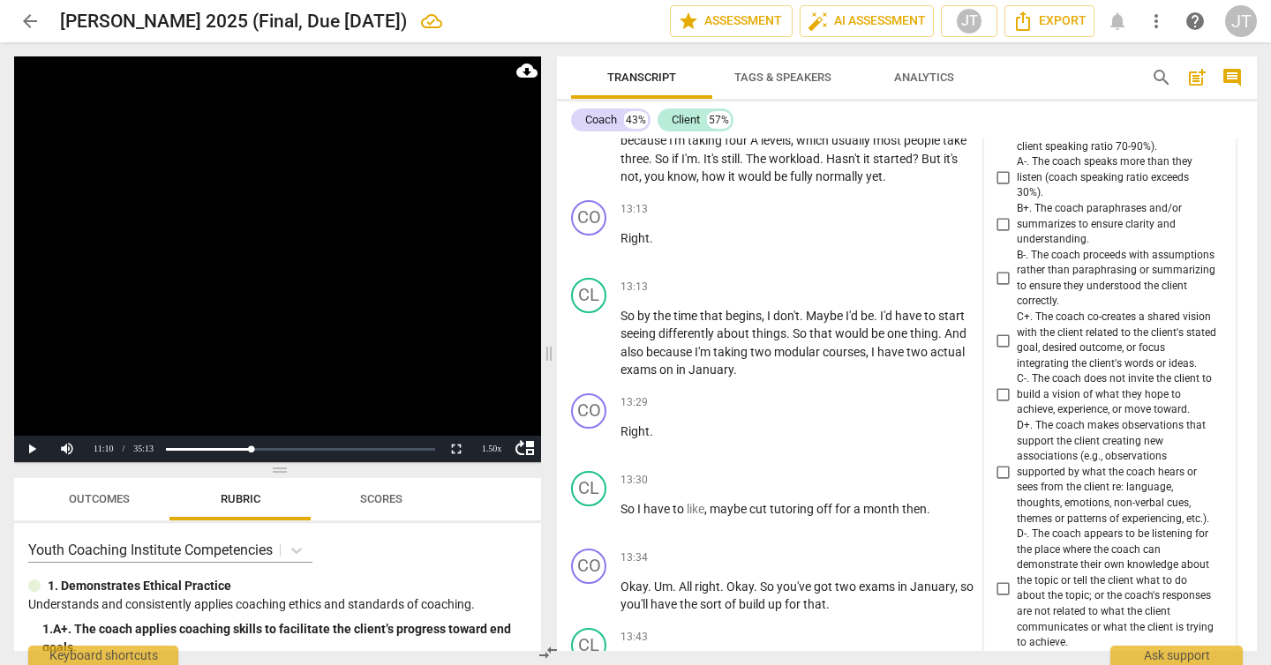
scroll to position [8172, 0]
click at [1116, 492] on span "D+. The coach makes observations that support the client creating new associati…" at bounding box center [1117, 470] width 200 height 109
click at [1017, 482] on input "D+. The coach makes observations that support the client creating new associati…" at bounding box center [1002, 471] width 28 height 21
checkbox input "true"
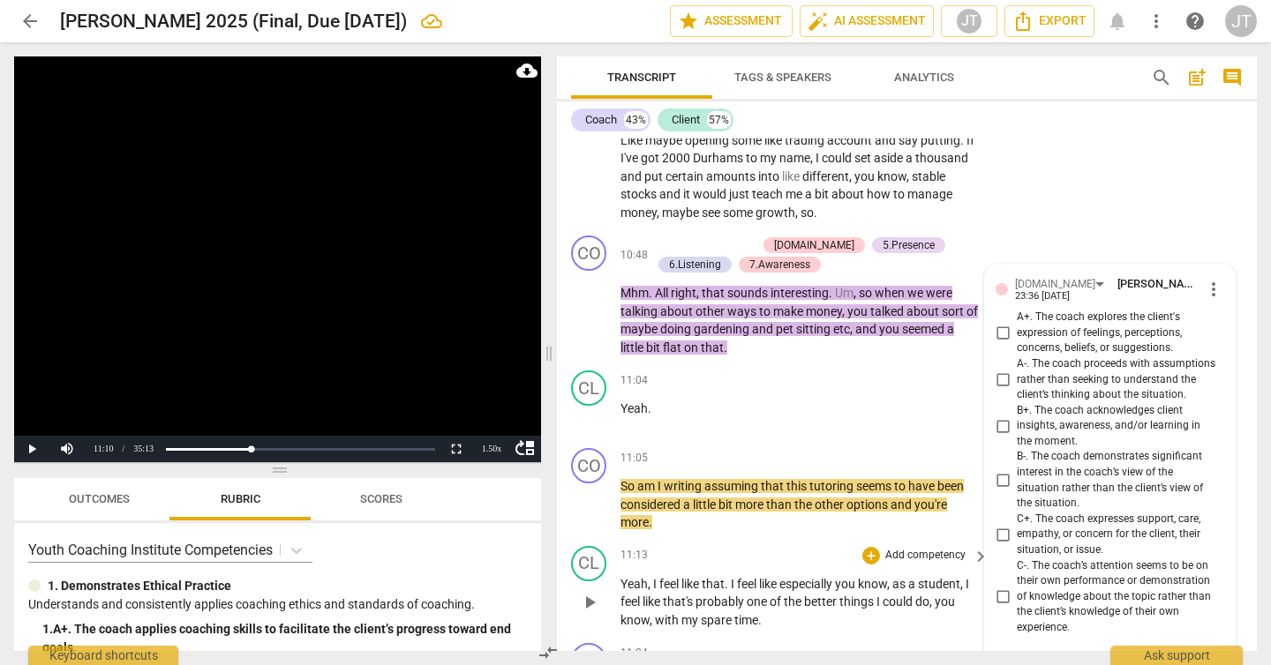
scroll to position [7139, 0]
click at [1008, 345] on input "A+. The coach explores the client's expression of feelings, perceptions, concer…" at bounding box center [1002, 334] width 28 height 21
checkbox input "true"
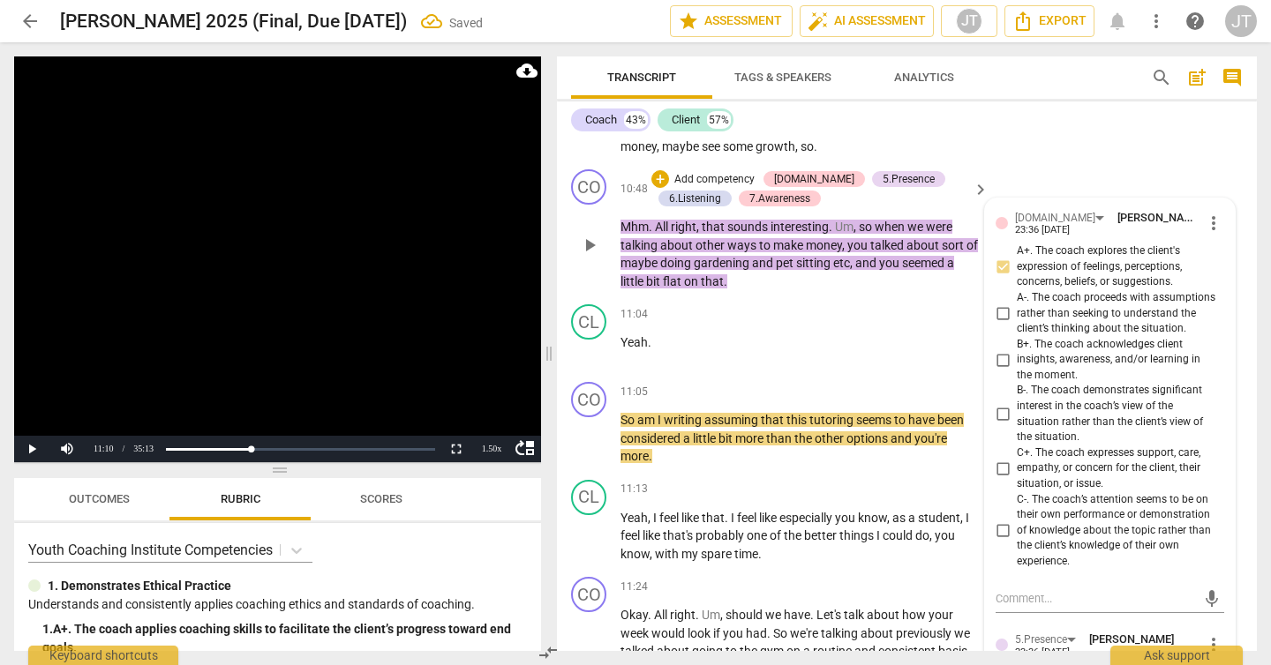
scroll to position [7410, 0]
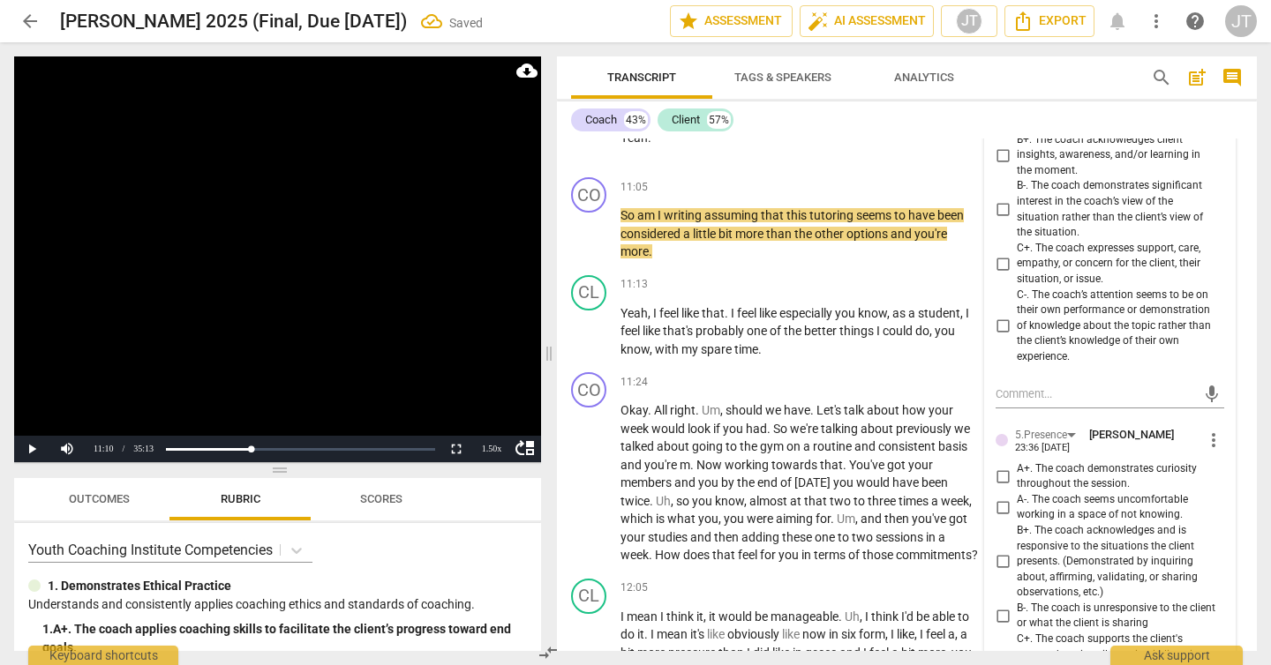
click at [1044, 285] on span "C+. The coach expresses support, care, empathy, or concern for the client, thei…" at bounding box center [1117, 264] width 200 height 47
click at [1017, 274] on input "C+. The coach expresses support, care, empathy, or concern for the client, thei…" at bounding box center [1002, 263] width 28 height 21
checkbox input "true"
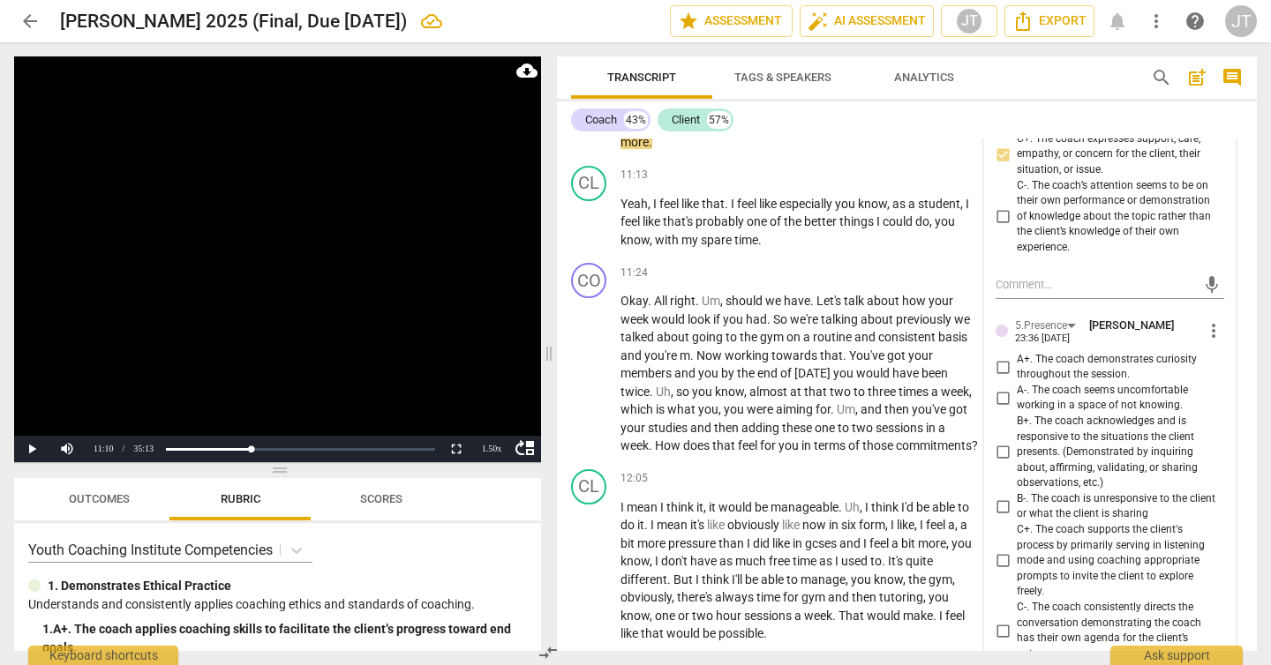
scroll to position [7561, 0]
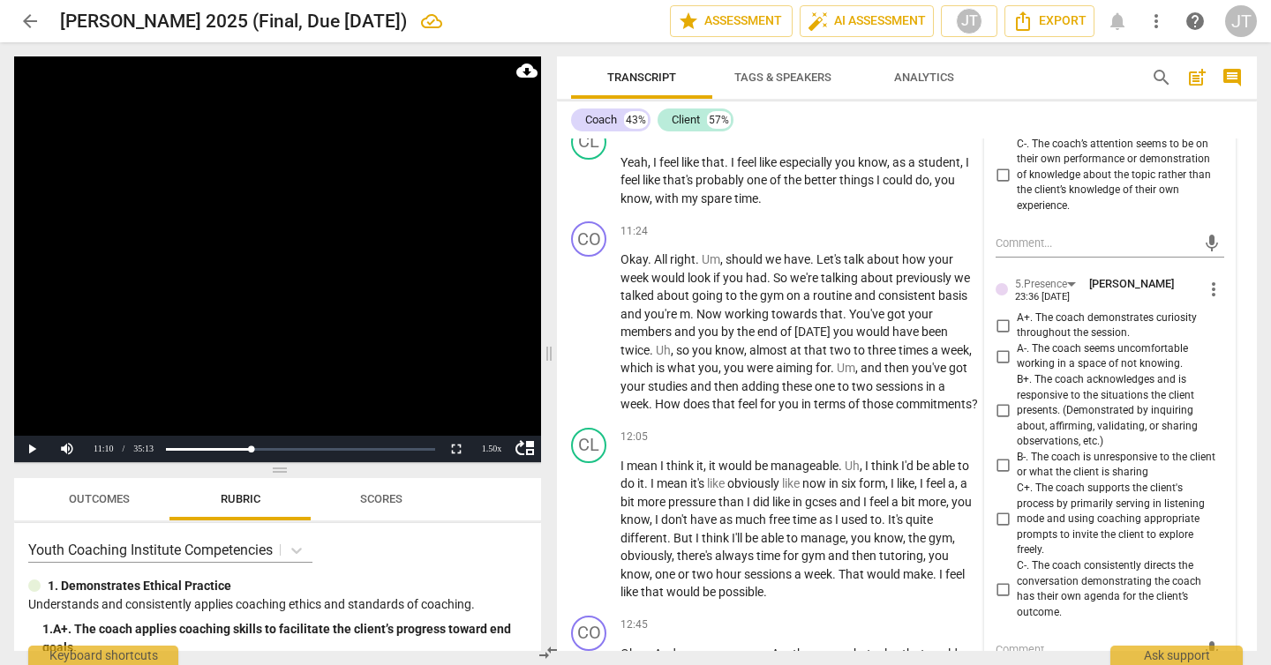
click at [1032, 341] on span "A+. The coach demonstrates curiosity throughout the session." at bounding box center [1117, 326] width 200 height 31
click at [1017, 336] on input "A+. The coach demonstrates curiosity throughout the session." at bounding box center [1002, 325] width 28 height 21
checkbox input "true"
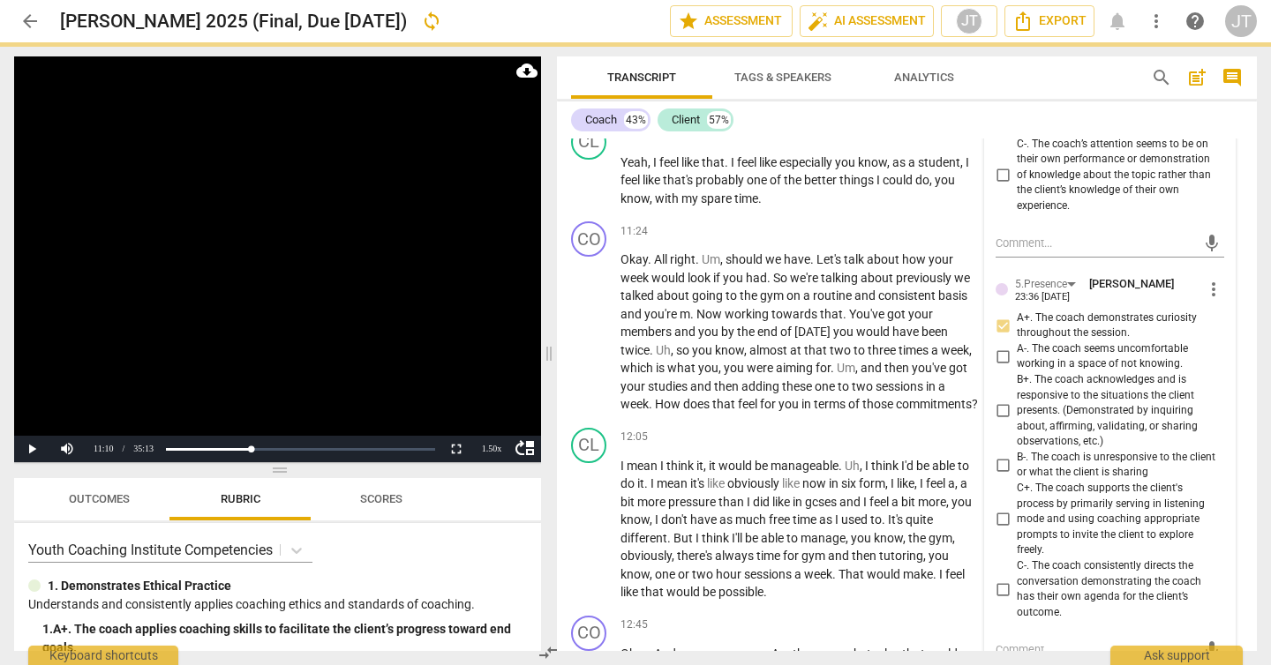
click at [1100, 432] on span "B+. The coach acknowledges and is responsive to the situations the client prese…" at bounding box center [1117, 411] width 200 height 78
click at [1017, 422] on input "B+. The coach acknowledges and is responsive to the situations the client prese…" at bounding box center [1002, 411] width 28 height 21
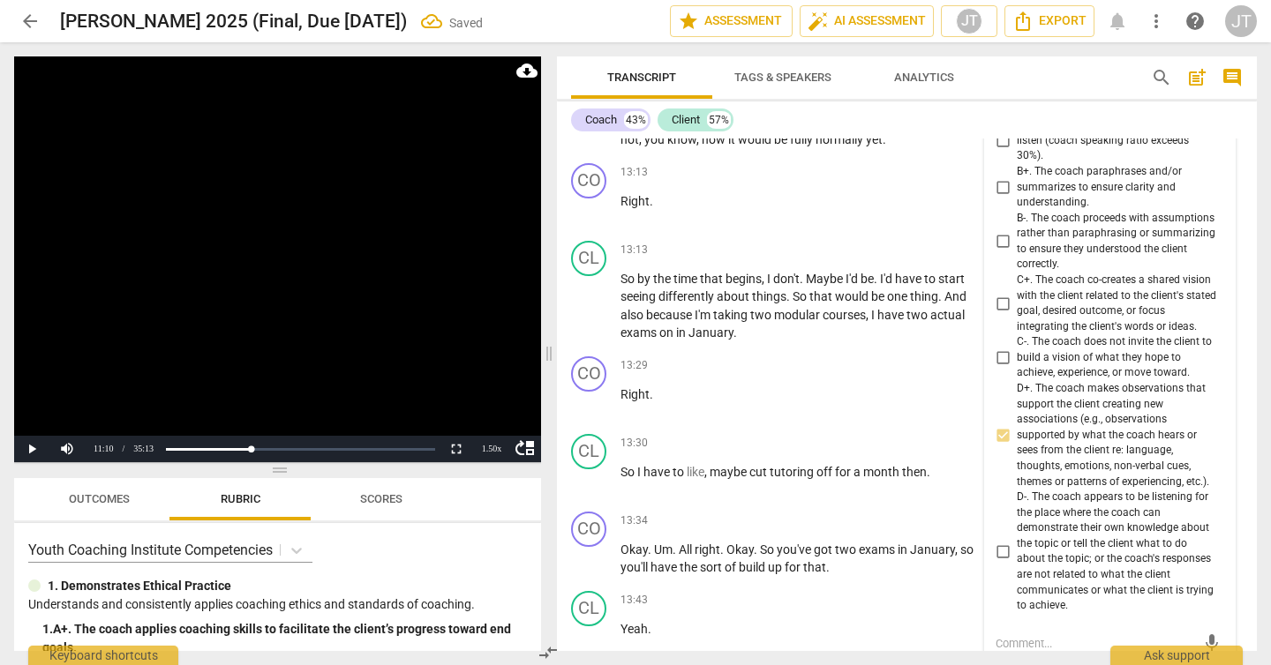
scroll to position [8213, 0]
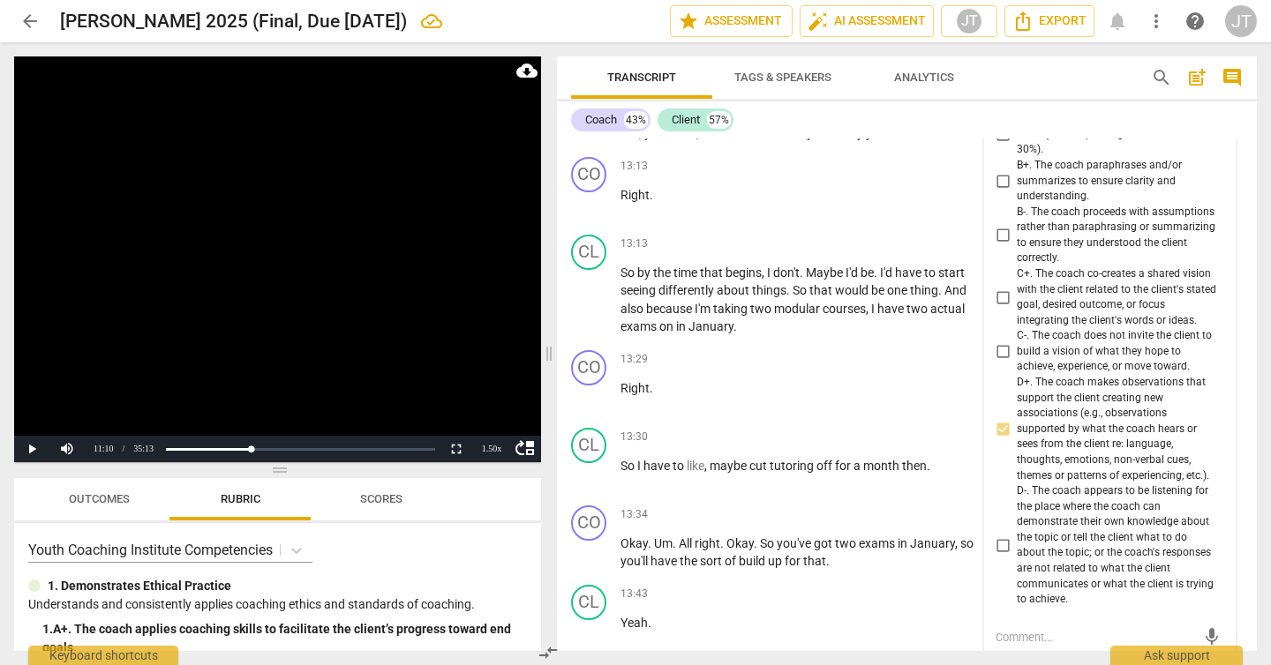
click at [322, 251] on video at bounding box center [277, 259] width 527 height 406
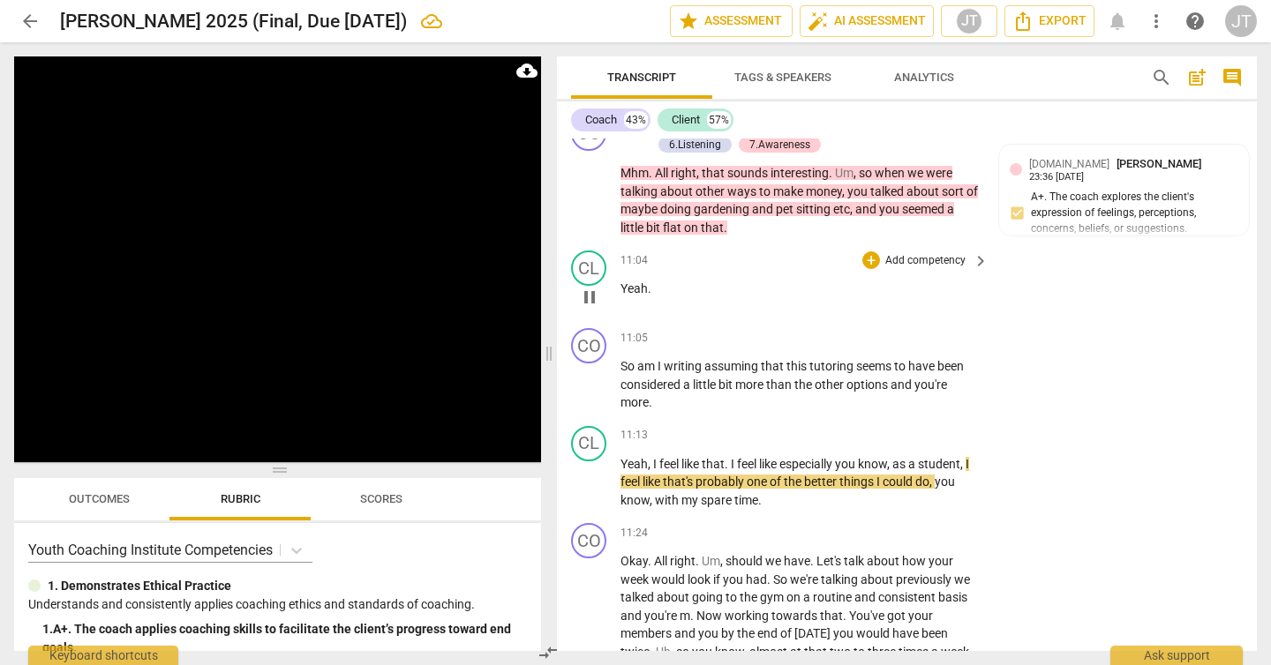
scroll to position [7329, 0]
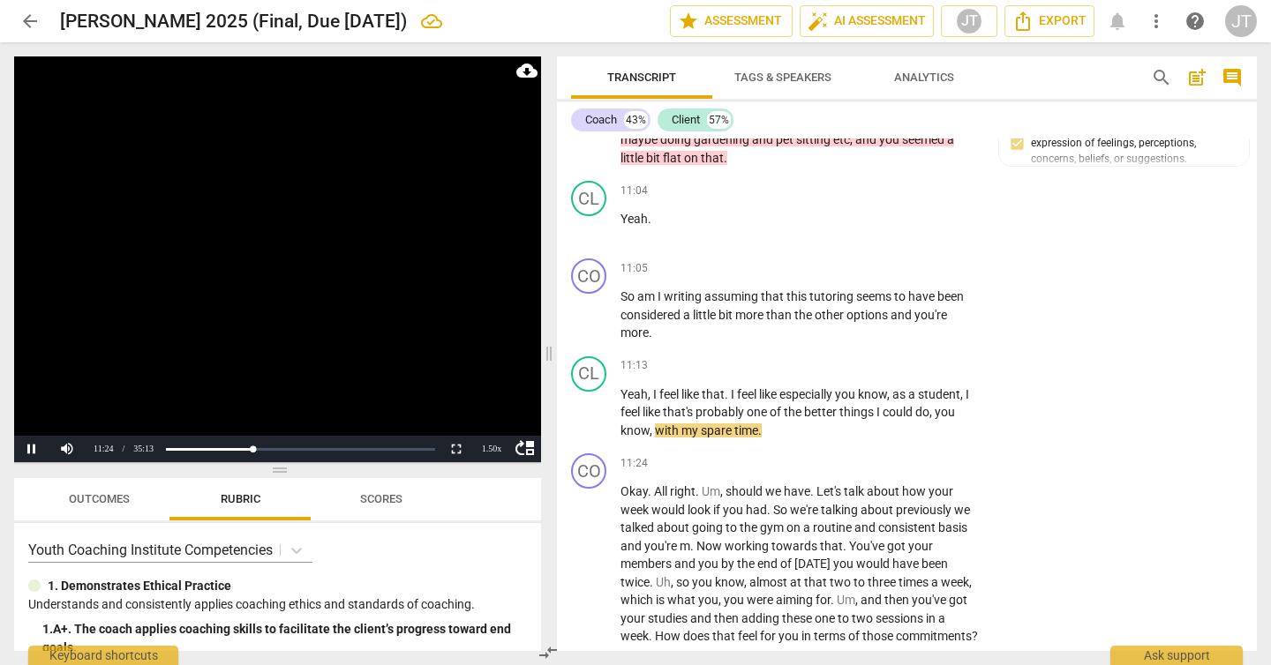
click at [355, 271] on video at bounding box center [277, 259] width 527 height 406
